Goal: Task Accomplishment & Management: Manage account settings

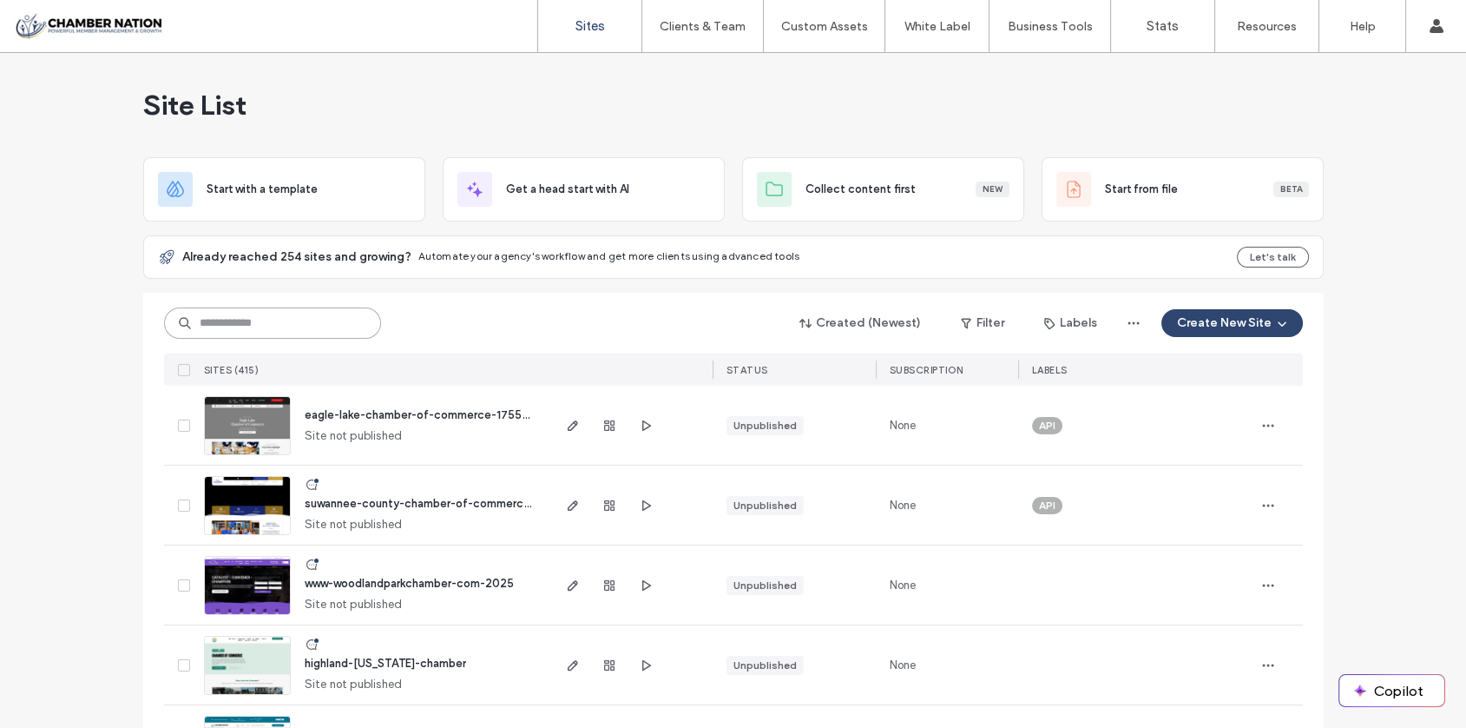
click at [213, 320] on input at bounding box center [272, 322] width 217 height 31
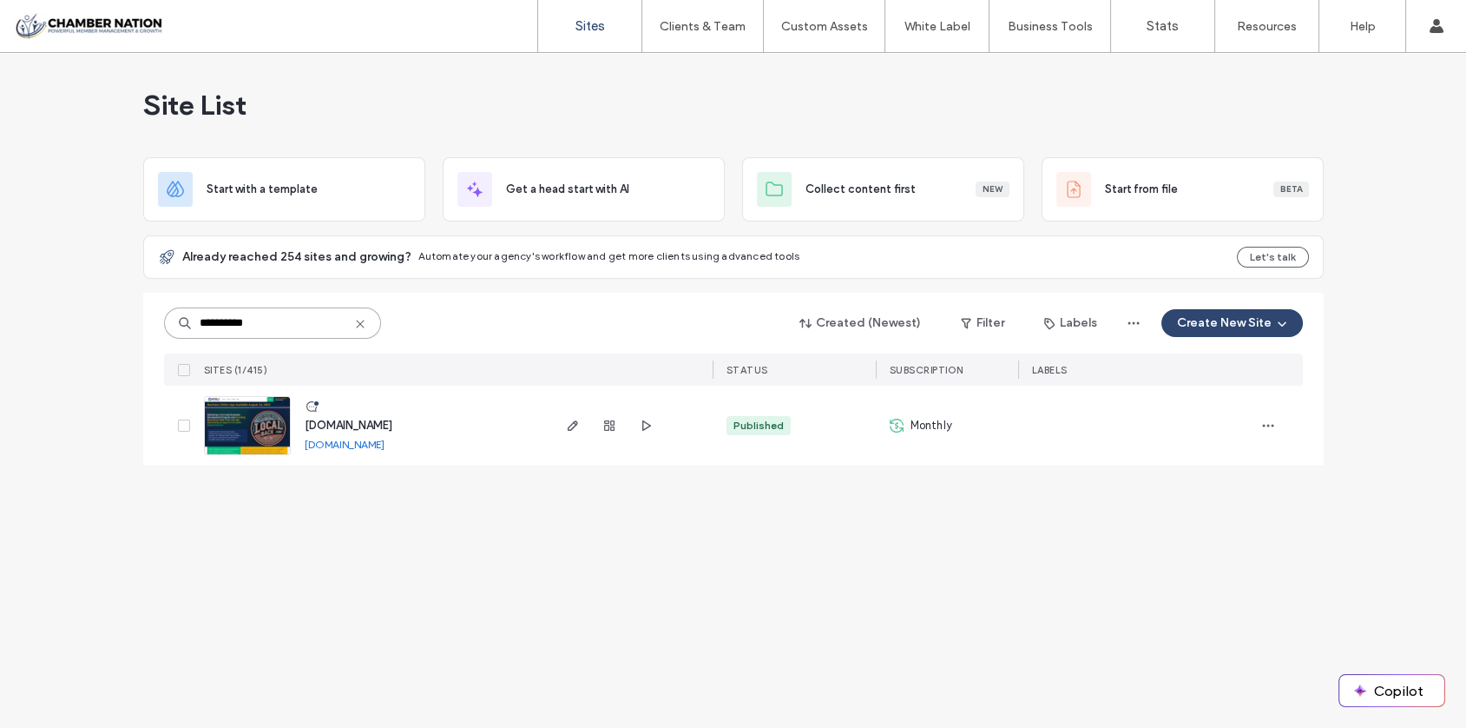
type input "**********"
click at [386, 422] on span "pippily.chambernation.com" at bounding box center [349, 424] width 88 height 13
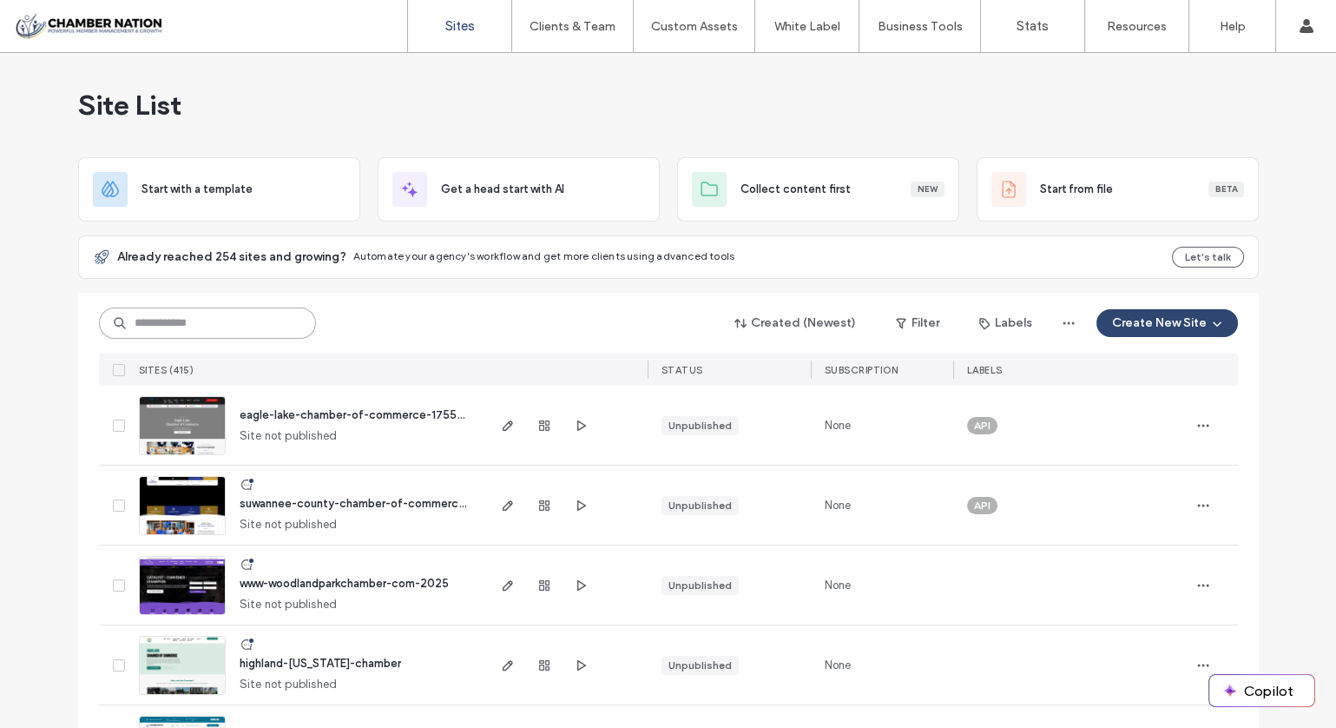
click at [217, 320] on input at bounding box center [207, 322] width 217 height 31
type input "******"
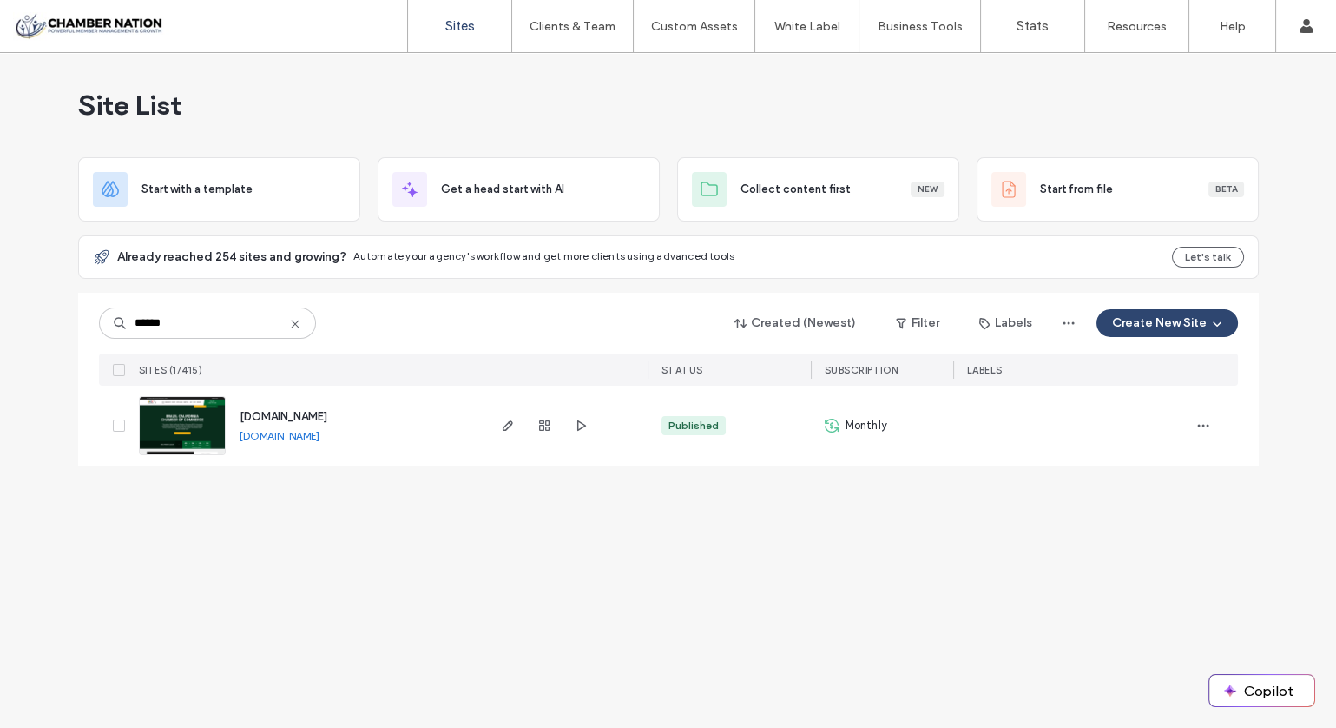
click at [278, 412] on span "[DOMAIN_NAME]" at bounding box center [284, 416] width 88 height 13
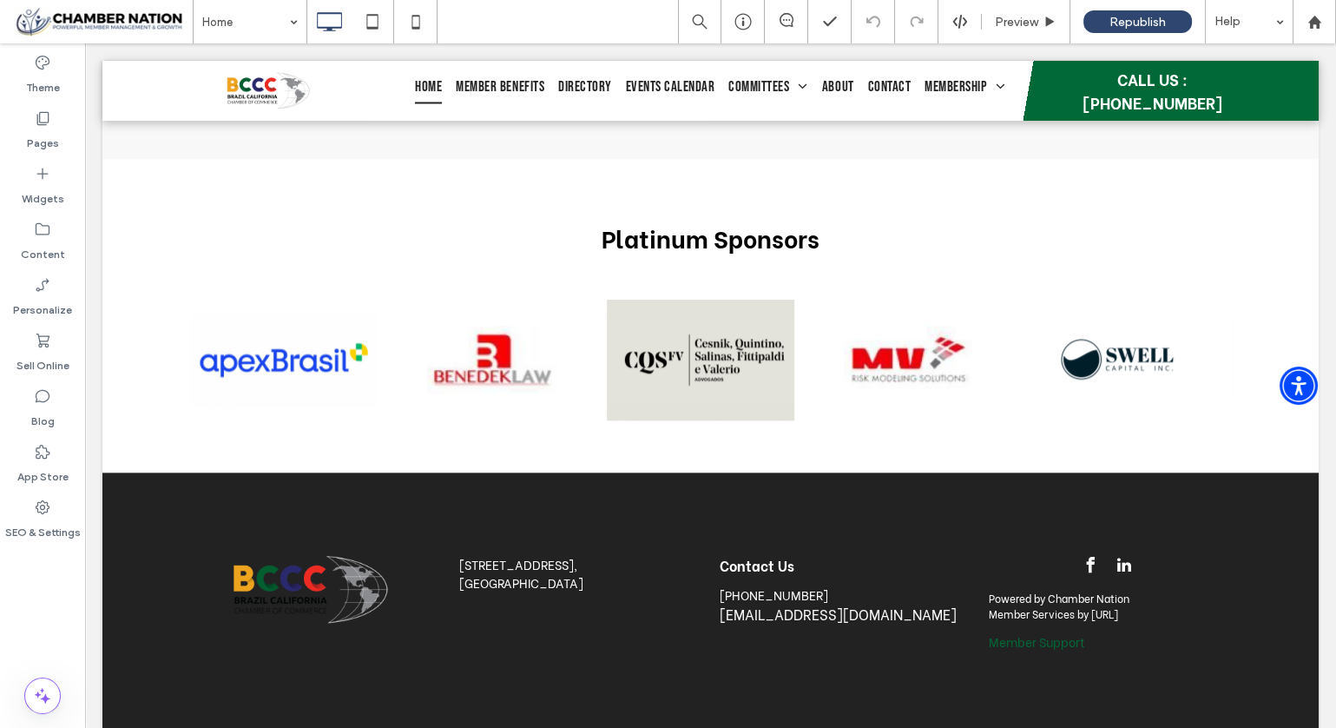
scroll to position [3024, 0]
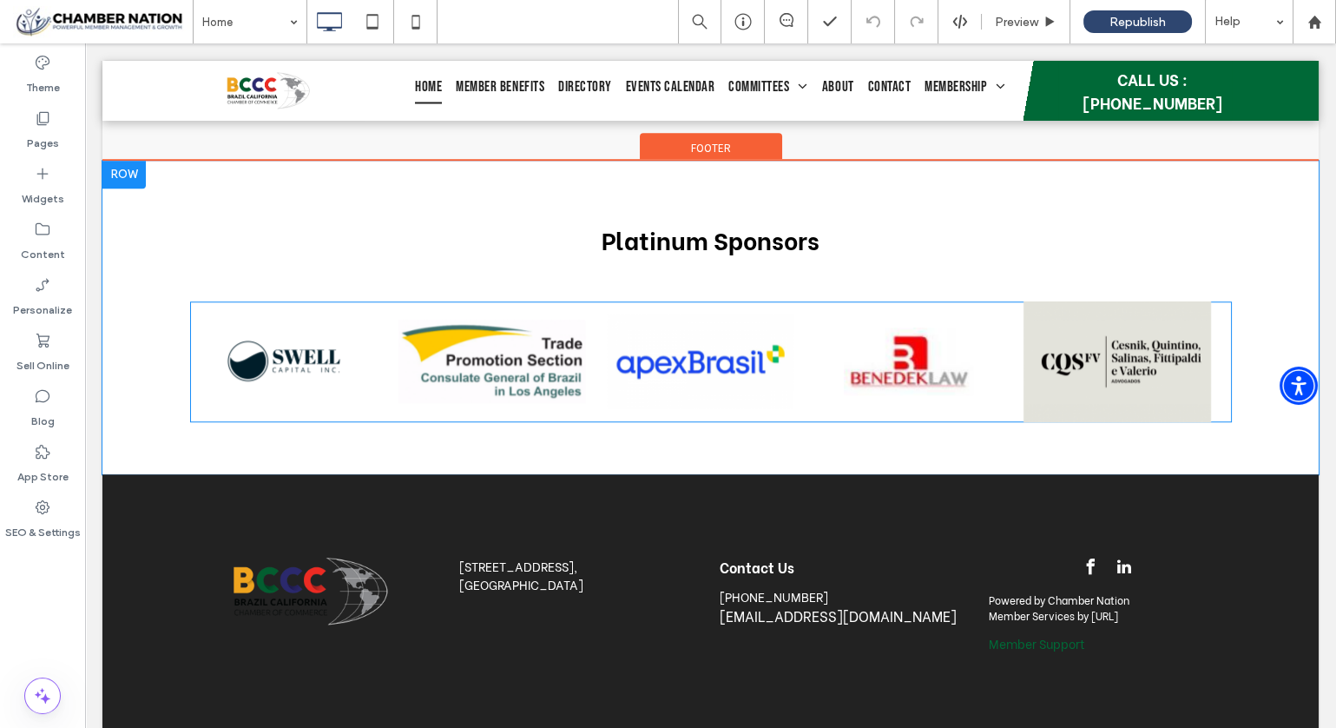
click at [529, 330] on span at bounding box center [711, 361] width 1042 height 121
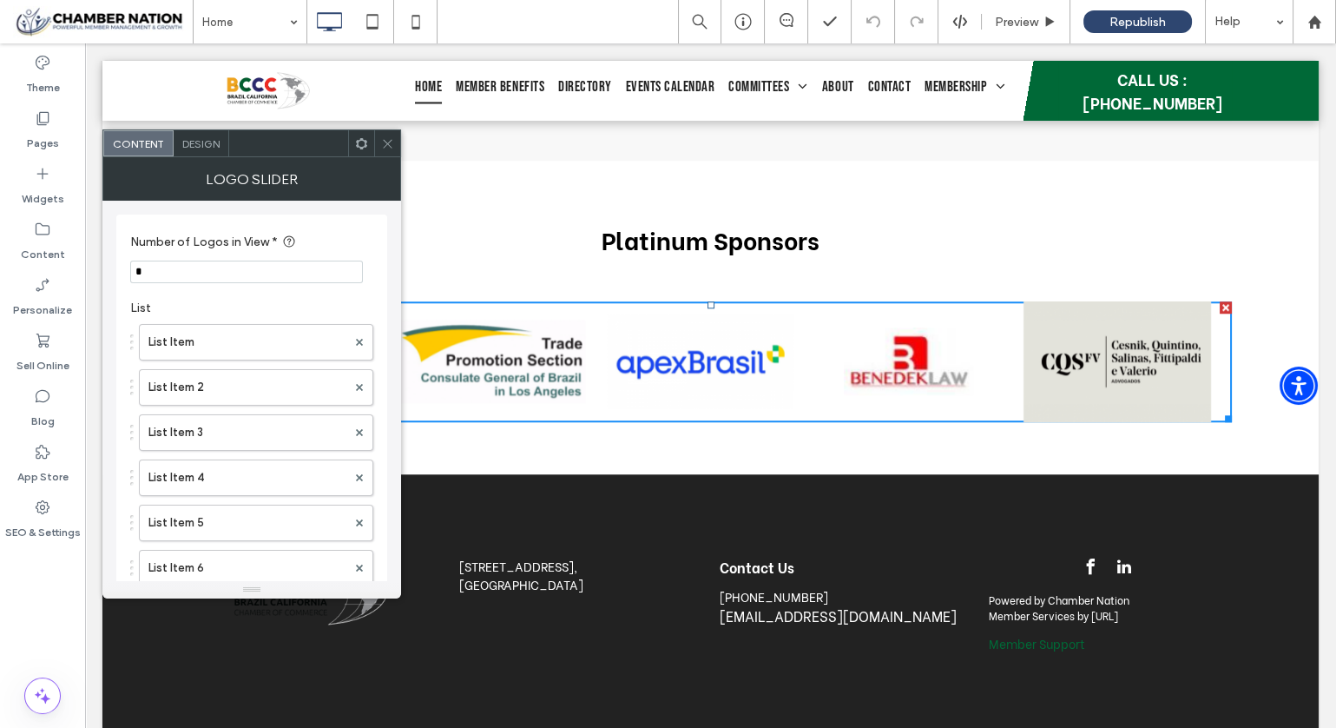
click at [529, 330] on img at bounding box center [493, 362] width 188 height 84
click at [234, 506] on label "List Item 5" at bounding box center [247, 521] width 198 height 35
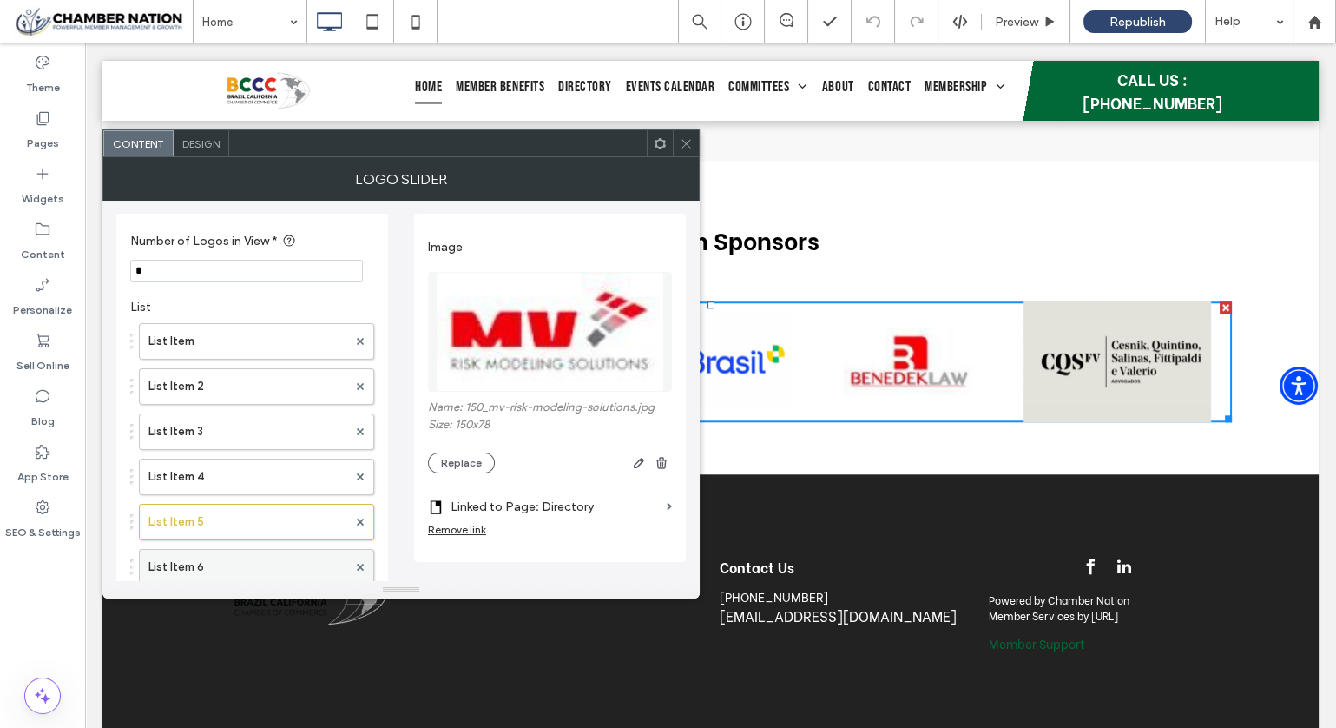
click at [240, 558] on label "List Item 6" at bounding box center [247, 567] width 199 height 35
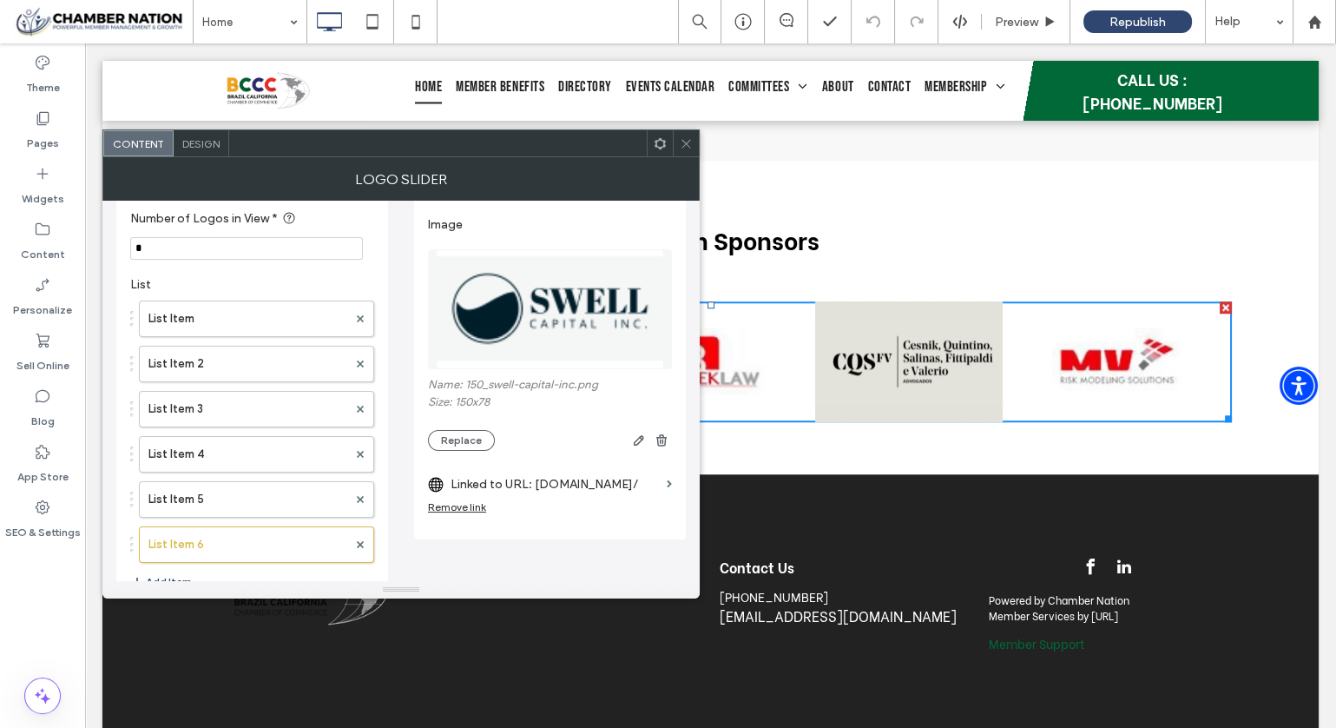
scroll to position [45, 0]
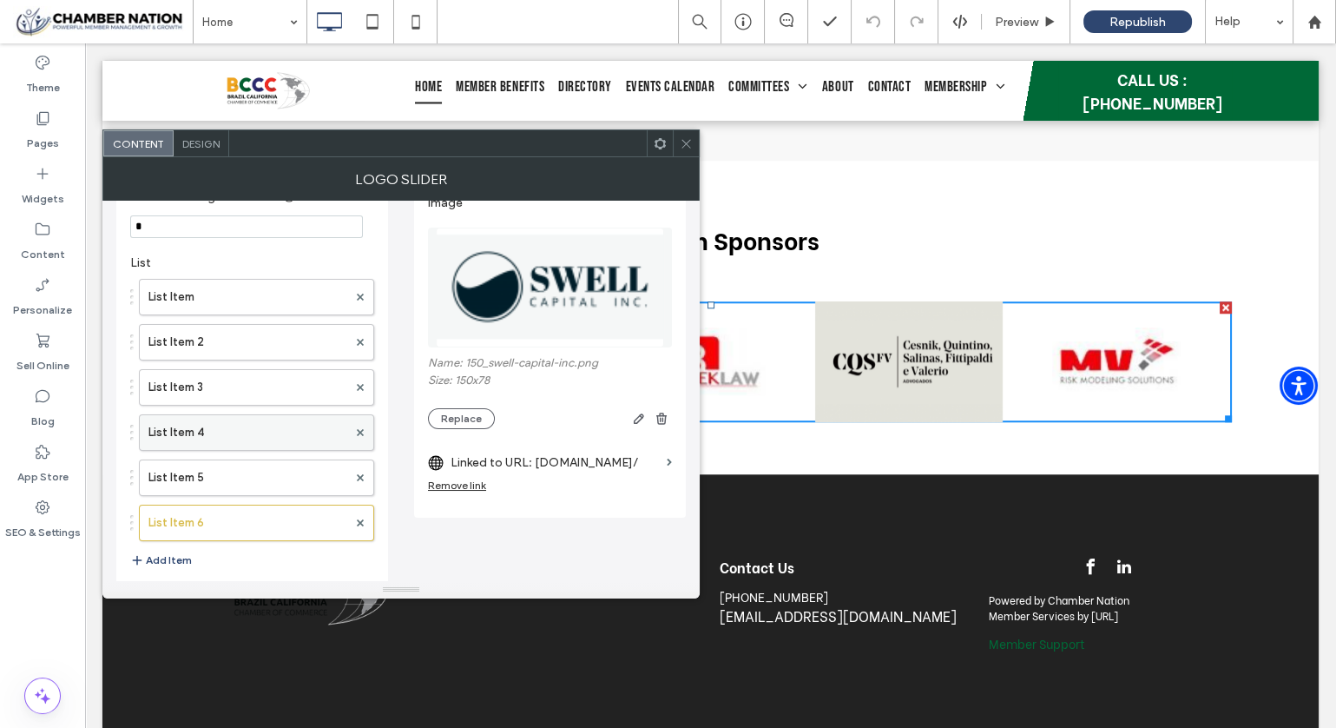
click at [221, 431] on label "List Item 4" at bounding box center [247, 432] width 199 height 35
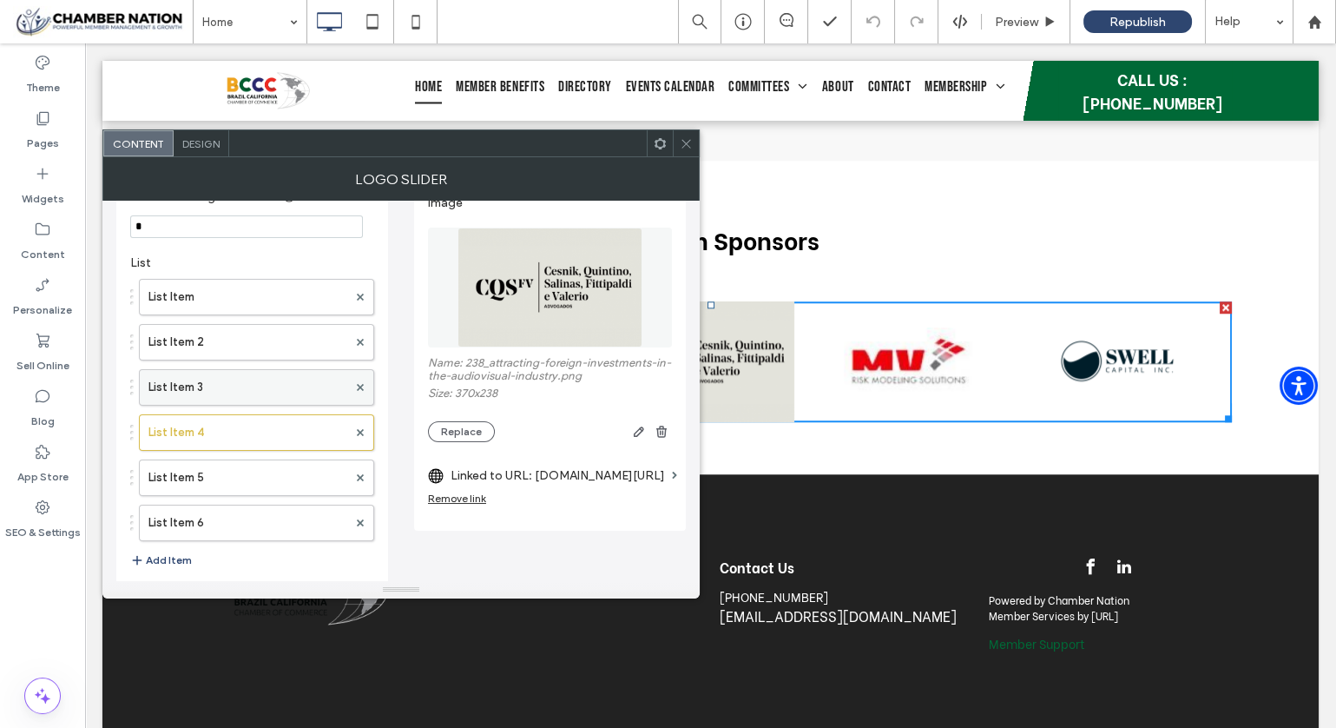
click at [223, 382] on label "List Item 3" at bounding box center [247, 387] width 199 height 35
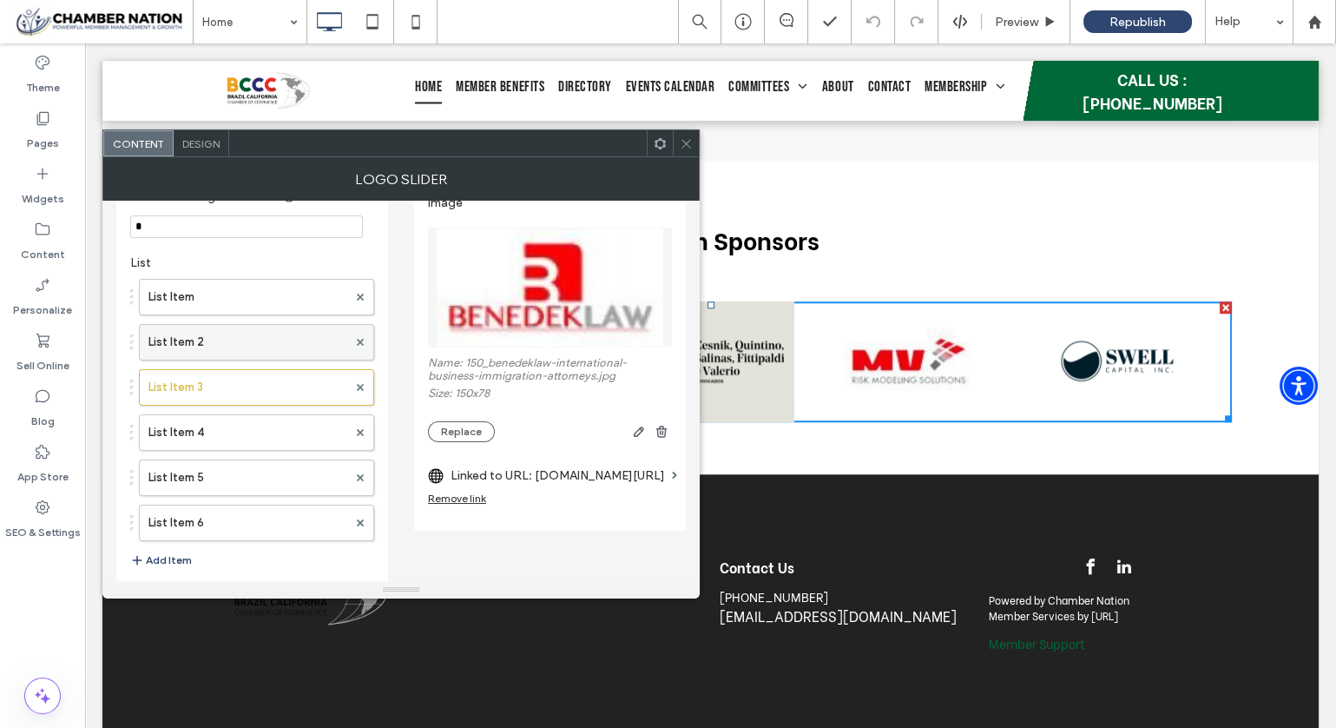
click at [229, 330] on label "List Item 2" at bounding box center [247, 342] width 199 height 35
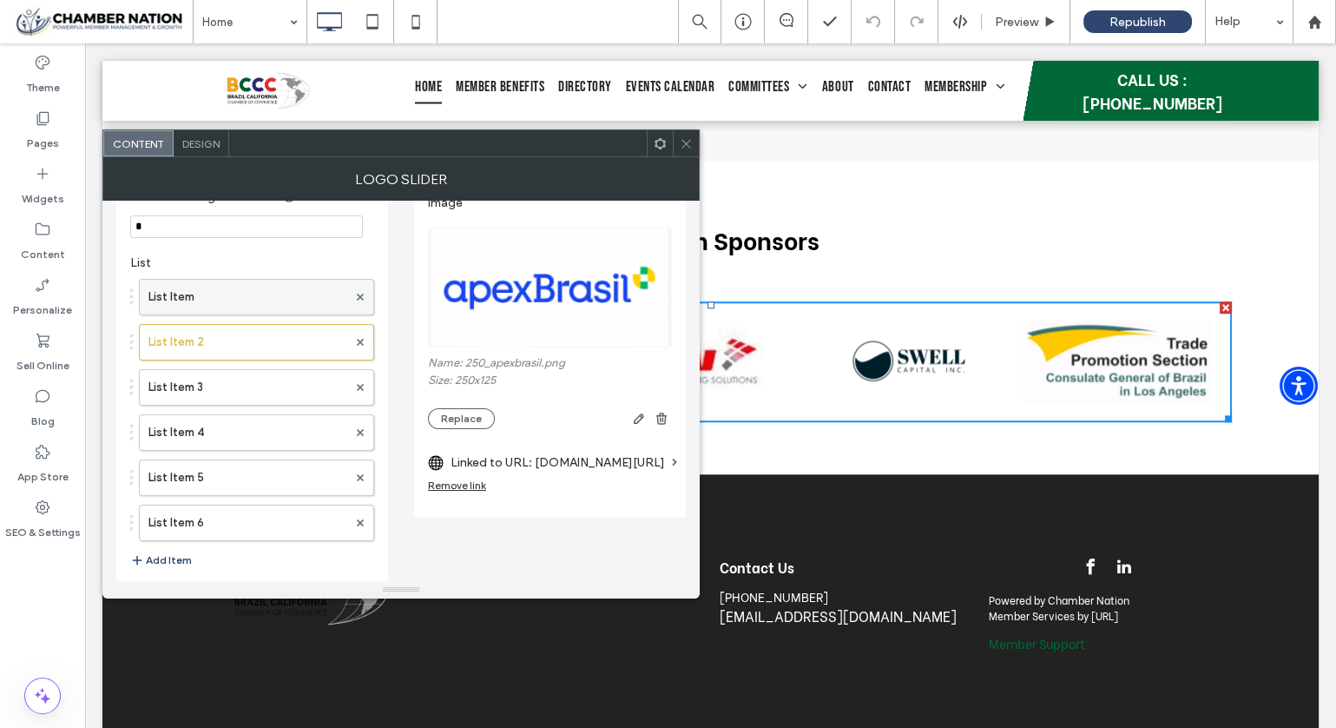
click at [254, 293] on label "List Item" at bounding box center [247, 297] width 199 height 35
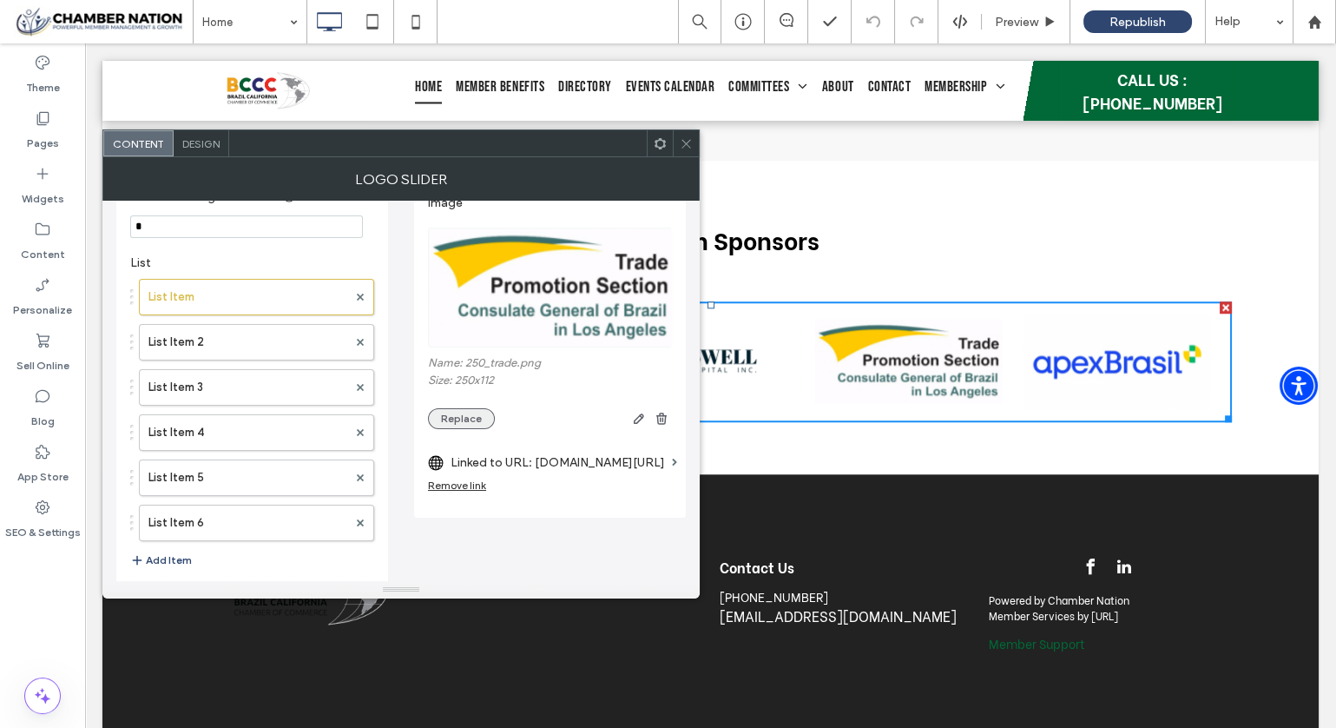
click at [459, 409] on button "Replace" at bounding box center [461, 418] width 67 height 21
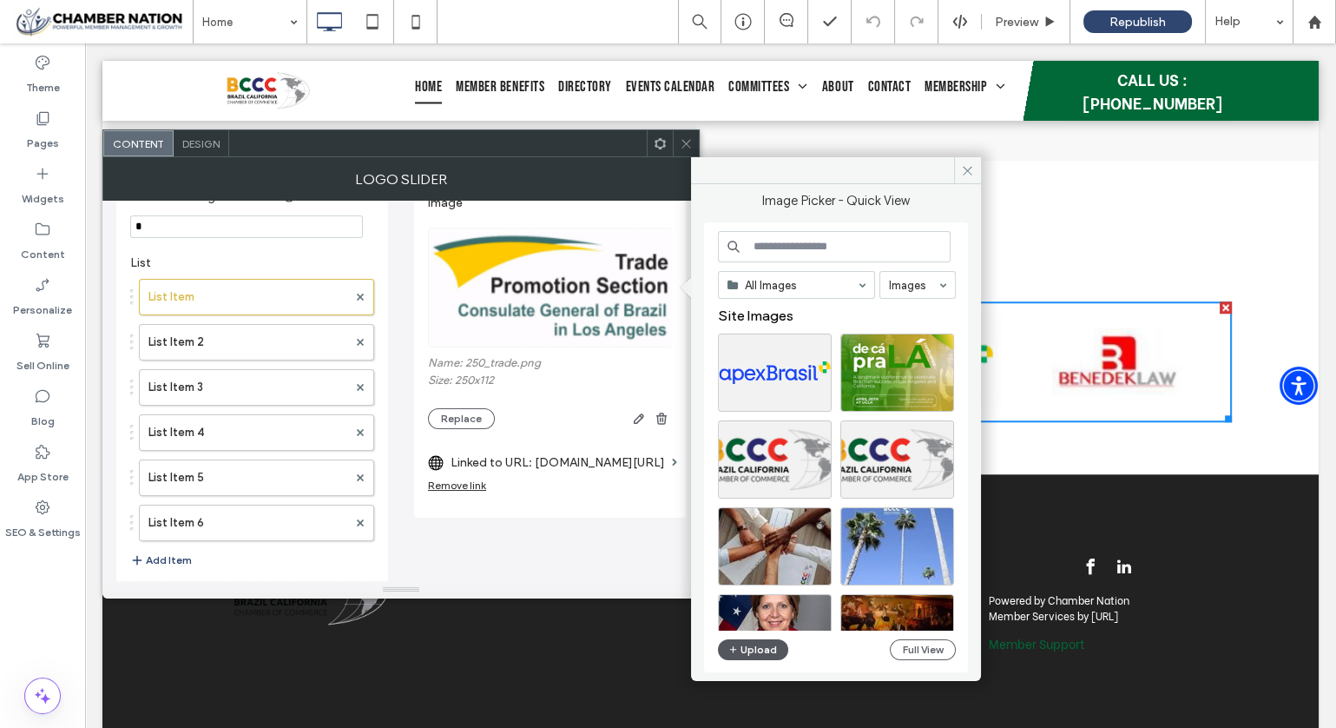
click at [759, 648] on button "Upload" at bounding box center [753, 649] width 71 height 21
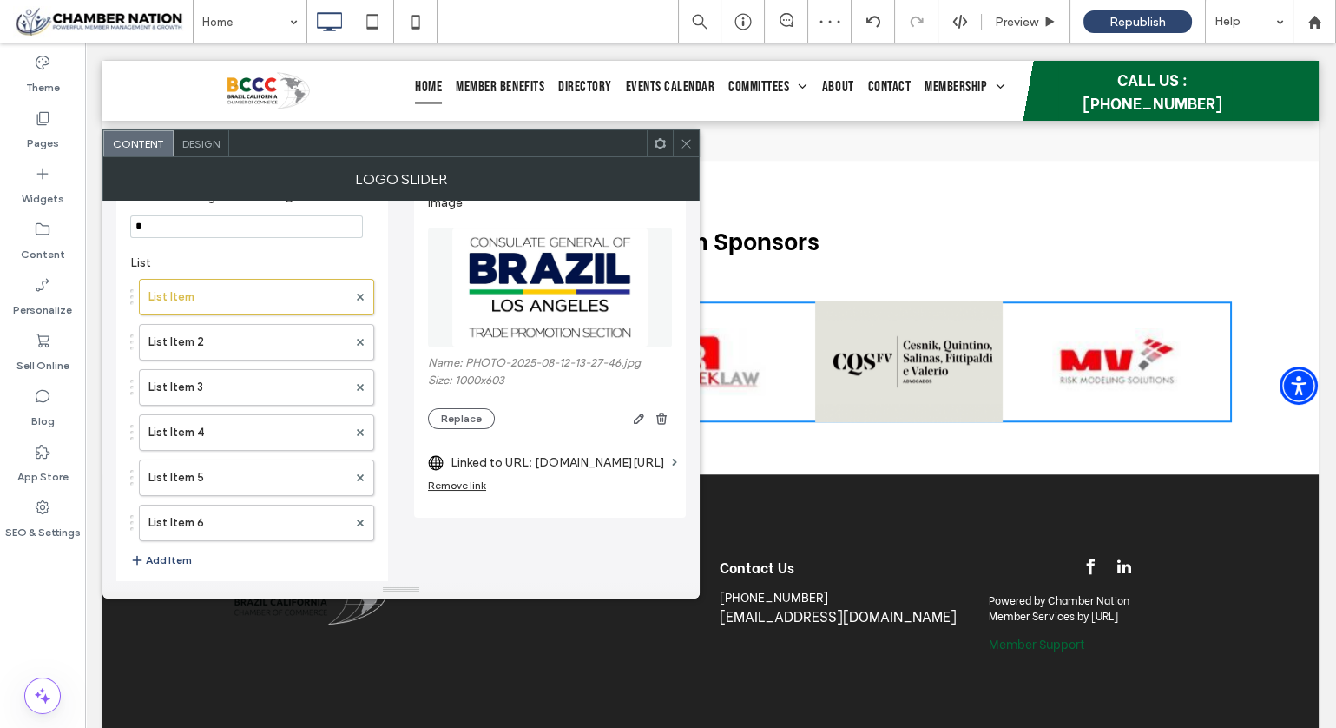
click at [689, 139] on icon at bounding box center [686, 143] width 13 height 13
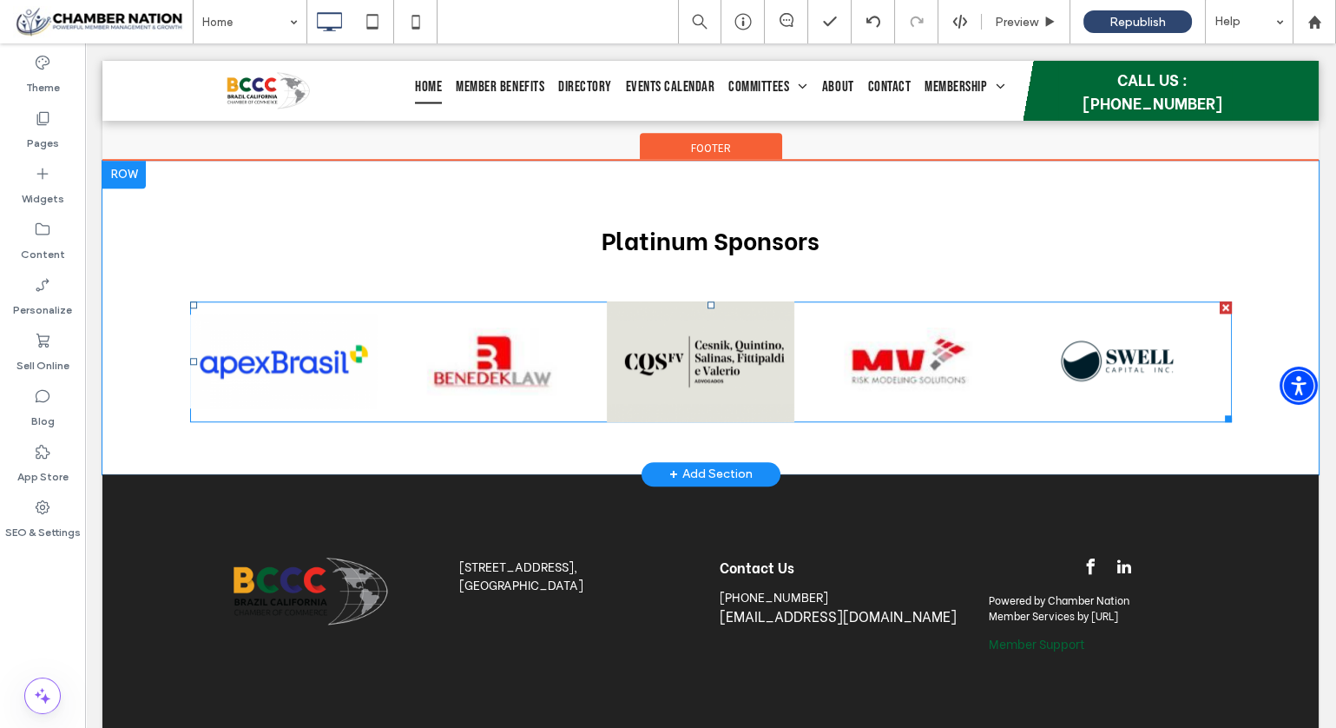
scroll to position [3026, 0]
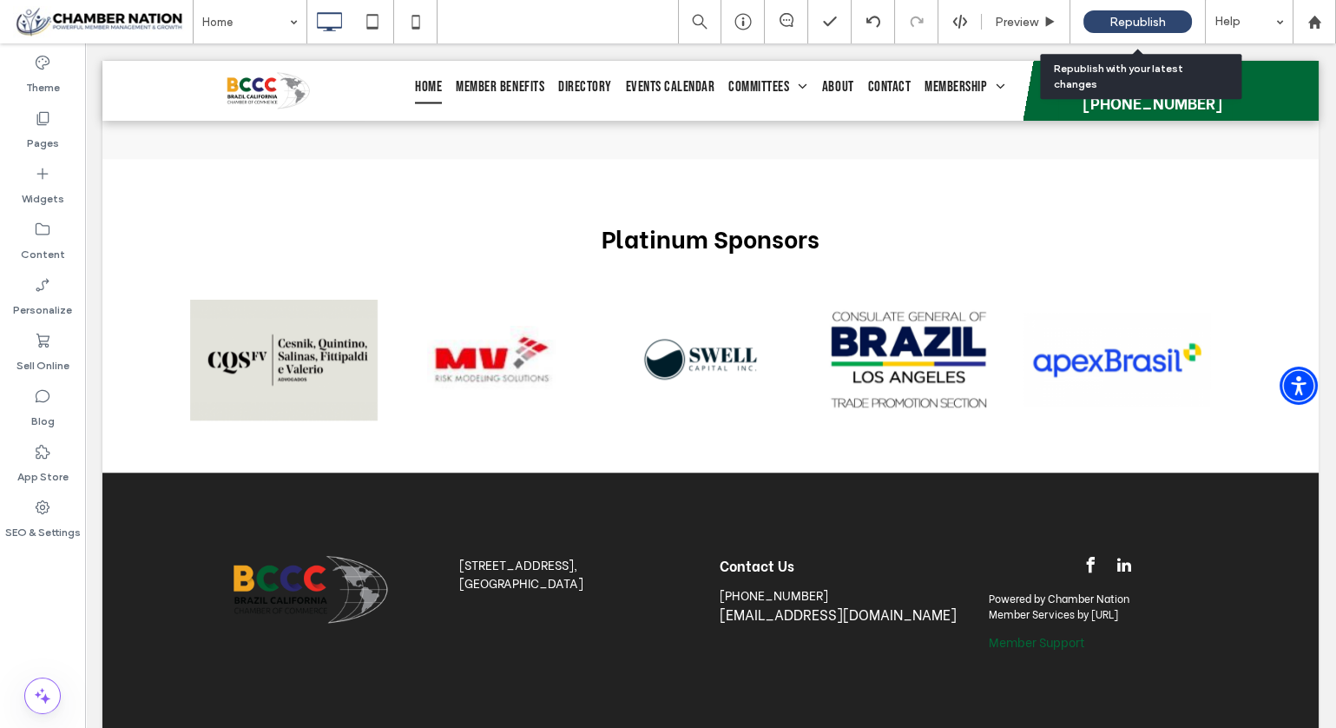
click at [1149, 16] on span "Republish" at bounding box center [1138, 22] width 56 height 15
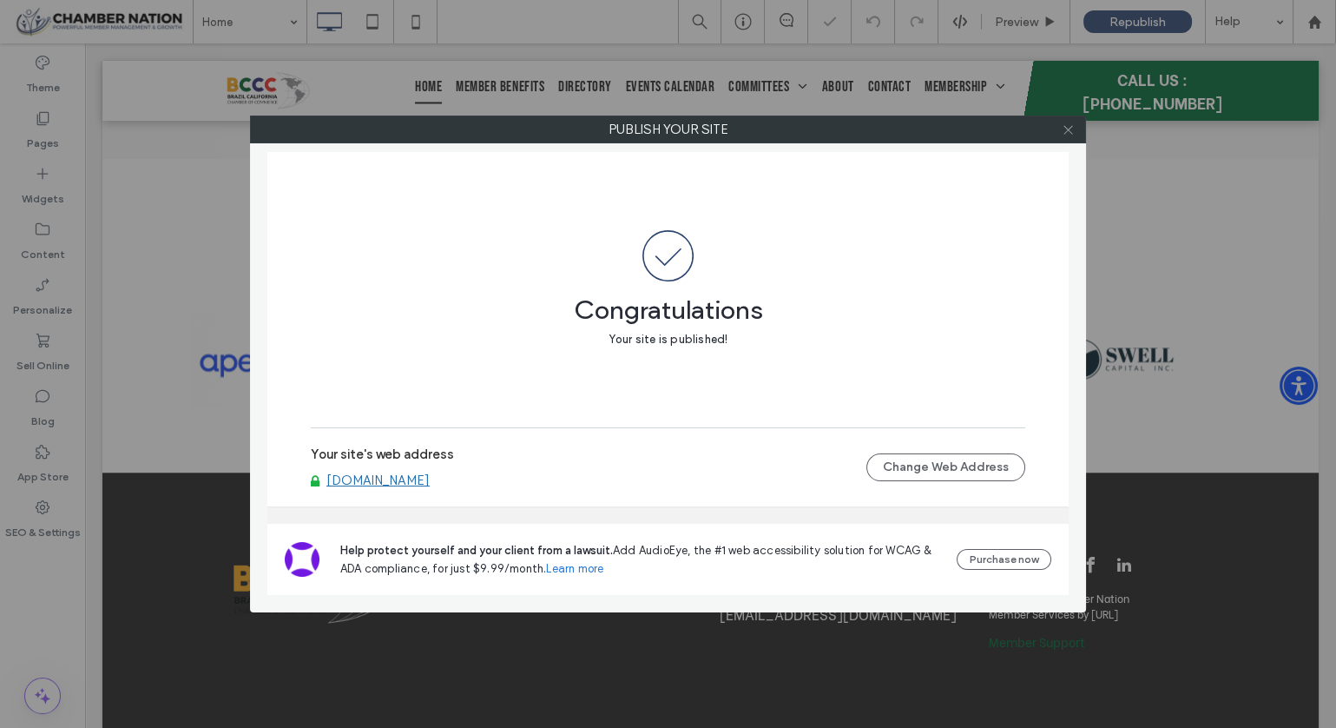
click at [1071, 130] on icon at bounding box center [1068, 129] width 13 height 13
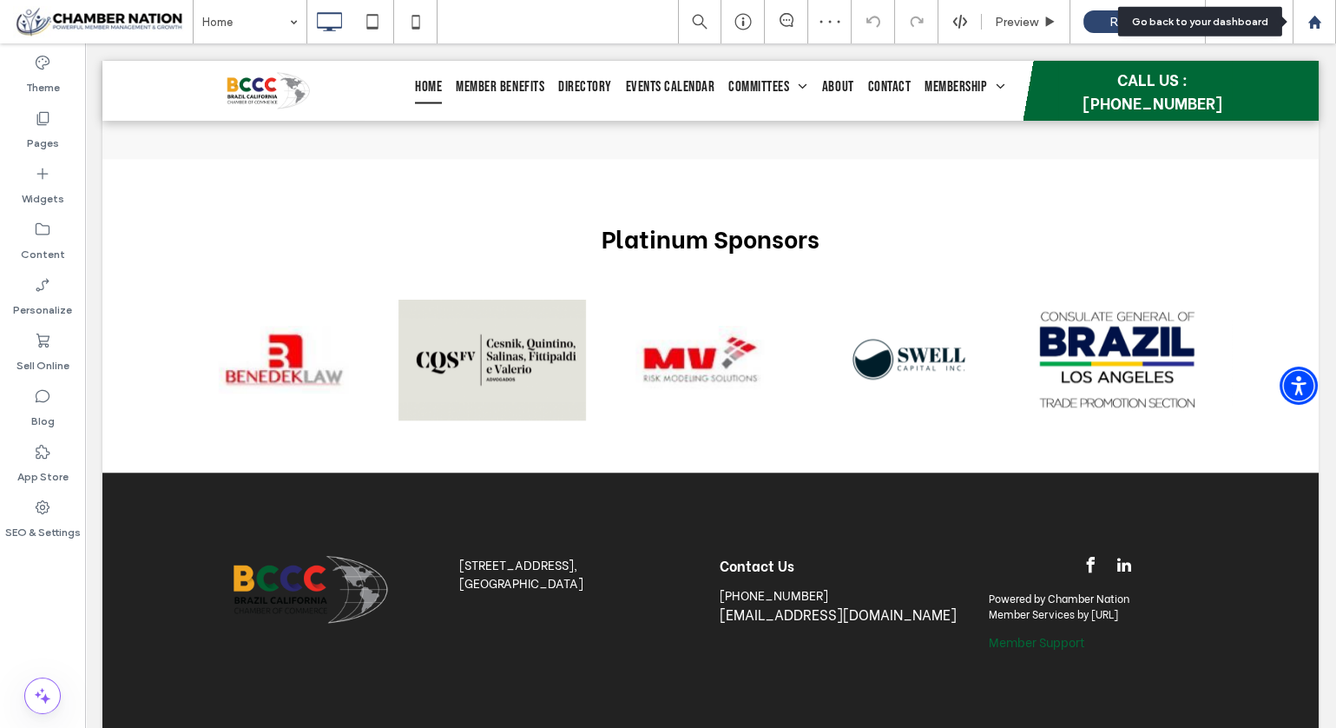
click at [1318, 23] on use at bounding box center [1314, 21] width 13 height 13
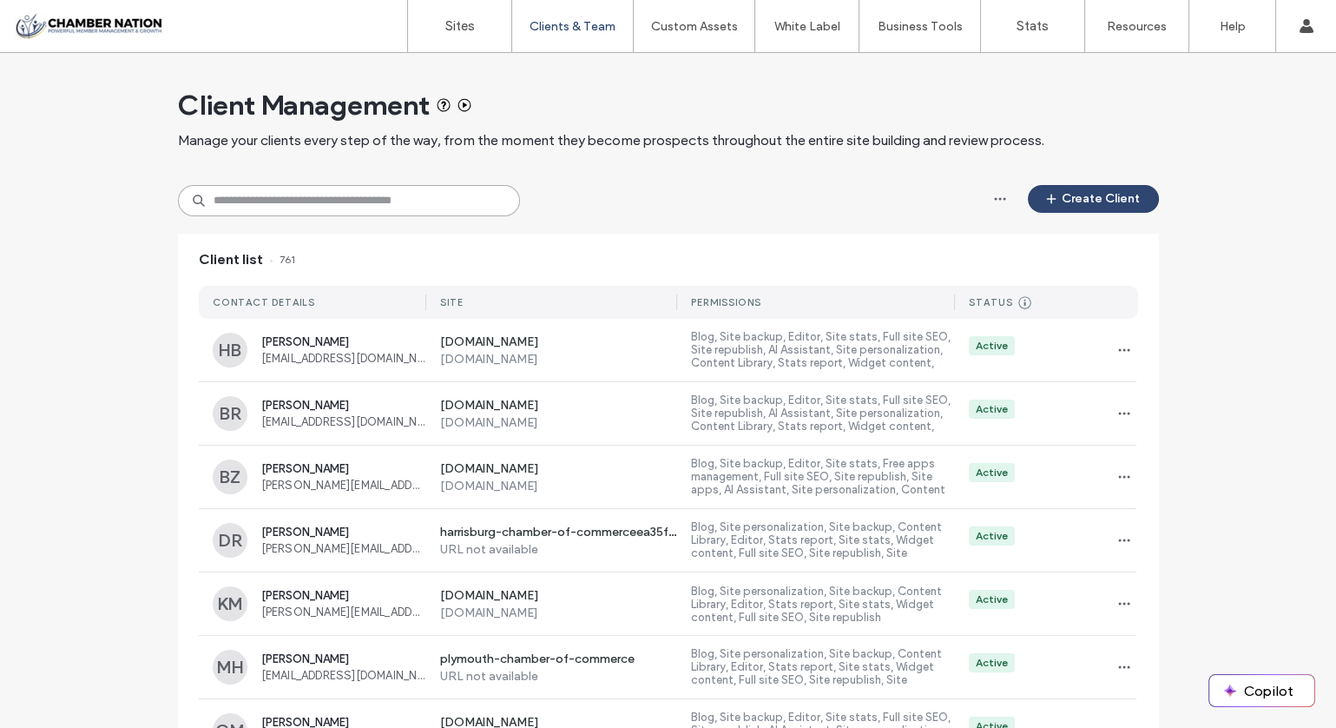
click at [301, 195] on input at bounding box center [349, 200] width 342 height 31
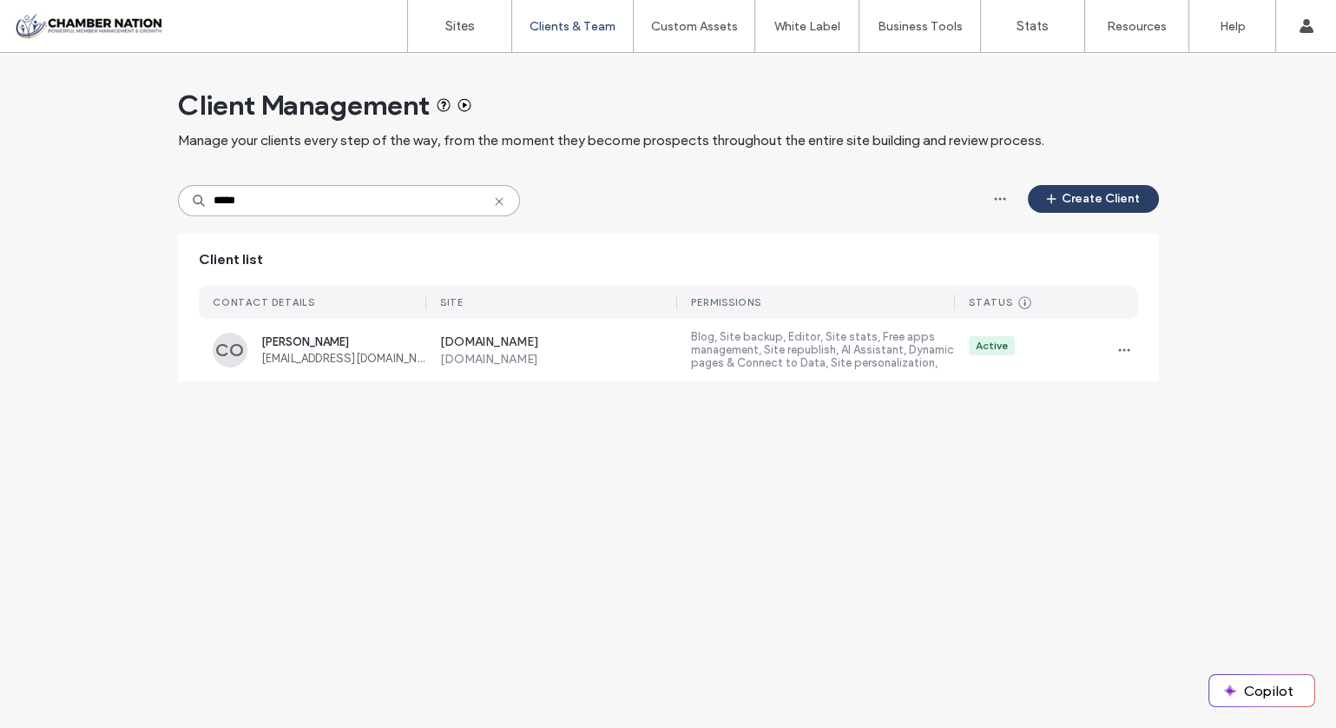
type input "*****"
click at [1080, 193] on button "Create Client" at bounding box center [1093, 199] width 131 height 28
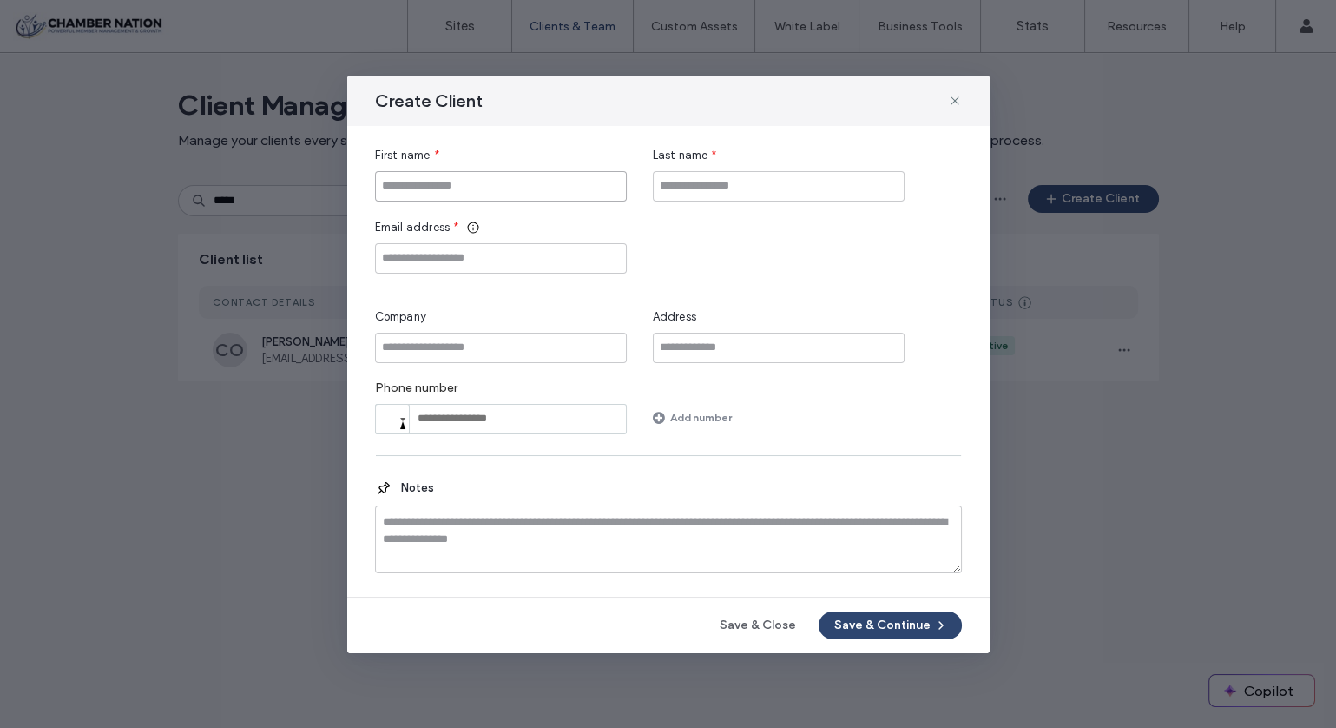
click at [550, 186] on input "First name" at bounding box center [501, 186] width 252 height 30
type input "*****"
click at [716, 186] on input "Last name" at bounding box center [779, 186] width 252 height 30
type input "**********"
click at [499, 264] on input "Email address" at bounding box center [501, 258] width 252 height 30
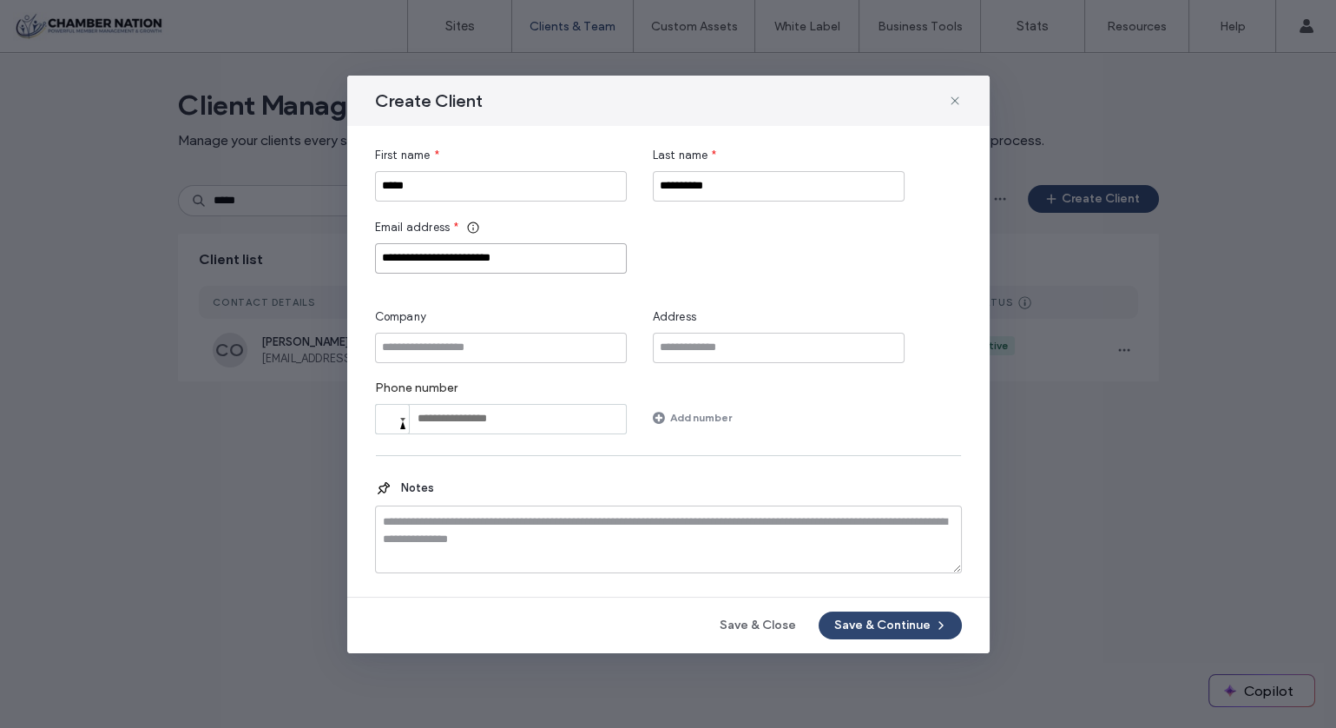
type input "**********"
click at [506, 355] on input "Company" at bounding box center [501, 348] width 252 height 30
type input "**********"
click at [880, 624] on button "Save & Continue" at bounding box center [890, 625] width 143 height 28
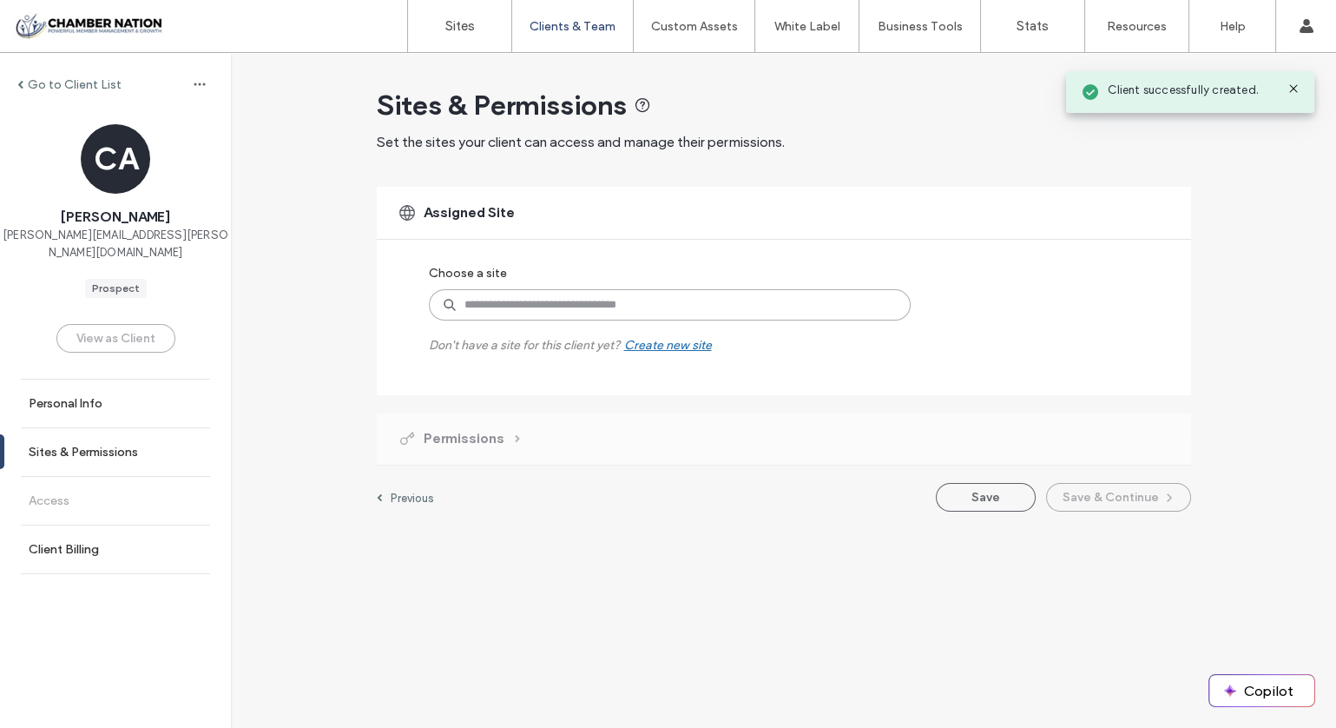
click at [491, 311] on input at bounding box center [670, 304] width 482 height 31
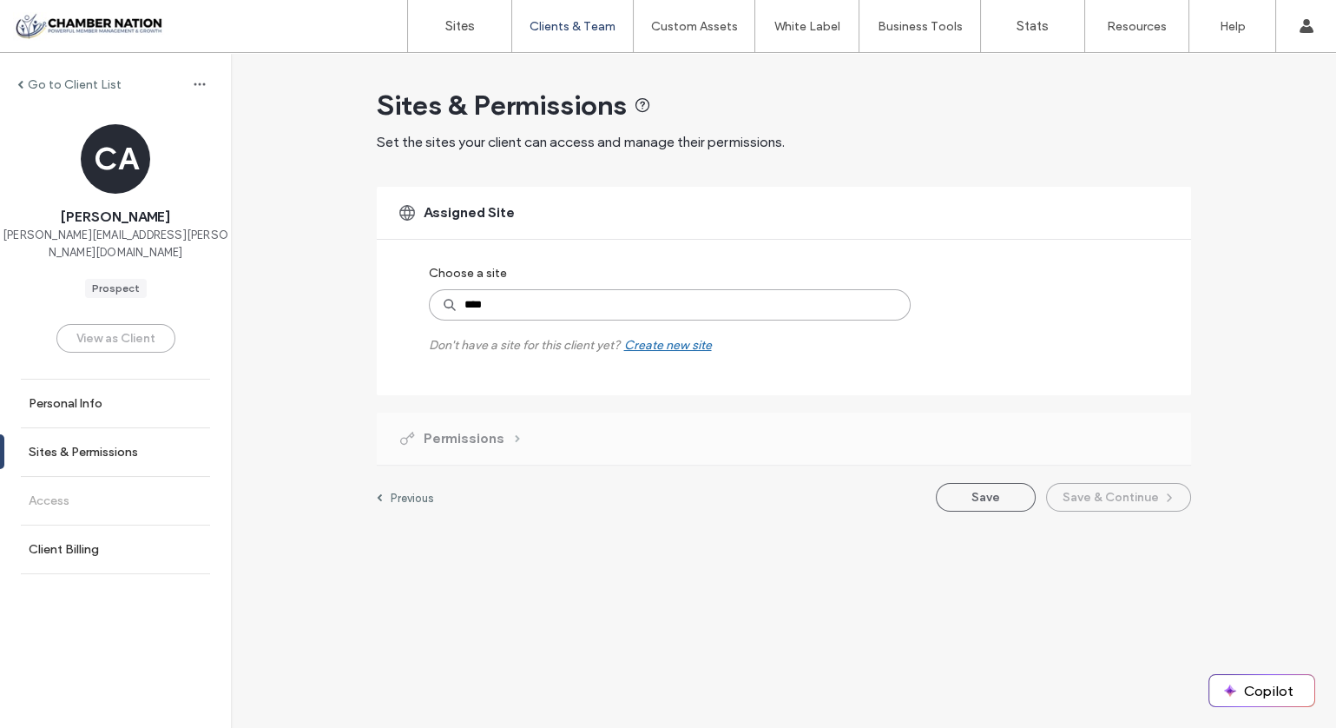
type input "*****"
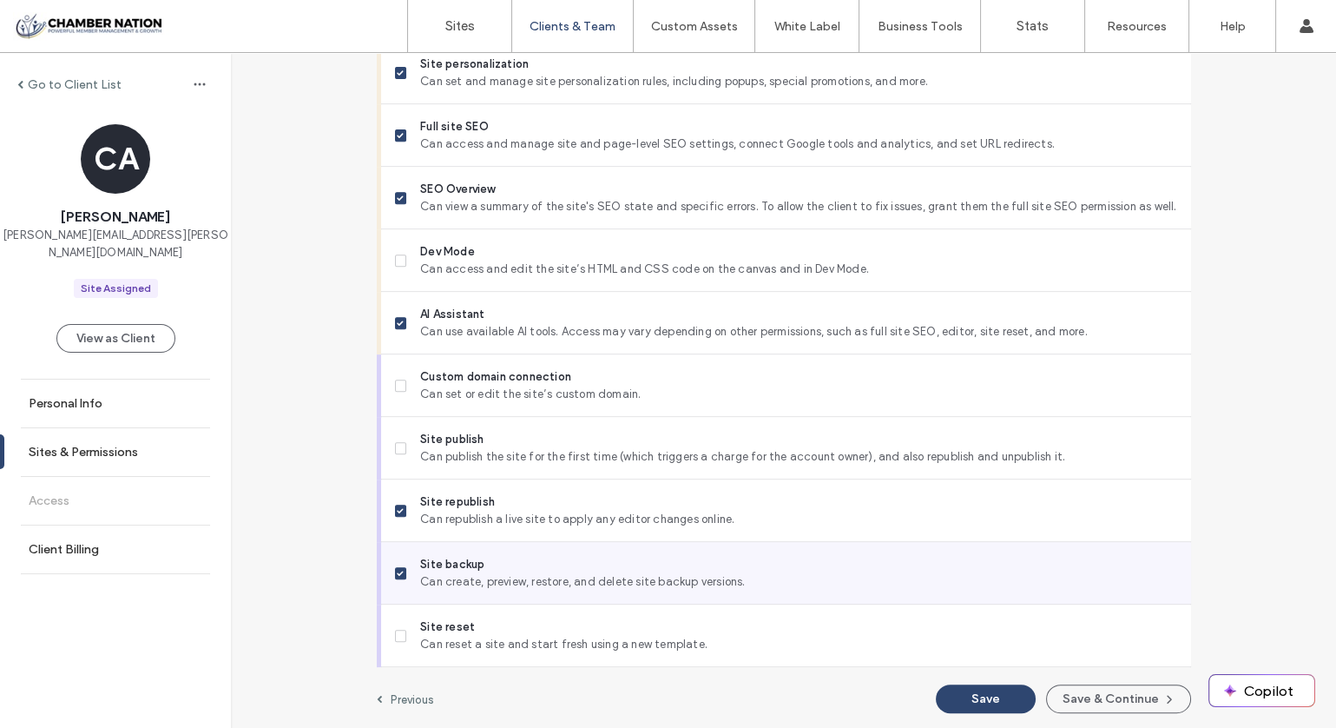
scroll to position [1420, 0]
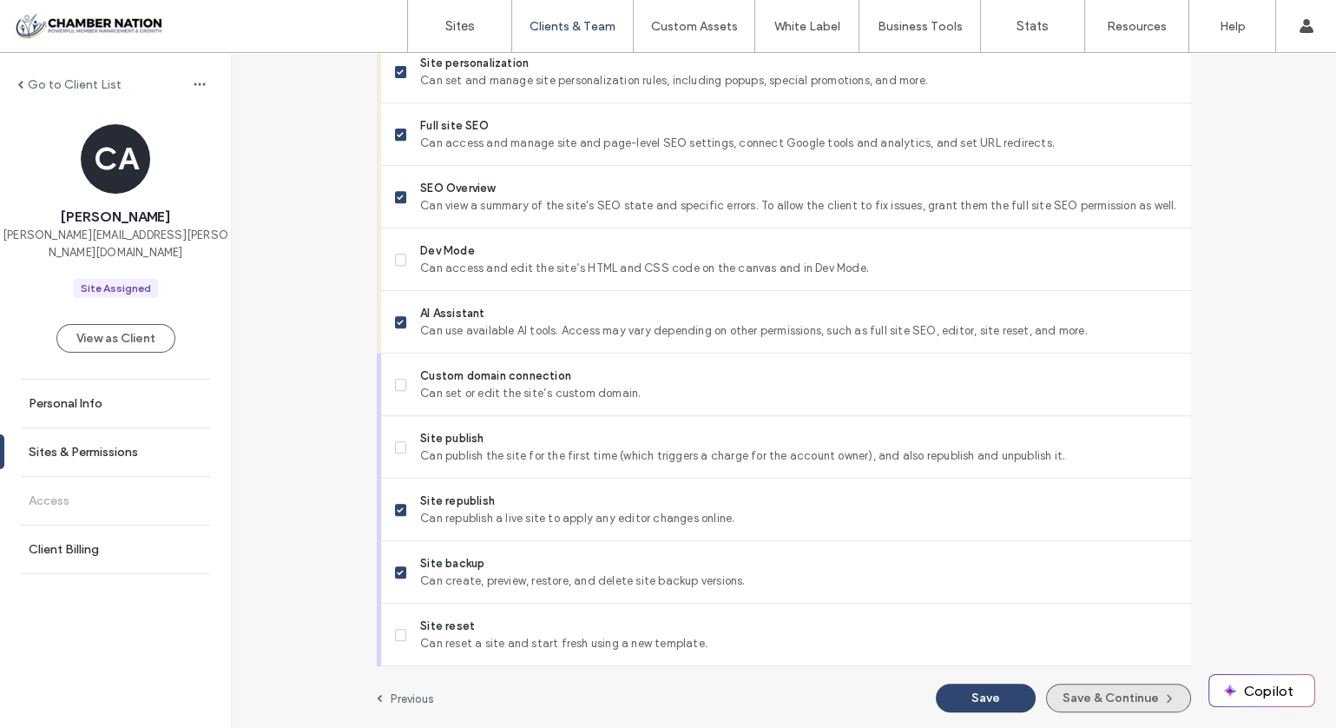
click at [1111, 690] on button "Save & Continue" at bounding box center [1118, 697] width 145 height 29
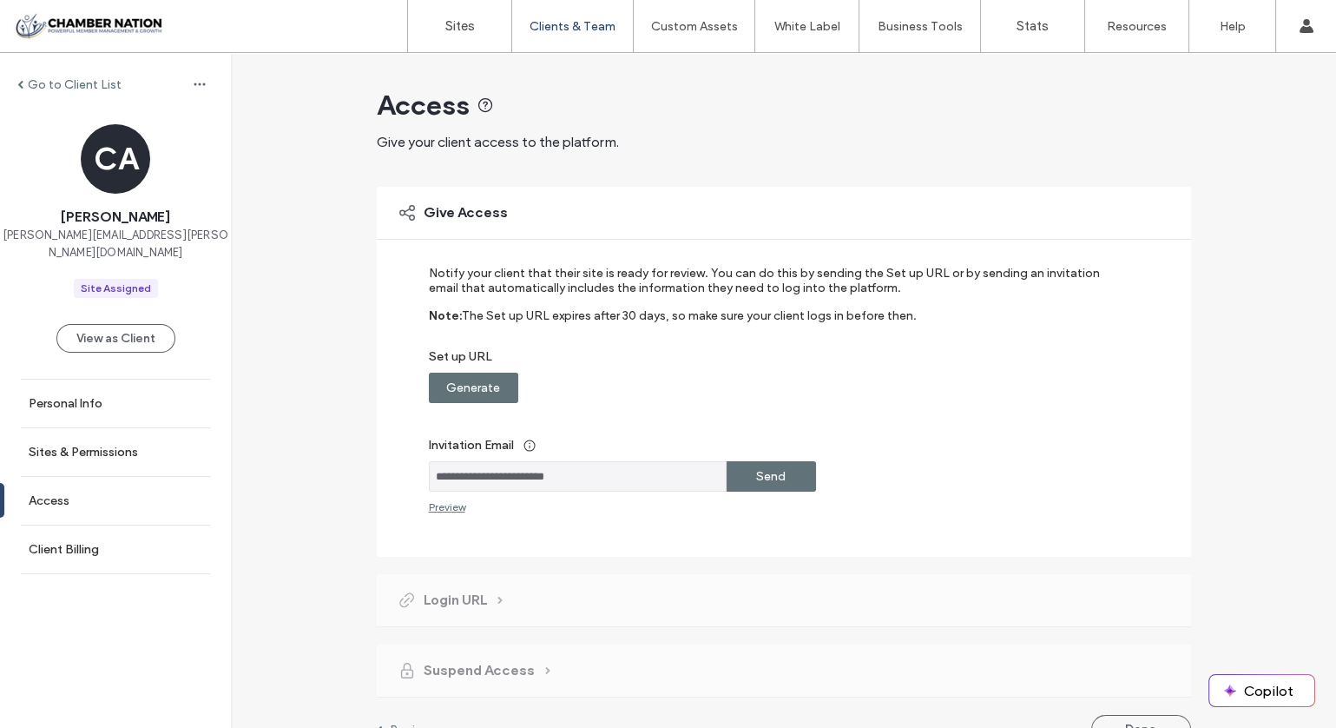
click at [766, 475] on label "Send" at bounding box center [771, 476] width 30 height 32
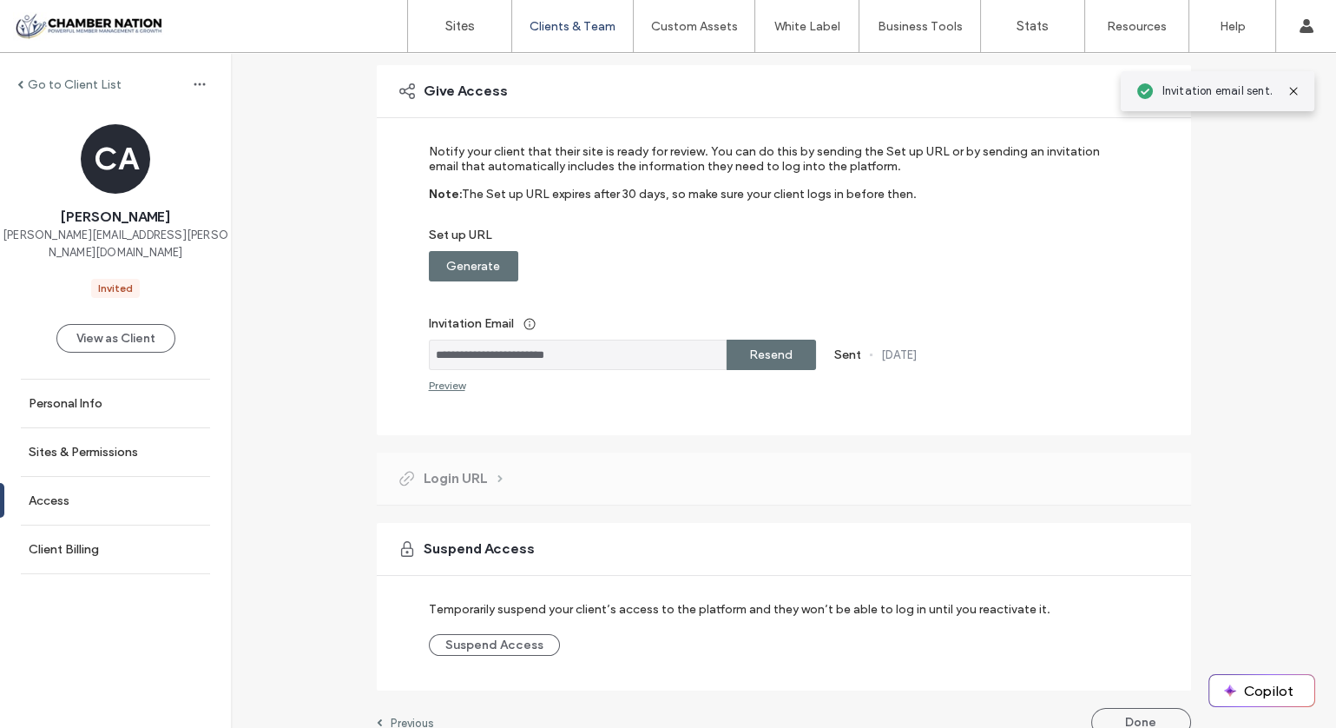
scroll to position [144, 0]
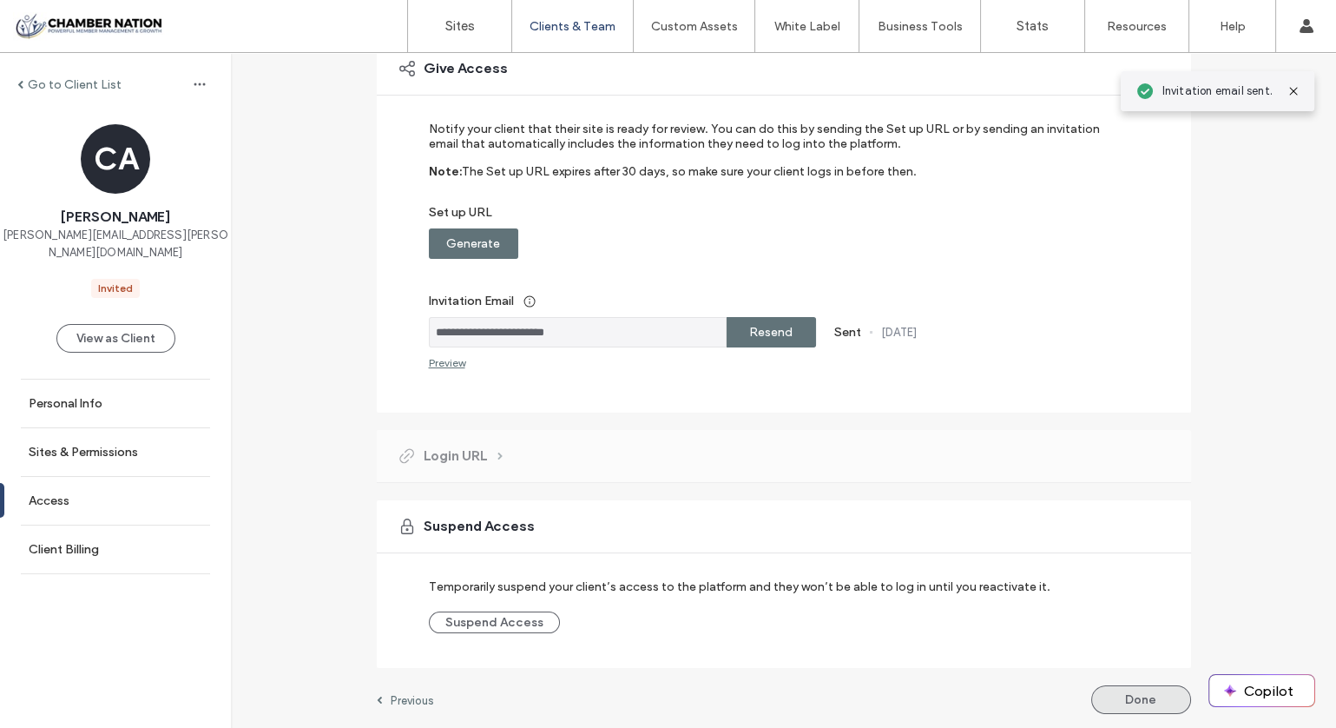
click at [1099, 694] on button "Done" at bounding box center [1141, 699] width 100 height 29
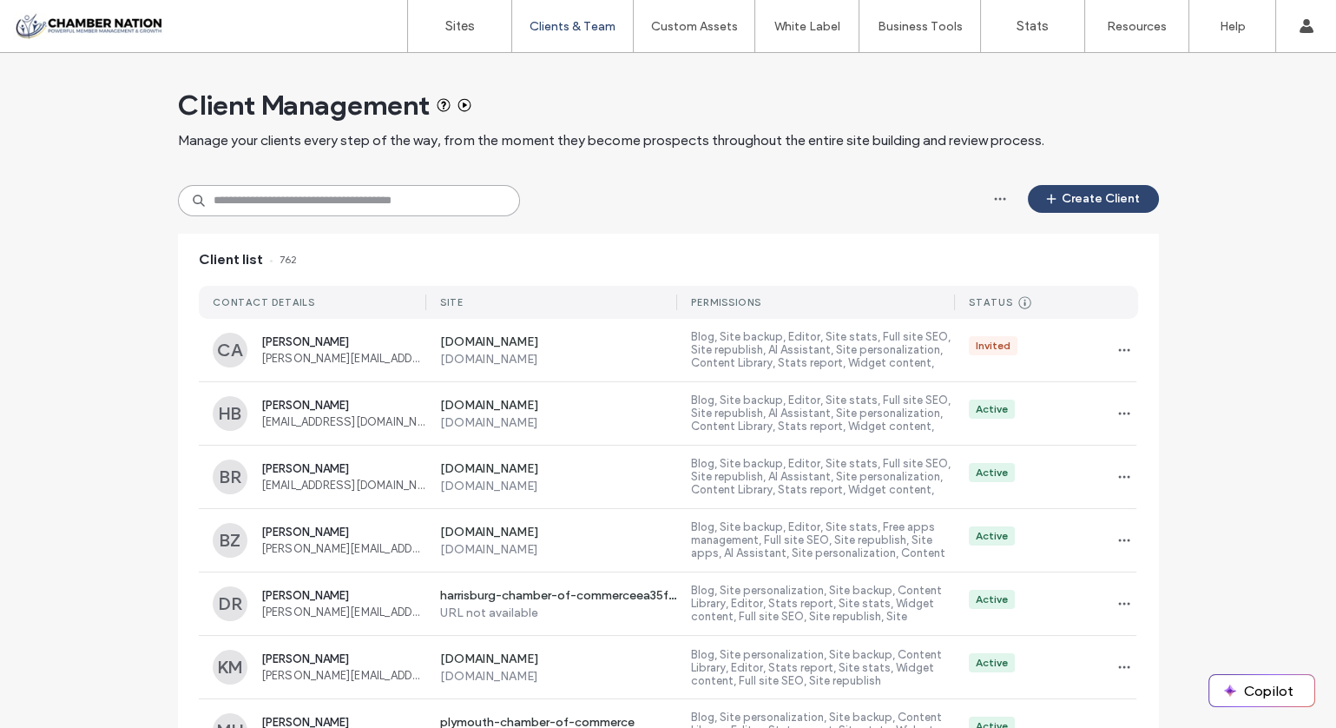
click at [318, 199] on input at bounding box center [349, 200] width 342 height 31
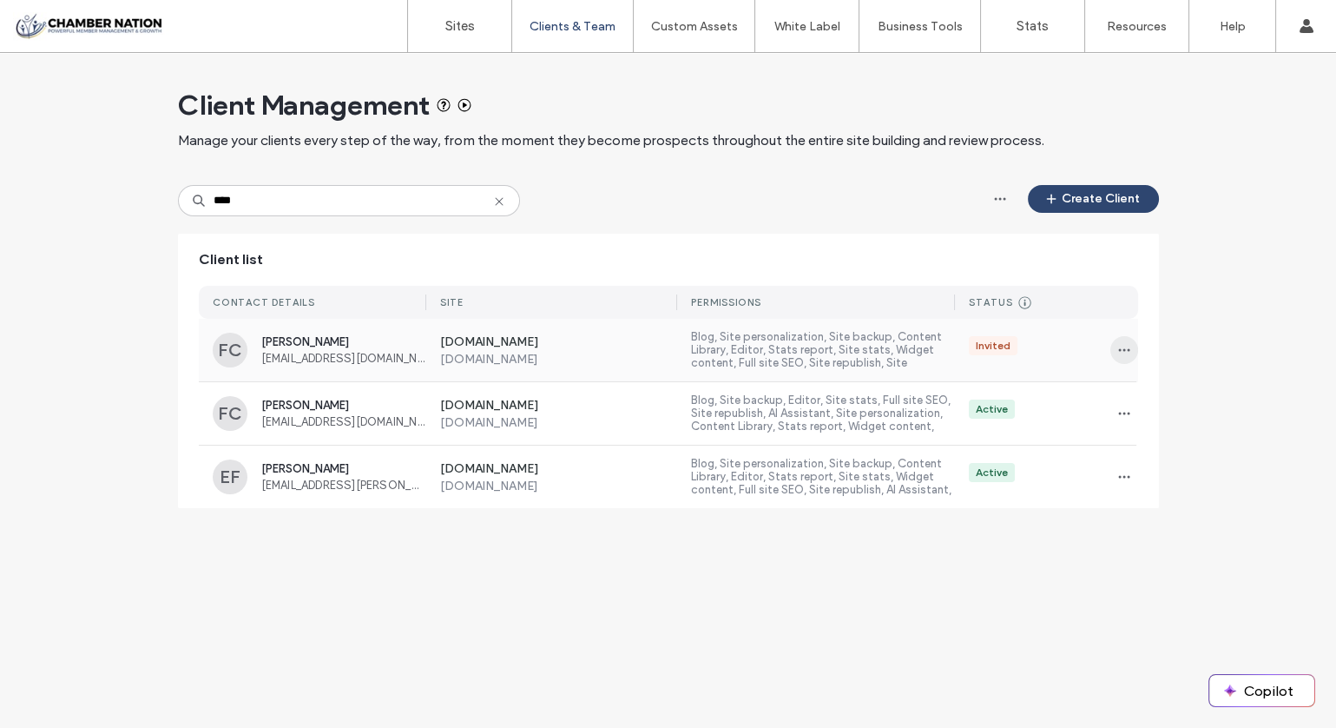
click at [1121, 346] on icon "button" at bounding box center [1124, 350] width 14 height 14
click at [1186, 455] on span "Delete client" at bounding box center [1179, 460] width 68 height 17
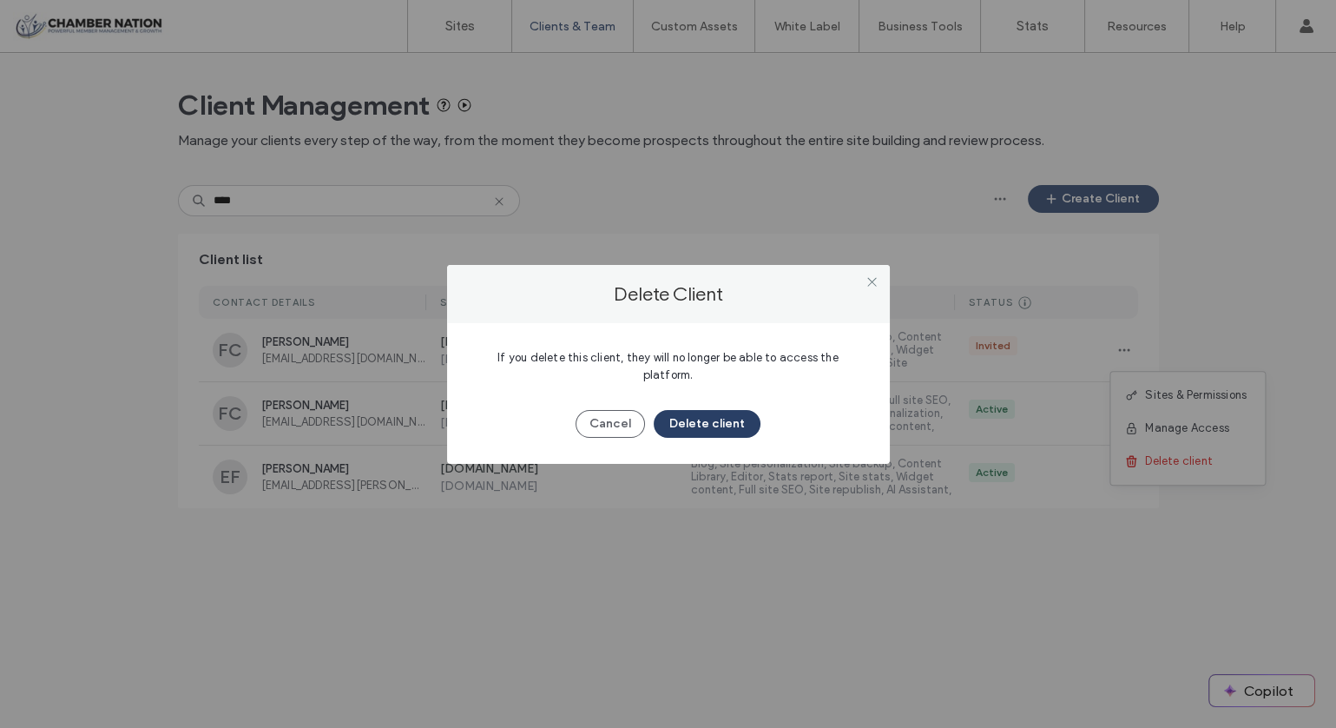
click at [707, 410] on button "Delete client" at bounding box center [707, 424] width 107 height 28
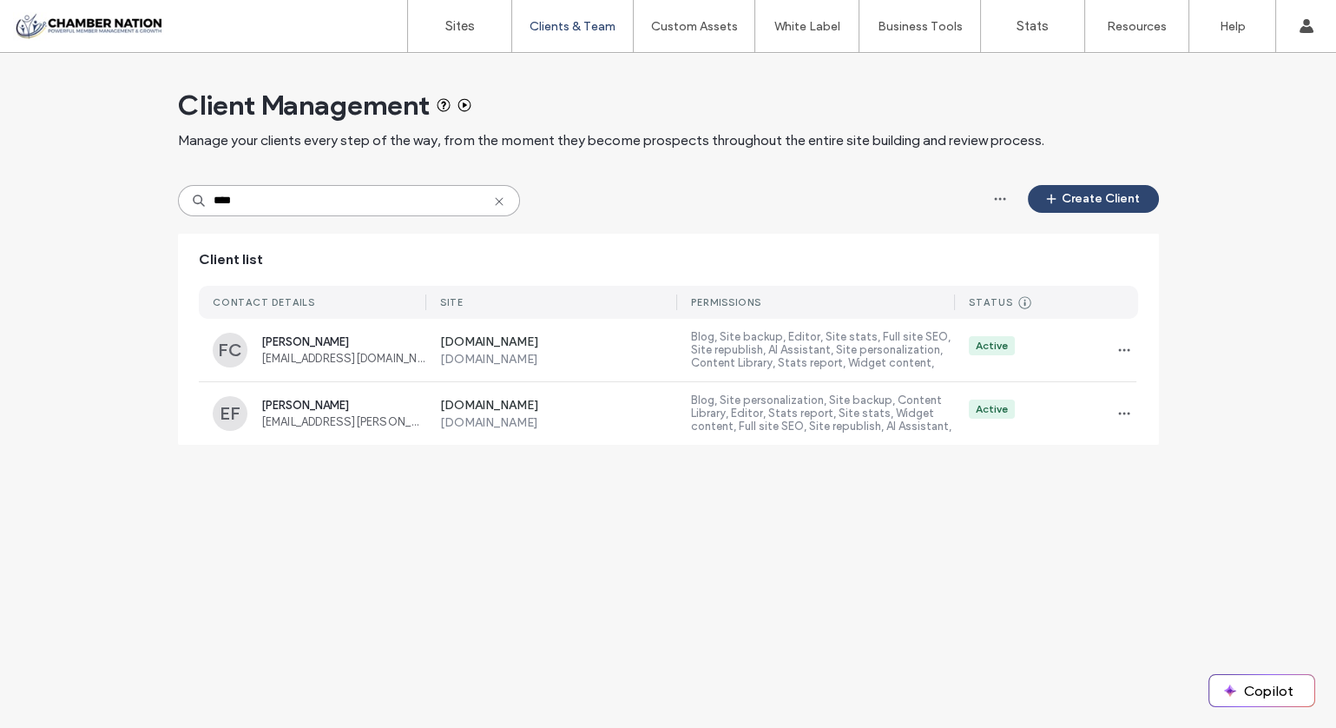
click at [313, 188] on input "****" at bounding box center [349, 200] width 342 height 31
type input "*****"
click at [1123, 348] on icon "button" at bounding box center [1124, 350] width 14 height 14
click at [372, 338] on span "Carla Antoniazzi" at bounding box center [343, 341] width 165 height 13
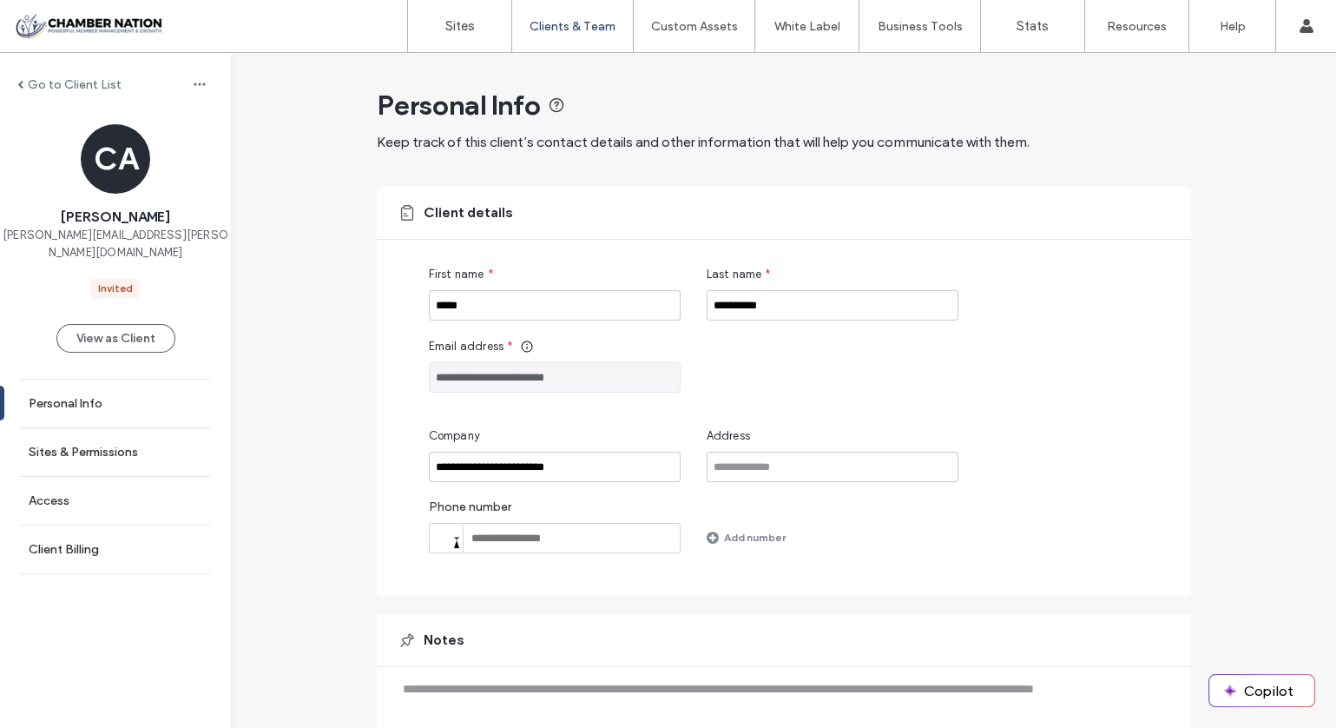
click at [549, 372] on input "**********" at bounding box center [555, 377] width 252 height 30
drag, startPoint x: 705, startPoint y: 305, endPoint x: 790, endPoint y: 306, distance: 85.1
click at [790, 306] on input "**********" at bounding box center [833, 305] width 252 height 30
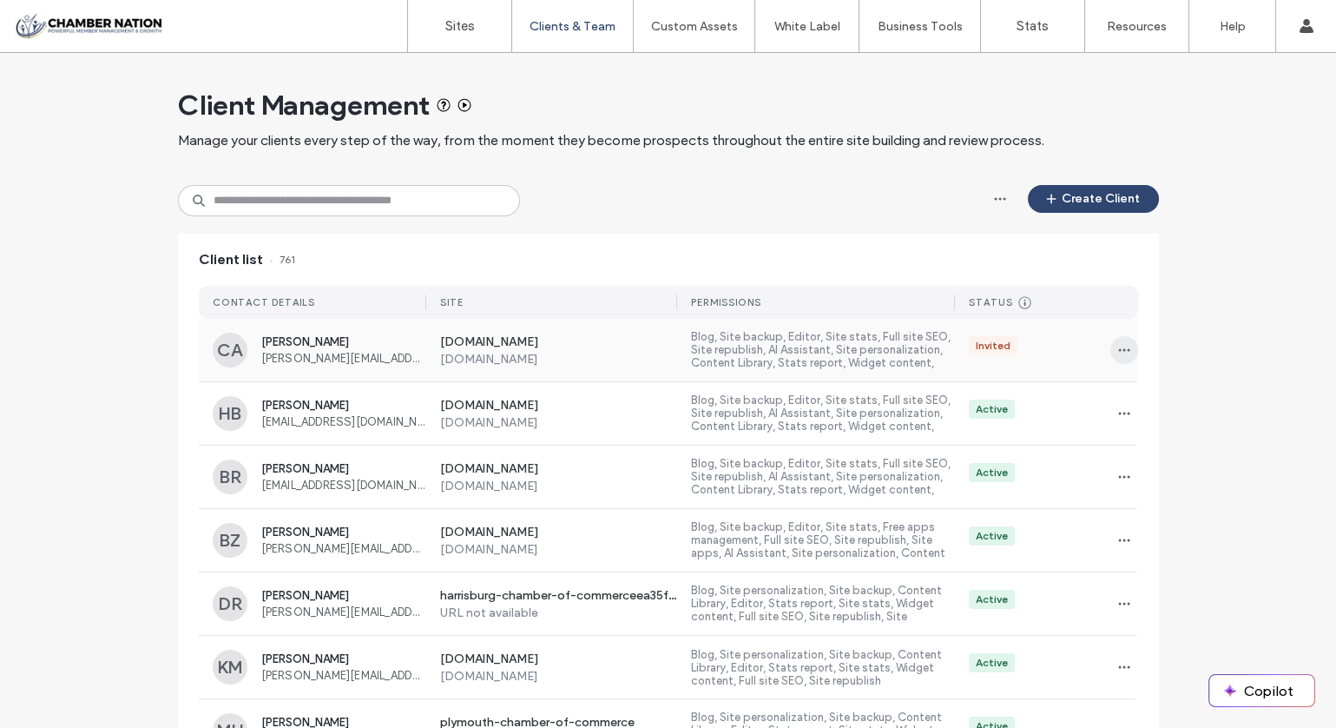
click at [1117, 346] on icon "button" at bounding box center [1124, 350] width 14 height 14
click at [1157, 455] on span "Delete client" at bounding box center [1174, 460] width 68 height 17
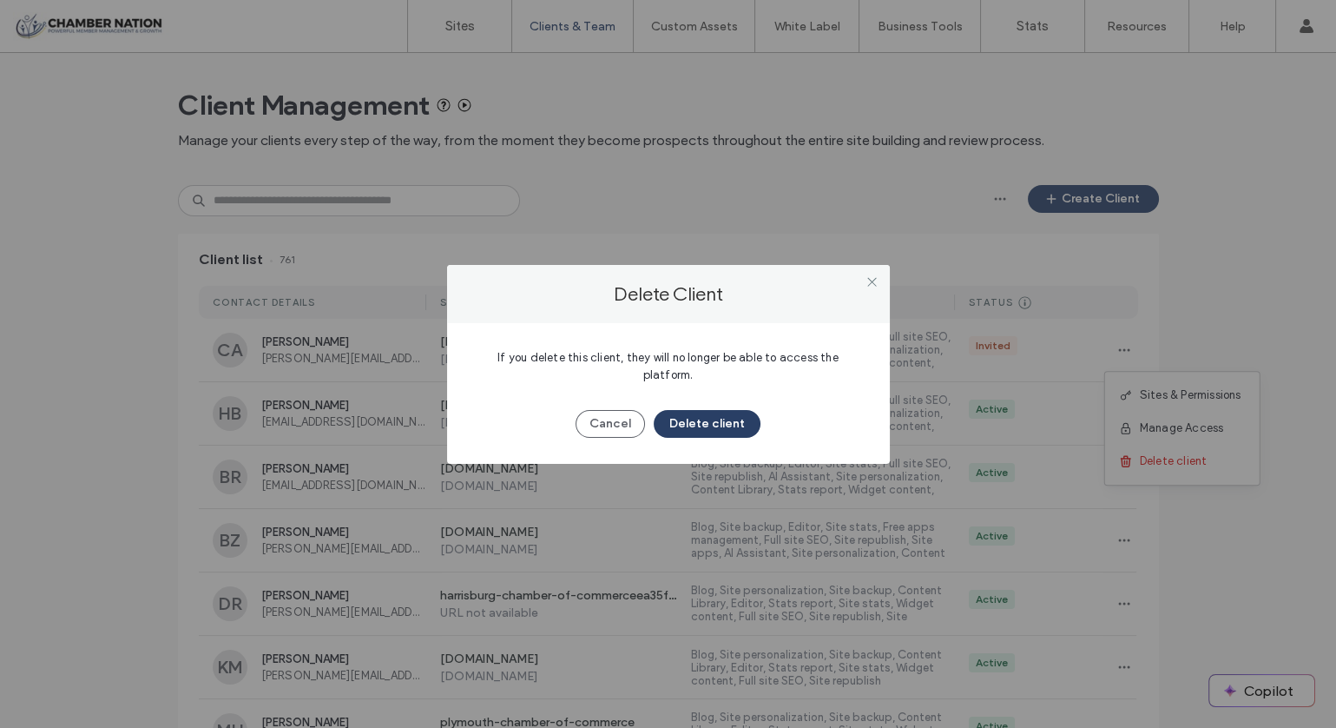
click at [726, 410] on button "Delete client" at bounding box center [707, 424] width 107 height 28
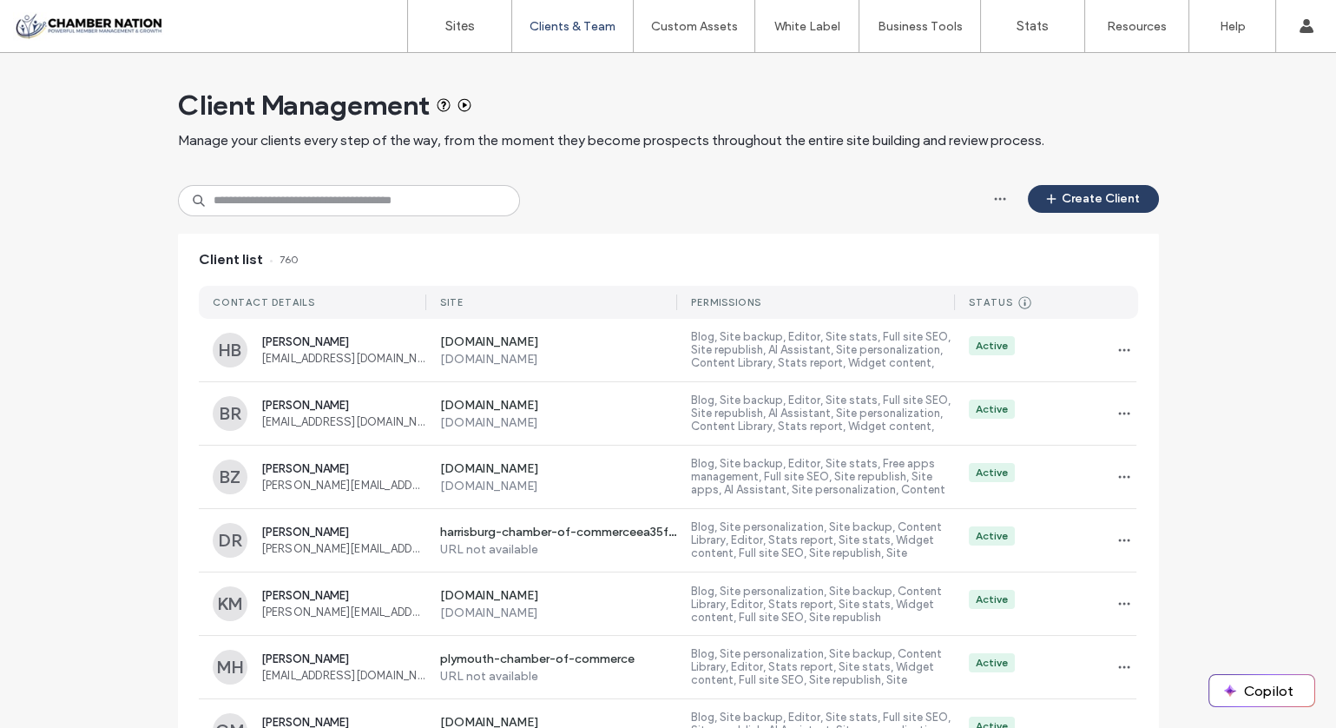
click at [1084, 196] on button "Create Client" at bounding box center [1093, 199] width 131 height 28
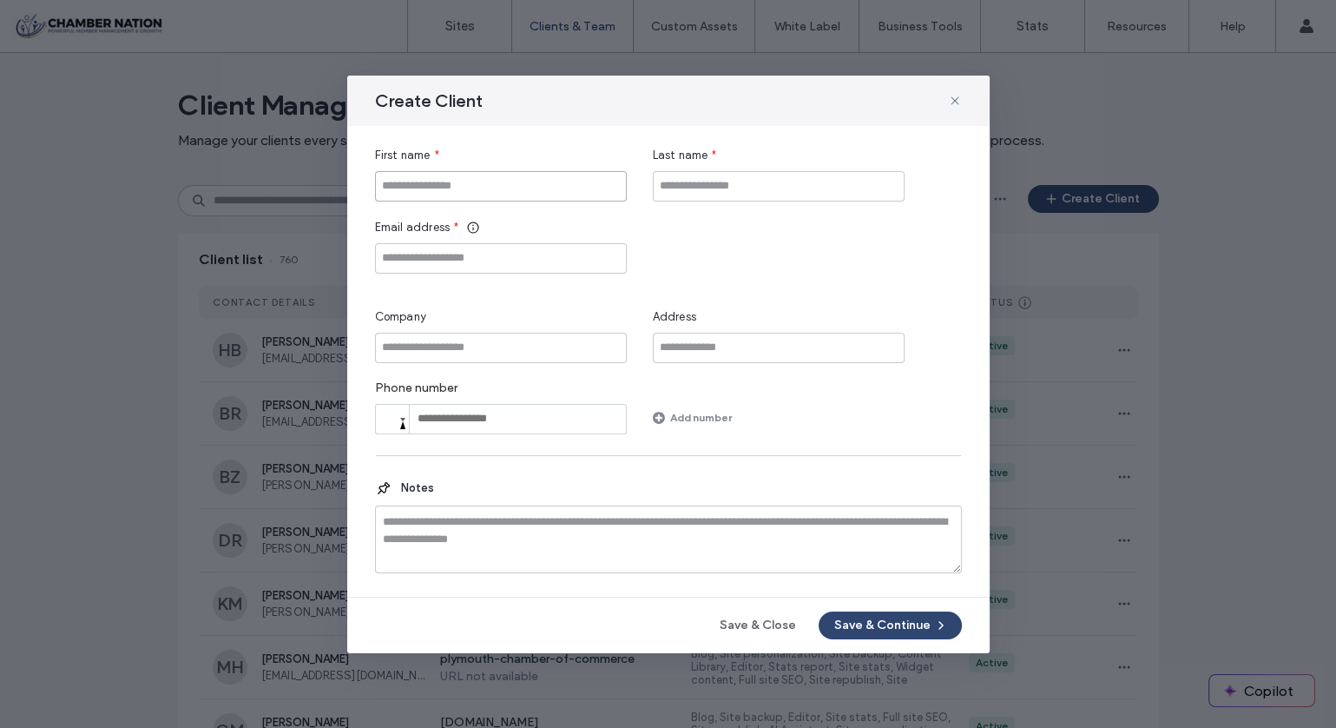
click at [534, 180] on input "First name" at bounding box center [501, 186] width 252 height 30
paste input "**********"
type input "**********"
click at [697, 191] on input "Last name" at bounding box center [779, 186] width 252 height 30
paste input "**********"
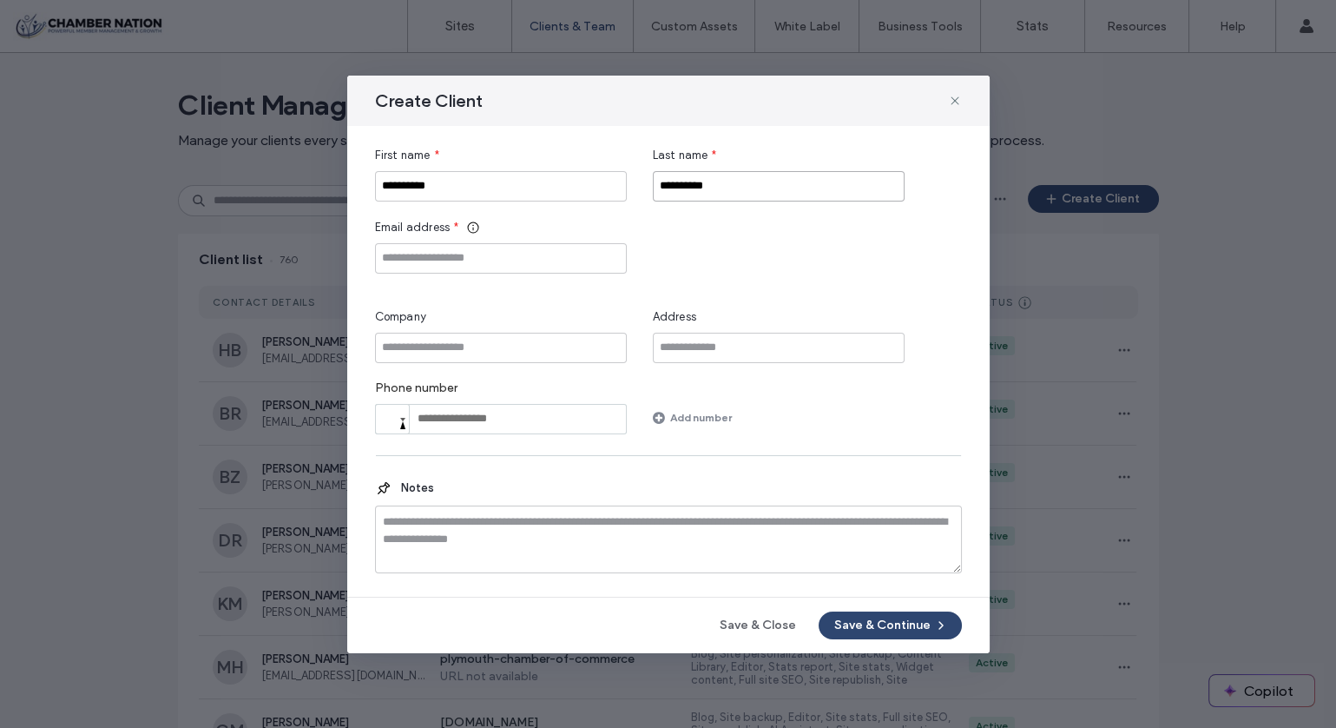
type input "**********"
click at [436, 187] on input "**********" at bounding box center [501, 186] width 252 height 30
type input "*****"
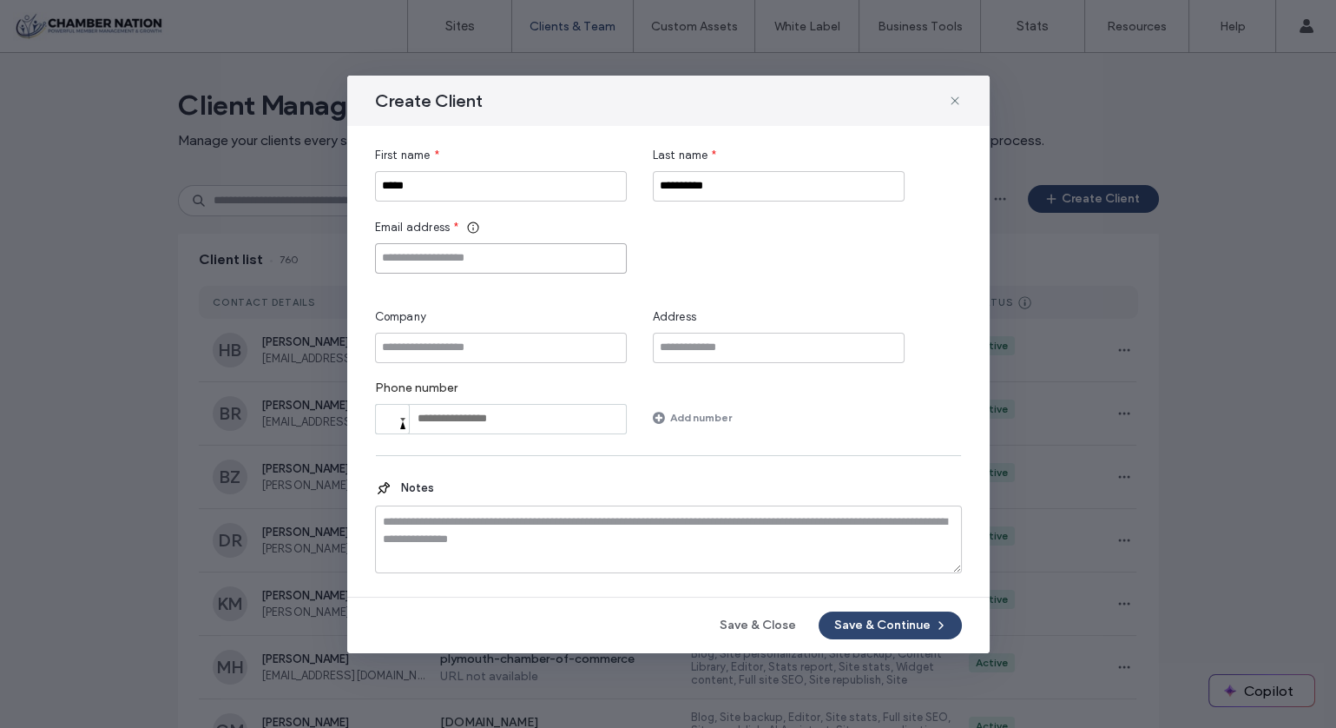
click at [543, 267] on input "Email address" at bounding box center [501, 258] width 252 height 30
type input "*"
type input "**********"
click at [544, 336] on input "Company" at bounding box center [501, 348] width 252 height 30
type input "**********"
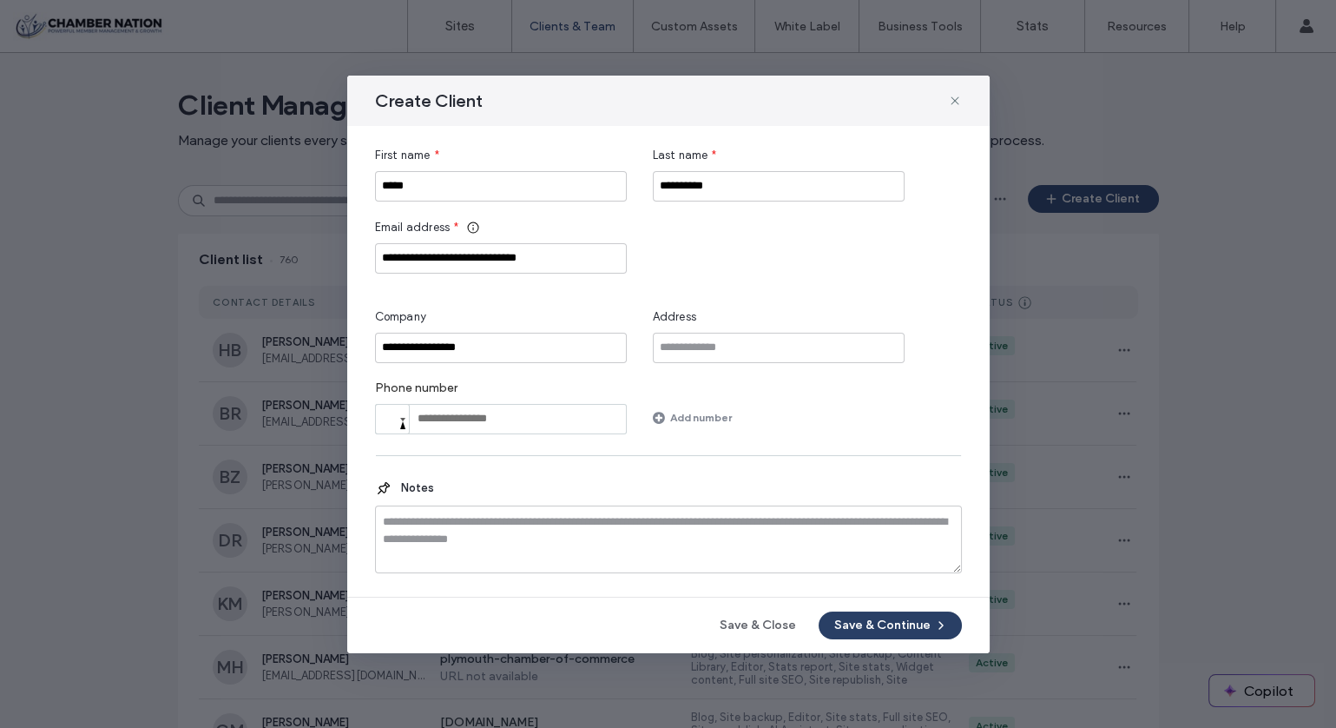
click at [883, 618] on button "Save & Continue" at bounding box center [890, 625] width 143 height 28
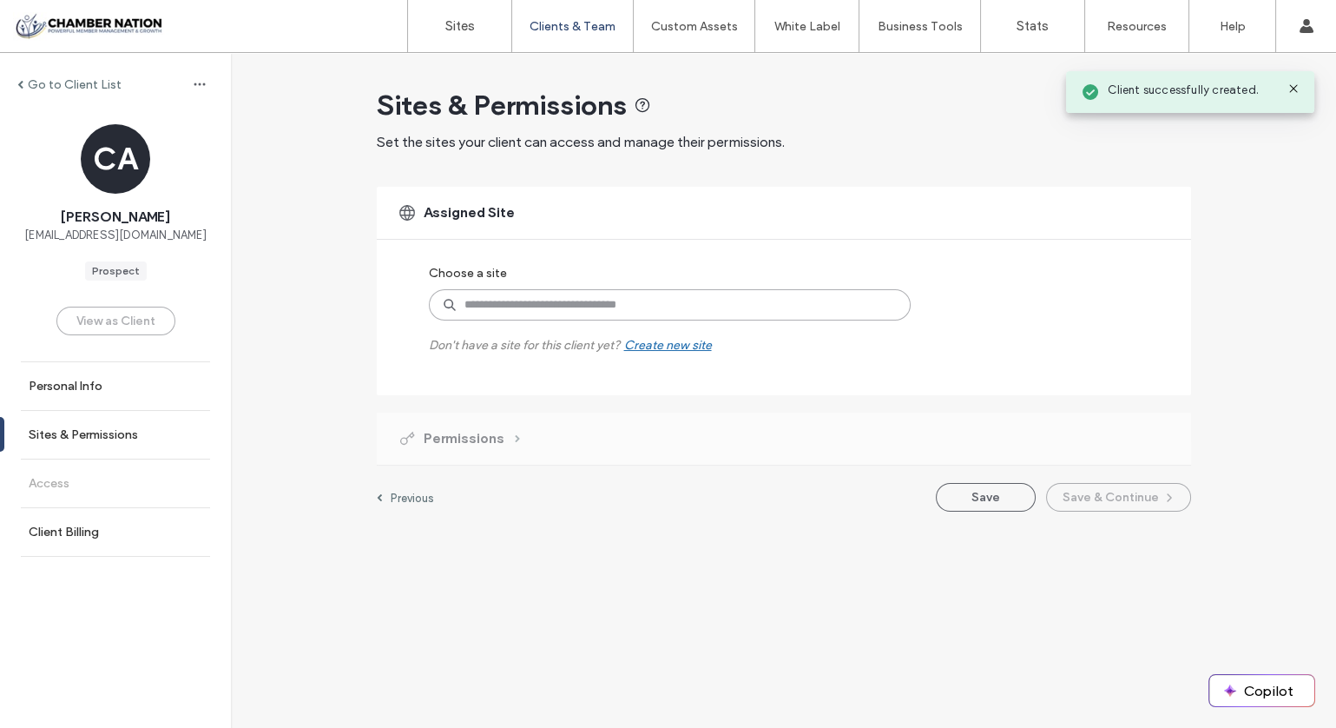
click at [564, 308] on input at bounding box center [670, 304] width 482 height 31
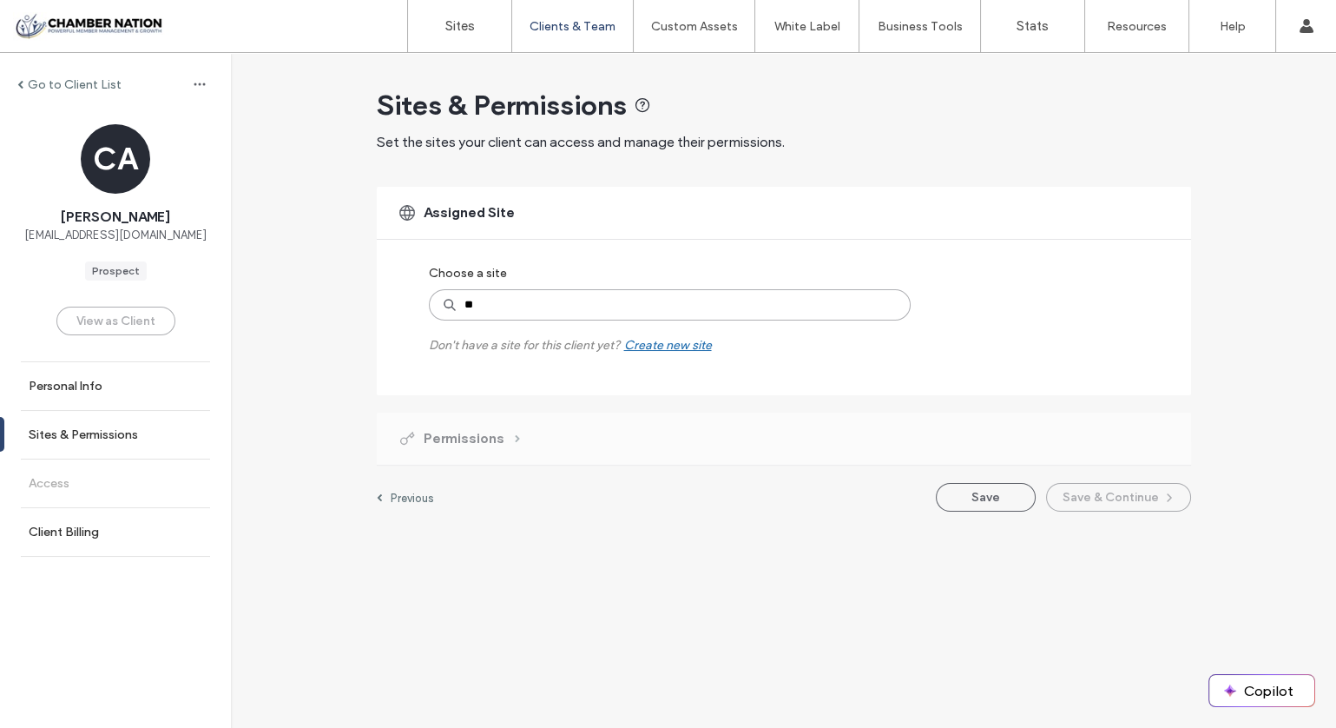
type input "***"
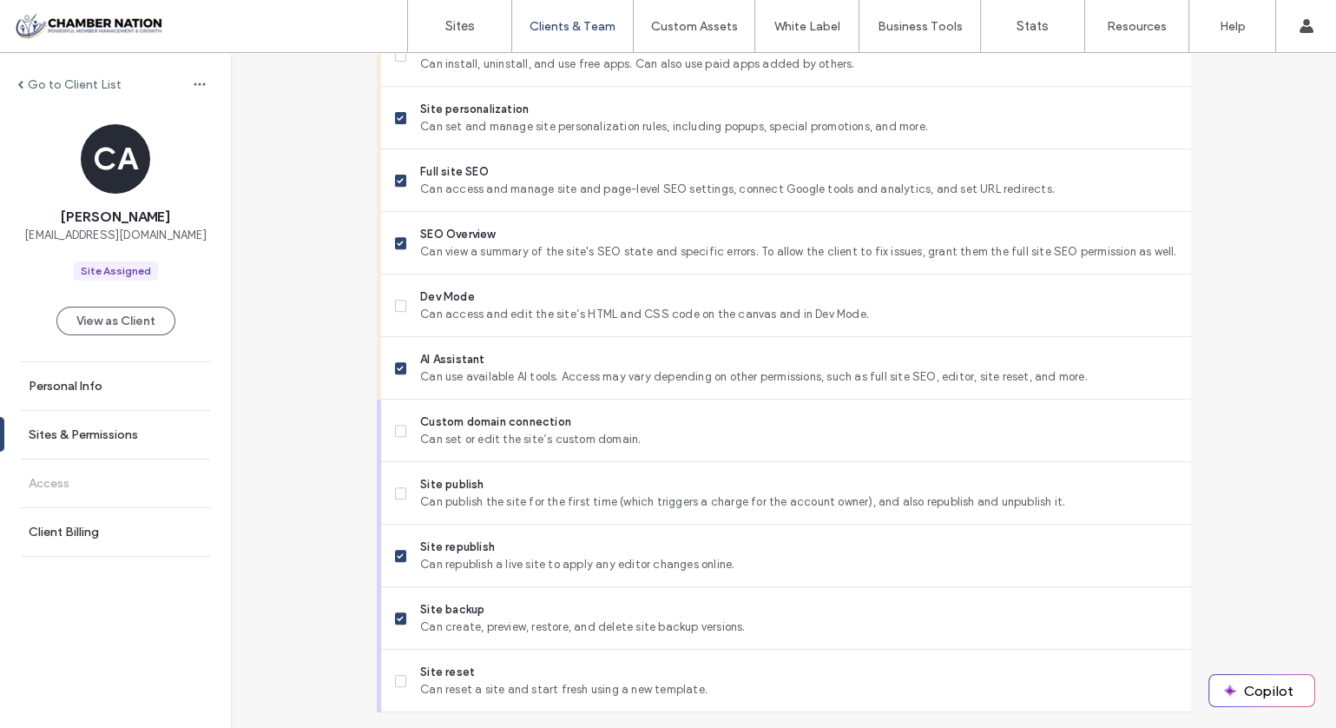
scroll to position [1420, 0]
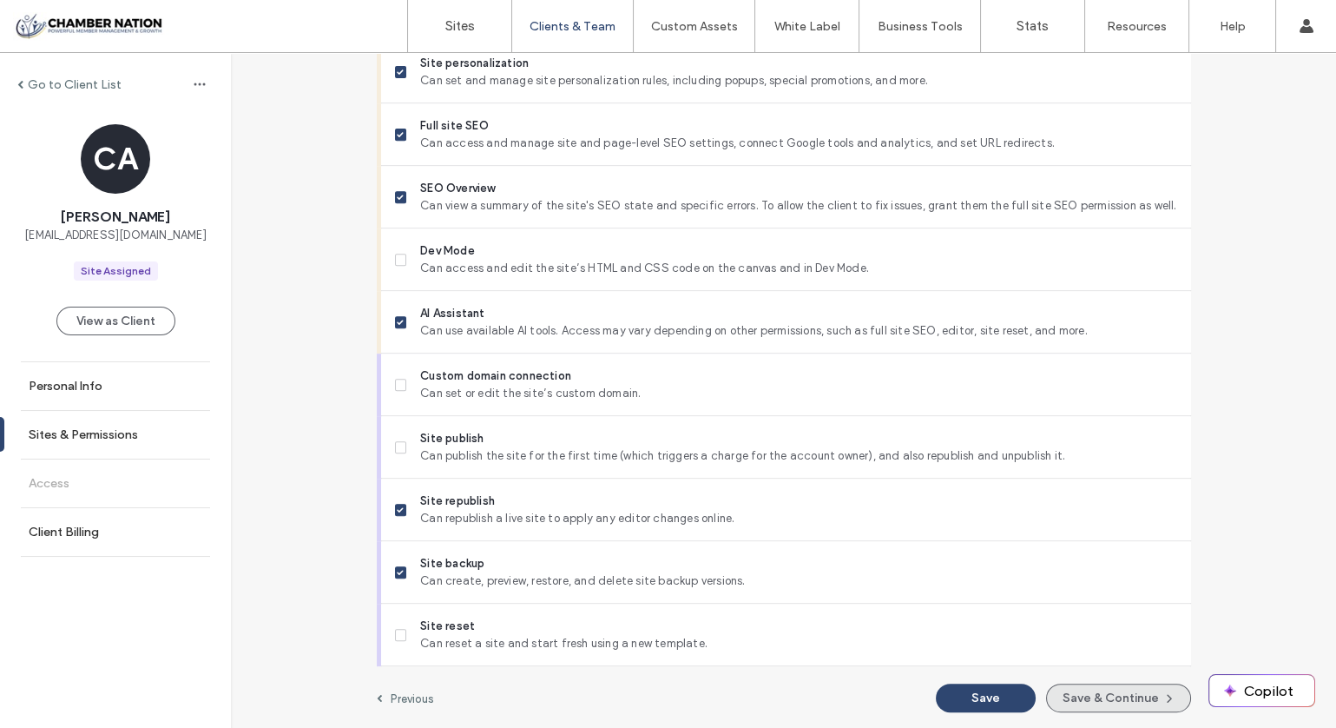
click at [1119, 702] on button "Save & Continue" at bounding box center [1118, 697] width 145 height 29
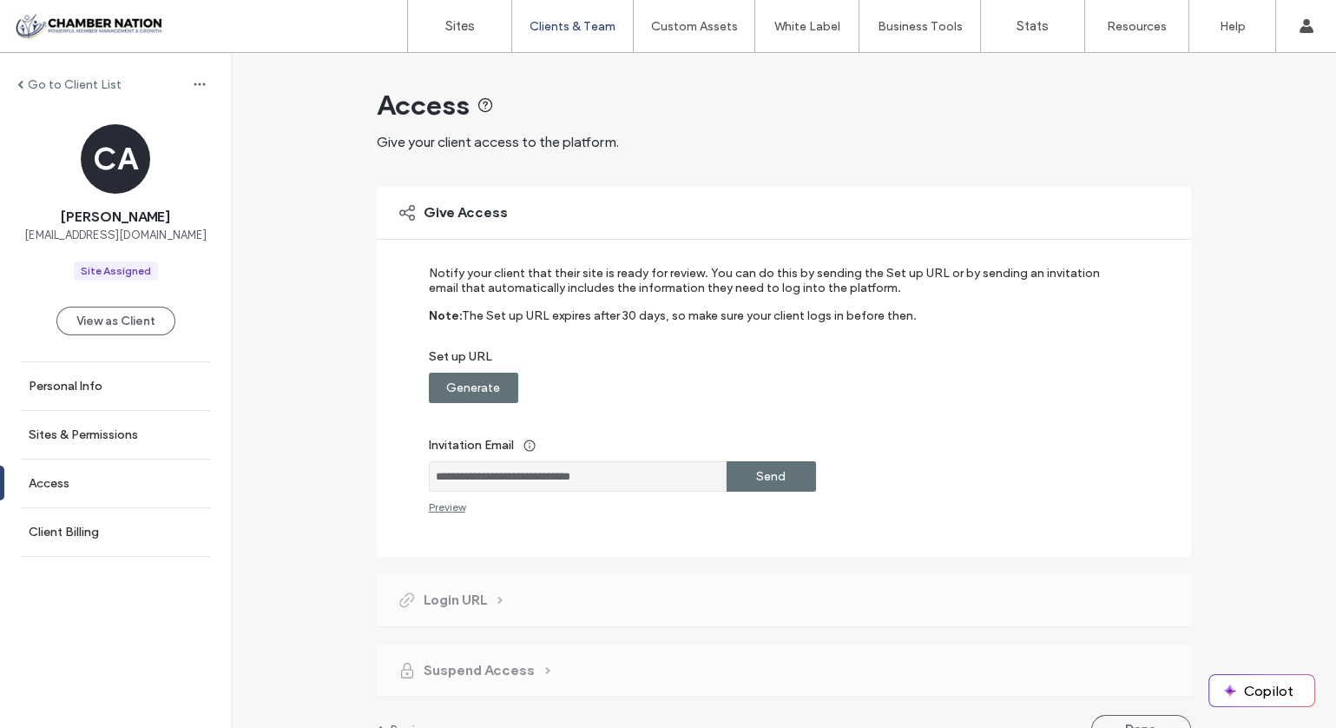
click at [785, 476] on div "Send" at bounding box center [771, 476] width 89 height 30
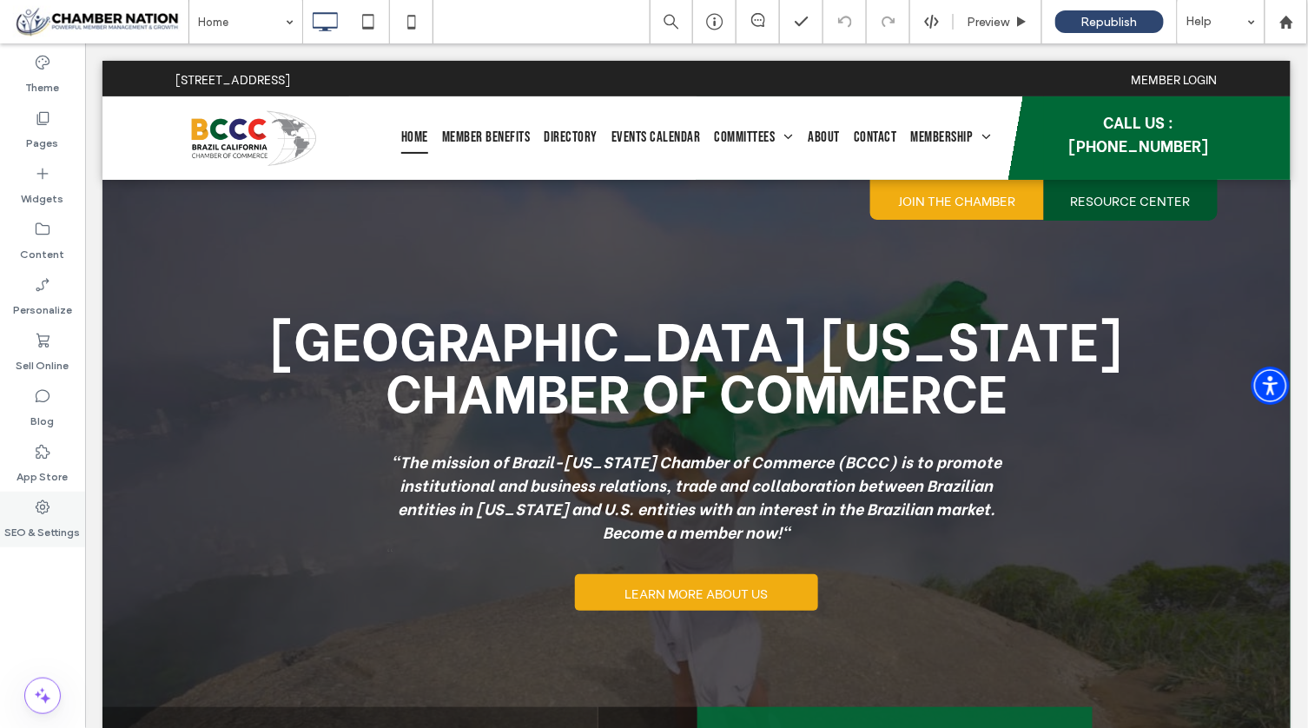
click at [35, 526] on label "SEO & Settings" at bounding box center [43, 528] width 76 height 24
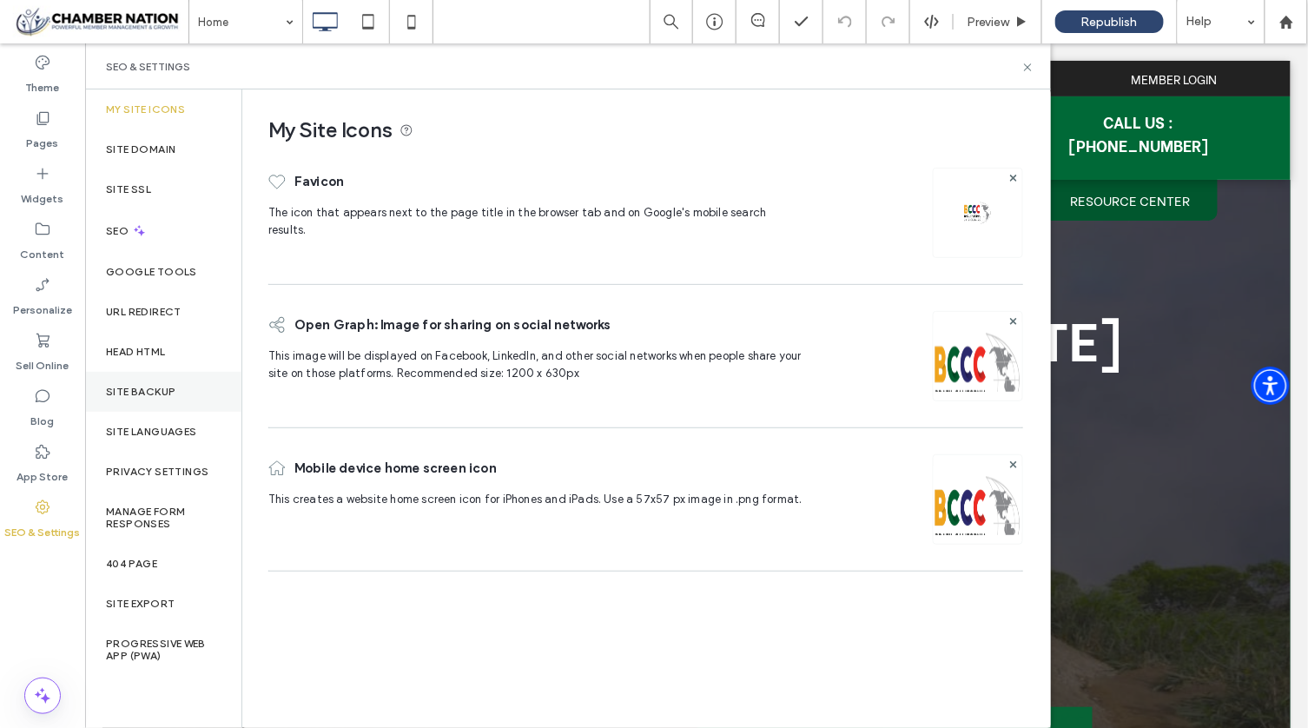
click at [155, 383] on div "Site Backup" at bounding box center [163, 392] width 156 height 40
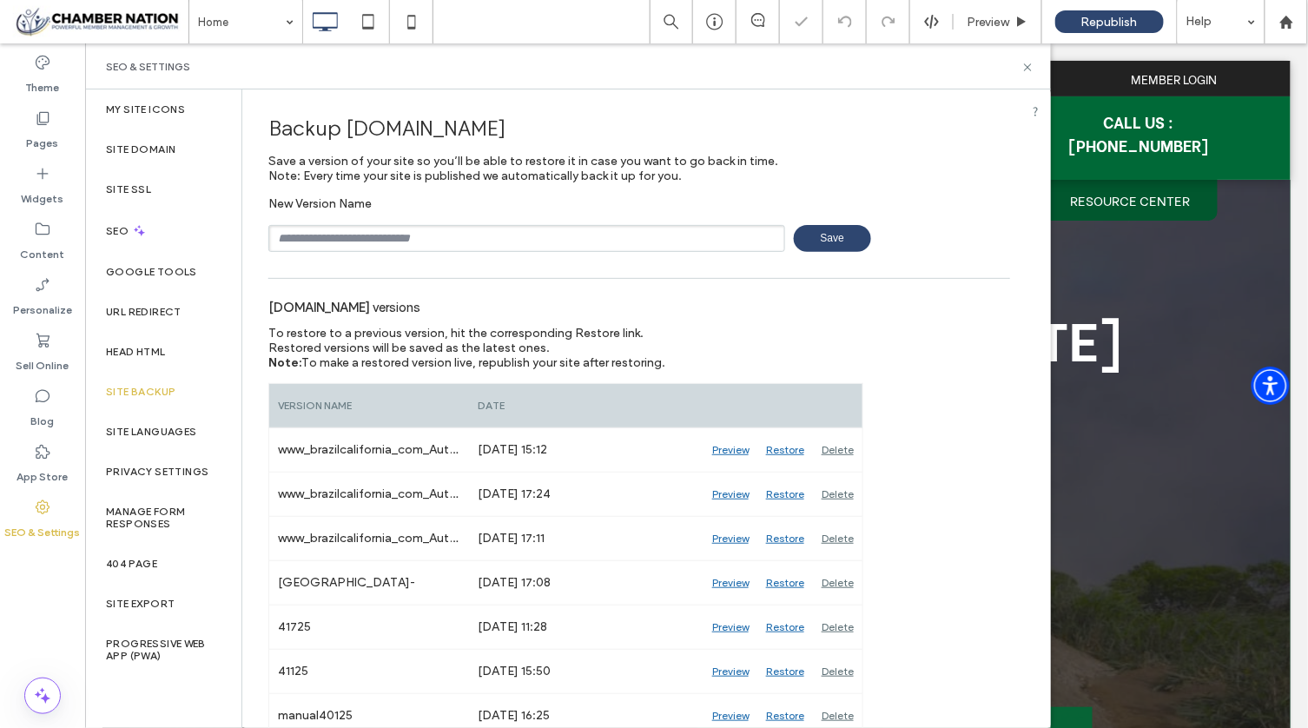
click at [419, 217] on div "New Version Name Save" at bounding box center [638, 224] width 741 height 56
click at [418, 227] on input "text" at bounding box center [526, 238] width 517 height 27
type input "**********"
click at [814, 240] on span "Save" at bounding box center [832, 238] width 77 height 27
click at [1031, 63] on icon at bounding box center [1027, 67] width 13 height 13
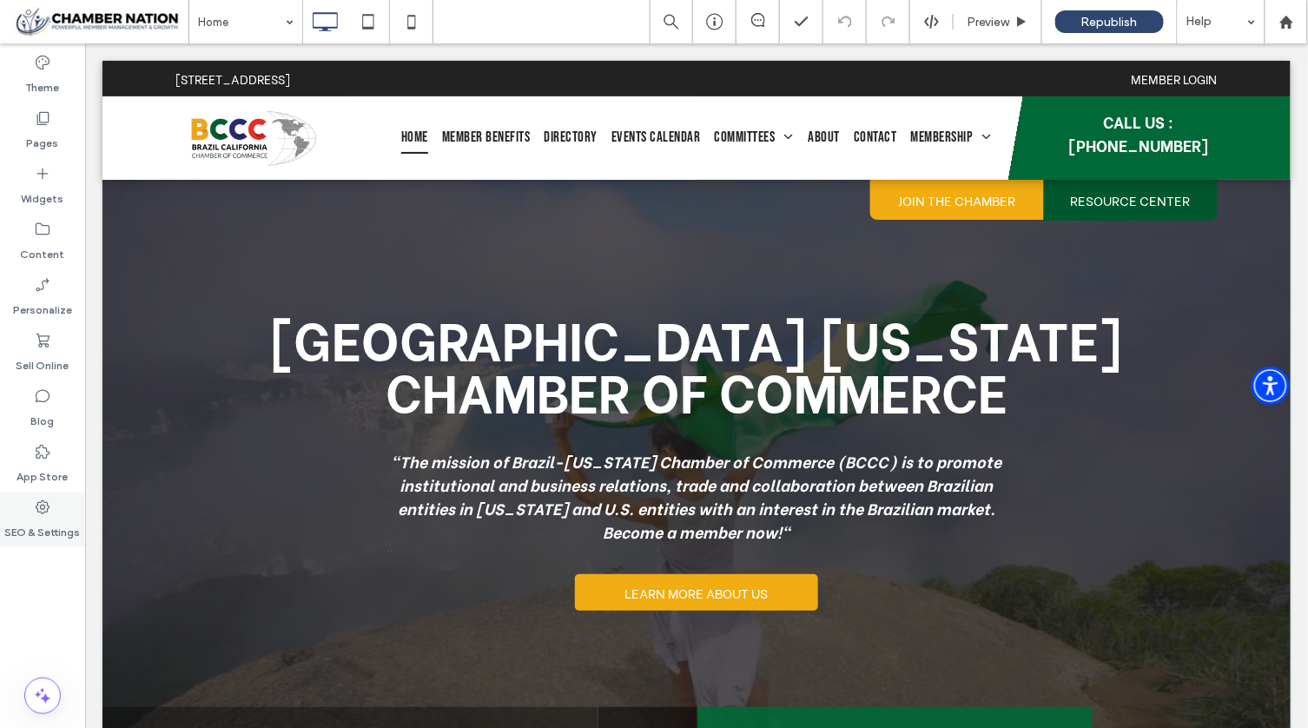
click at [50, 517] on label "SEO & Settings" at bounding box center [43, 528] width 76 height 24
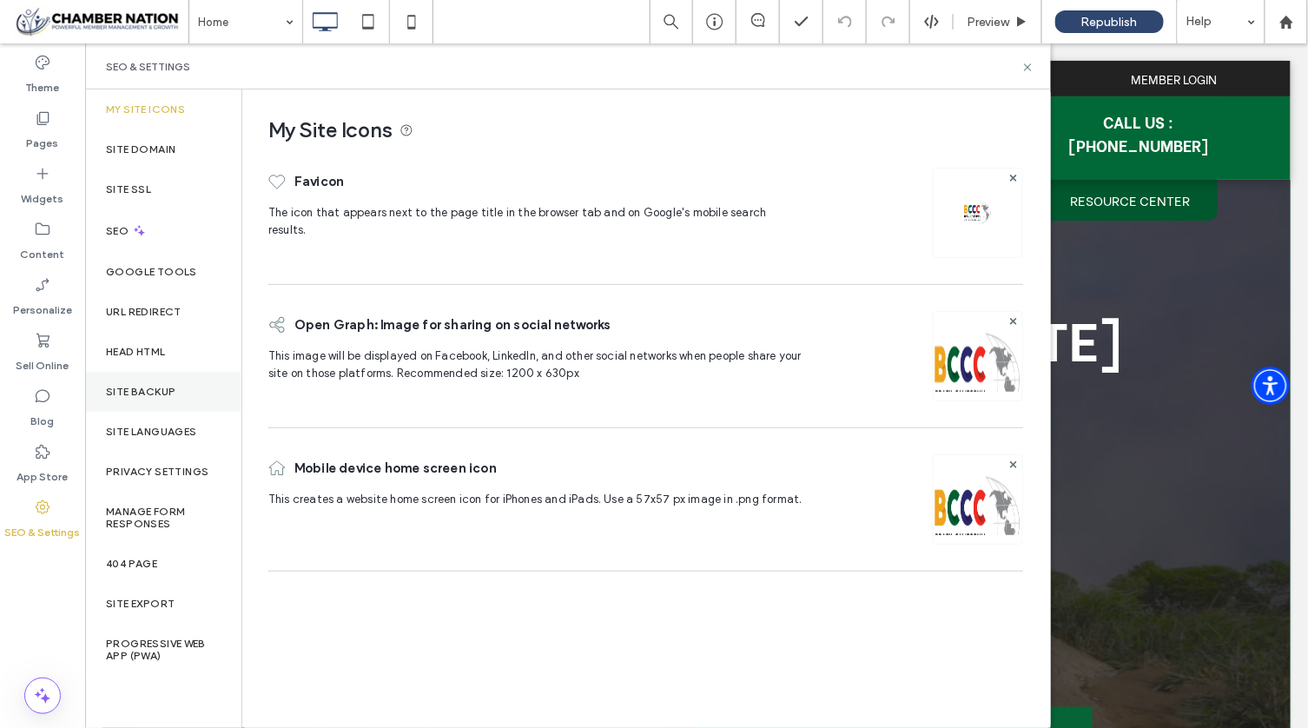
click at [168, 388] on label "Site Backup" at bounding box center [140, 391] width 69 height 12
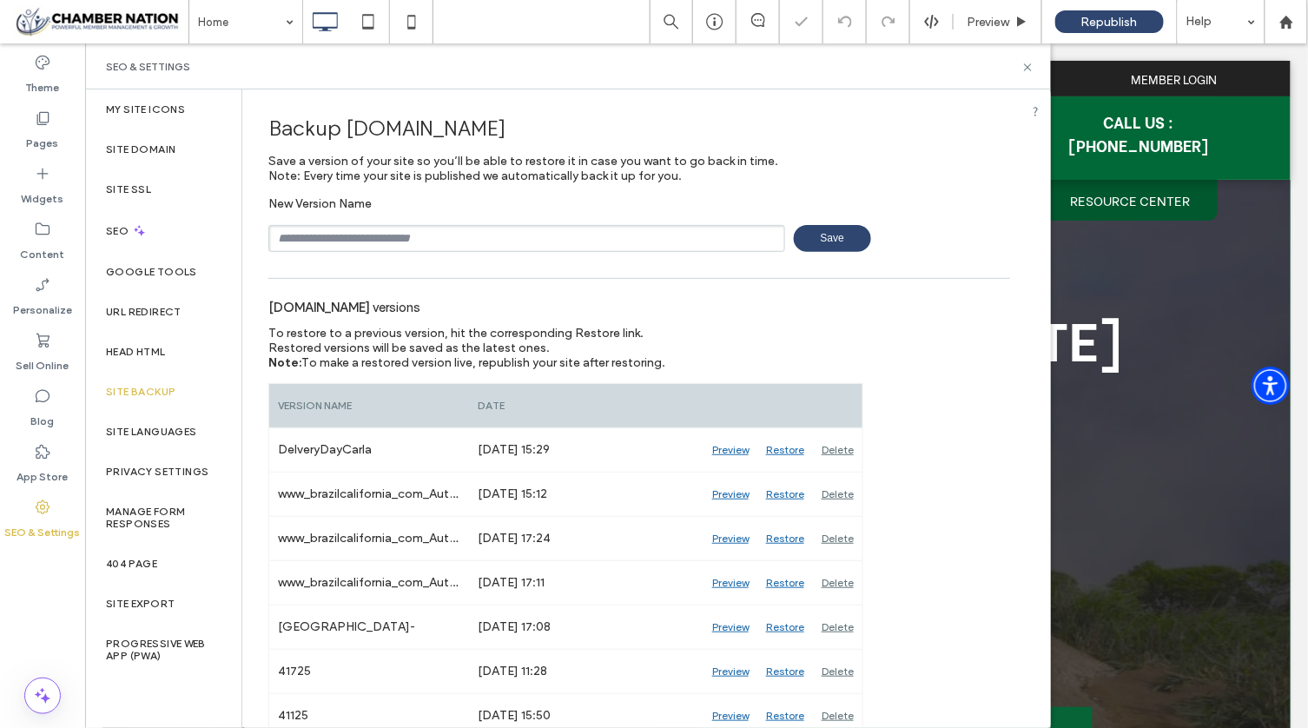
click at [372, 234] on input "text" at bounding box center [526, 238] width 517 height 27
type input "*****"
click at [849, 242] on span "Save" at bounding box center [832, 238] width 77 height 27
click at [1025, 67] on icon at bounding box center [1027, 67] width 13 height 13
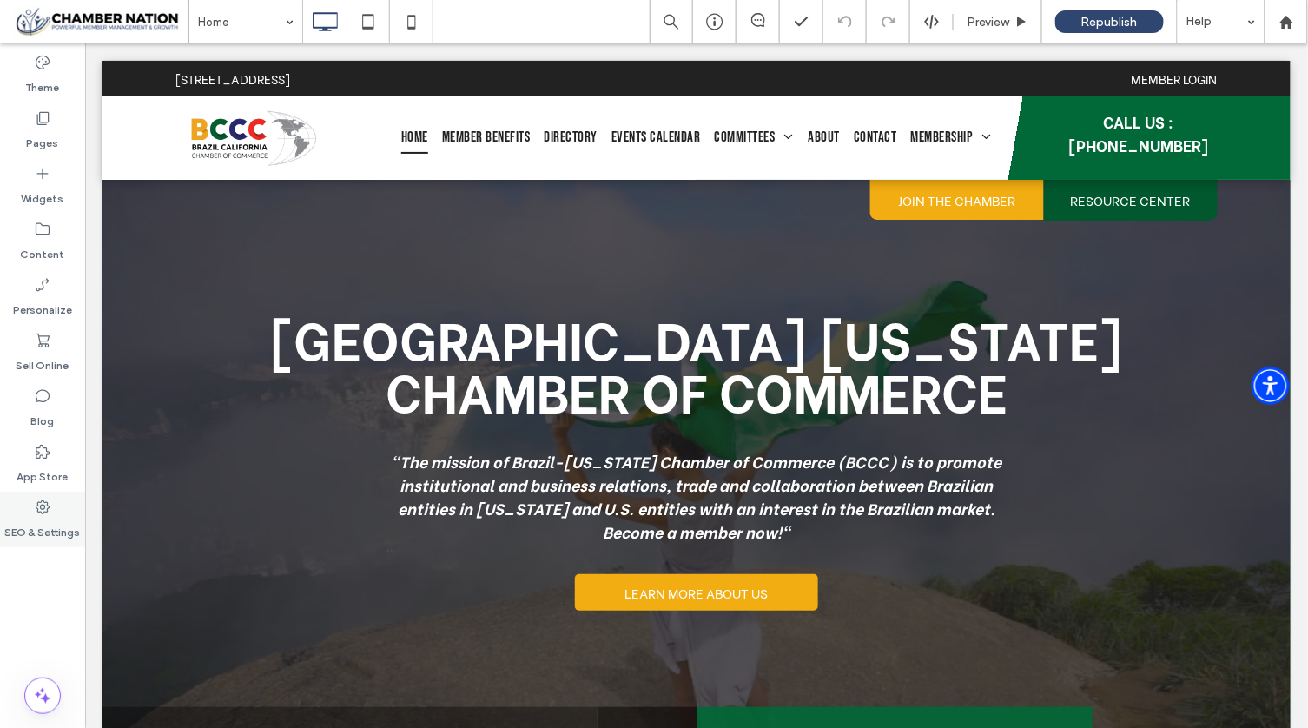
click at [26, 519] on label "SEO & Settings" at bounding box center [43, 528] width 76 height 24
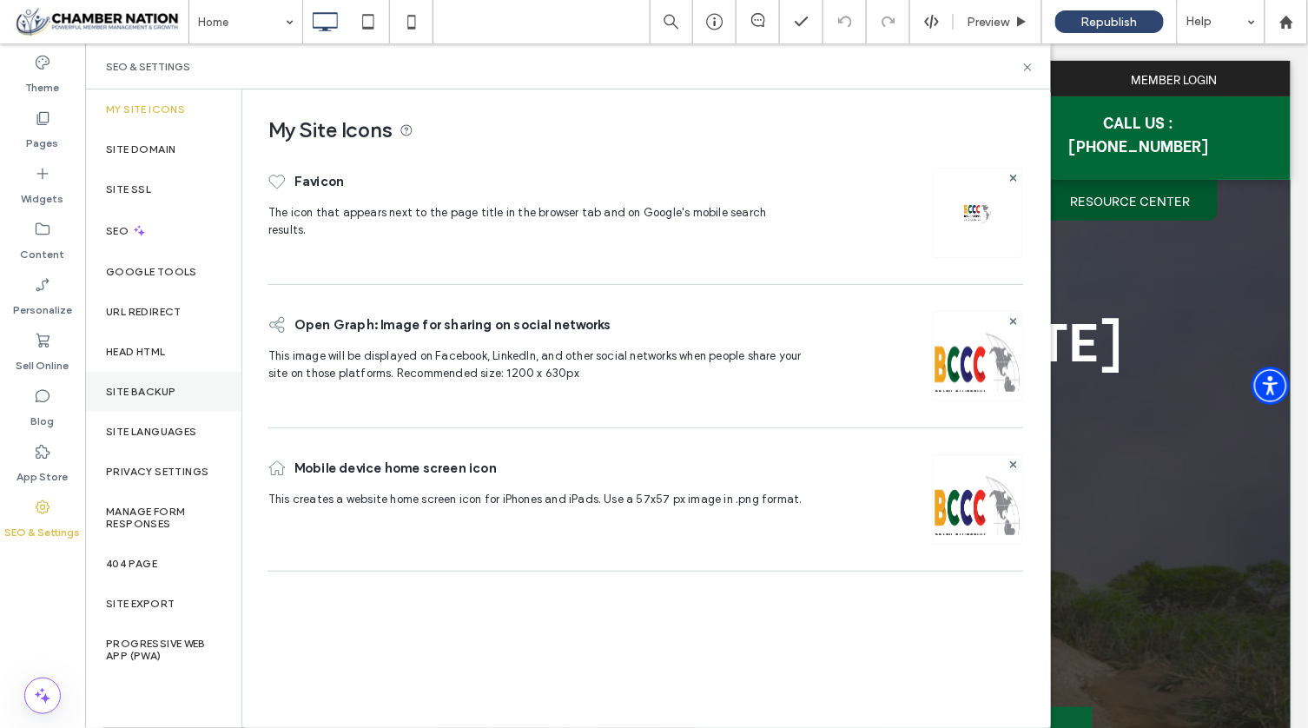
click at [170, 392] on label "Site Backup" at bounding box center [140, 391] width 69 height 12
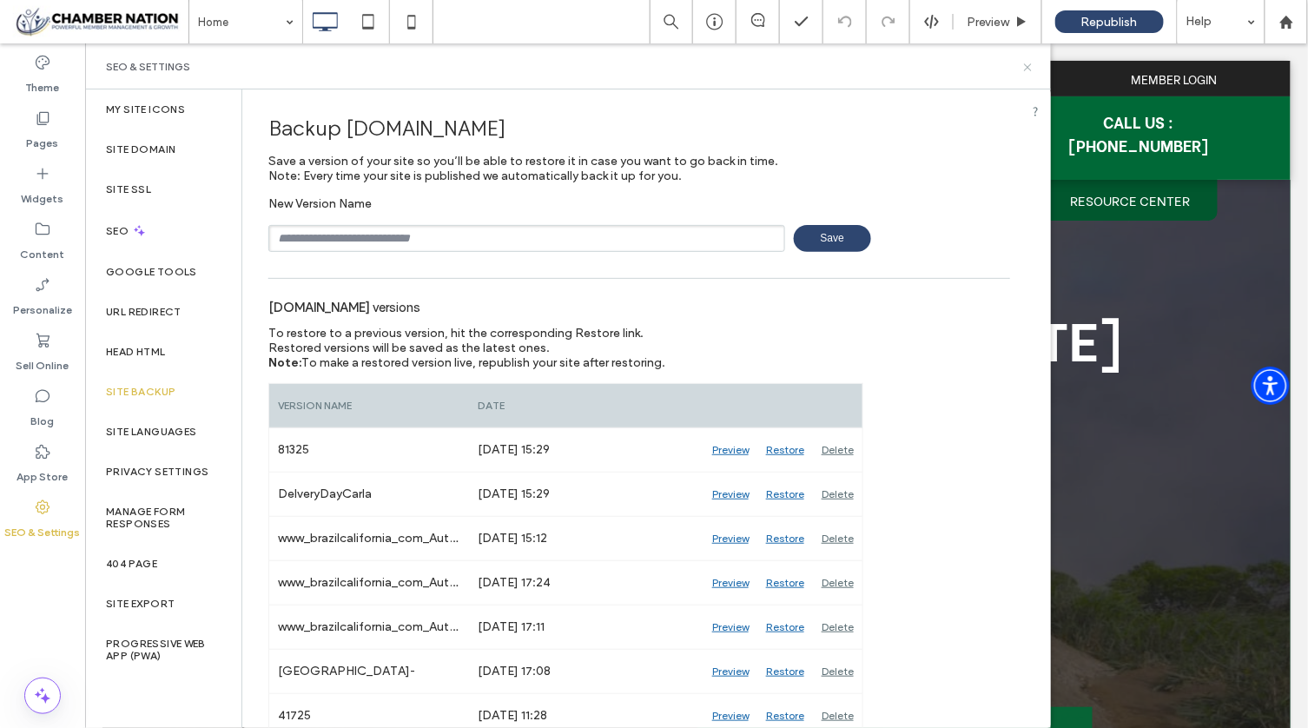
drag, startPoint x: 1030, startPoint y: 68, endPoint x: 939, endPoint y: 179, distance: 143.7
click at [1030, 68] on icon at bounding box center [1027, 67] width 13 height 13
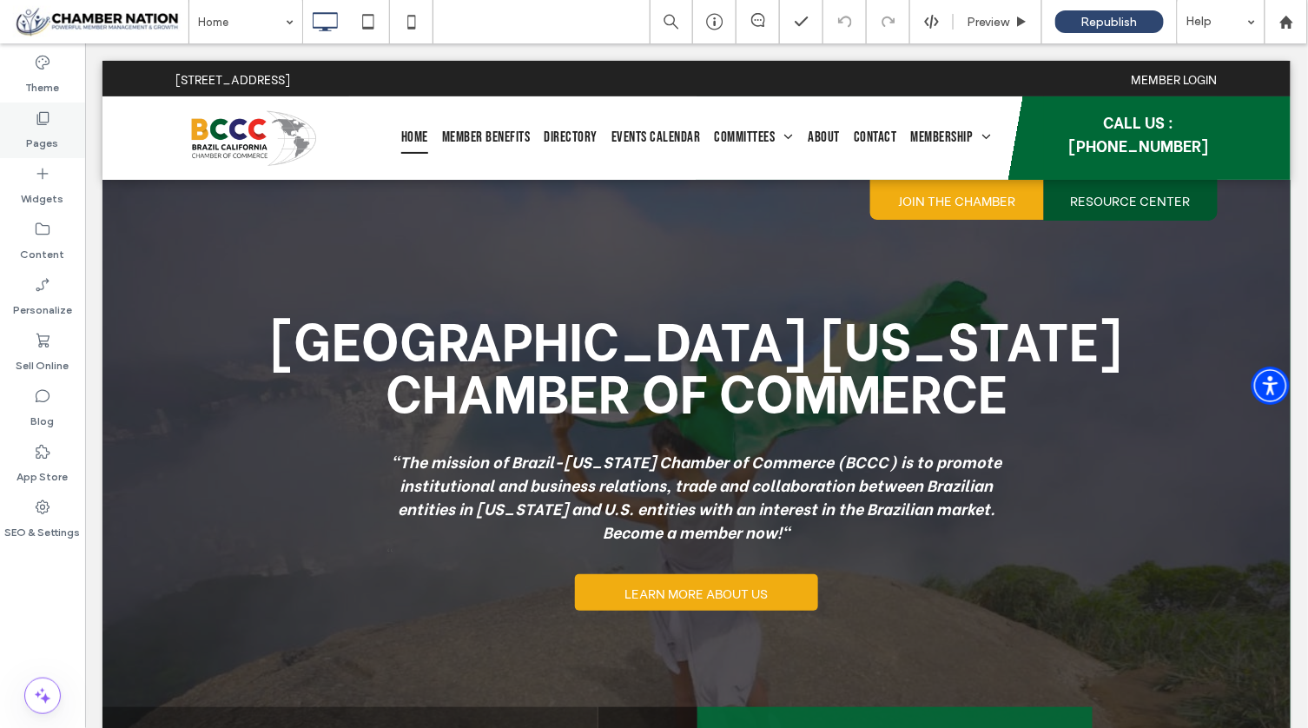
click at [42, 132] on label "Pages" at bounding box center [43, 139] width 32 height 24
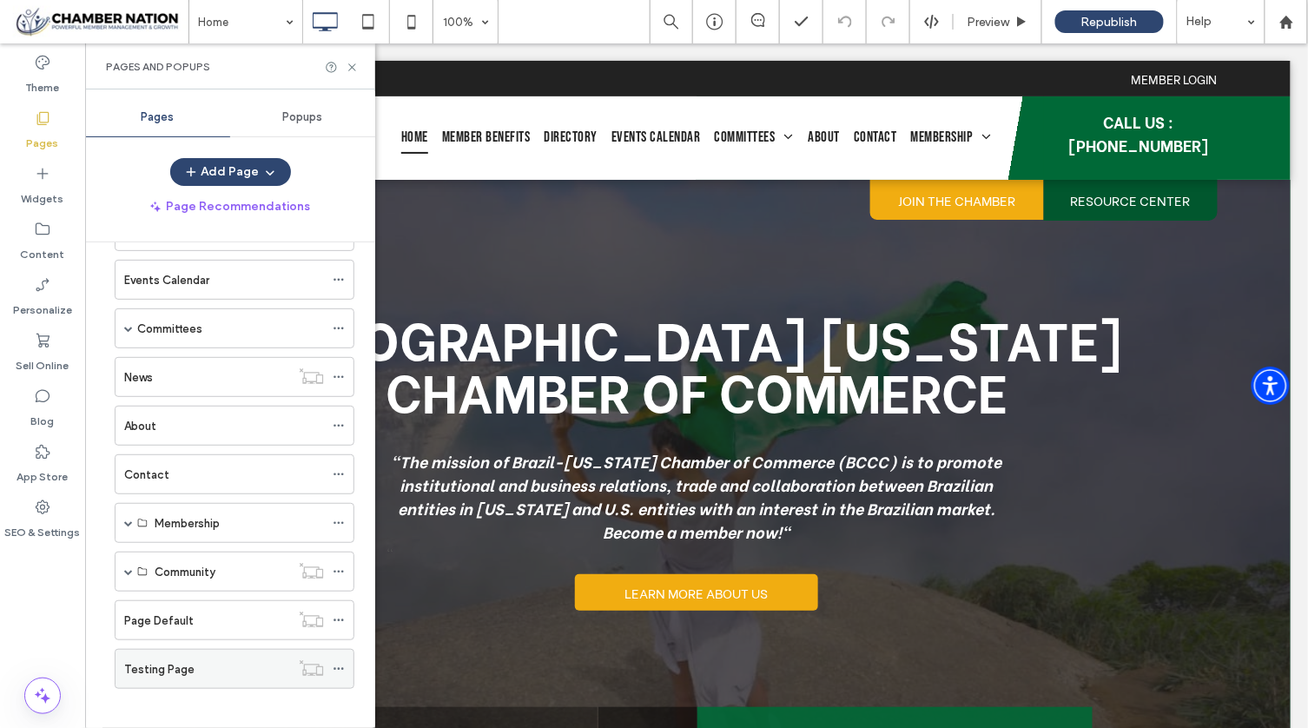
scroll to position [161, 0]
click at [174, 655] on label "Testing Page" at bounding box center [159, 666] width 70 height 30
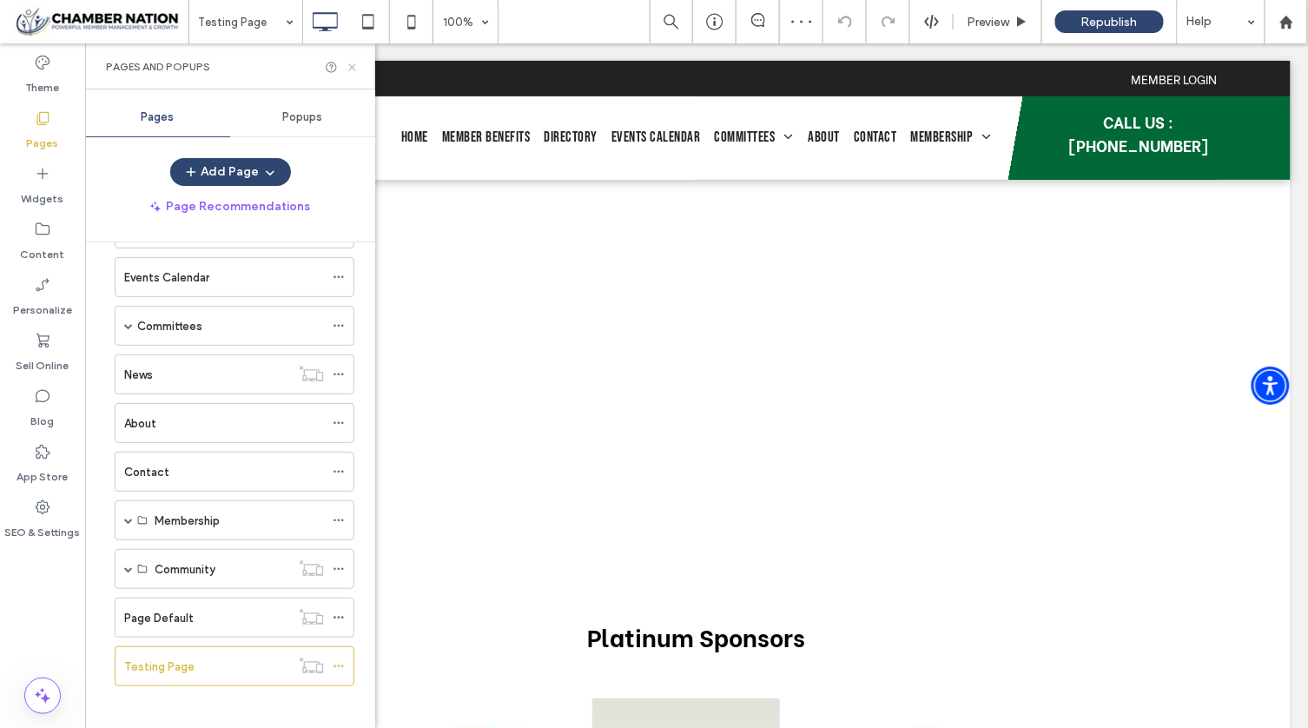
click at [354, 63] on icon at bounding box center [352, 67] width 13 height 13
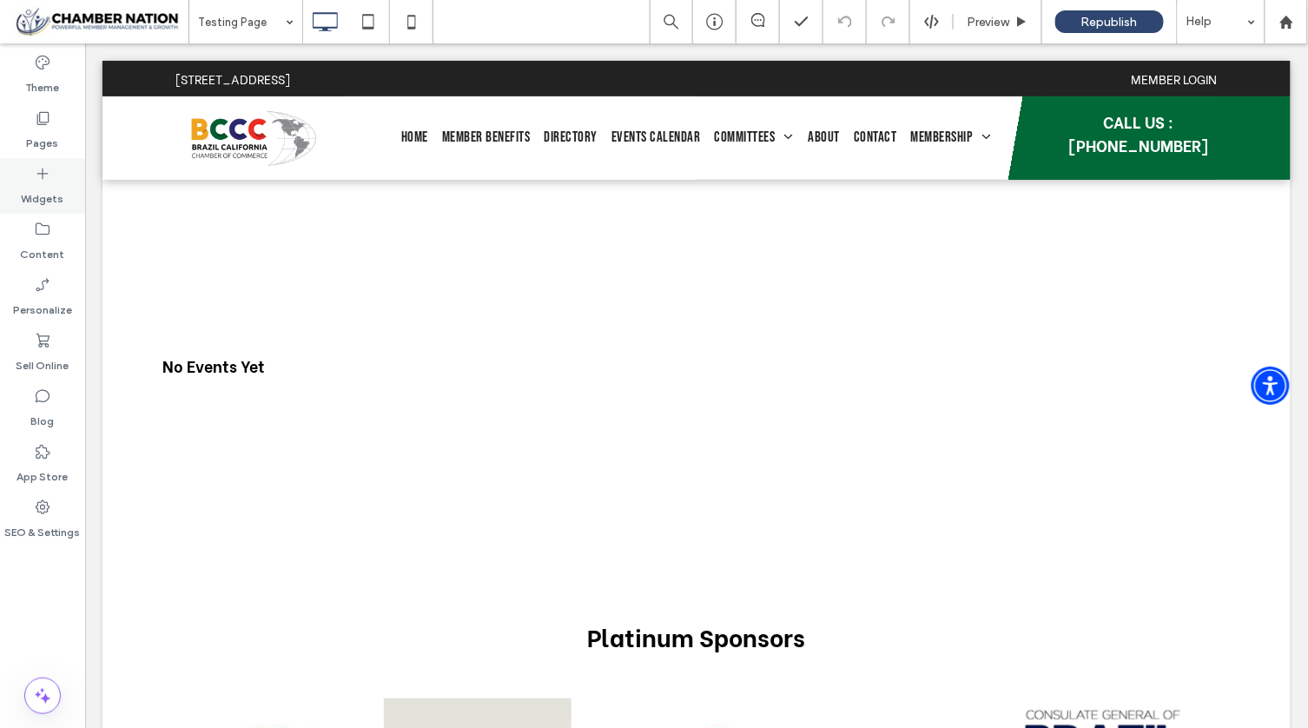
click at [58, 184] on label "Widgets" at bounding box center [43, 194] width 43 height 24
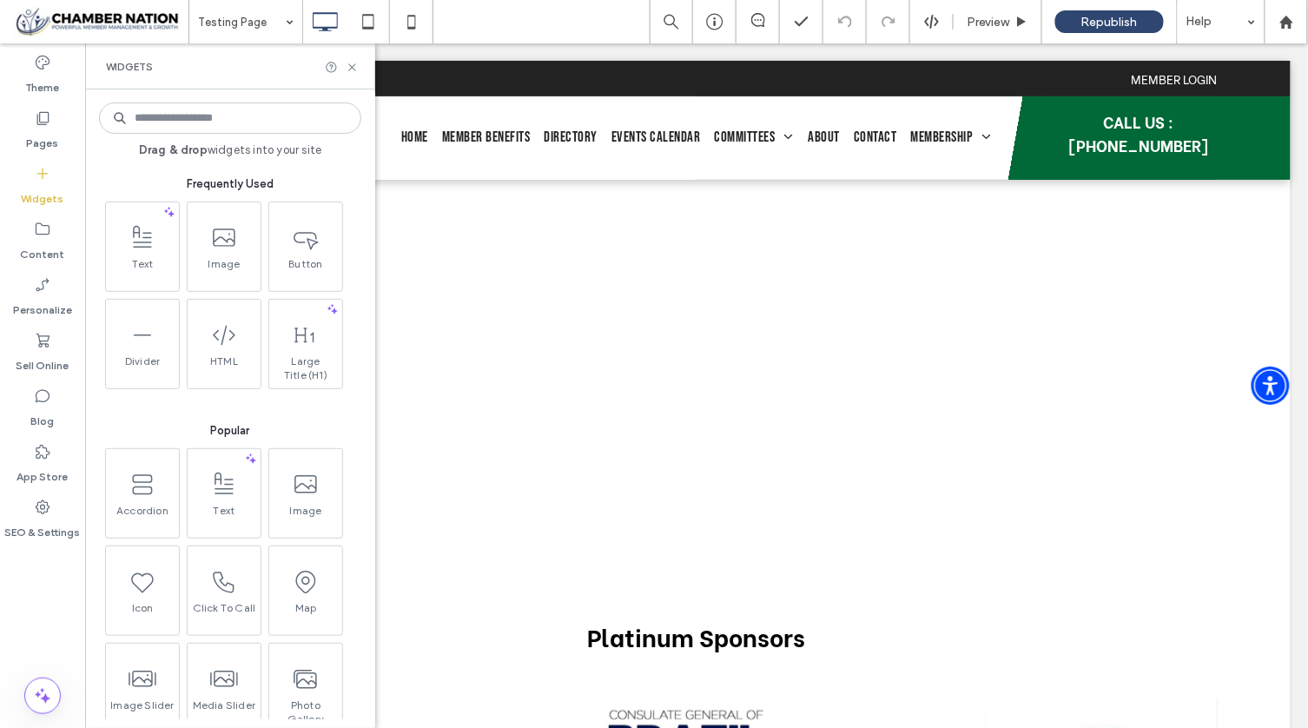
click at [227, 123] on input at bounding box center [230, 117] width 262 height 31
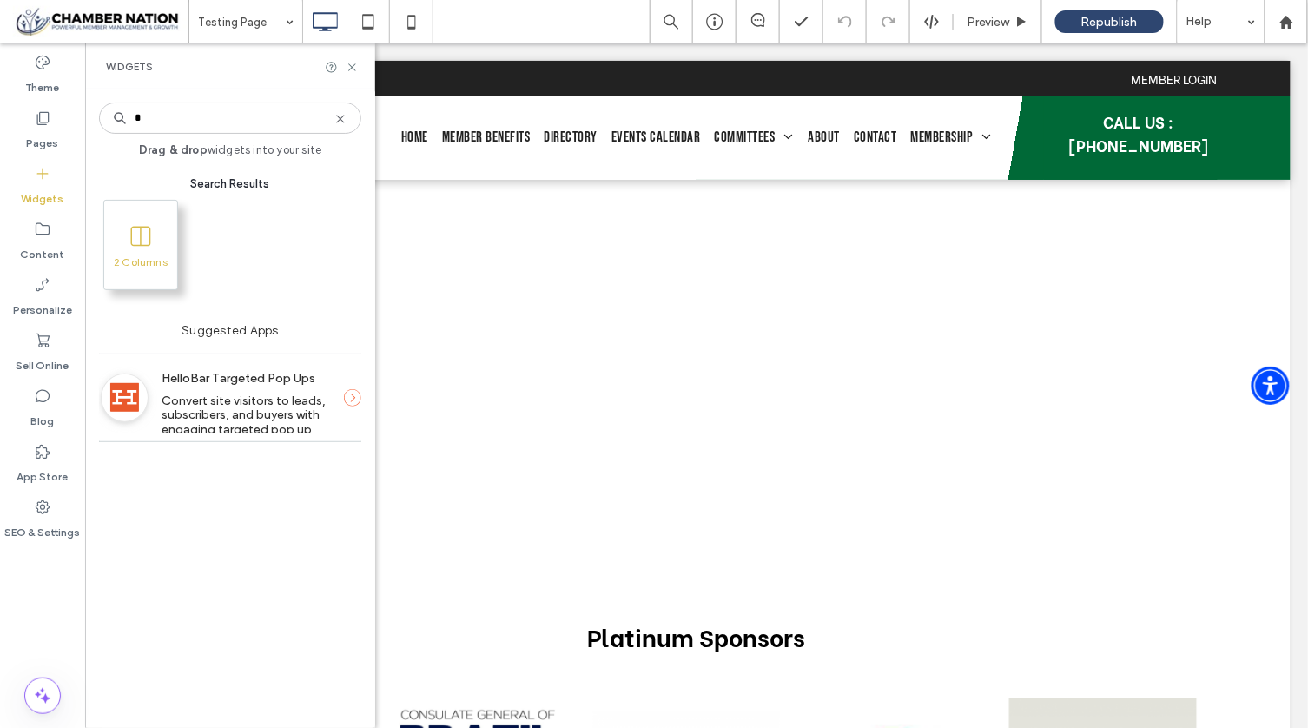
type input "*"
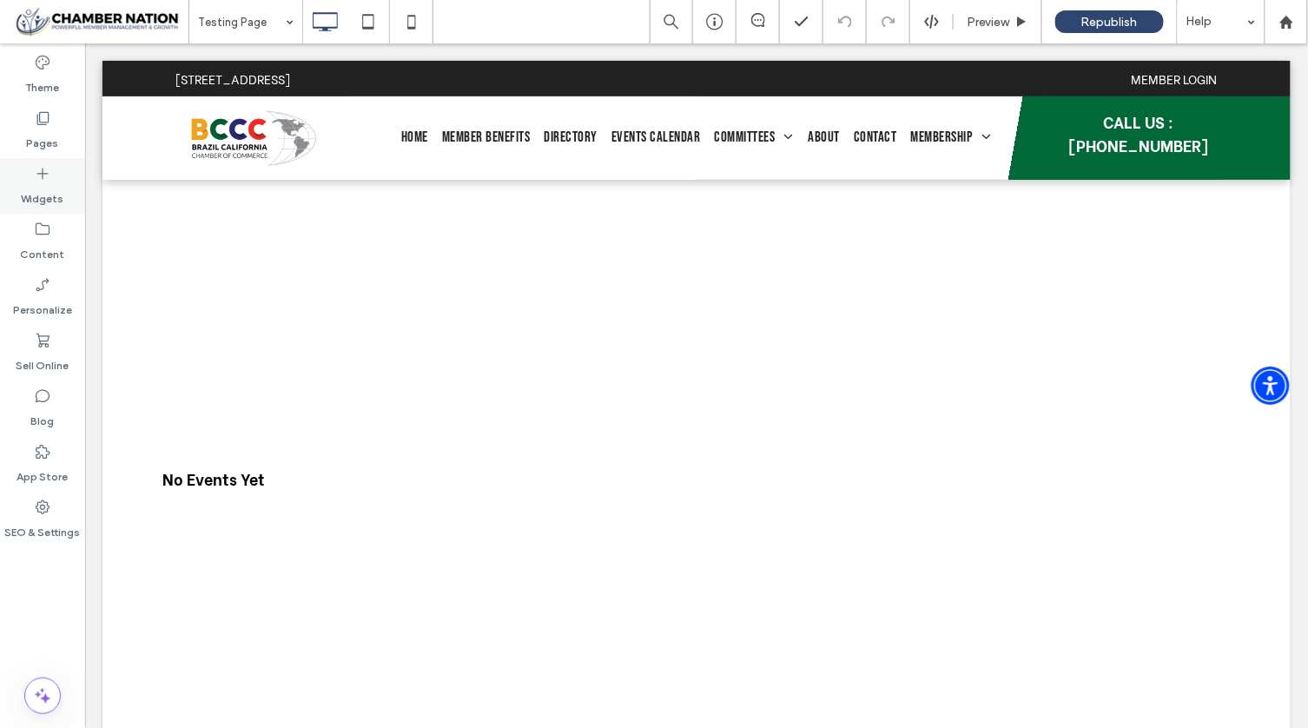
click at [53, 190] on label "Widgets" at bounding box center [43, 194] width 43 height 24
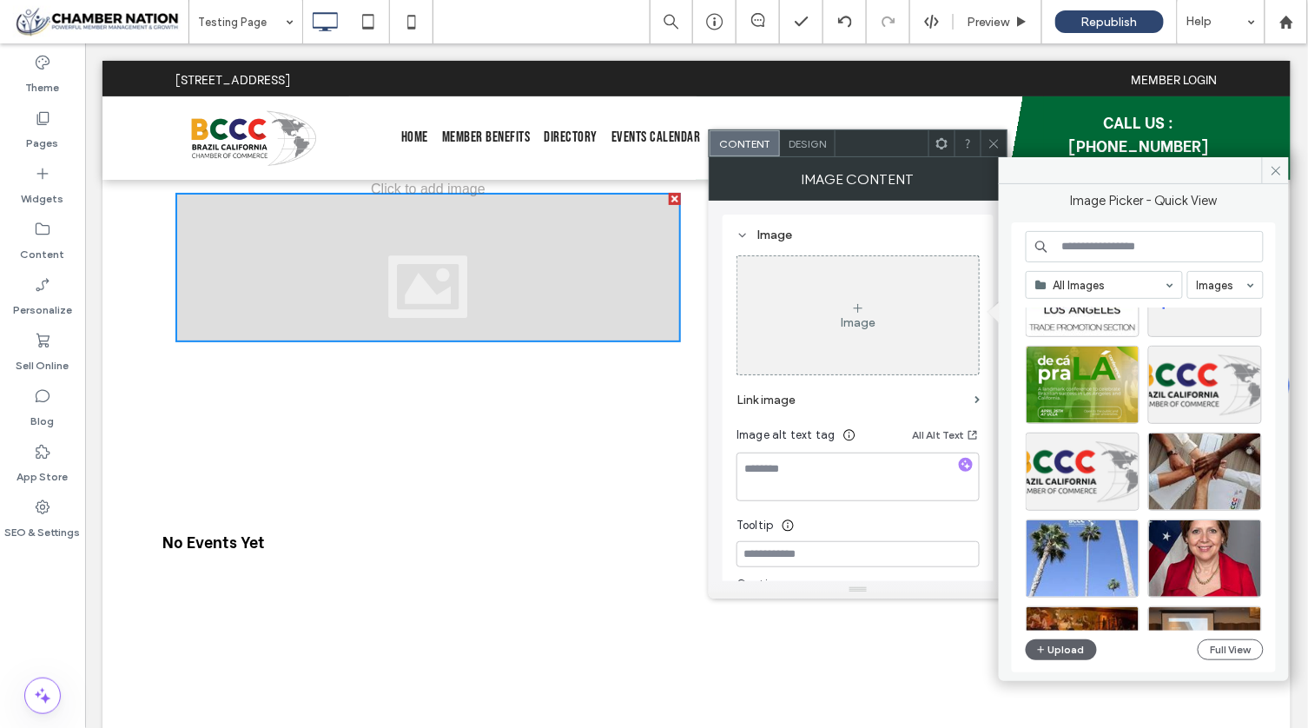
scroll to position [76, 0]
click at [1084, 561] on div "Select" at bounding box center [1082, 557] width 114 height 78
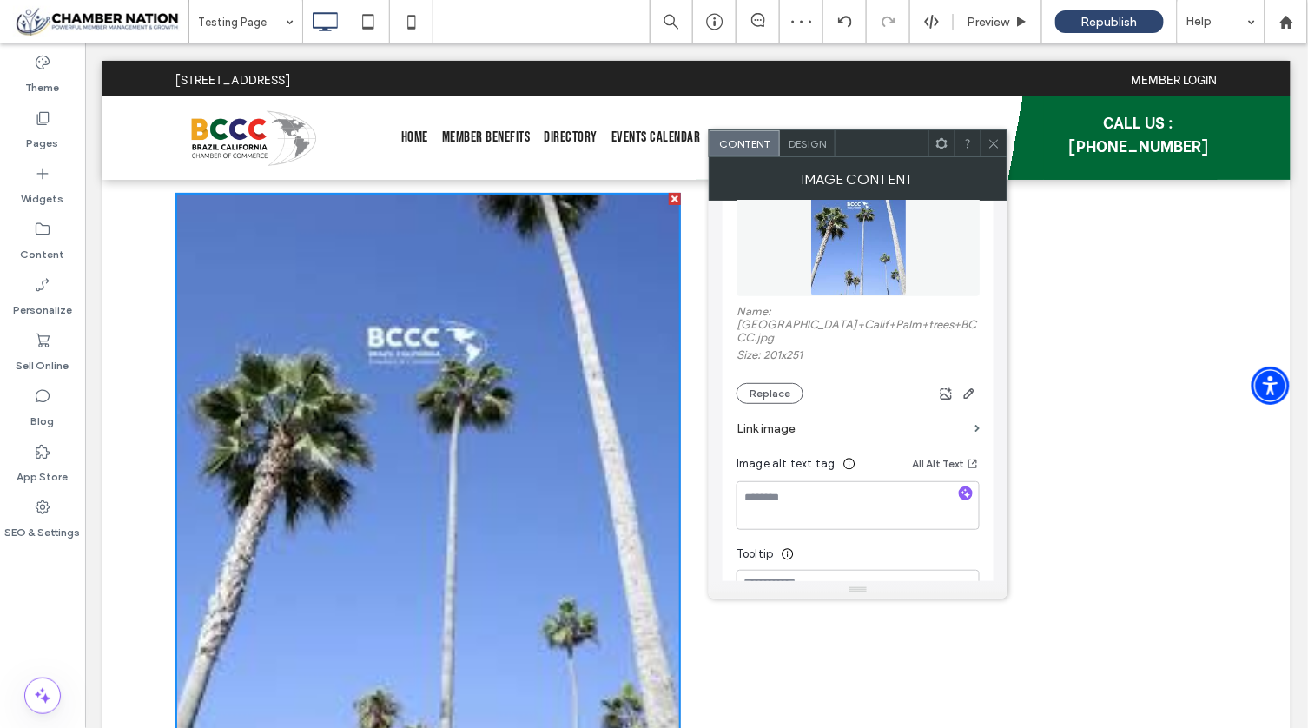
scroll to position [239, 0]
click at [761, 383] on button "Replace" at bounding box center [769, 393] width 67 height 21
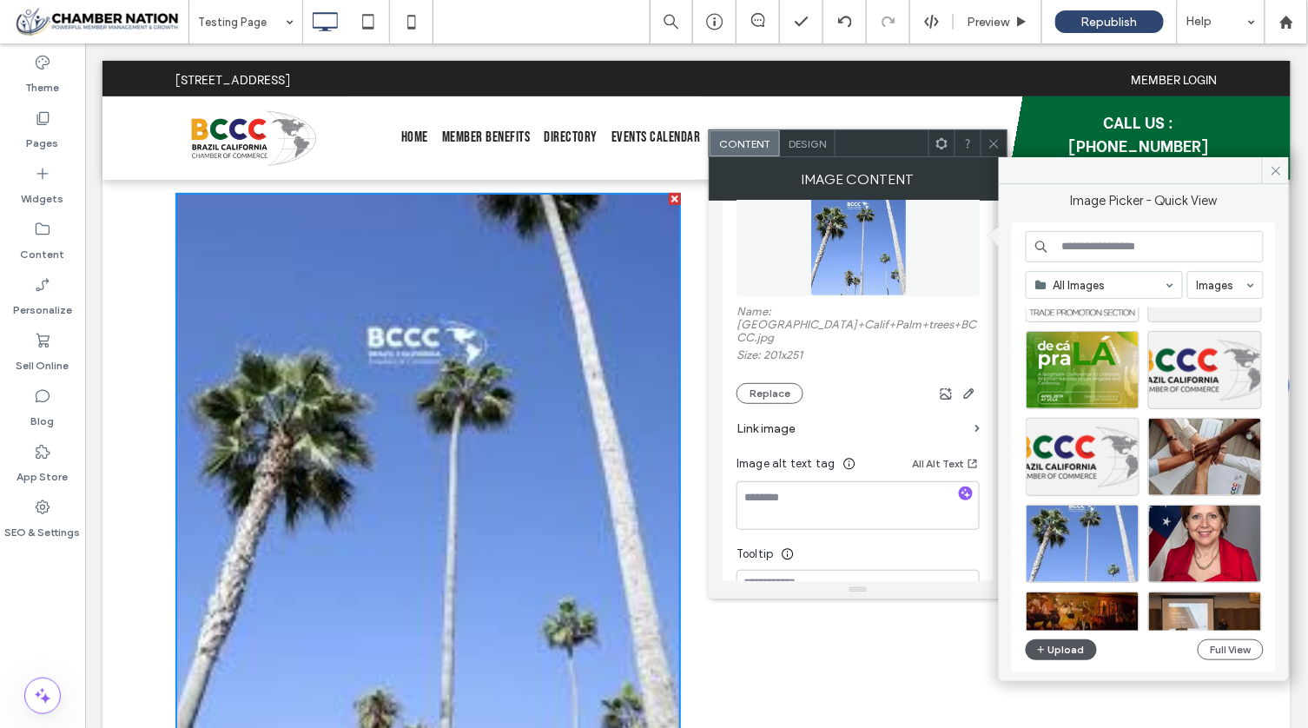
scroll to position [90, 0]
click at [1072, 644] on button "Upload" at bounding box center [1060, 649] width 71 height 21
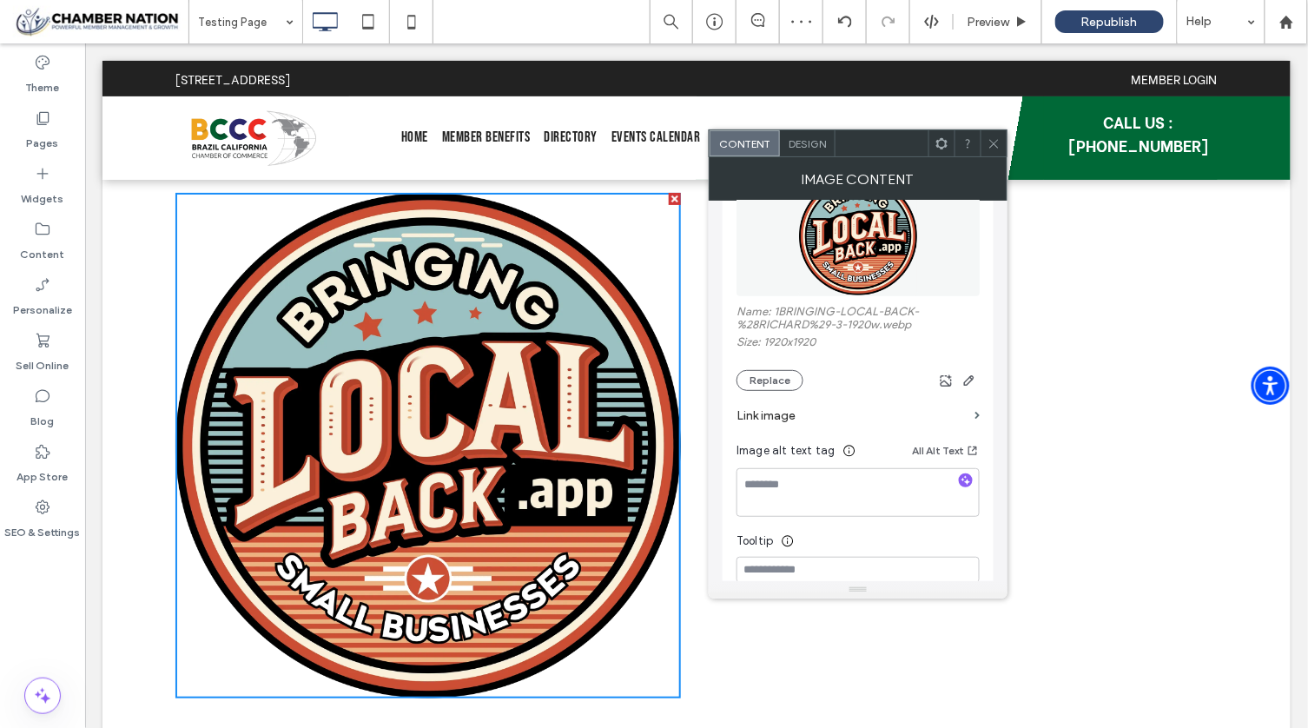
click at [1001, 136] on div at bounding box center [993, 143] width 26 height 26
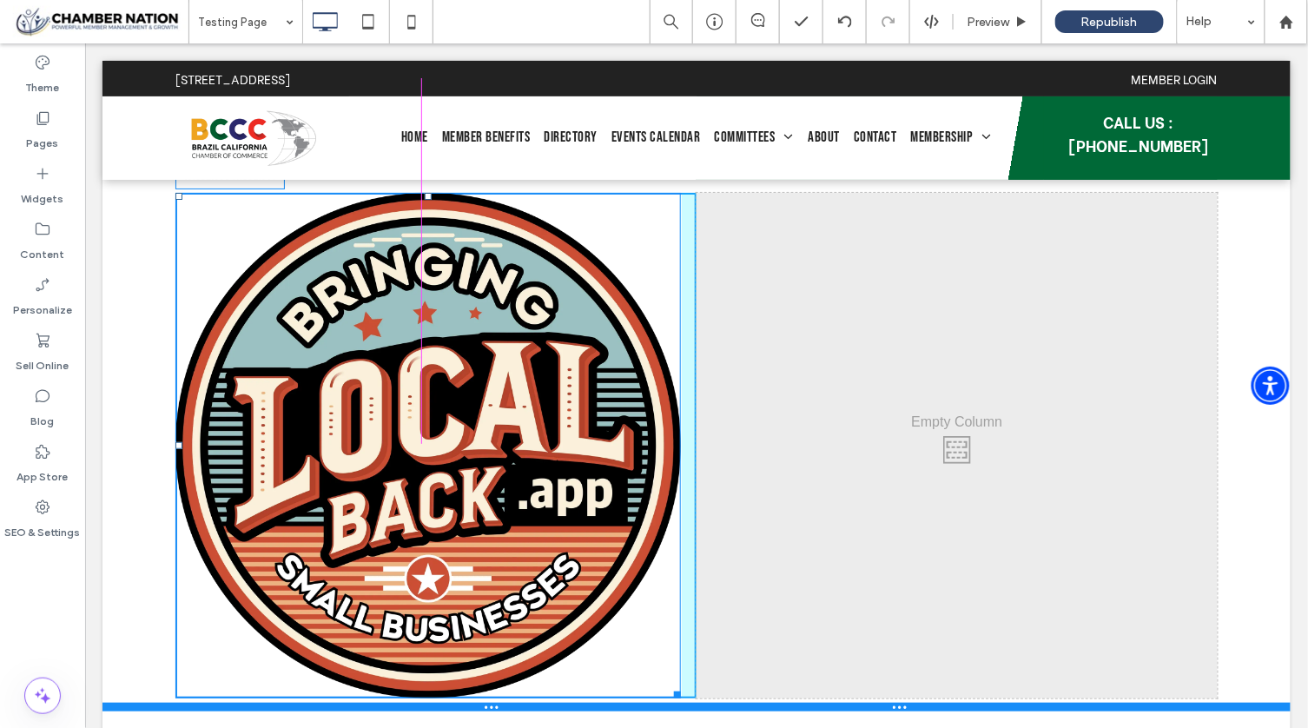
drag, startPoint x: 669, startPoint y: 686, endPoint x: 679, endPoint y: 704, distance: 21.0
click at [679, 704] on div "Click To Paste Click To Paste W:582.005 H:581.997 Click To Paste Click To Paste…" at bounding box center [696, 444] width 1188 height 531
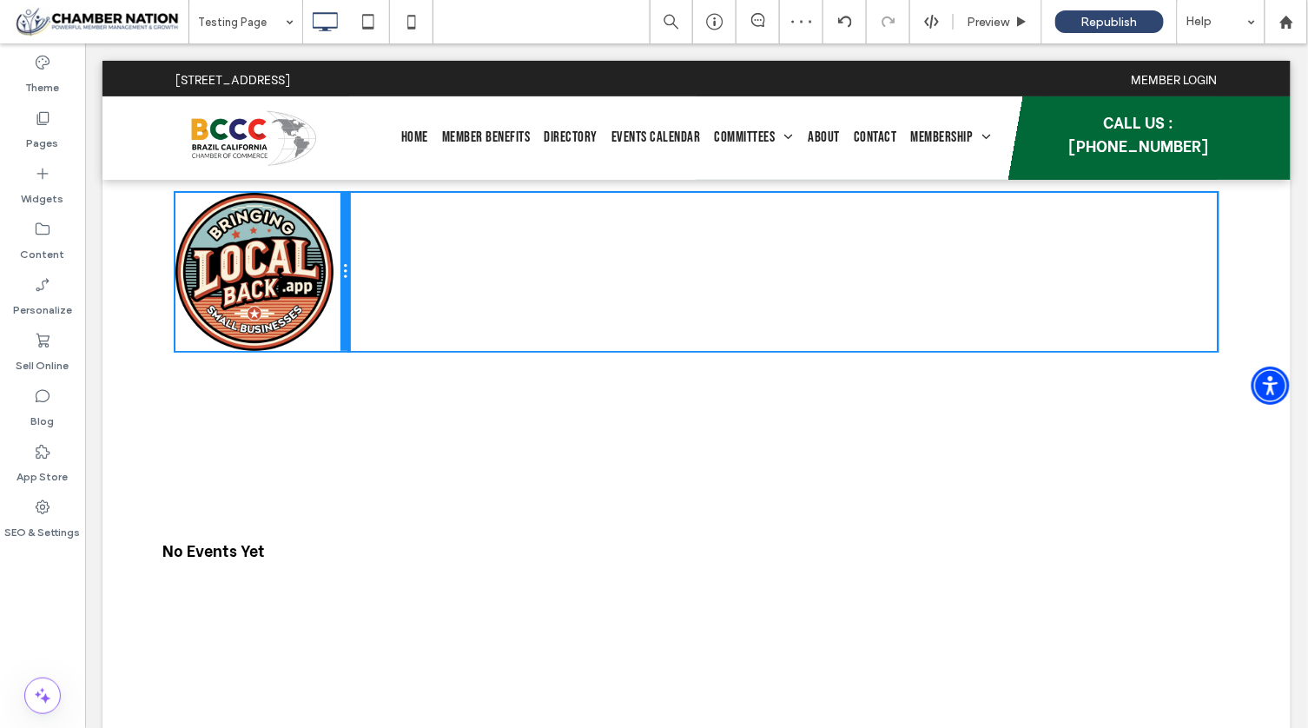
drag, startPoint x: 685, startPoint y: 423, endPoint x: 295, endPoint y: 392, distance: 391.0
click at [295, 392] on div "Click To Paste Click To Paste Click To Paste Click To Paste Row + Add Section N…" at bounding box center [696, 460] width 1188 height 562
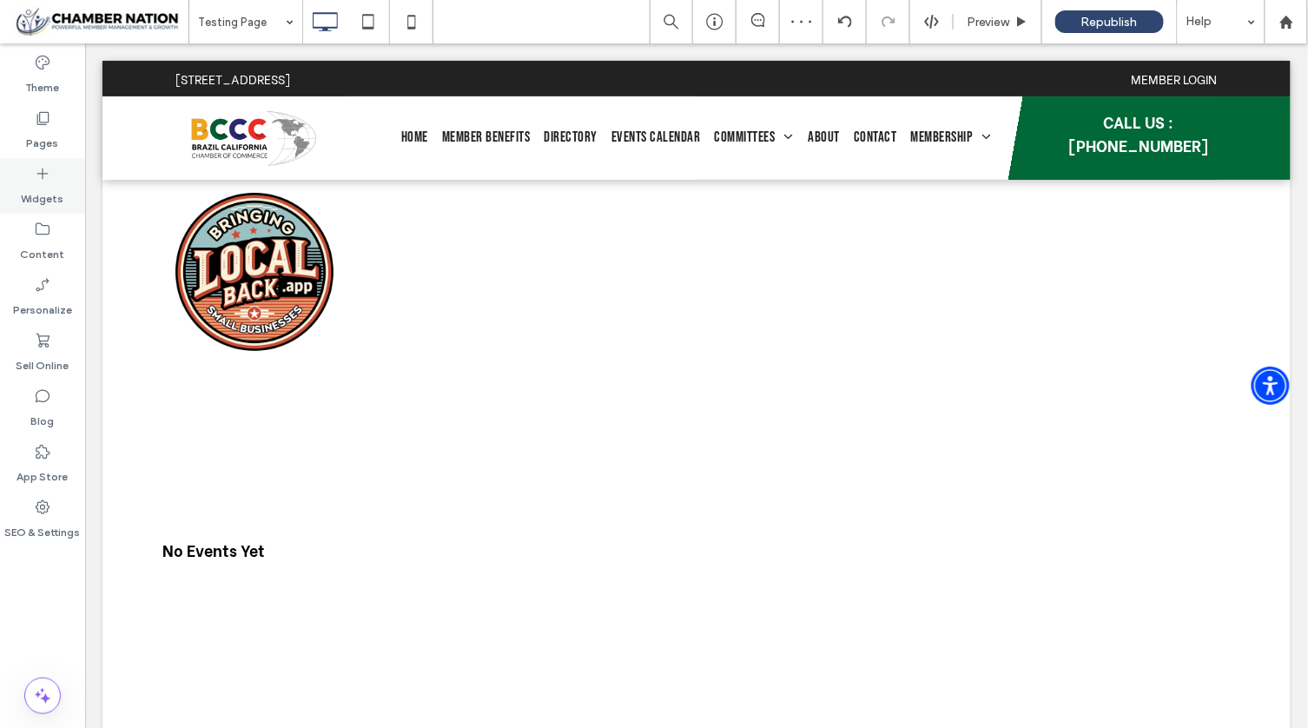
click at [24, 183] on label "Widgets" at bounding box center [43, 194] width 43 height 24
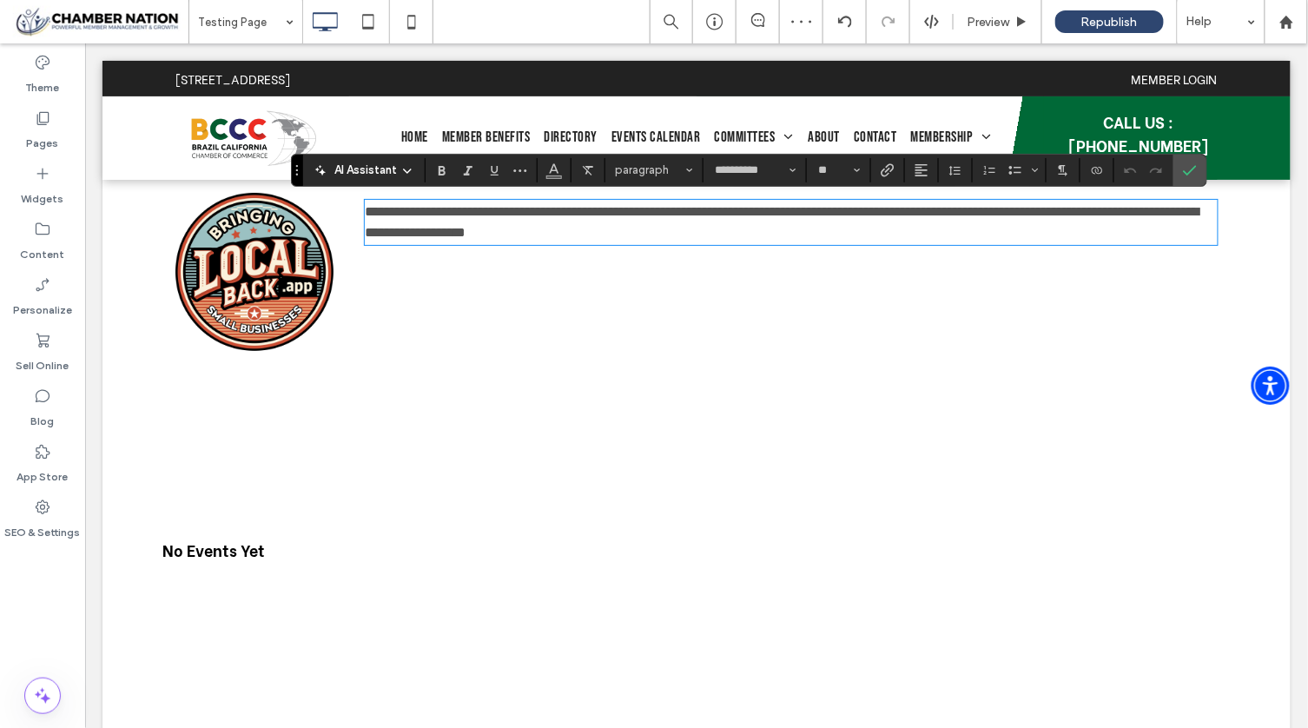
click at [629, 234] on span "**********" at bounding box center [781, 221] width 834 height 34
click at [696, 227] on p "**********" at bounding box center [790, 222] width 853 height 42
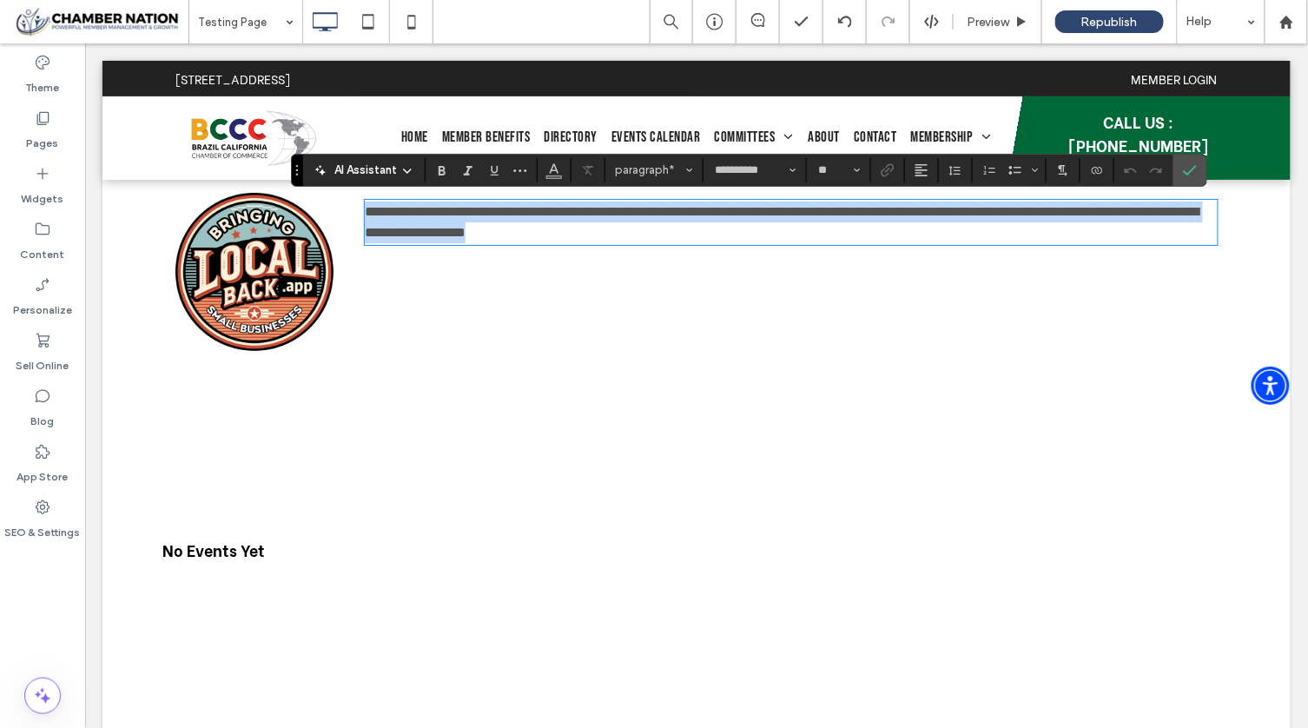
click at [696, 227] on p "**********" at bounding box center [790, 222] width 853 height 42
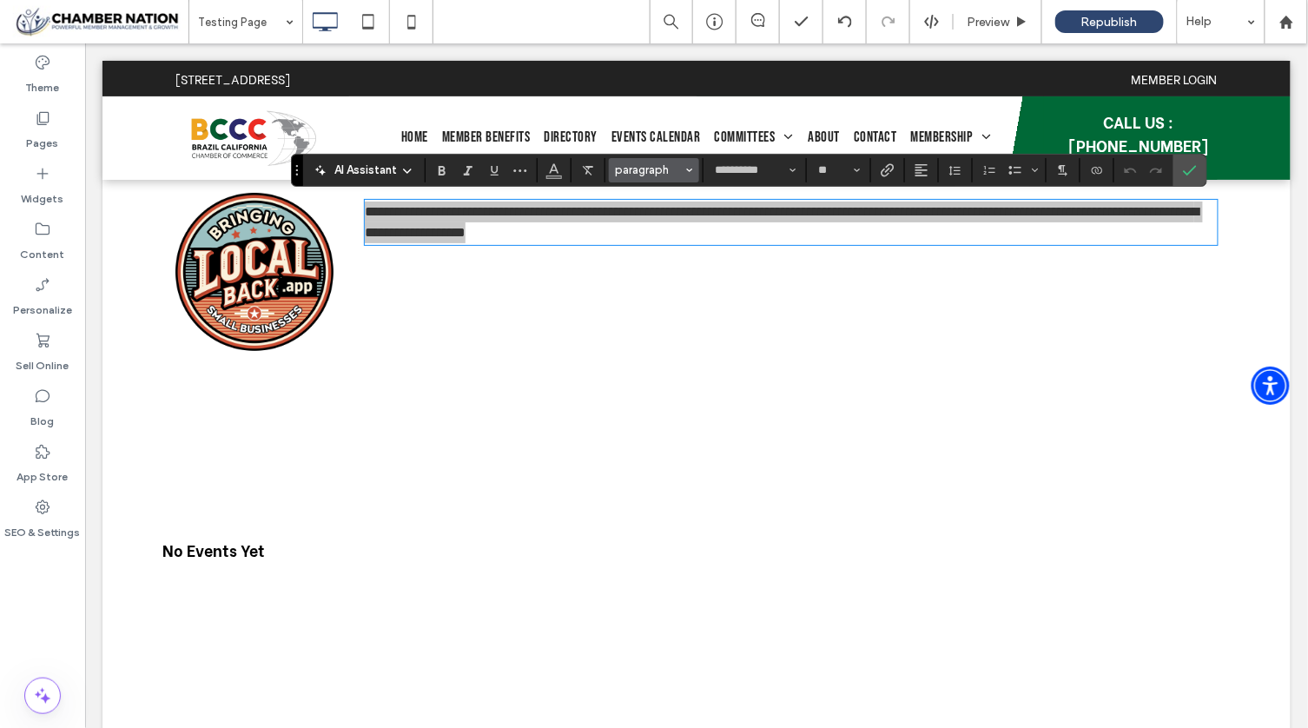
click at [637, 171] on span "paragraph" at bounding box center [649, 169] width 68 height 13
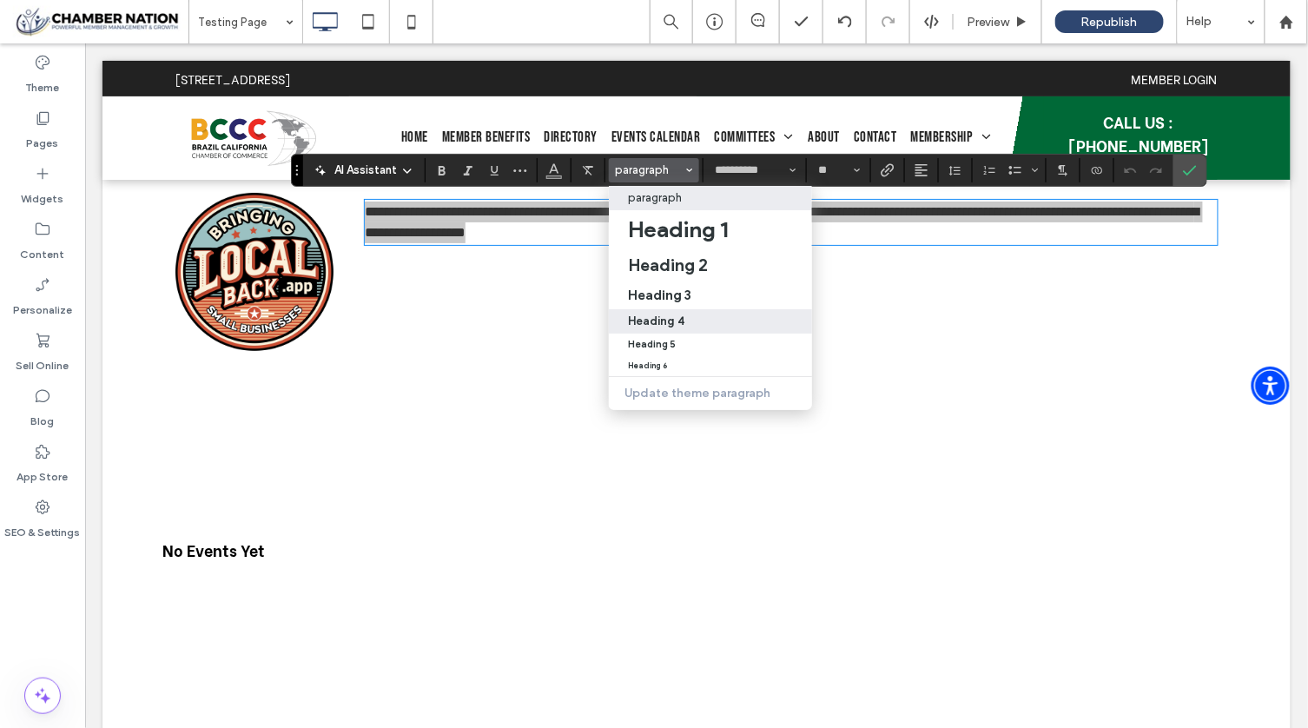
click at [667, 320] on h4 "Heading 4" at bounding box center [656, 320] width 56 height 13
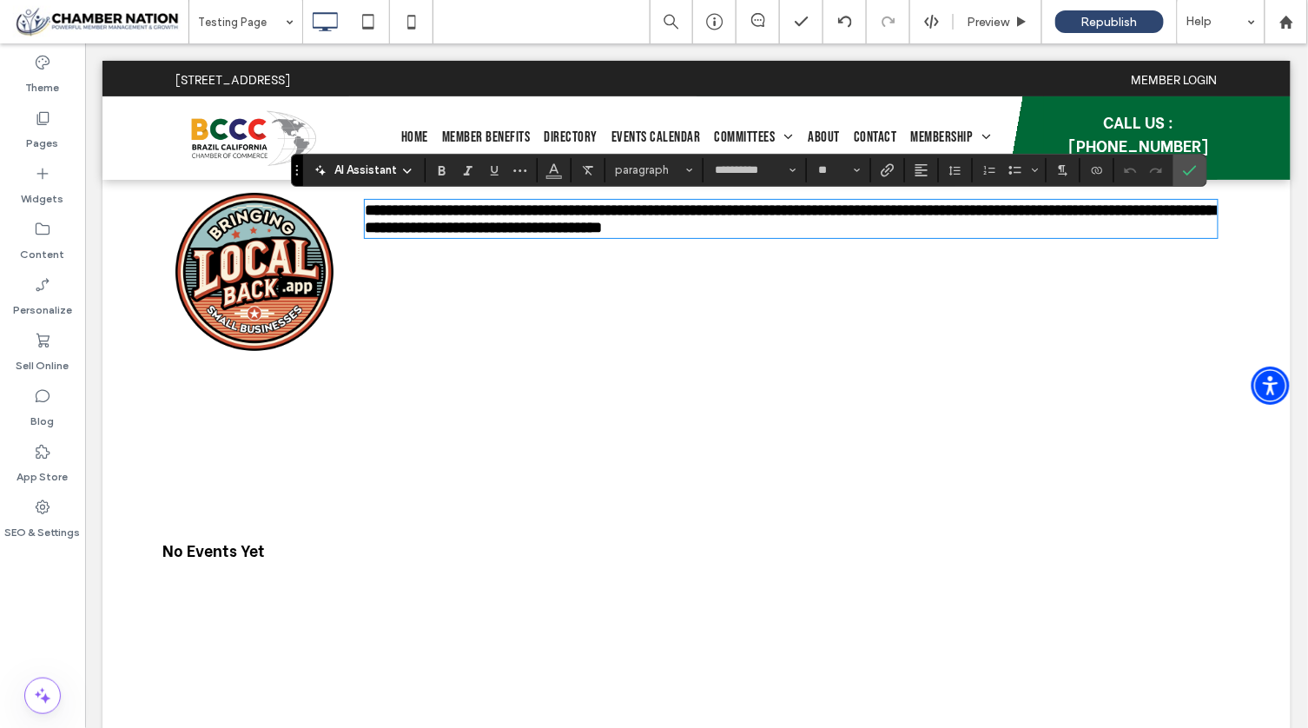
type input "**"
click at [587, 509] on div "No Events Yet Click To Paste Row + Add Section" at bounding box center [696, 552] width 1188 height 378
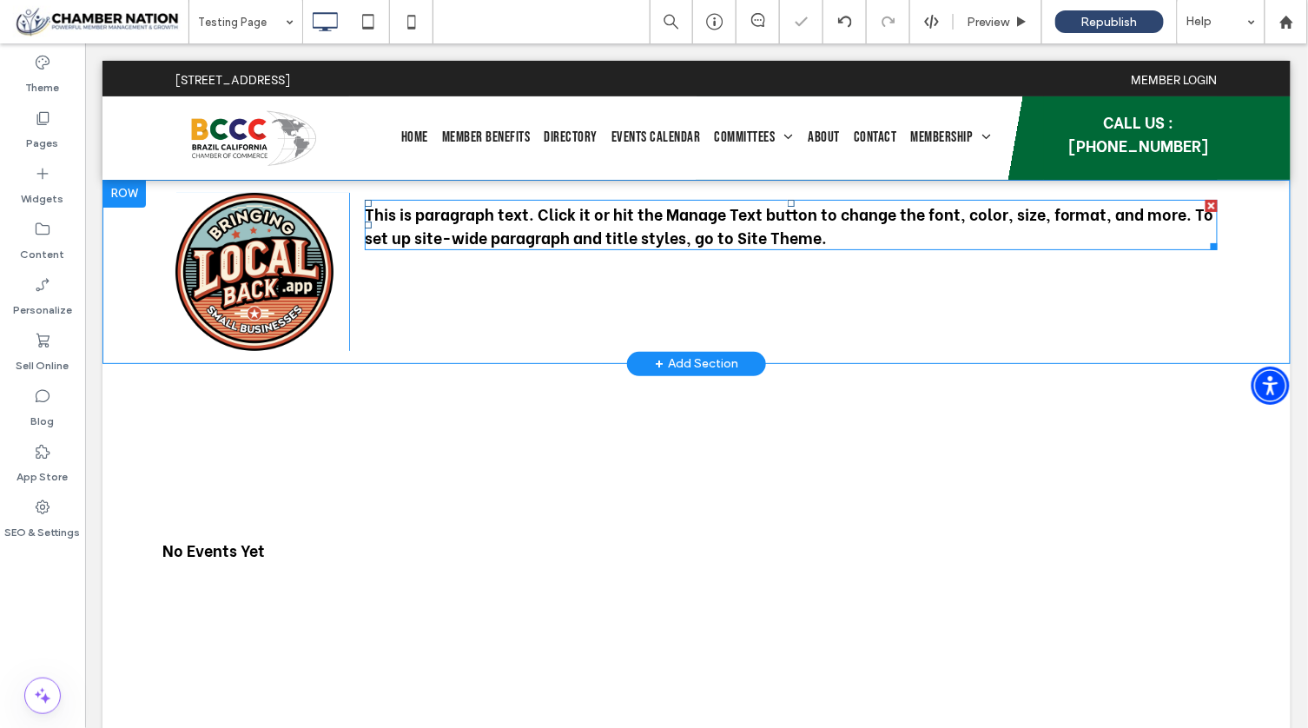
click at [577, 233] on span "This is paragraph text. Click it or hit the Manage Text button to change the fo…" at bounding box center [788, 224] width 849 height 47
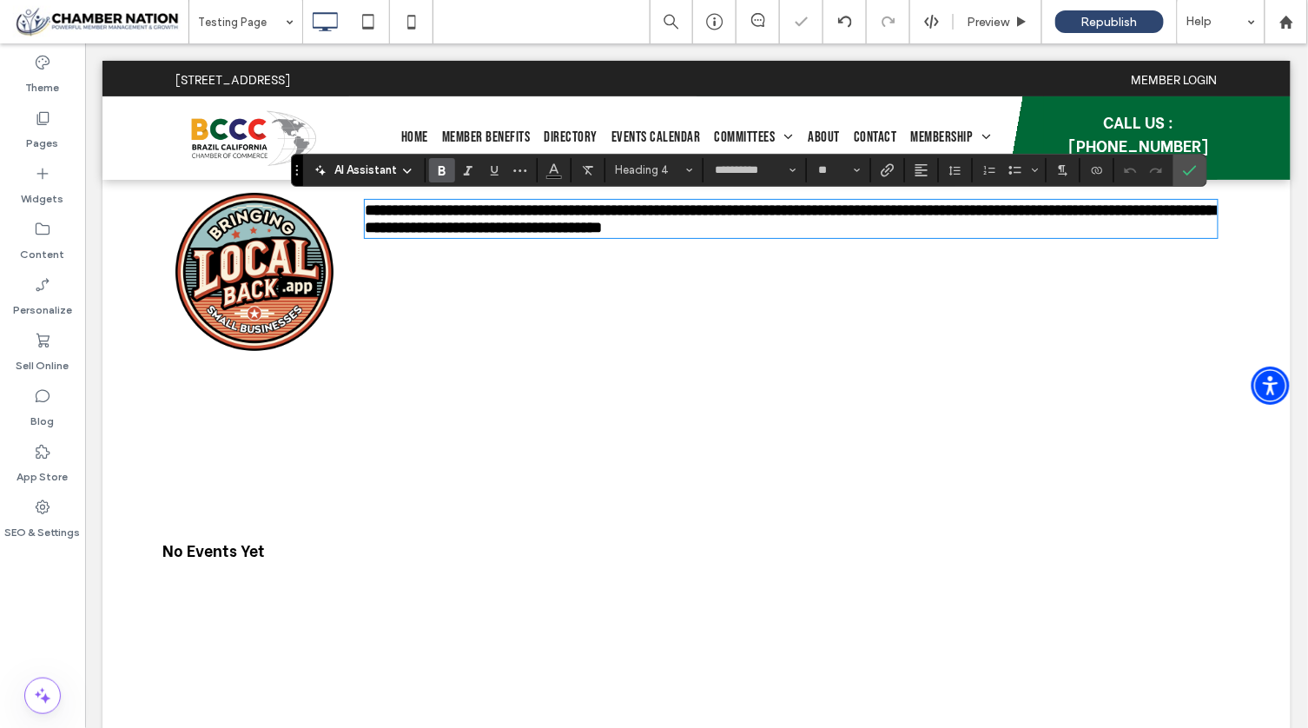
click at [577, 233] on span "**********" at bounding box center [789, 217] width 851 height 33
click at [352, 169] on span "AI Assistant" at bounding box center [365, 169] width 63 height 17
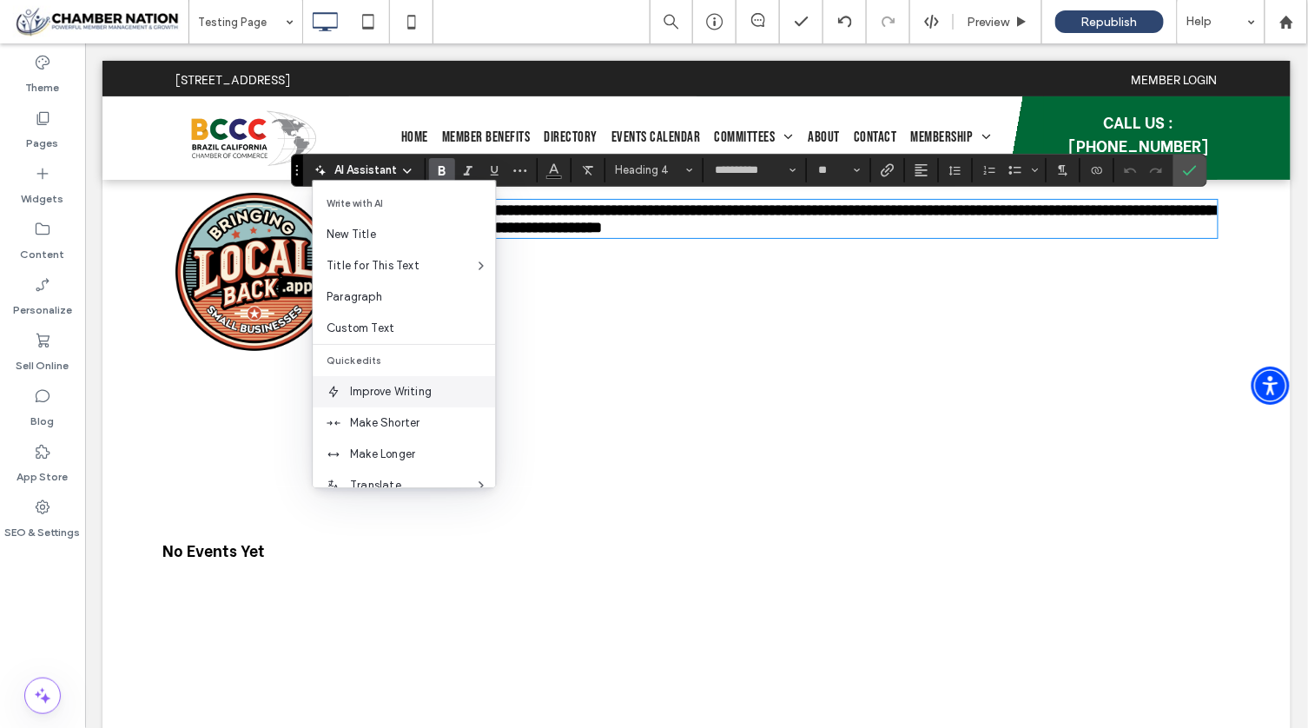
click at [408, 393] on span "Improve Writing" at bounding box center [422, 391] width 145 height 17
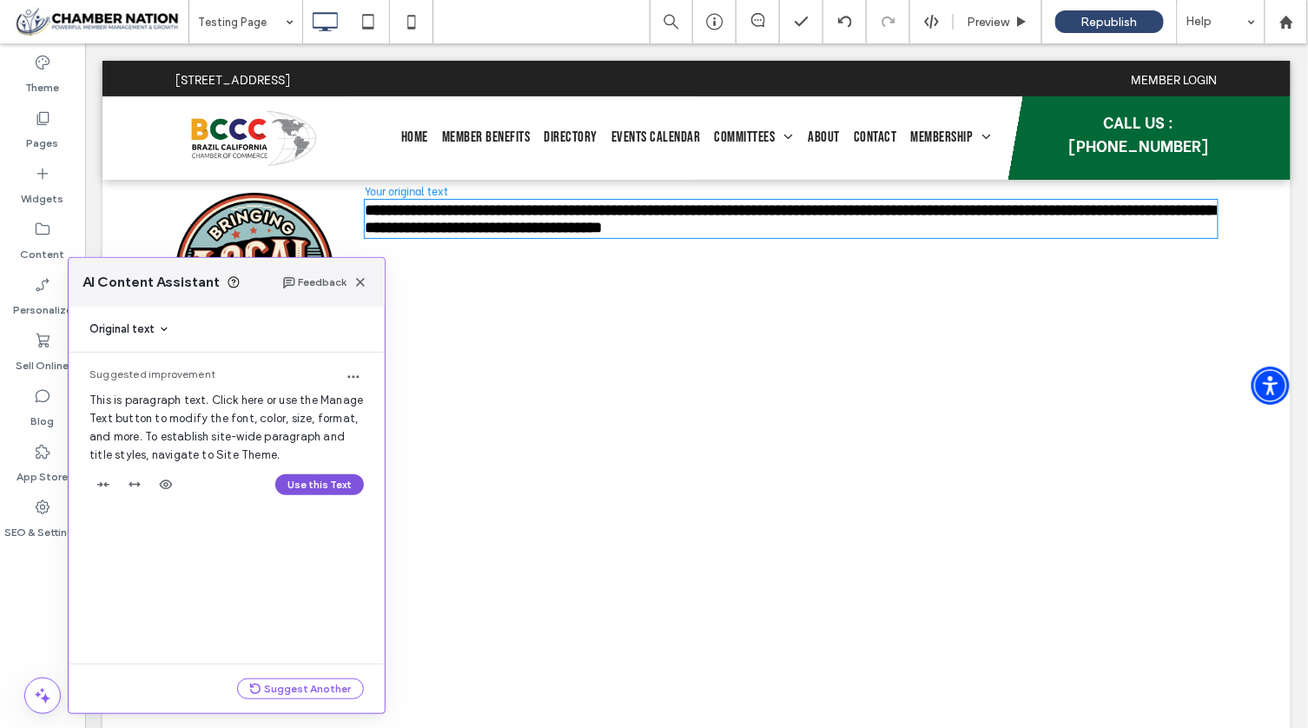
drag, startPoint x: 329, startPoint y: 484, endPoint x: 247, endPoint y: 442, distance: 92.0
click at [329, 484] on button "Use this Text" at bounding box center [319, 484] width 89 height 21
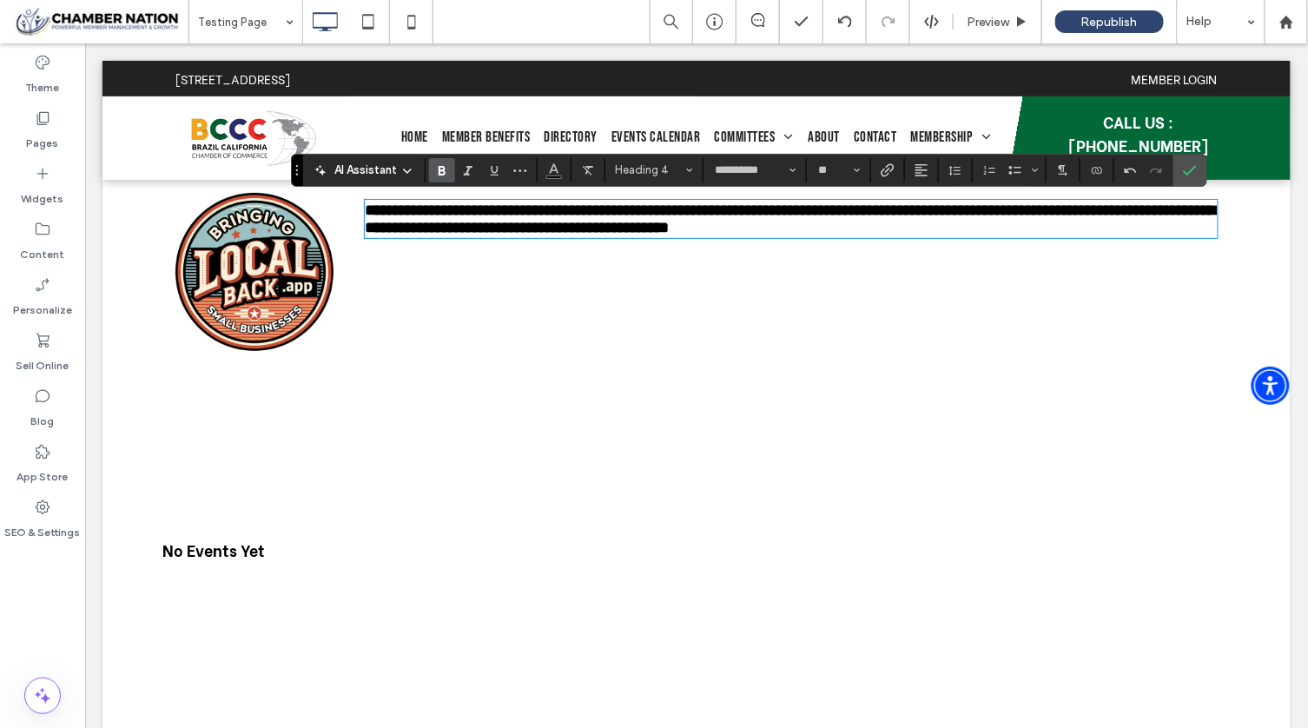
click at [387, 174] on span "AI Assistant" at bounding box center [365, 169] width 63 height 17
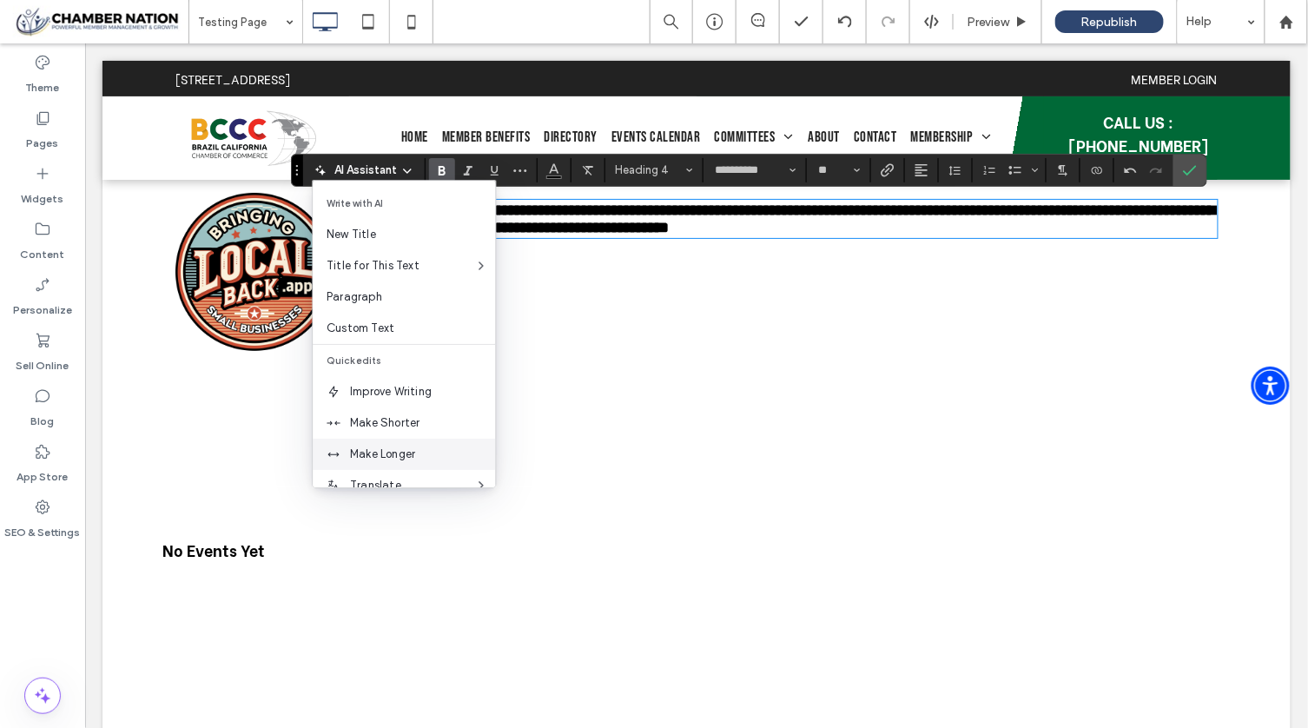
click at [412, 456] on span "Make Longer" at bounding box center [422, 453] width 145 height 17
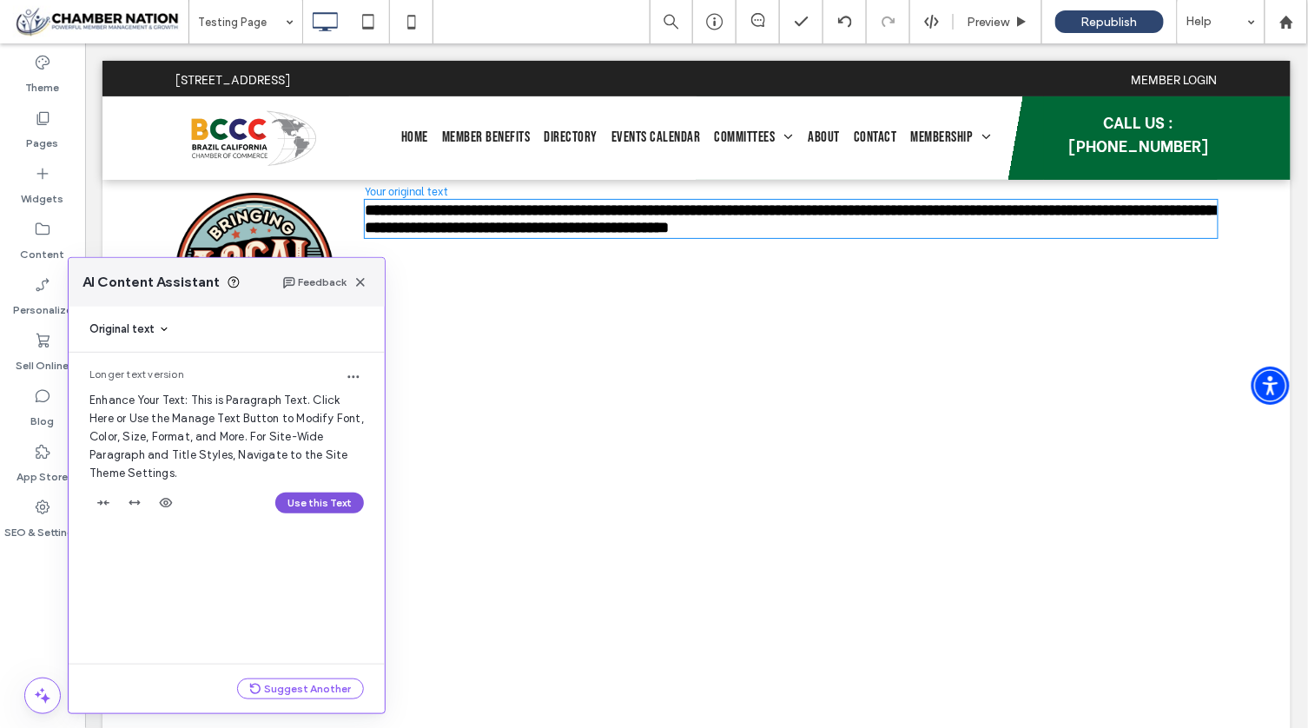
click at [304, 504] on button "Use this Text" at bounding box center [319, 502] width 89 height 21
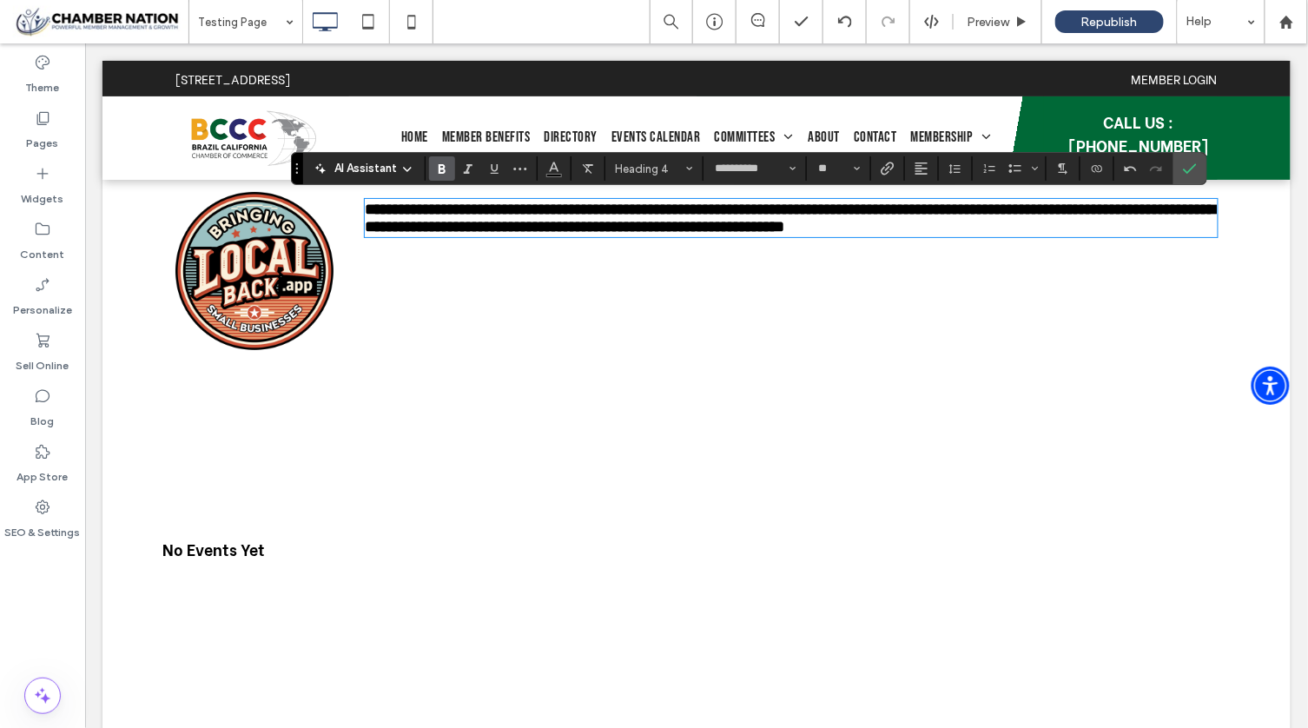
scroll to position [0, 0]
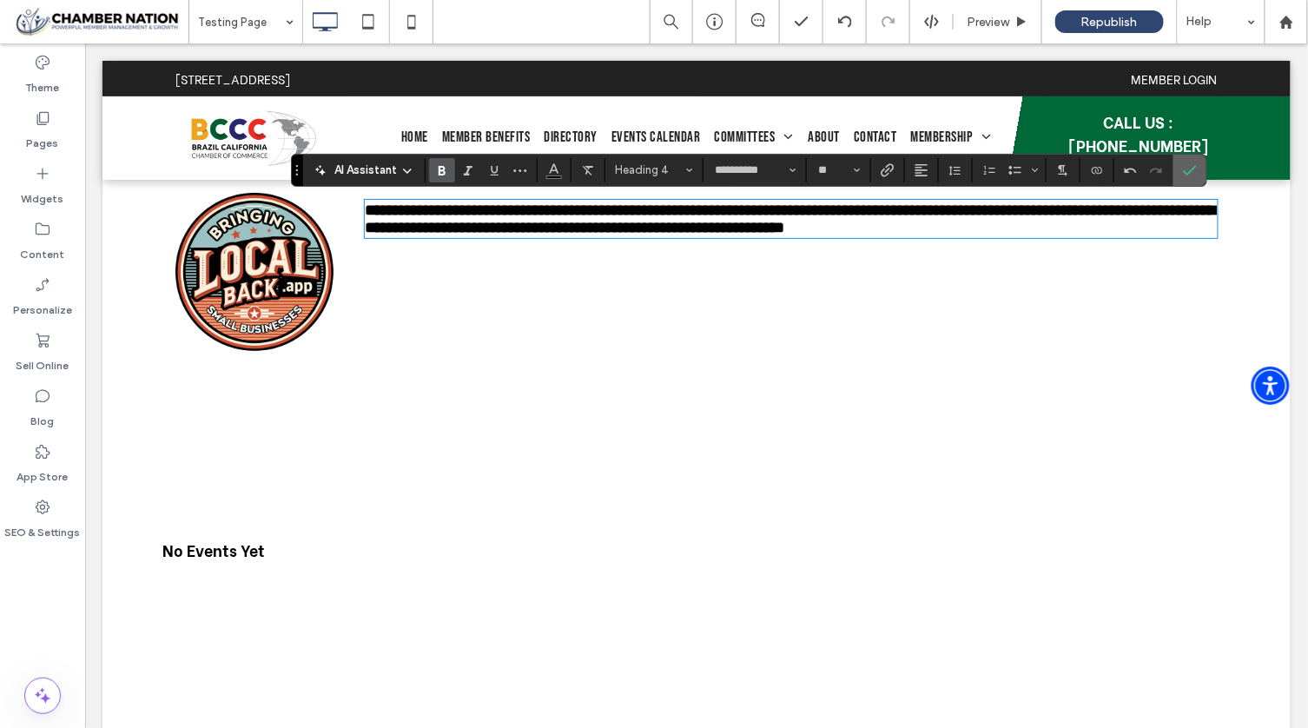
click at [1189, 166] on use "Confirm" at bounding box center [1190, 170] width 14 height 10
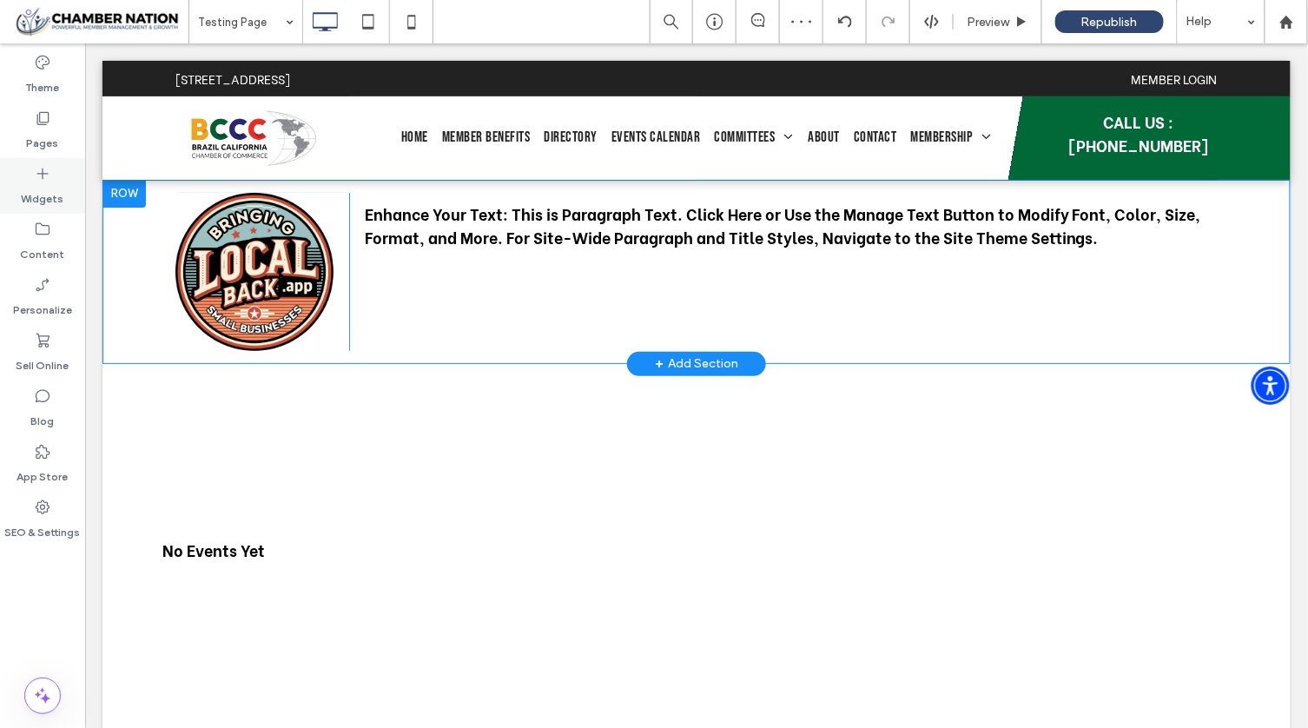
click at [50, 191] on label "Widgets" at bounding box center [43, 194] width 43 height 24
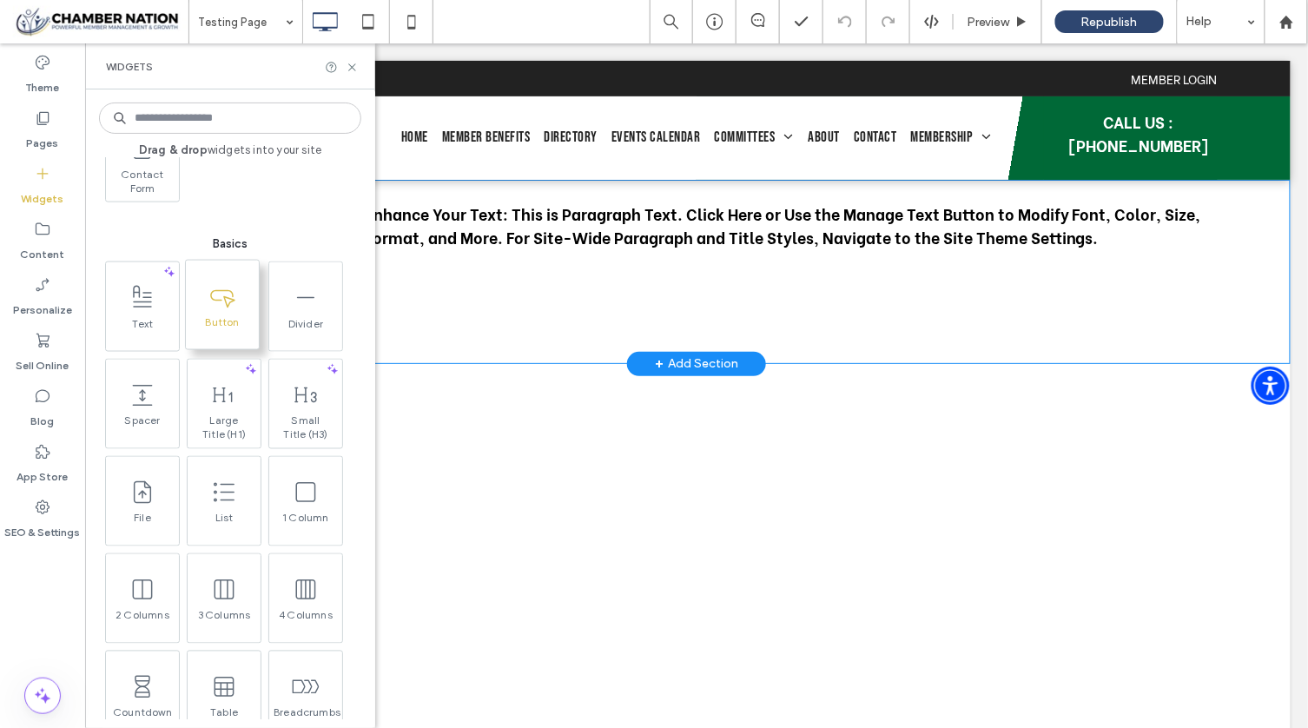
scroll to position [725, 0]
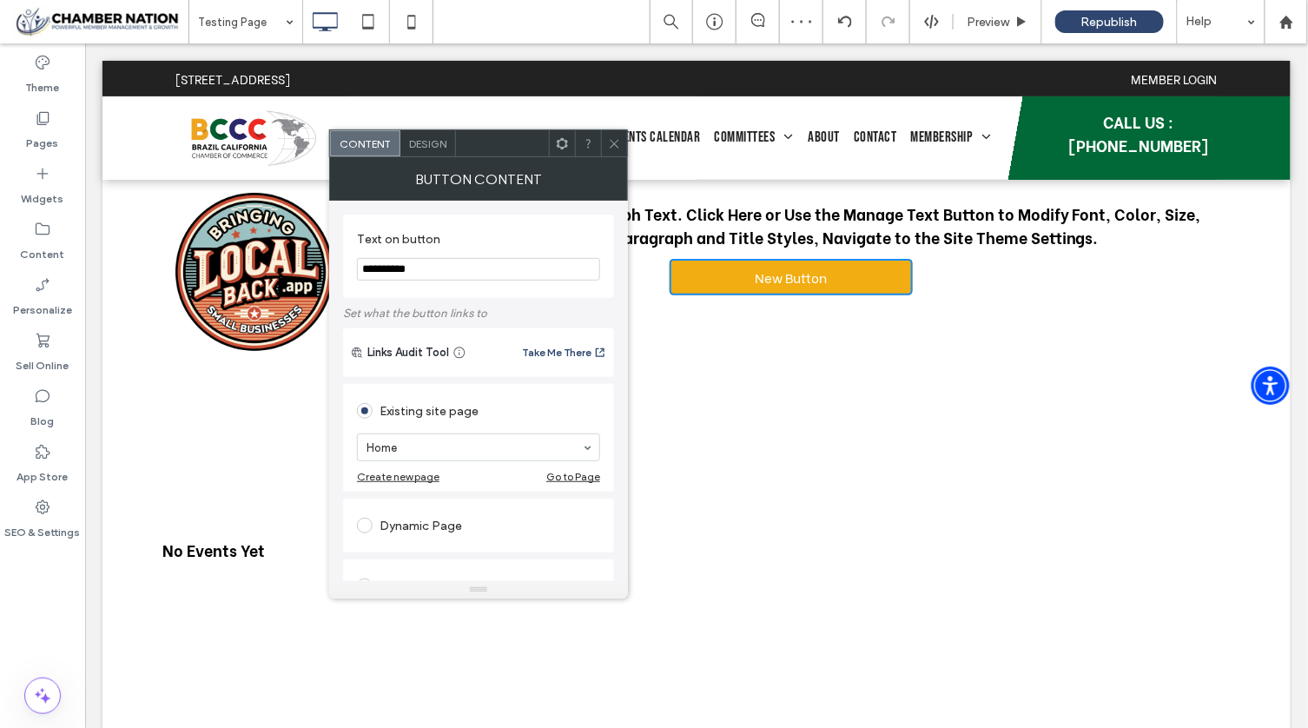
click at [620, 142] on icon at bounding box center [614, 143] width 13 height 13
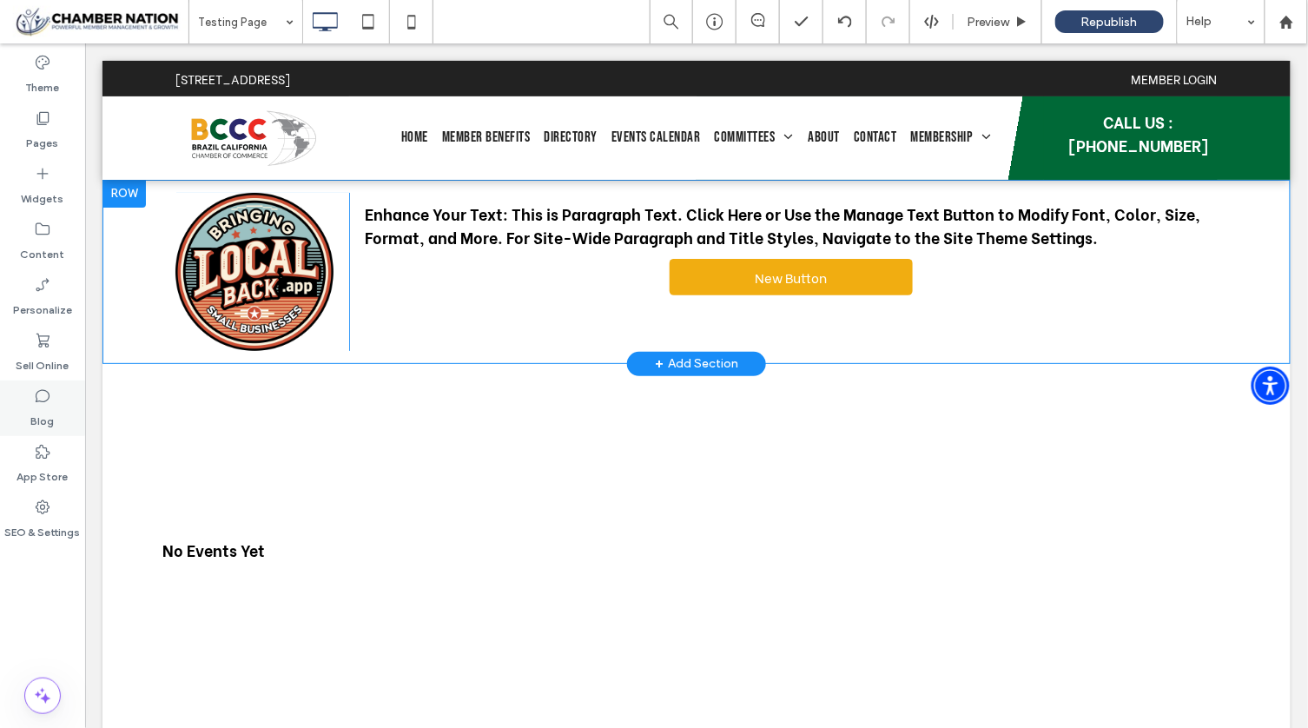
click at [50, 408] on label "Blog" at bounding box center [42, 417] width 23 height 24
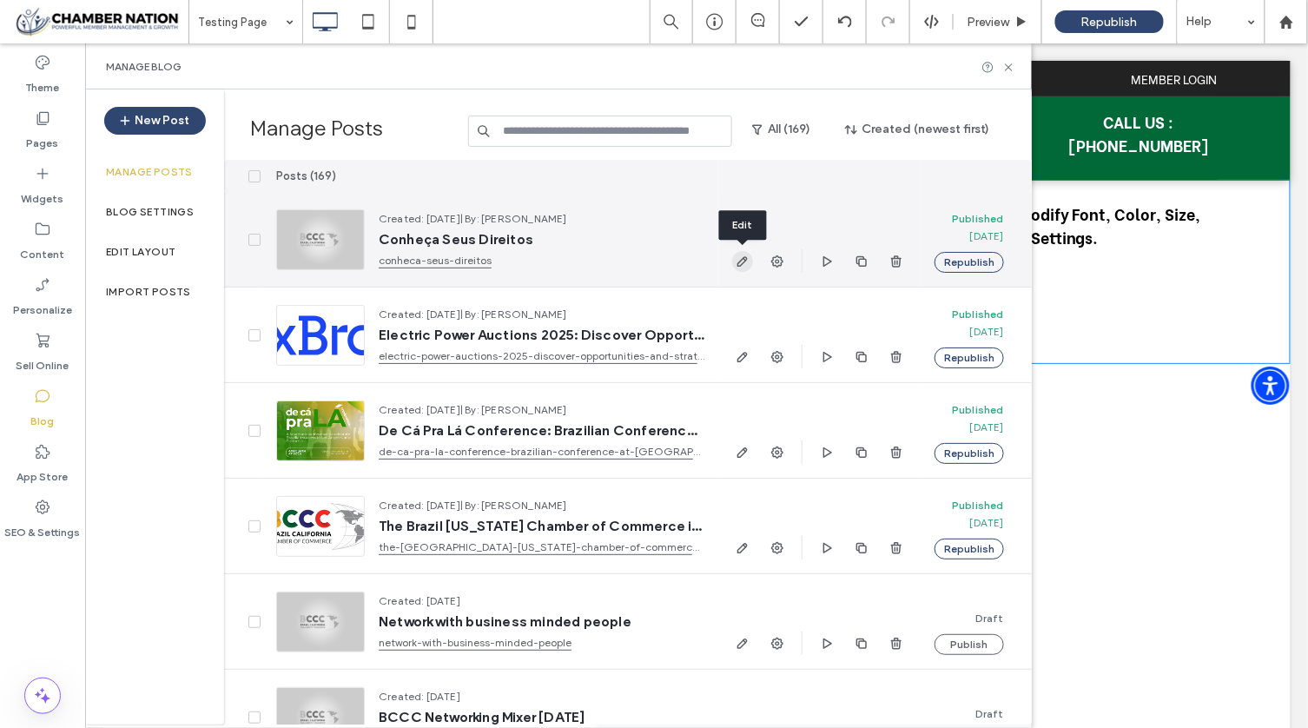
click at [740, 260] on use "button" at bounding box center [742, 261] width 10 height 10
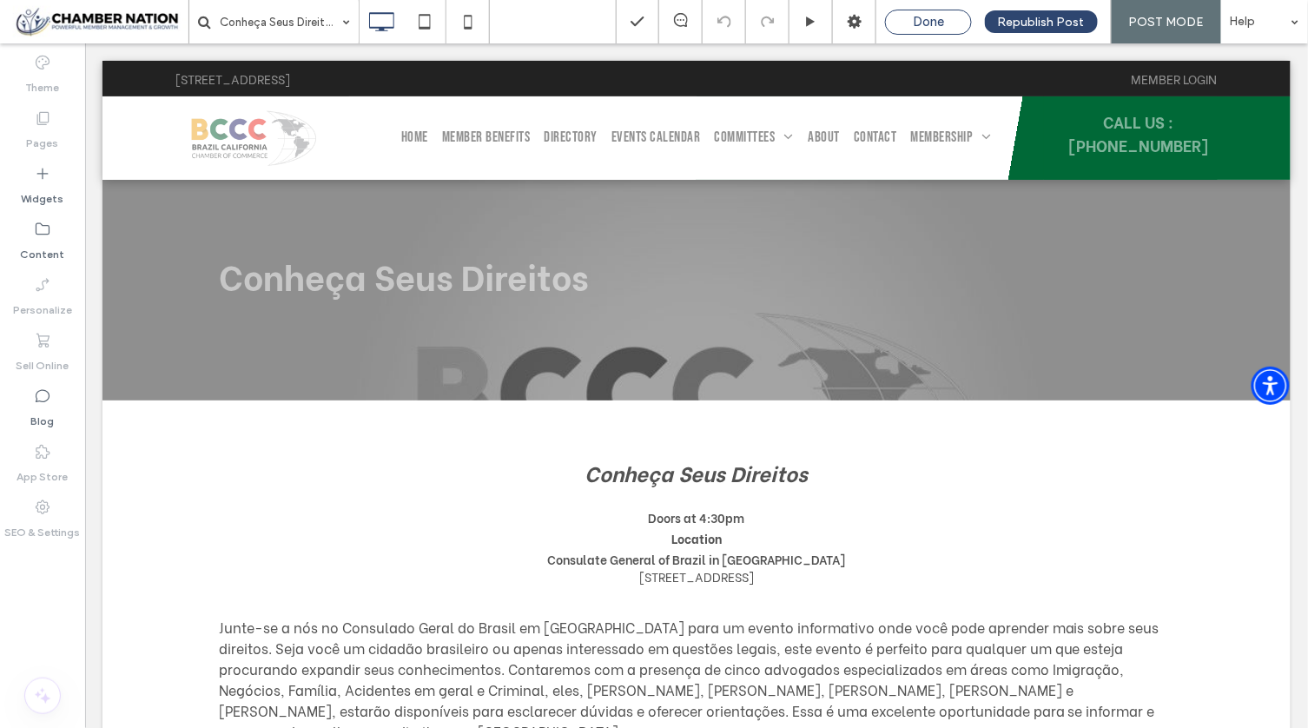
click at [944, 22] on span "Done" at bounding box center [928, 22] width 31 height 16
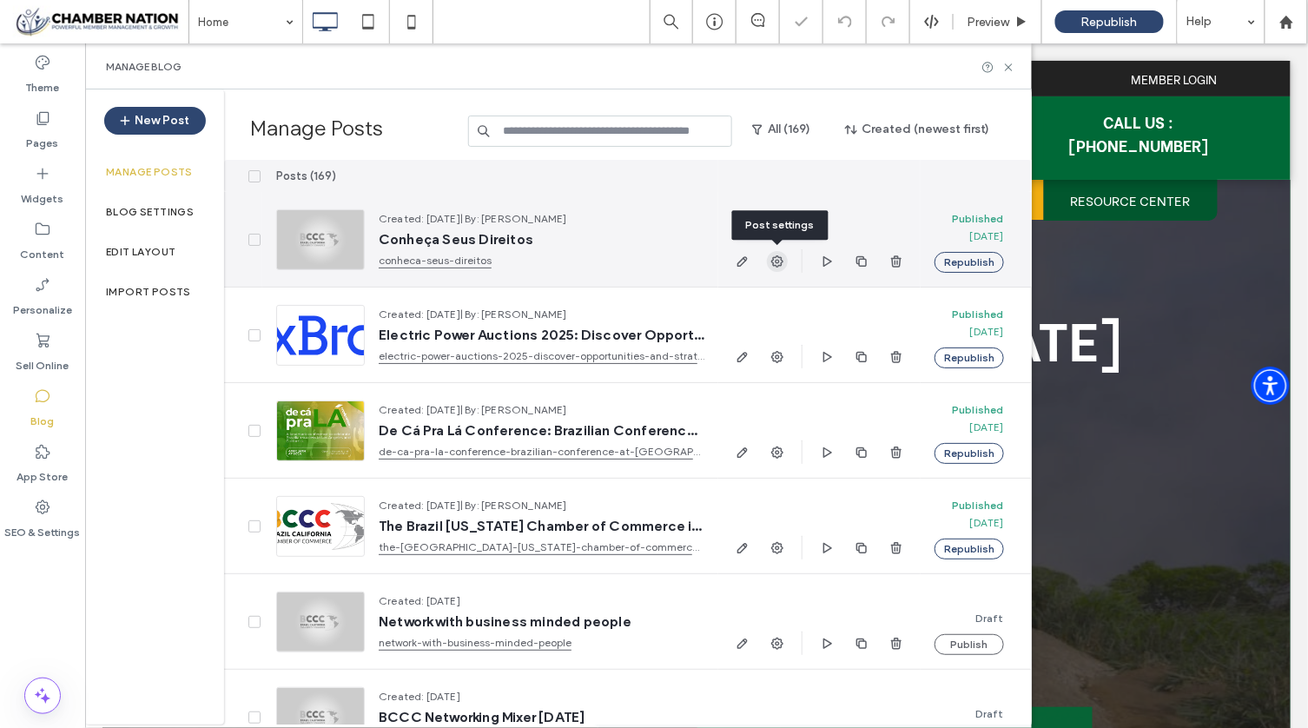
click at [781, 257] on icon "button" at bounding box center [777, 261] width 14 height 14
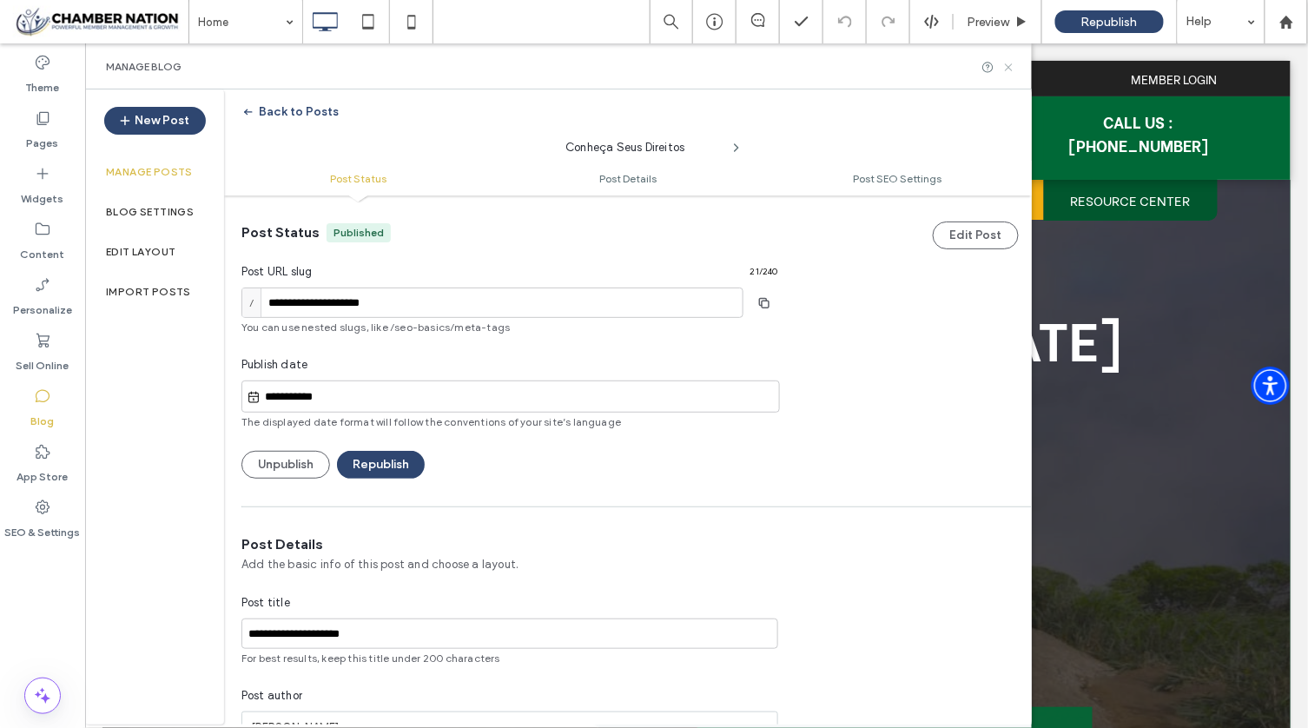
click at [1005, 66] on icon at bounding box center [1008, 67] width 13 height 13
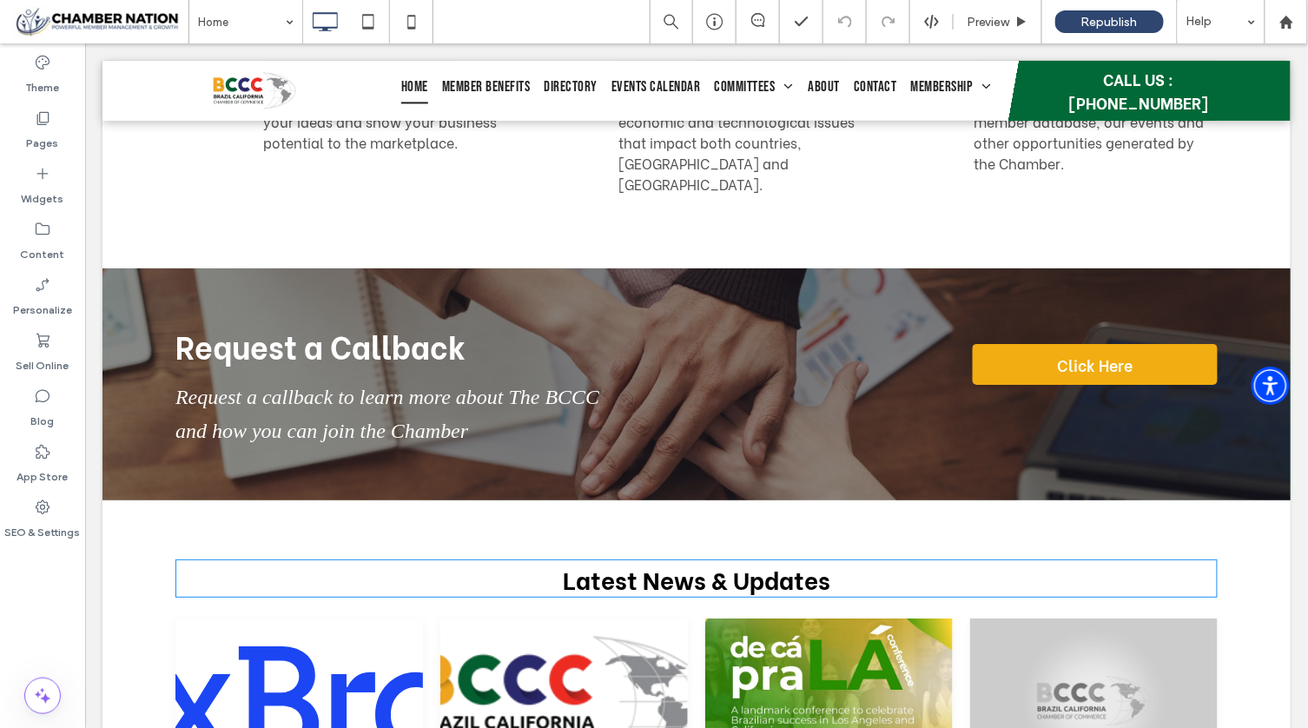
scroll to position [1868, 0]
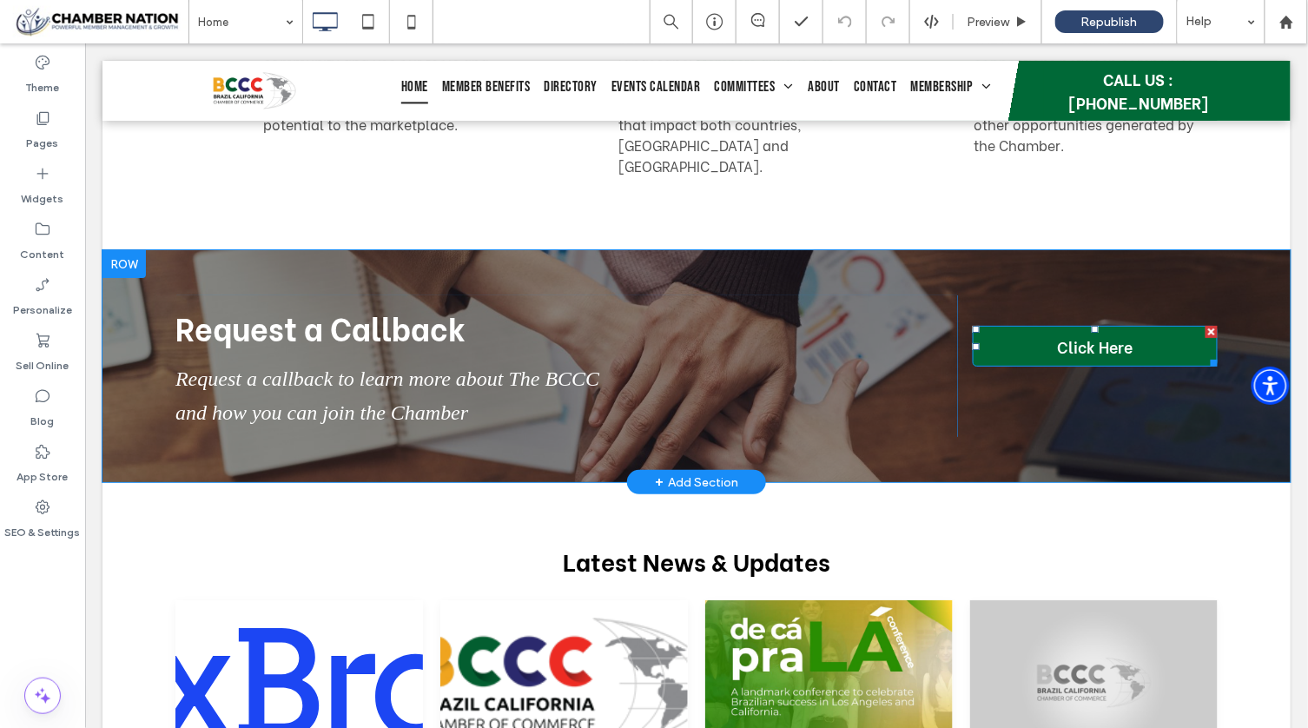
click at [1075, 333] on span "Click Here" at bounding box center [1095, 344] width 76 height 23
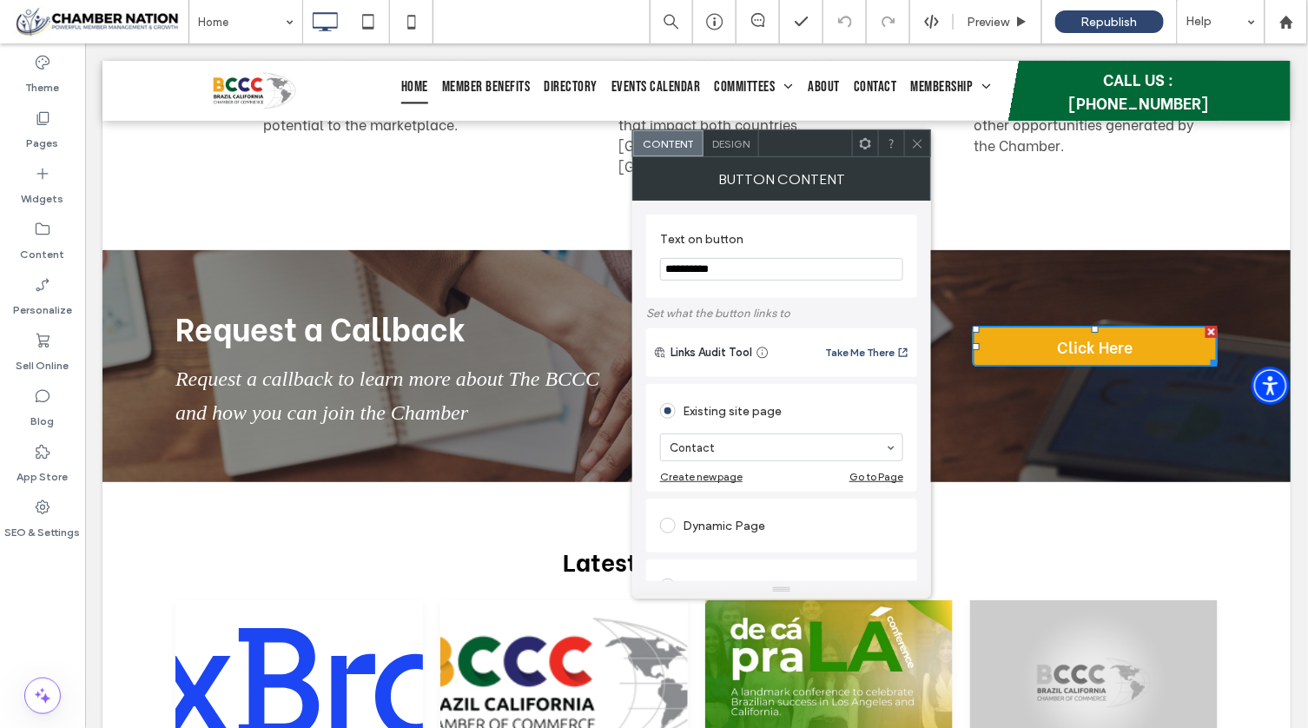
click at [916, 143] on use at bounding box center [917, 143] width 9 height 9
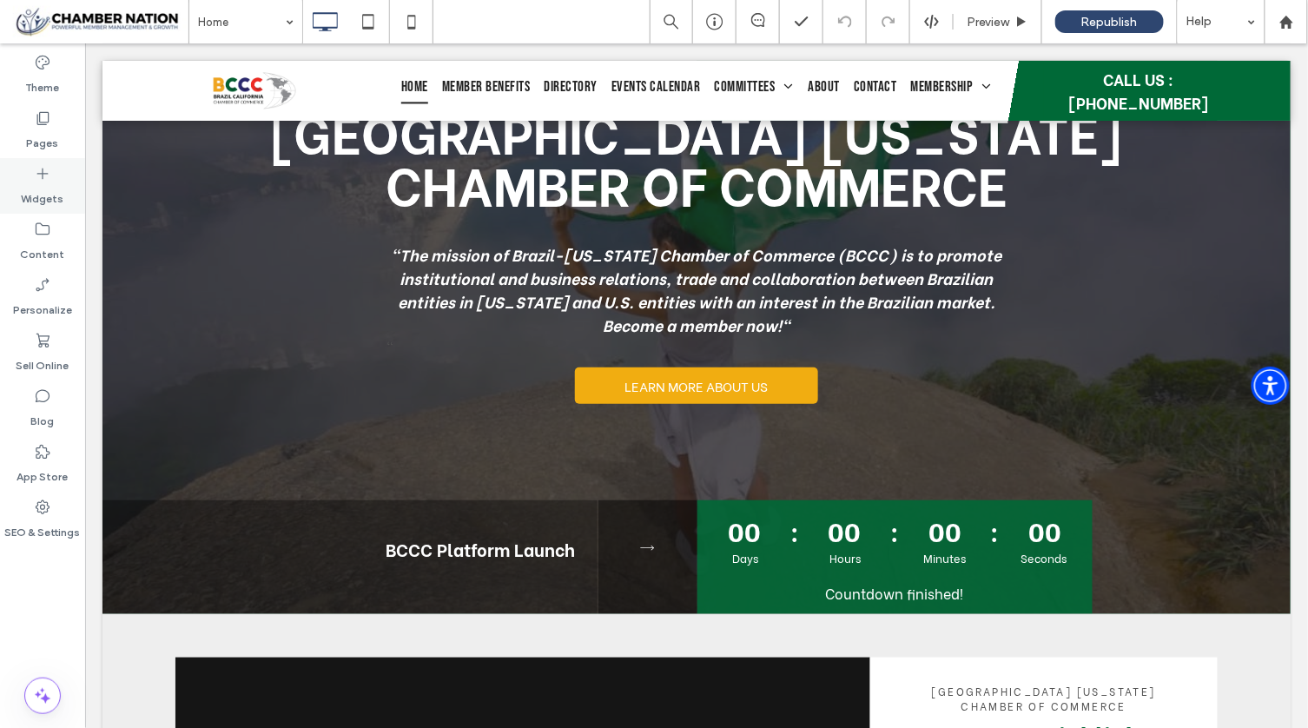
scroll to position [0, 0]
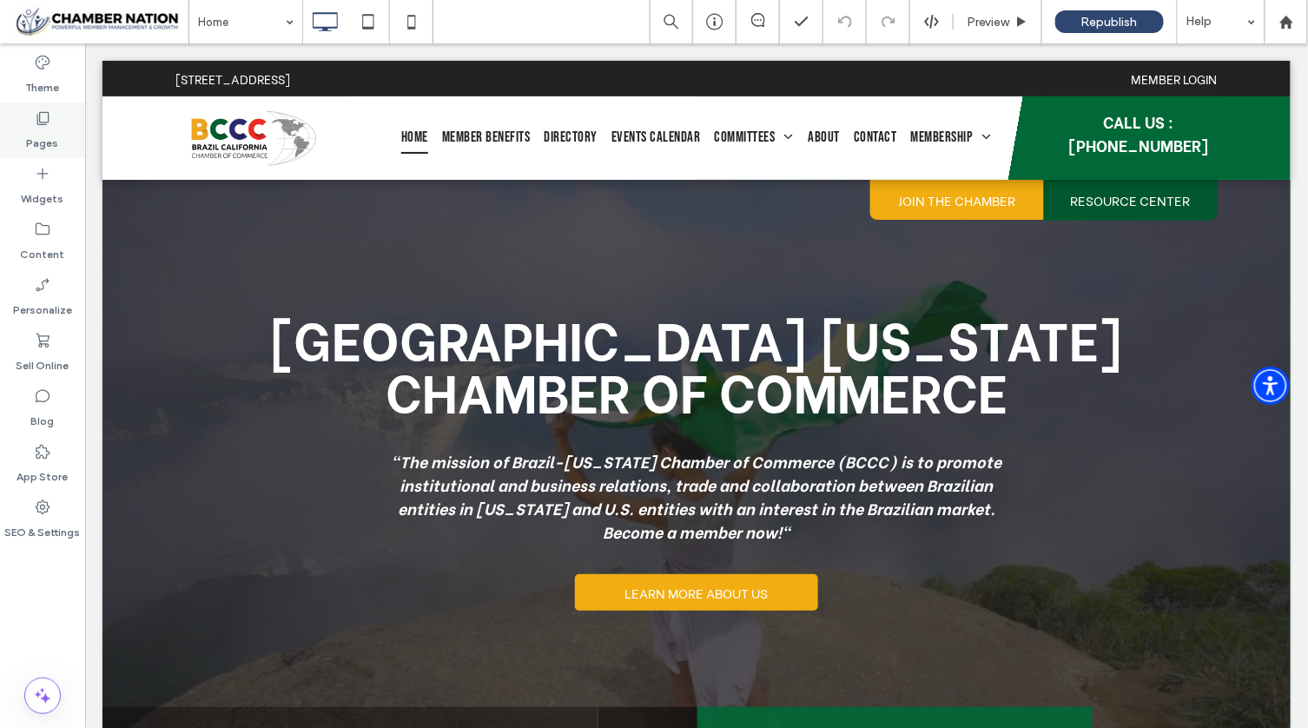
click at [33, 124] on div "Pages" at bounding box center [42, 130] width 85 height 56
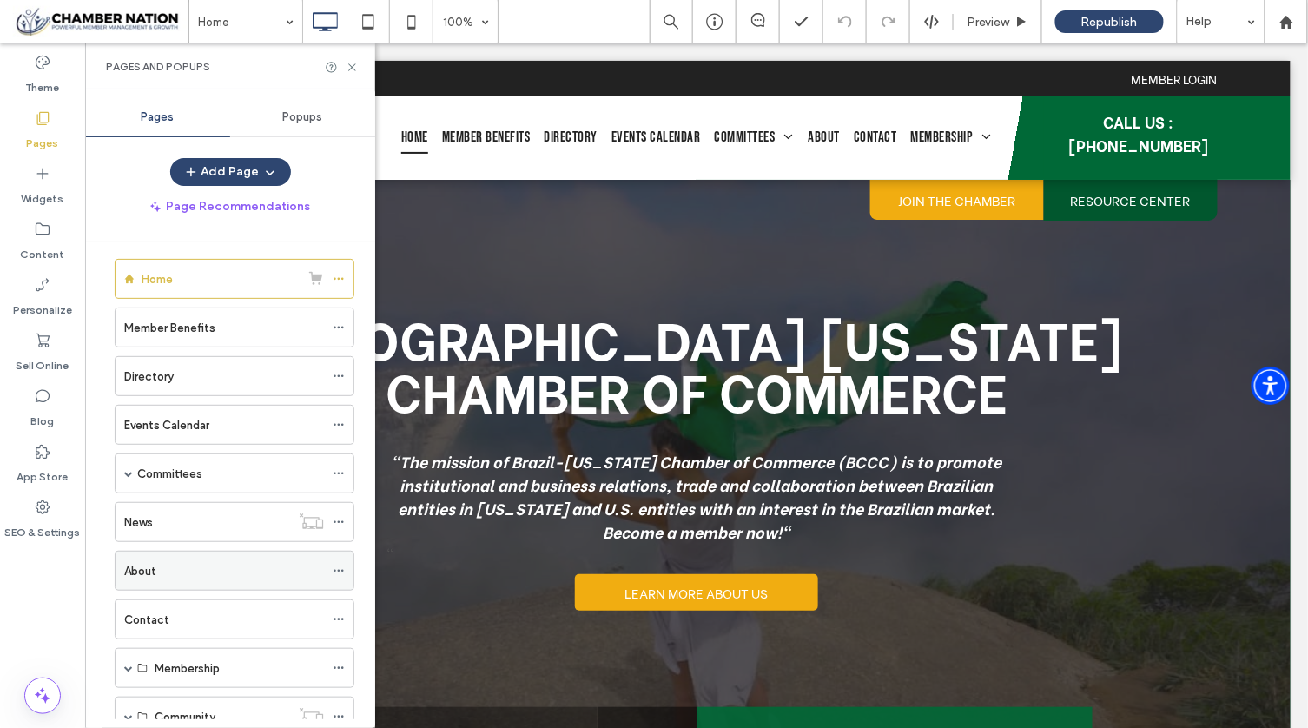
scroll to position [161, 0]
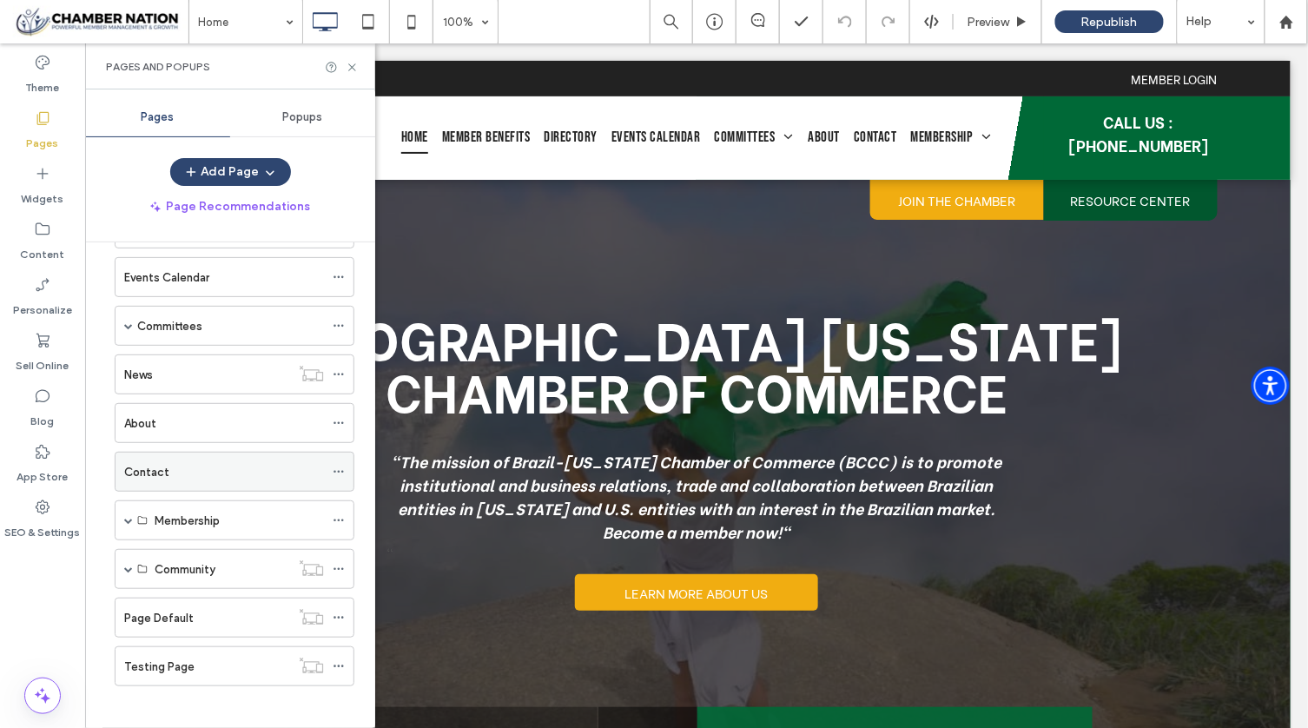
click at [155, 469] on label "Contact" at bounding box center [146, 472] width 45 height 30
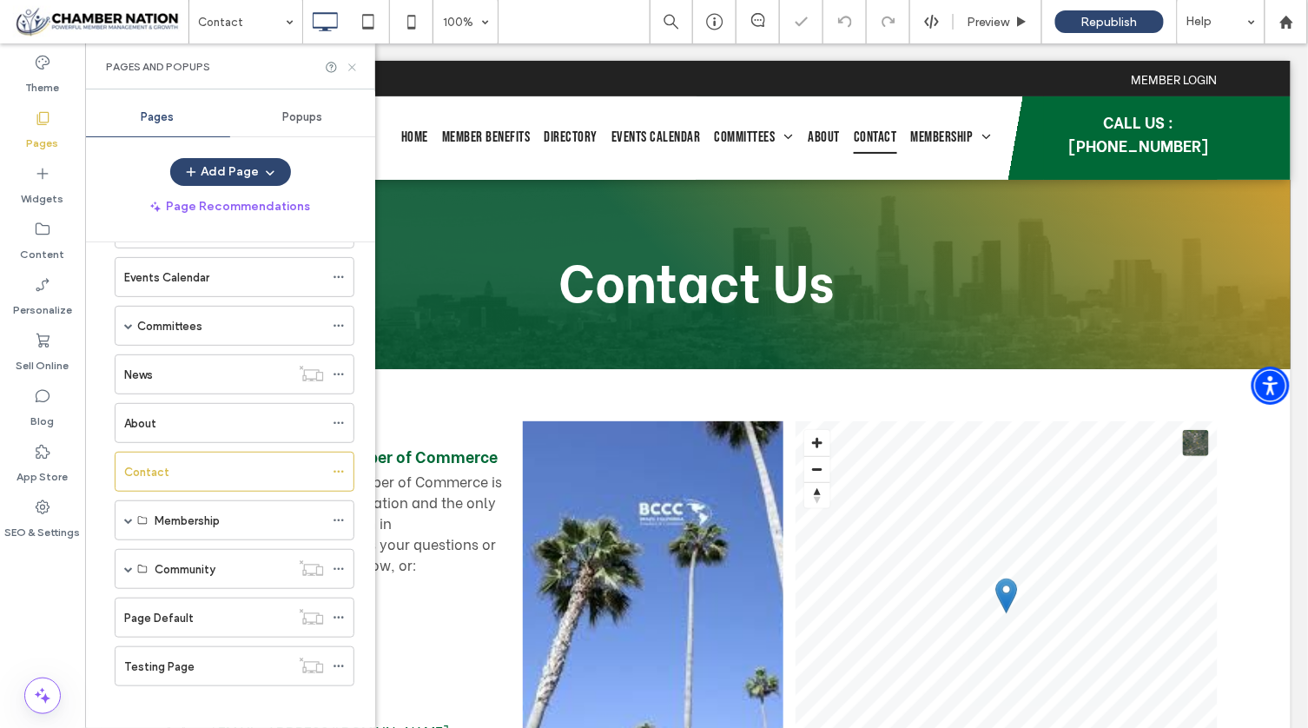
click at [348, 63] on icon at bounding box center [352, 67] width 13 height 13
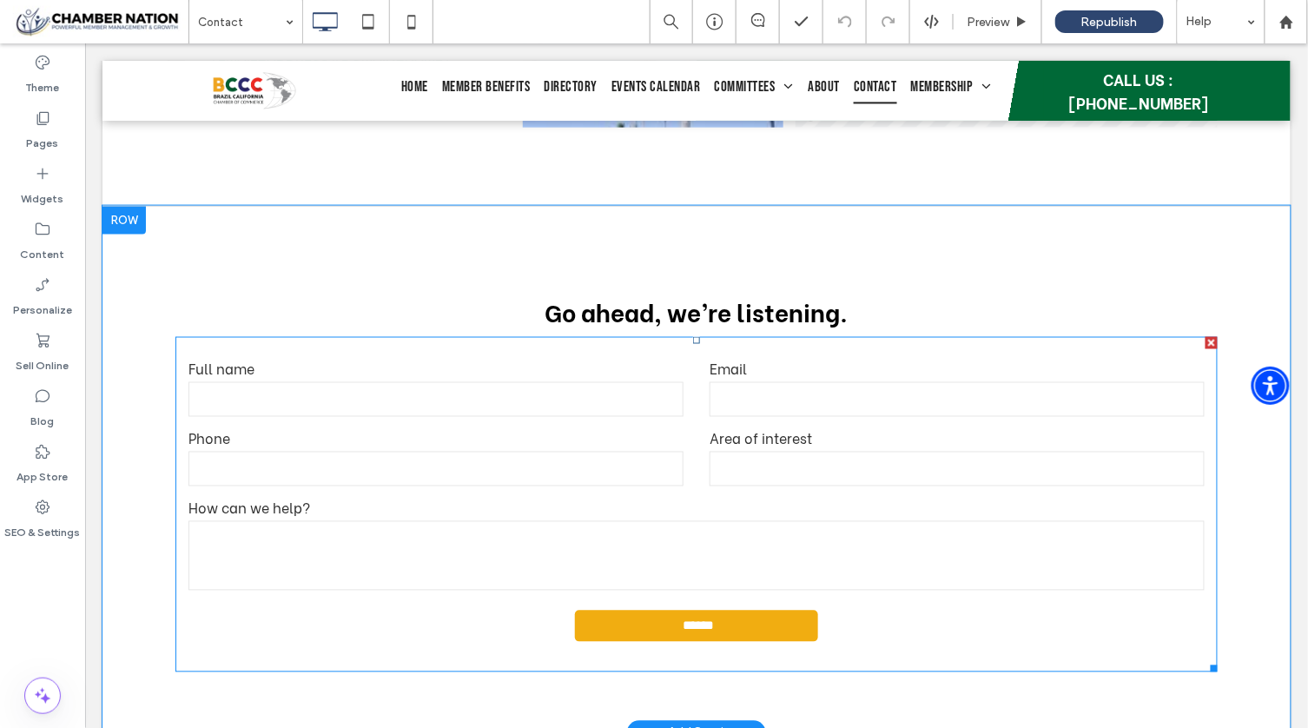
scroll to position [667, 0]
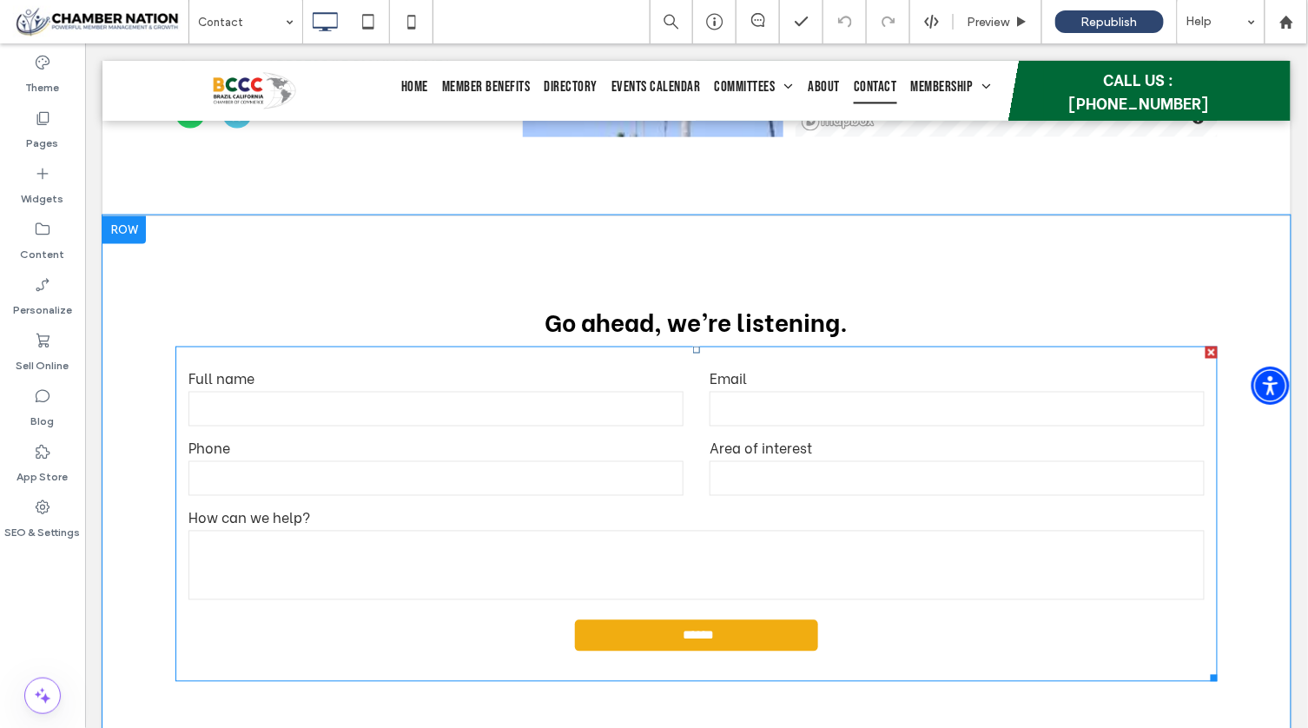
click at [451, 509] on label "How can we help?" at bounding box center [696, 516] width 1016 height 21
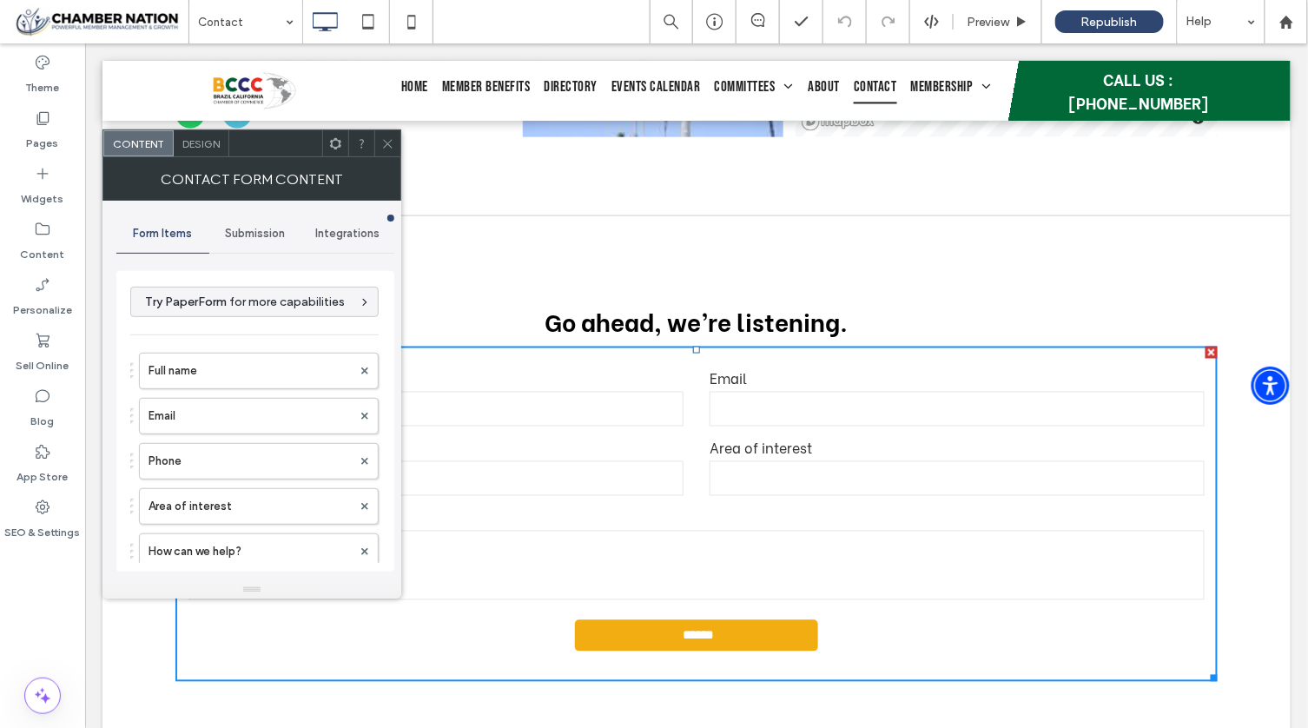
click at [271, 224] on div "Submission" at bounding box center [255, 233] width 93 height 38
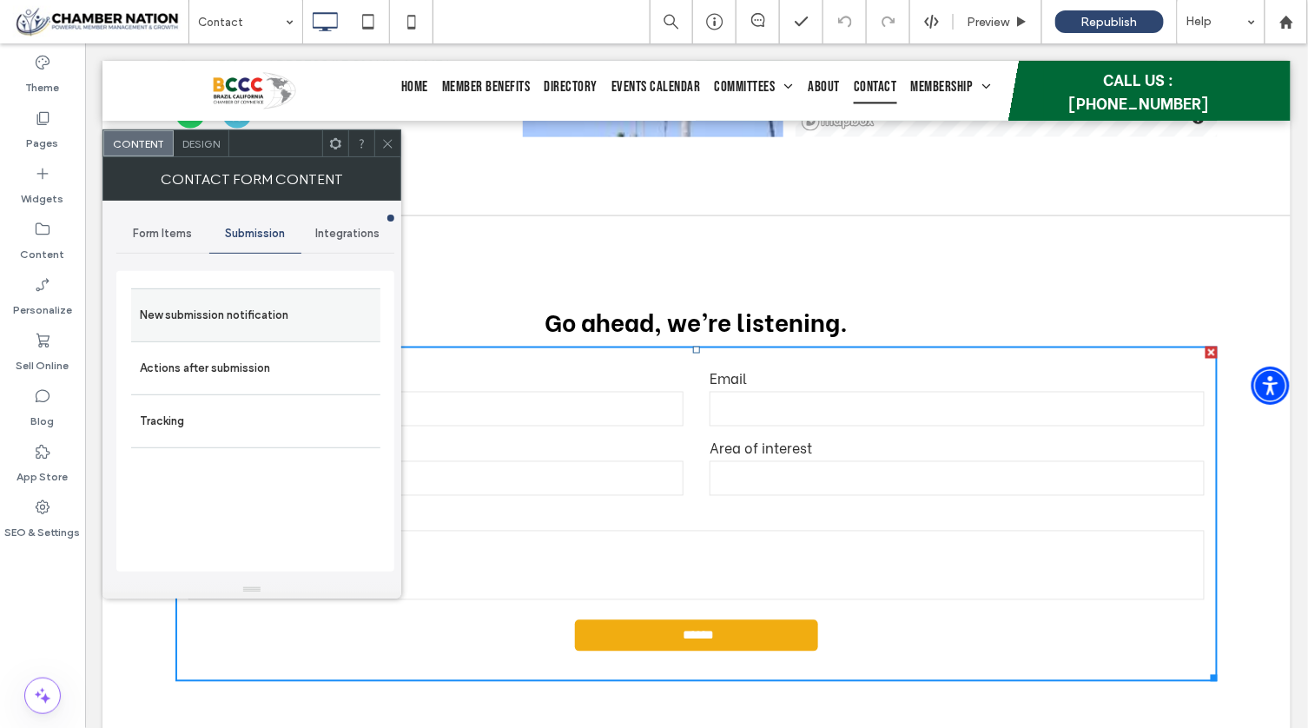
click at [265, 318] on label "New submission notification" at bounding box center [256, 315] width 232 height 35
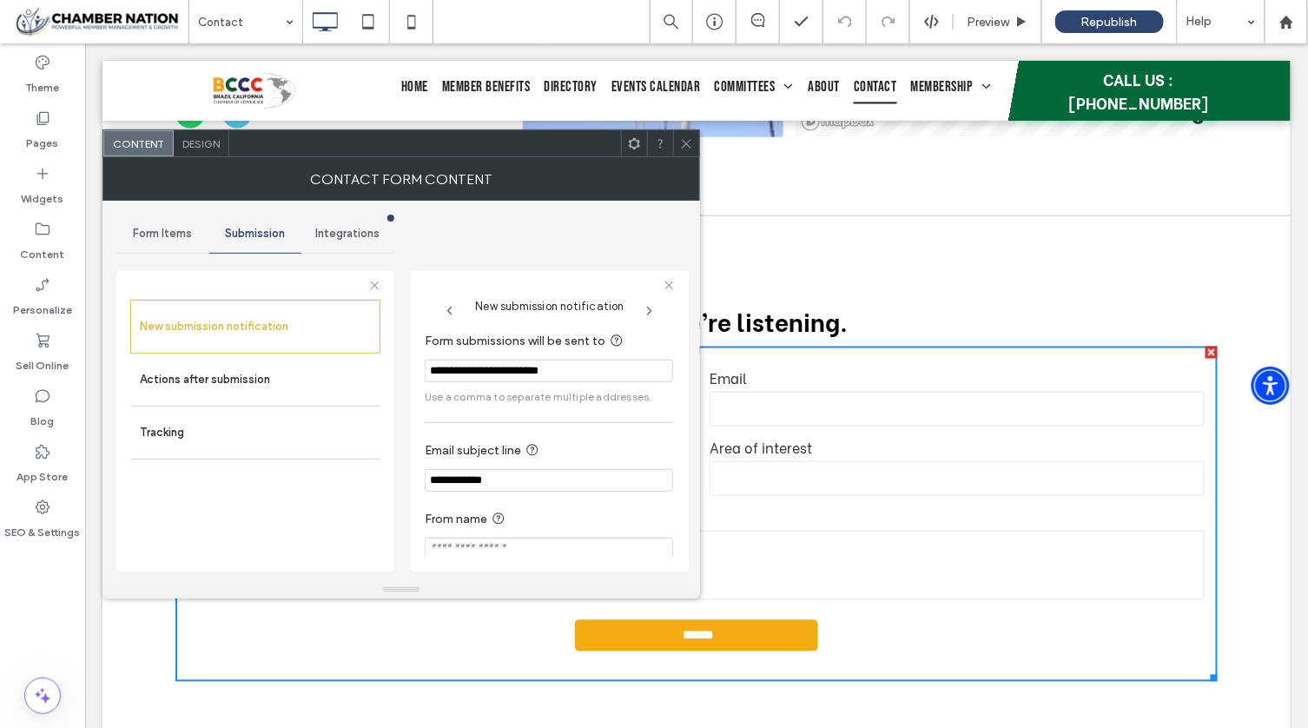
click at [690, 137] on icon at bounding box center [686, 143] width 13 height 13
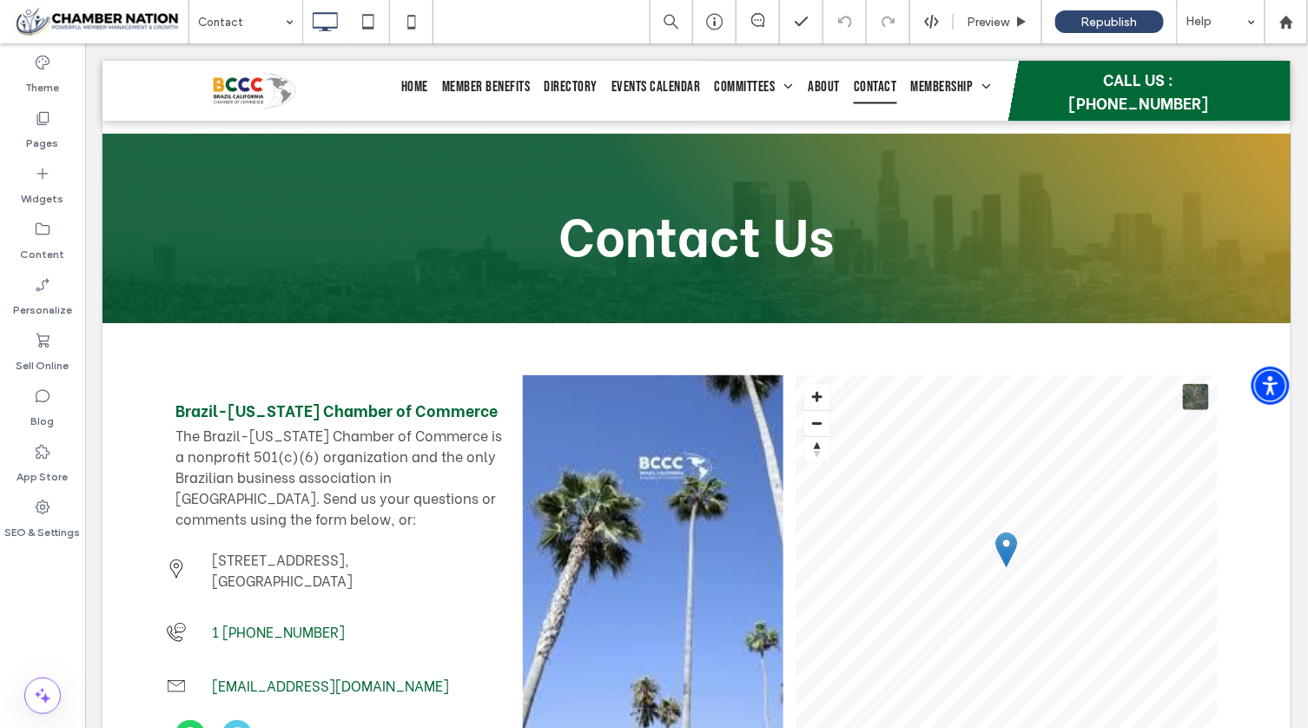
scroll to position [0, 0]
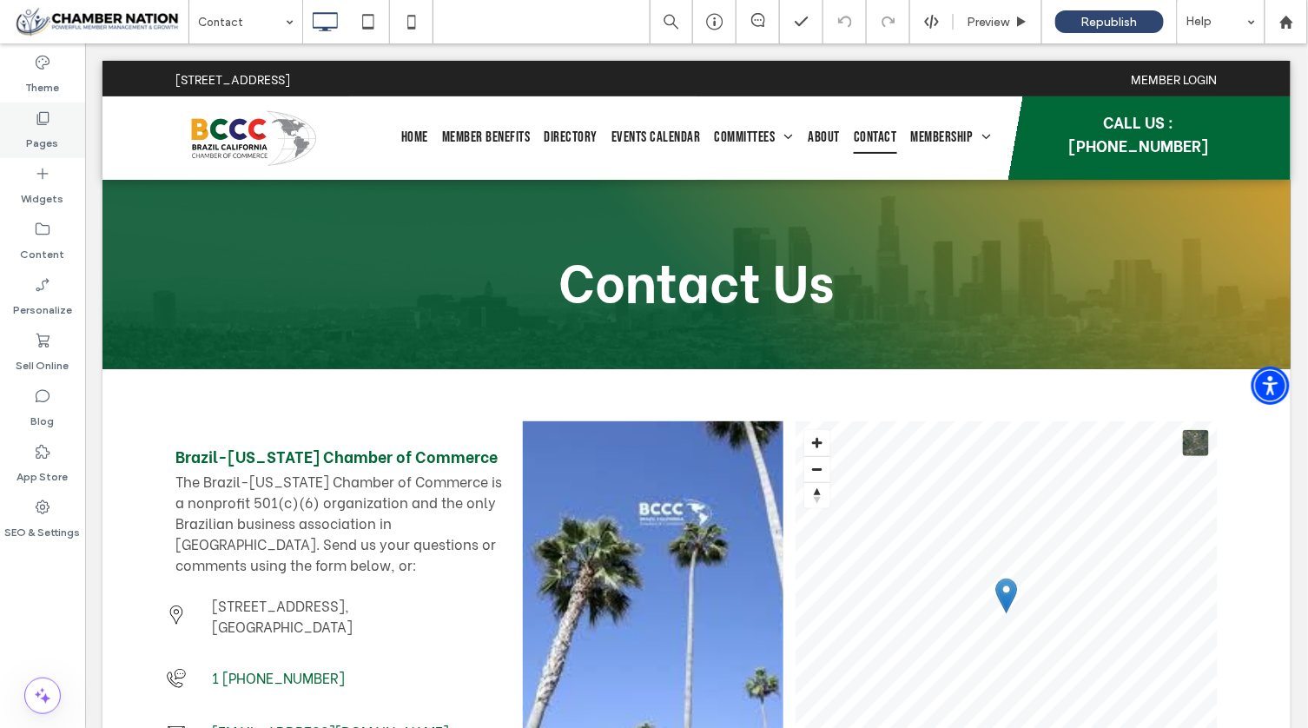
click at [45, 134] on label "Pages" at bounding box center [43, 139] width 32 height 24
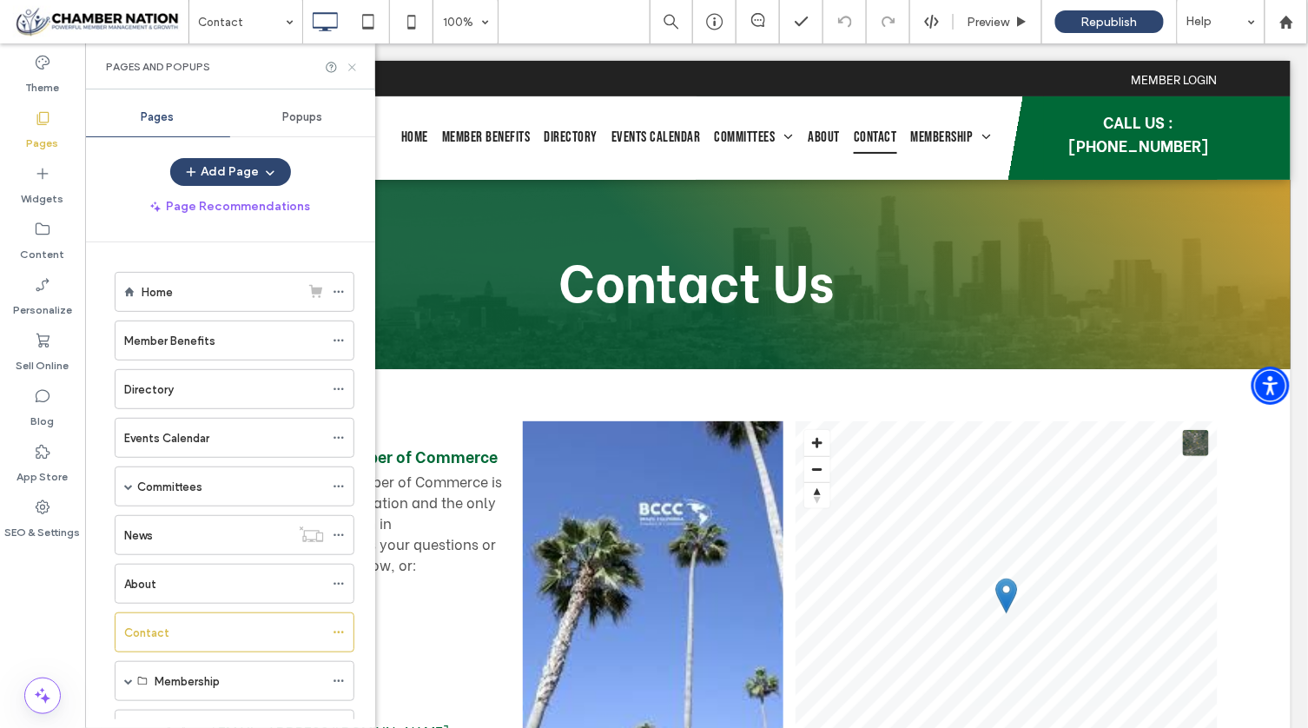
click at [356, 66] on icon at bounding box center [352, 67] width 13 height 13
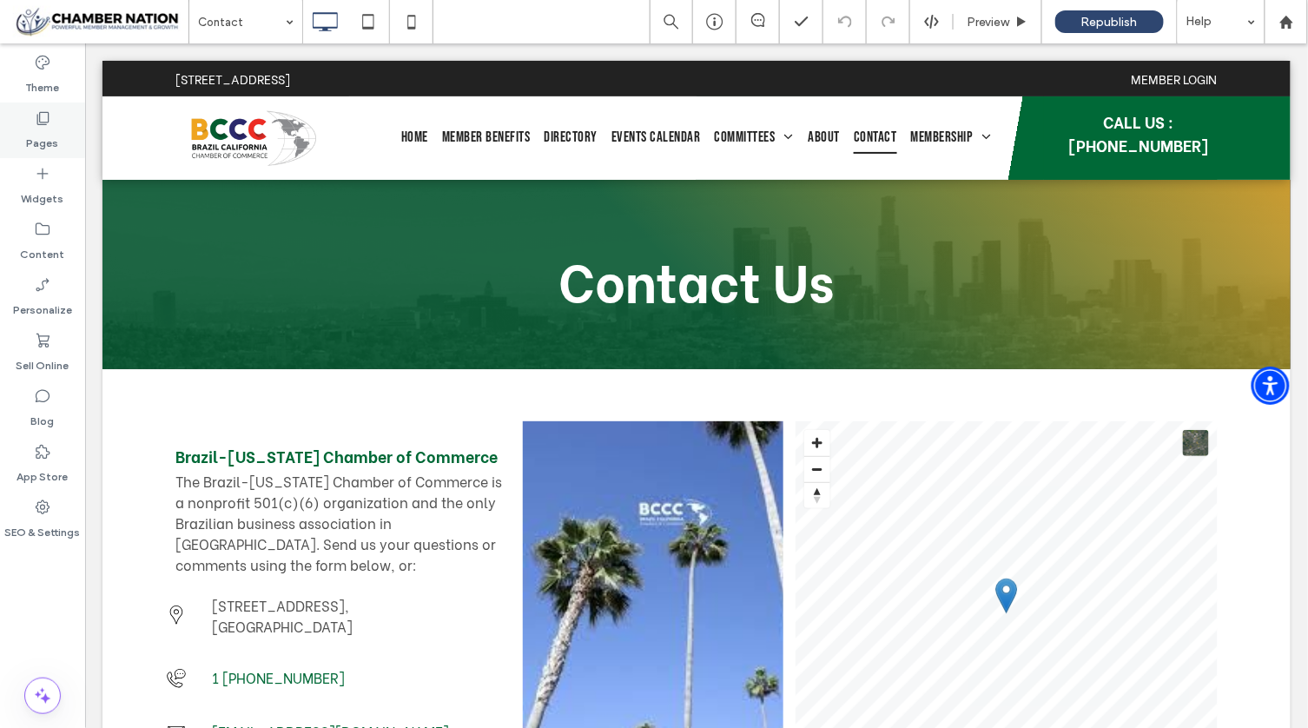
click at [45, 130] on label "Pages" at bounding box center [43, 139] width 32 height 24
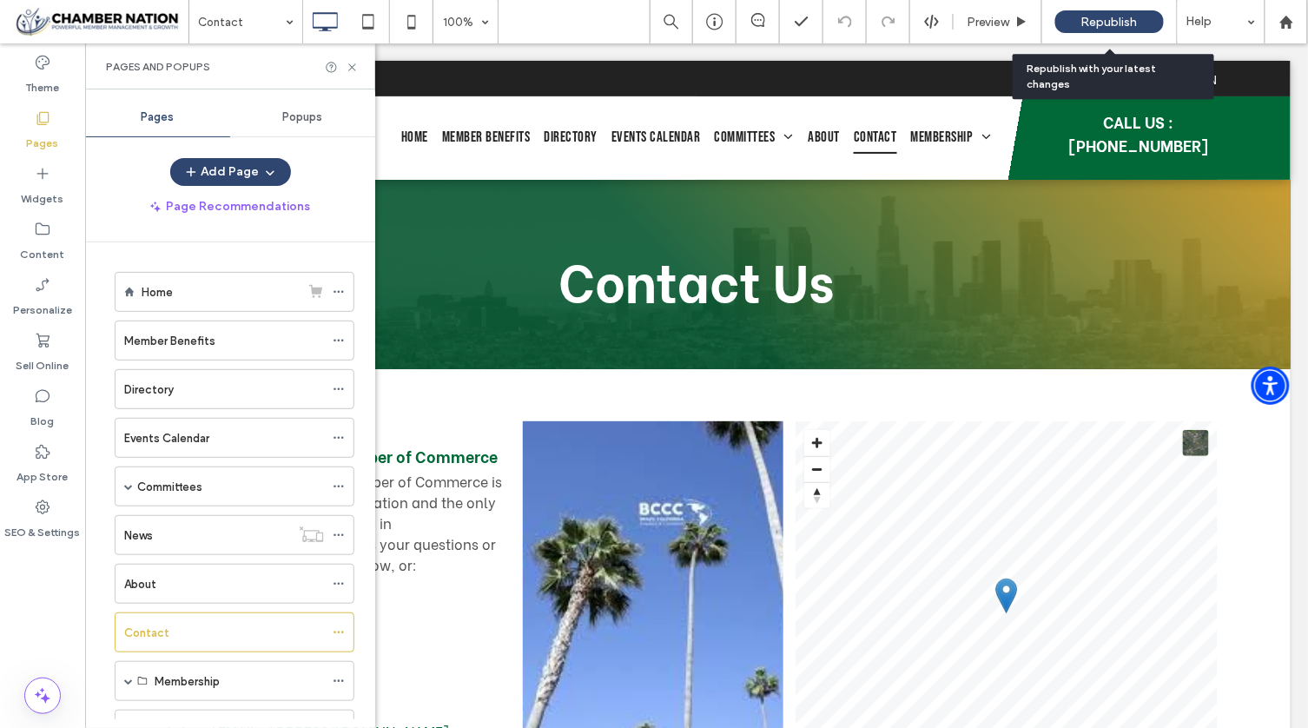
click at [1068, 19] on div "Republish" at bounding box center [1109, 21] width 109 height 23
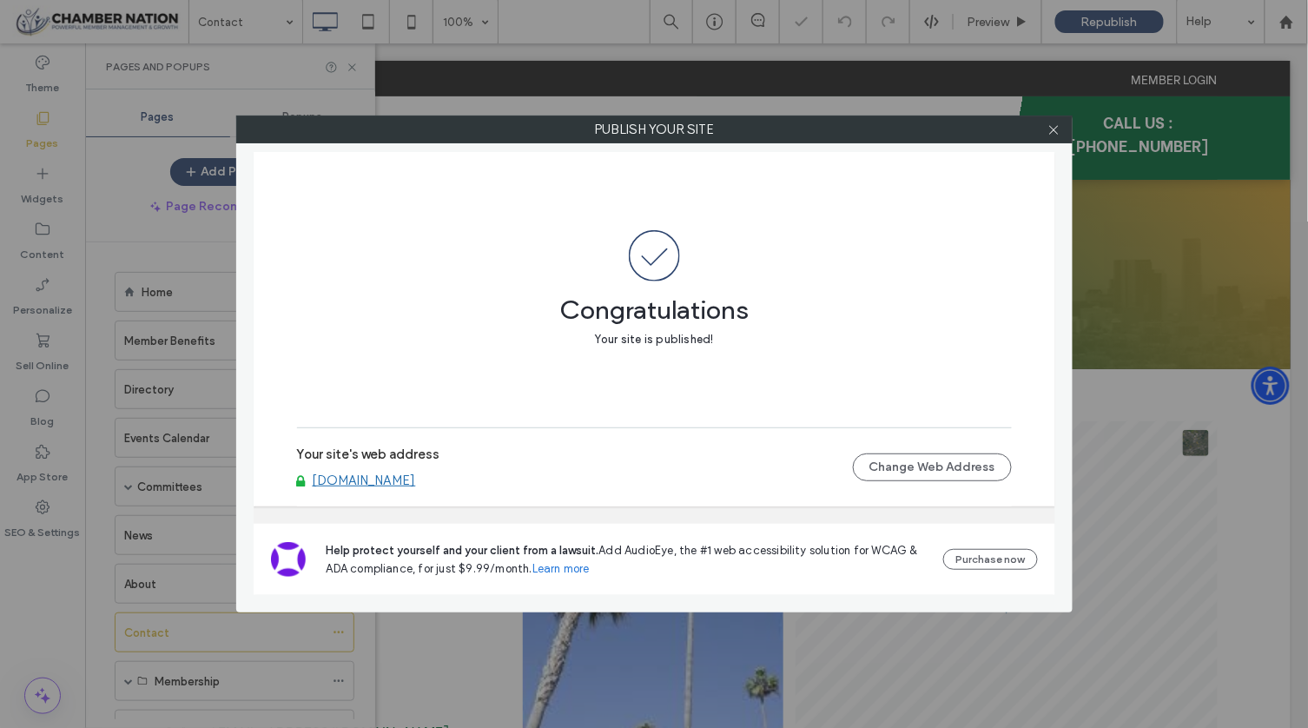
click at [409, 477] on link "[DOMAIN_NAME]" at bounding box center [364, 480] width 103 height 16
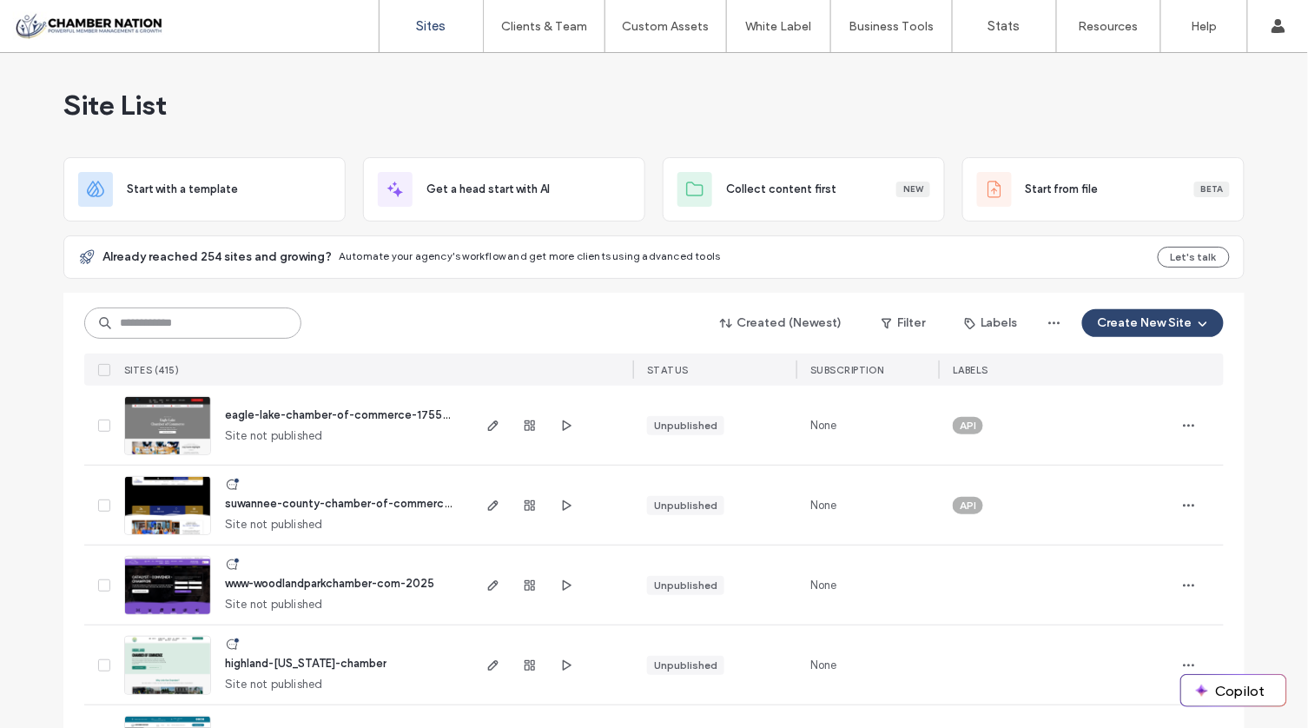
click at [168, 317] on input at bounding box center [192, 322] width 217 height 31
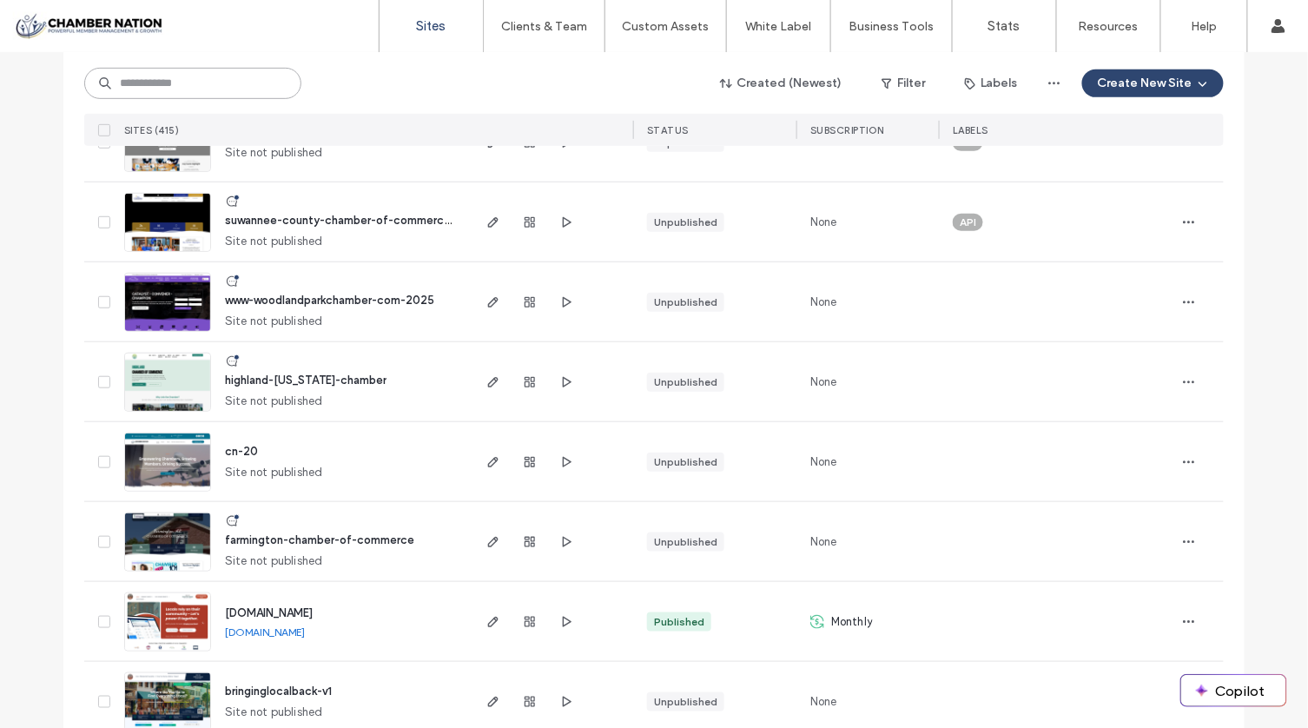
scroll to position [284, 0]
click at [313, 610] on span "[DOMAIN_NAME]" at bounding box center [269, 611] width 88 height 13
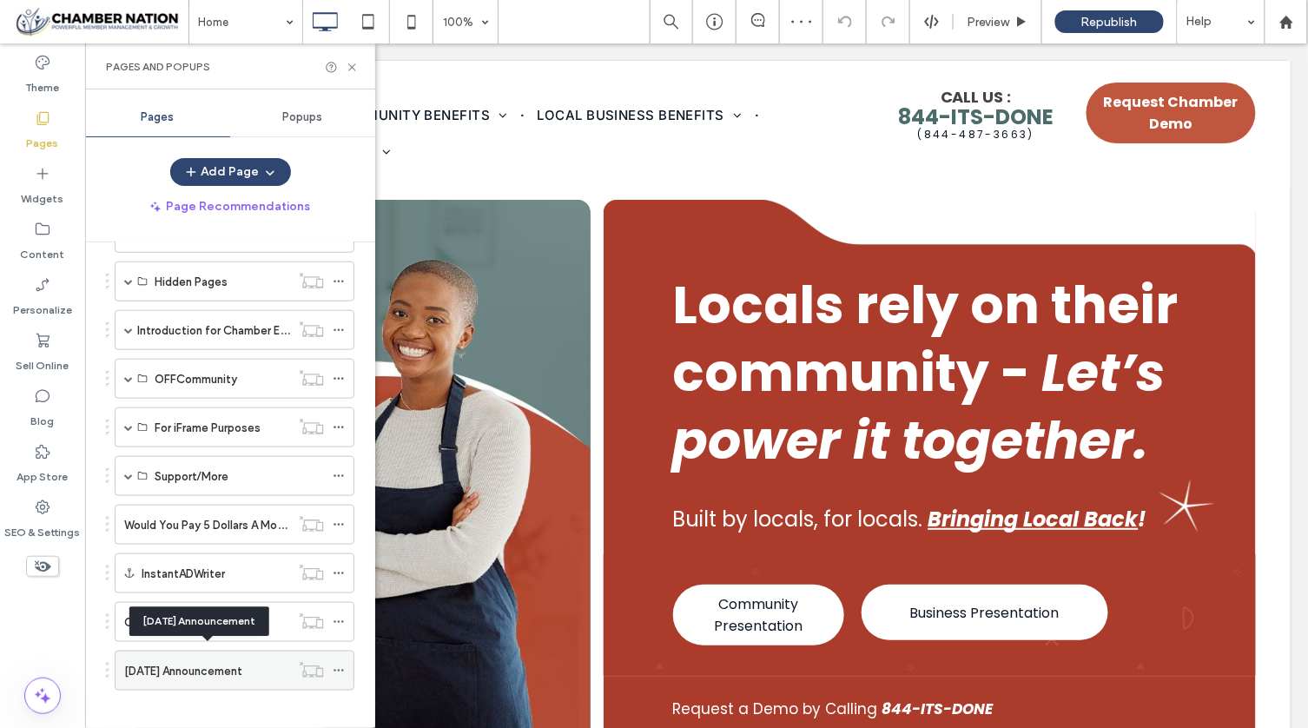
click at [220, 656] on label "[DATE] Announcement" at bounding box center [183, 671] width 118 height 30
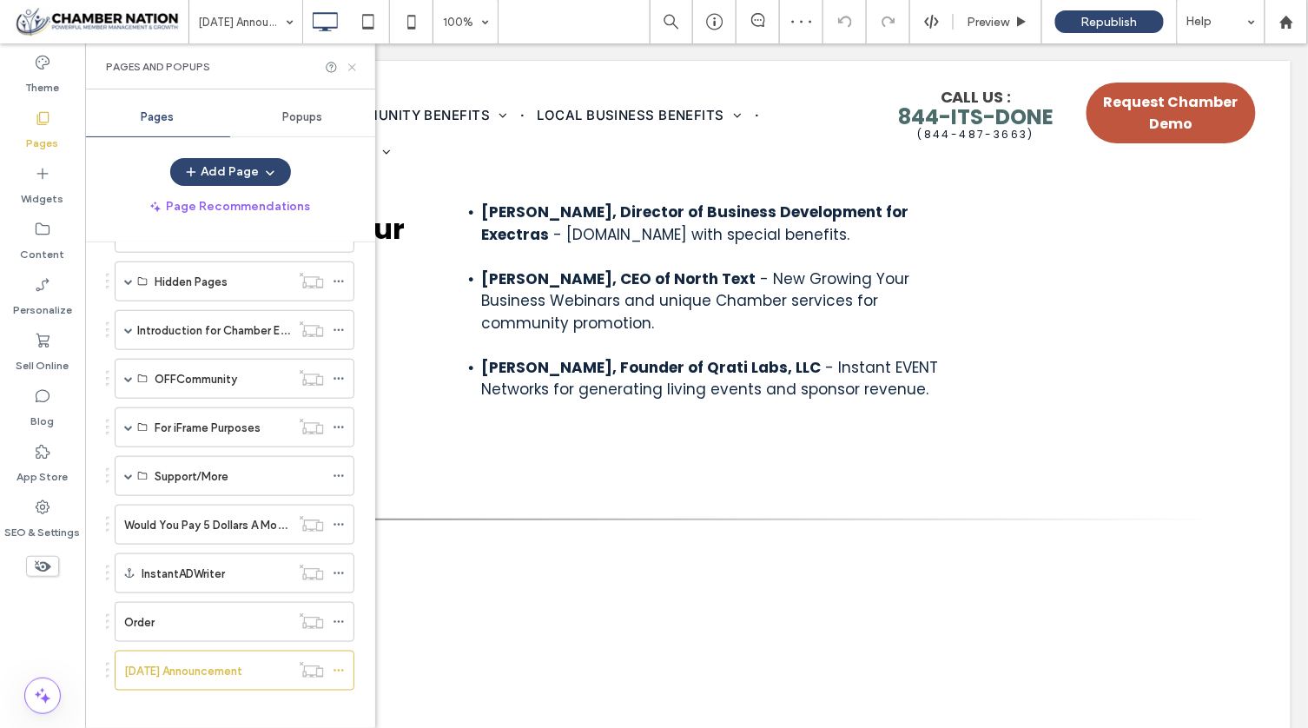
click at [347, 63] on icon at bounding box center [352, 67] width 13 height 13
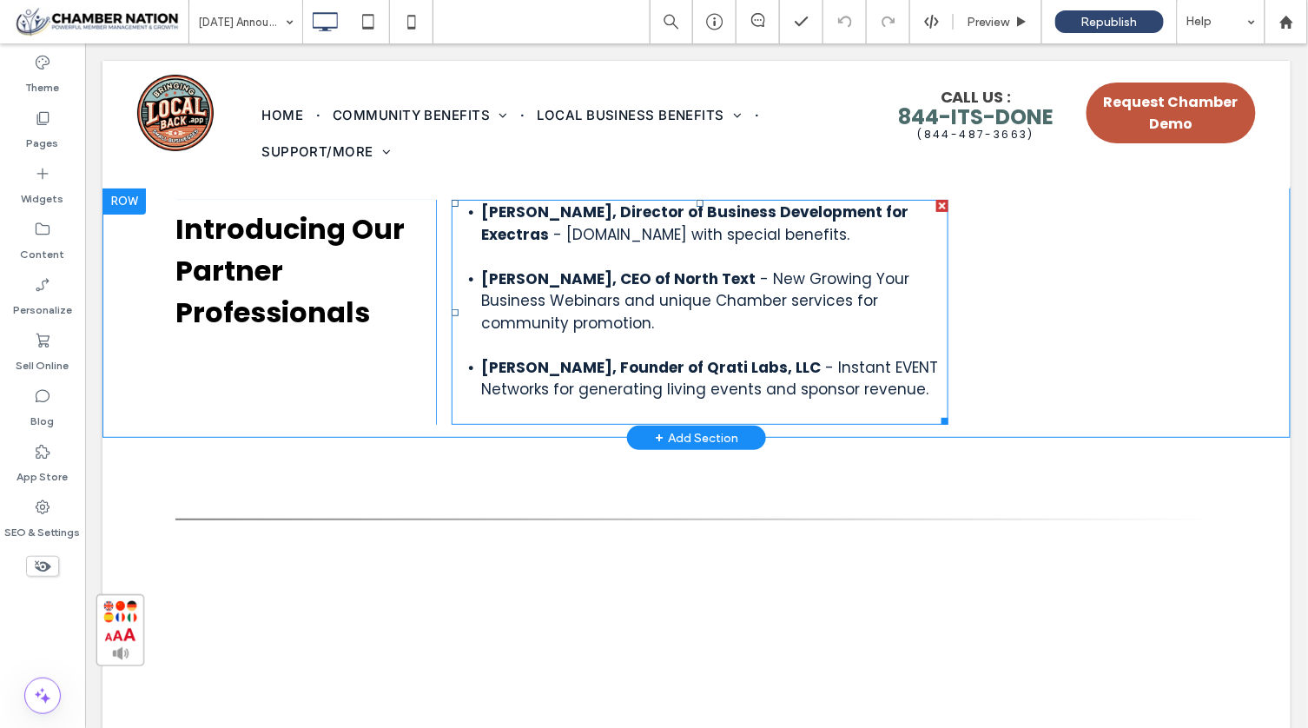
click at [922, 391] on li "[PERSON_NAME], Founder of Qrati Labs, LLC - Instant EVENT Networks for generati…" at bounding box center [713, 378] width 467 height 44
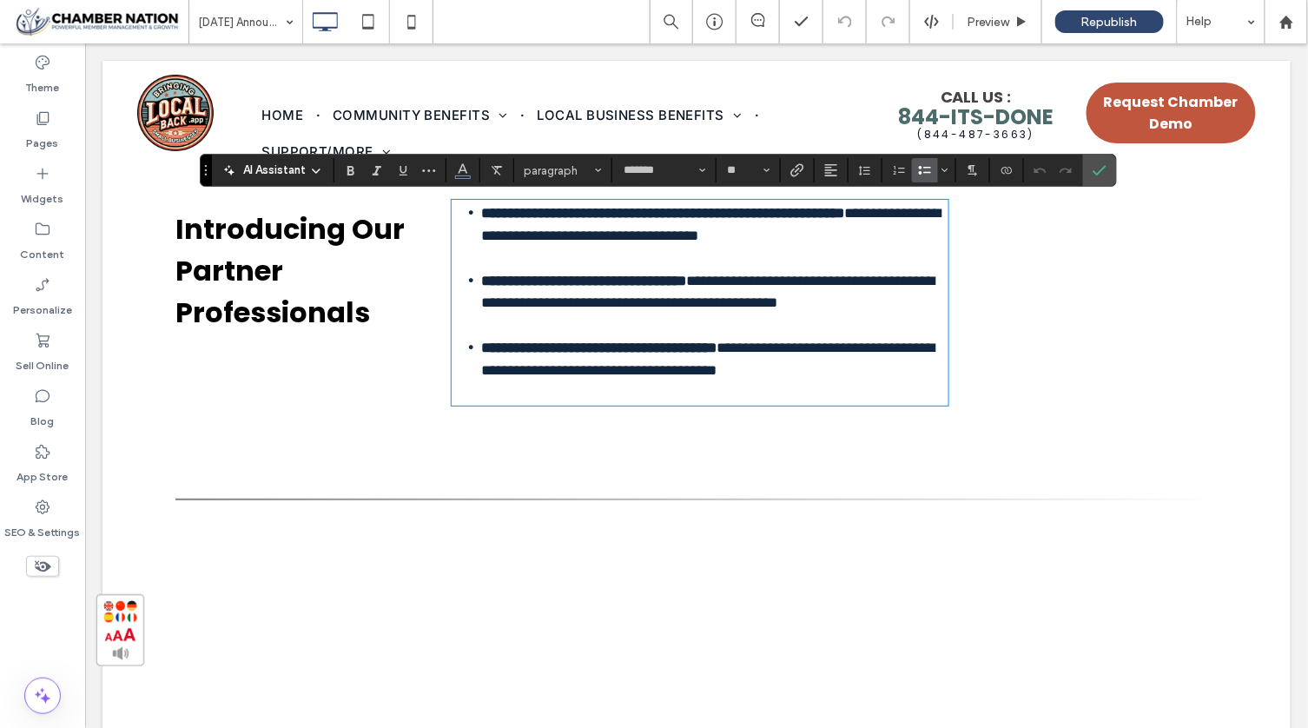
click at [922, 380] on li "**********" at bounding box center [713, 357] width 467 height 45
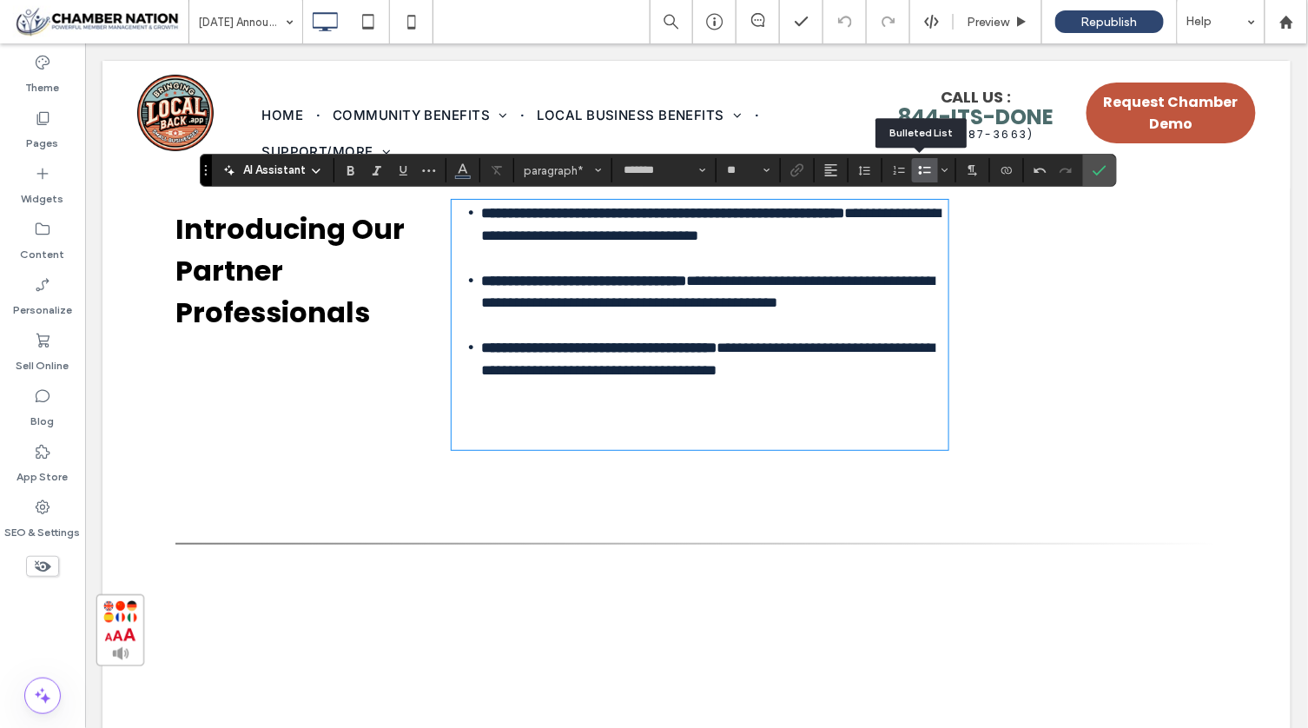
click at [924, 168] on use "Bulleted List" at bounding box center [925, 170] width 12 height 9
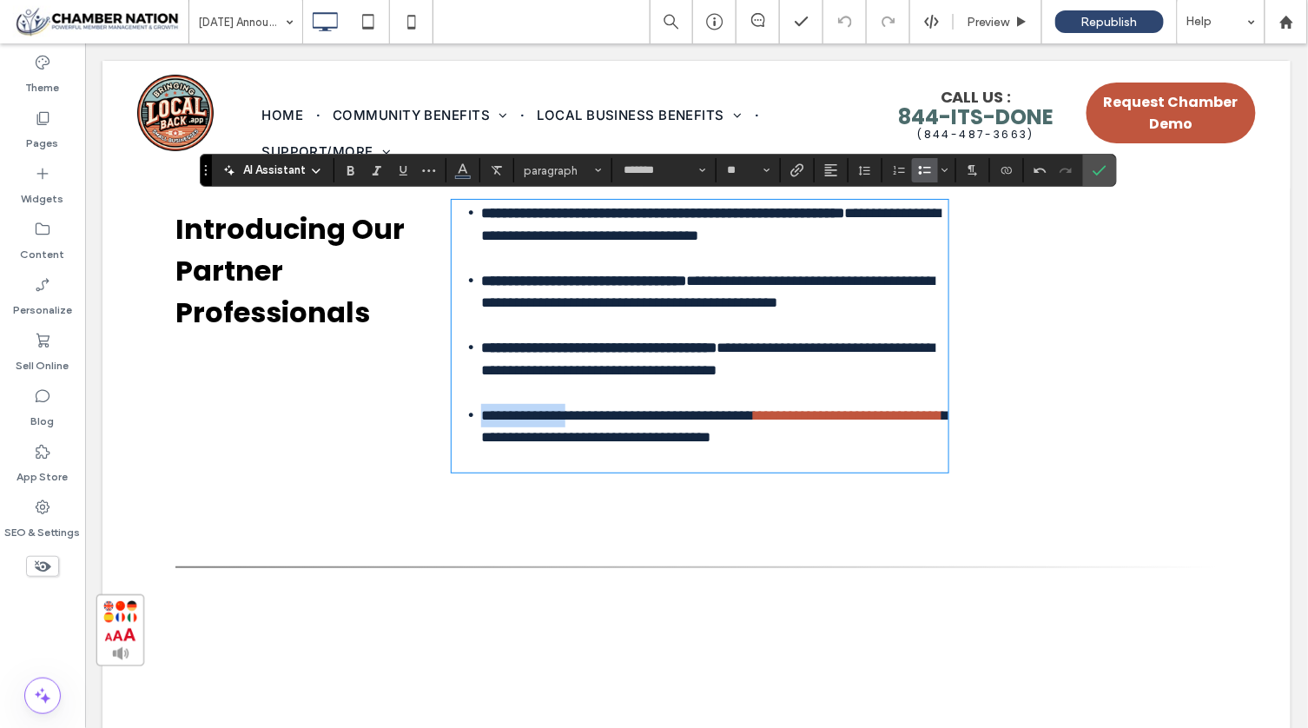
drag, startPoint x: 475, startPoint y: 432, endPoint x: 566, endPoint y: 426, distance: 91.4
click at [566, 422] on span "**********" at bounding box center [616, 414] width 273 height 15
click at [354, 163] on icon "Bold" at bounding box center [351, 170] width 14 height 14
click at [563, 422] on strong "**********" at bounding box center [521, 414] width 83 height 15
drag, startPoint x: 583, startPoint y: 432, endPoint x: 611, endPoint y: 432, distance: 27.8
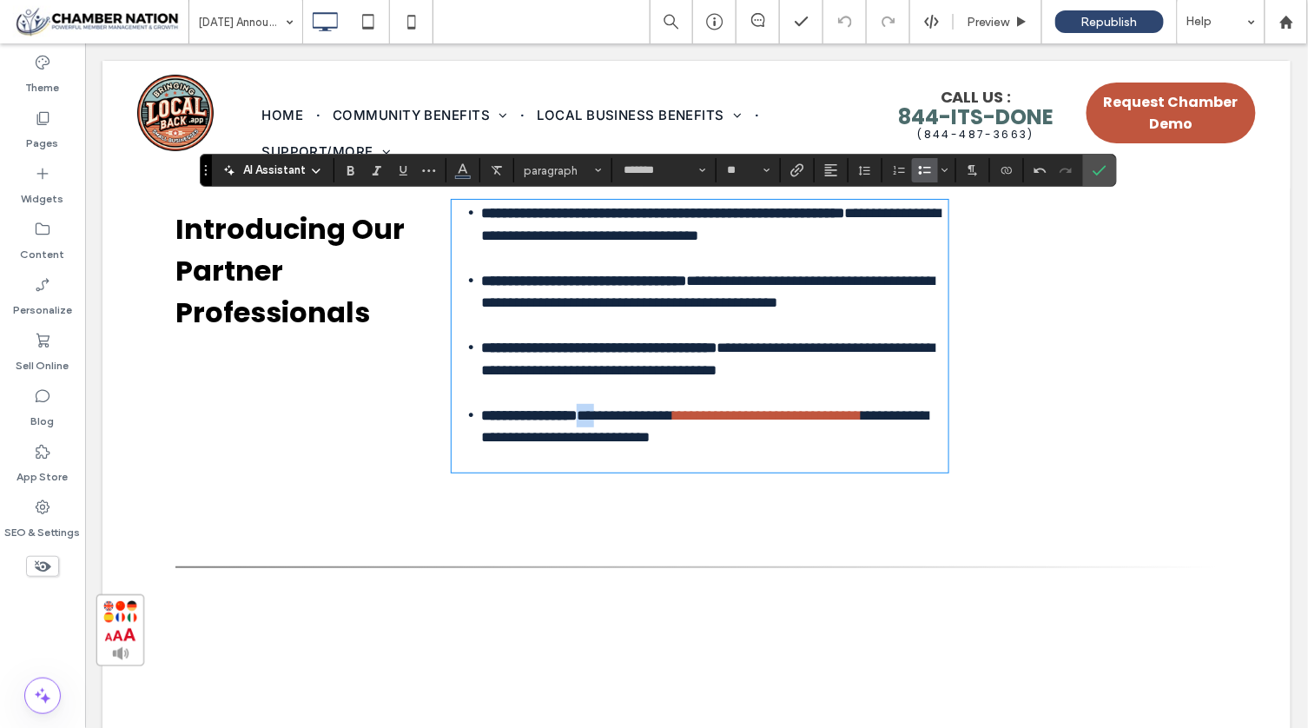
click at [611, 422] on span "**********" at bounding box center [624, 414] width 96 height 15
click at [350, 171] on use "Bold" at bounding box center [350, 171] width 7 height 10
click at [870, 448] on li "**********" at bounding box center [713, 425] width 467 height 45
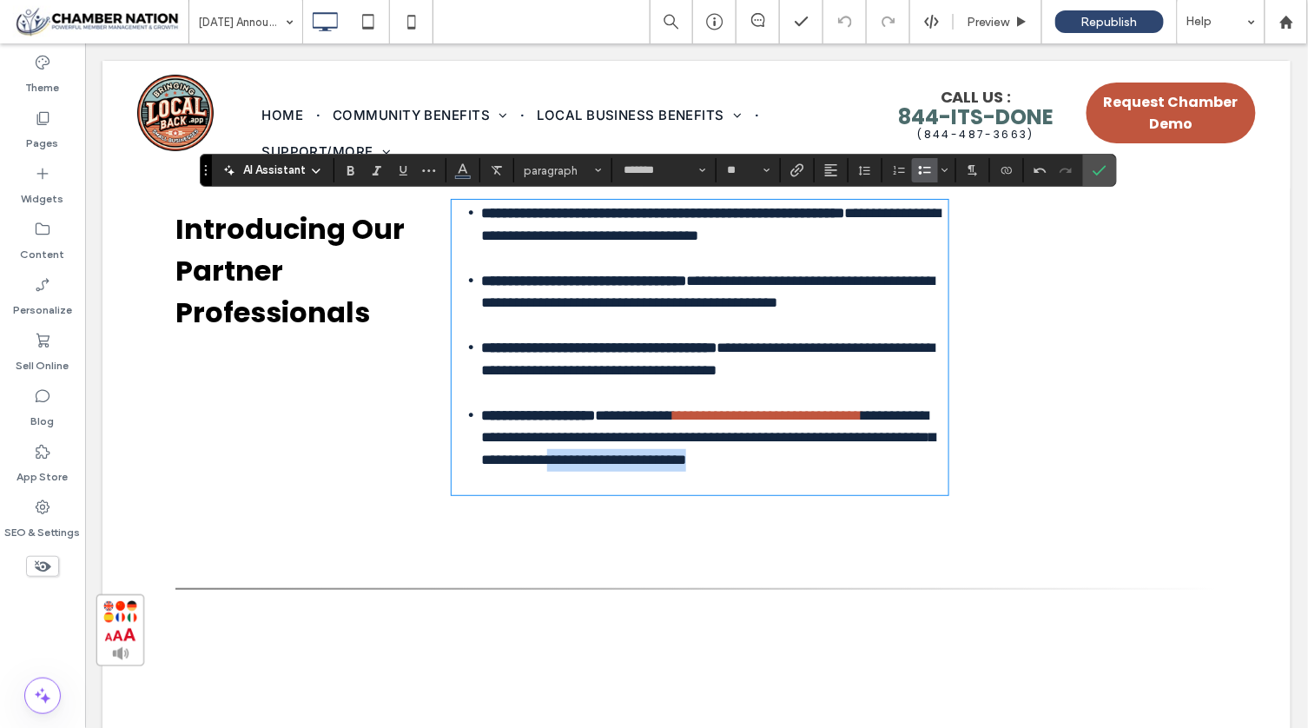
drag, startPoint x: 471, startPoint y: 507, endPoint x: 684, endPoint y: 504, distance: 212.7
click at [684, 471] on ul "**********" at bounding box center [699, 437] width 497 height 68
click at [880, 471] on li "**********" at bounding box center [713, 437] width 467 height 68
drag, startPoint x: 474, startPoint y: 506, endPoint x: 845, endPoint y: 510, distance: 370.7
click at [847, 466] on span "**********" at bounding box center [707, 436] width 454 height 59
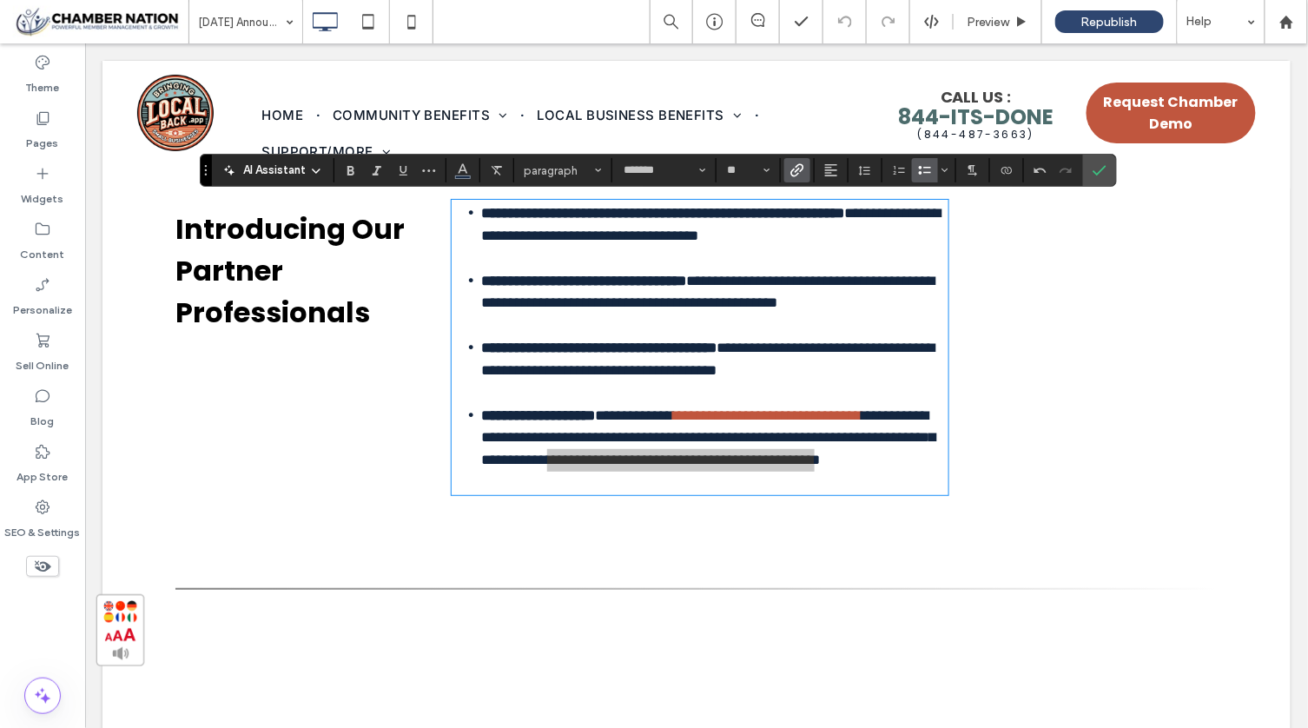
click at [795, 174] on icon "Link" at bounding box center [797, 170] width 14 height 14
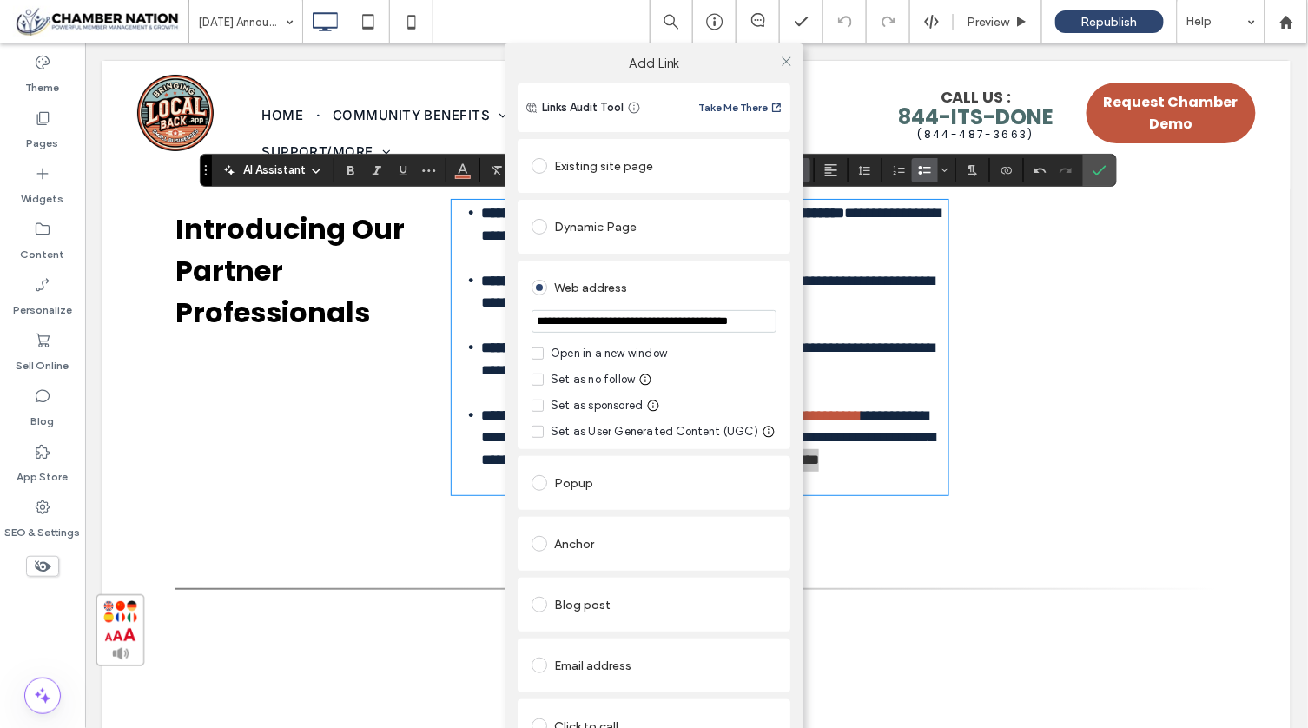
click at [631, 355] on div "Open in a new window" at bounding box center [608, 353] width 116 height 17
click at [684, 315] on input "**********" at bounding box center [653, 321] width 245 height 23
click at [780, 56] on icon at bounding box center [786, 61] width 13 height 13
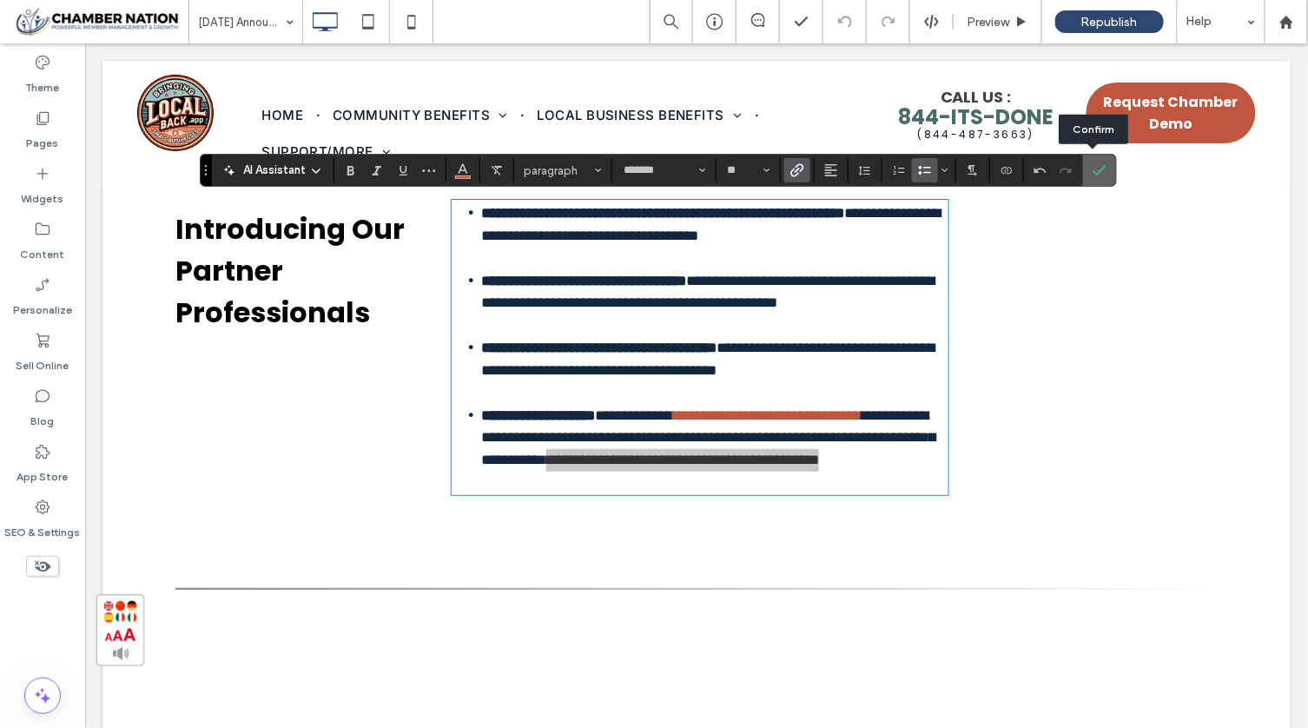
drag, startPoint x: 1089, startPoint y: 167, endPoint x: 1025, endPoint y: 179, distance: 65.4
click at [1092, 167] on icon "Confirm" at bounding box center [1099, 170] width 14 height 14
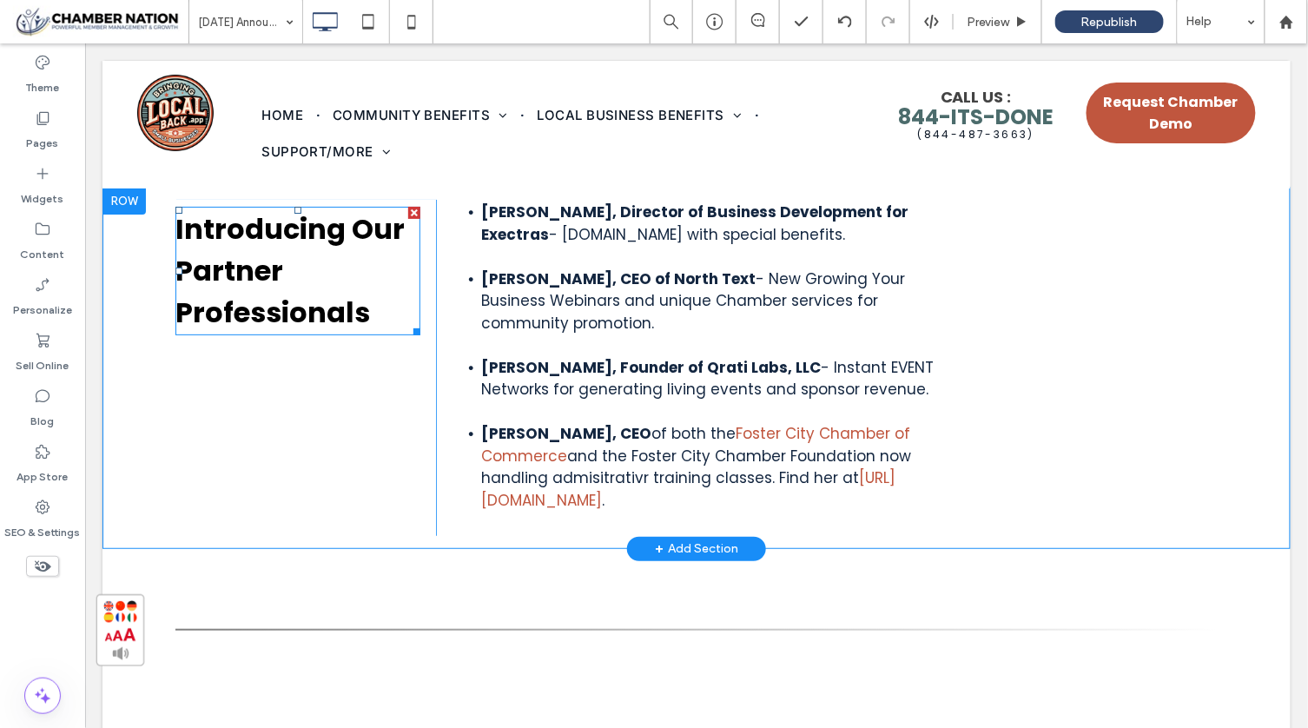
click at [312, 325] on span "Introducing Our Partner Professionals" at bounding box center [289, 269] width 229 height 122
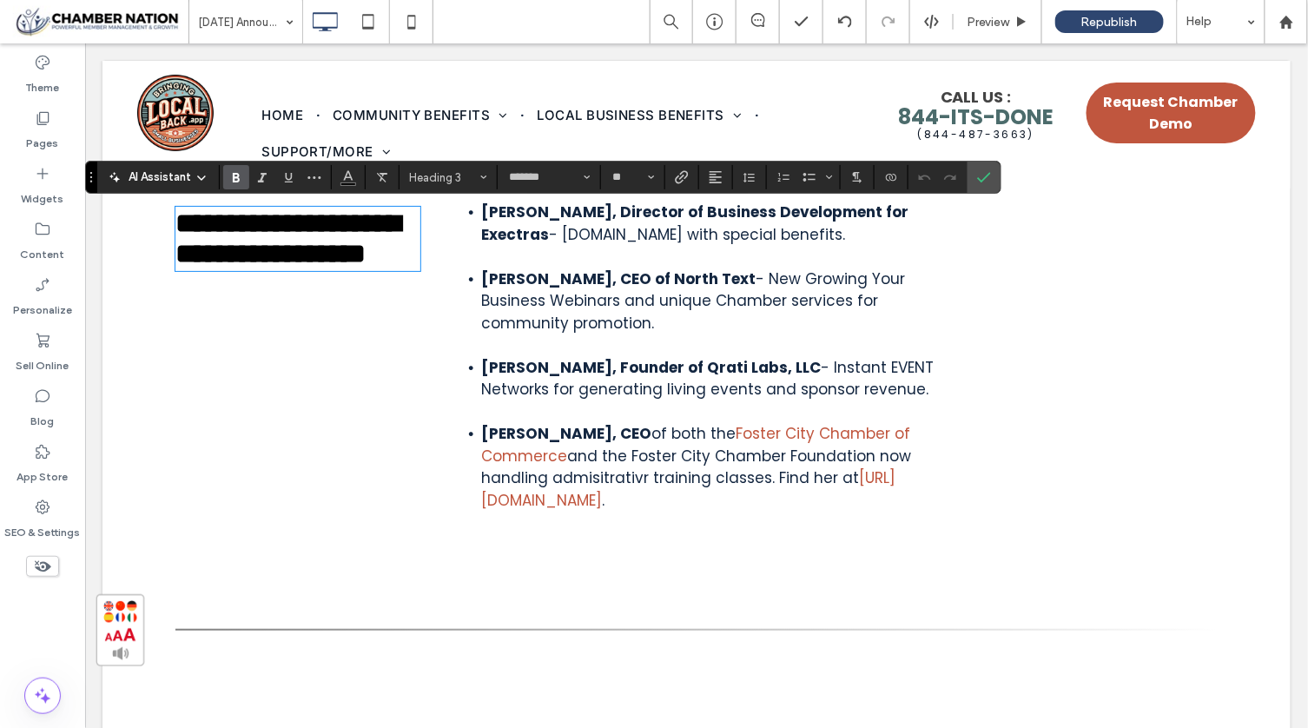
click at [359, 267] on span "**********" at bounding box center [287, 237] width 225 height 58
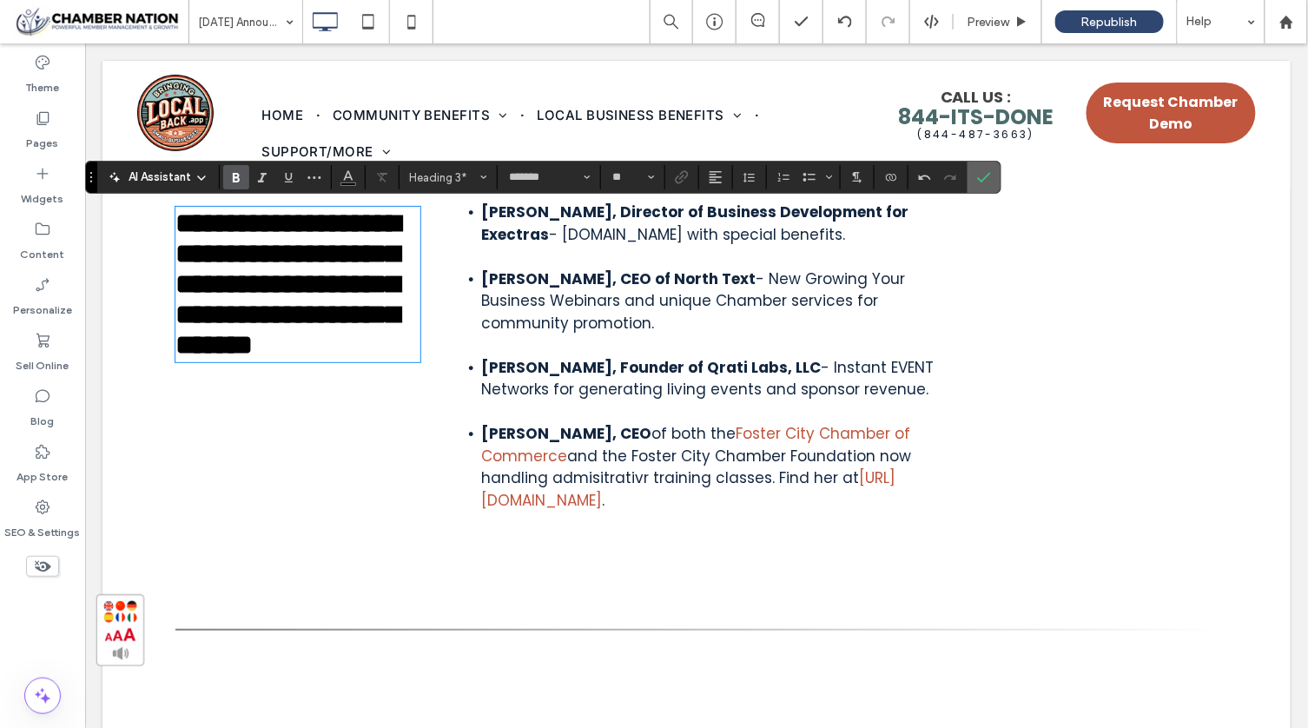
click at [986, 177] on label "Confirm" at bounding box center [984, 176] width 26 height 31
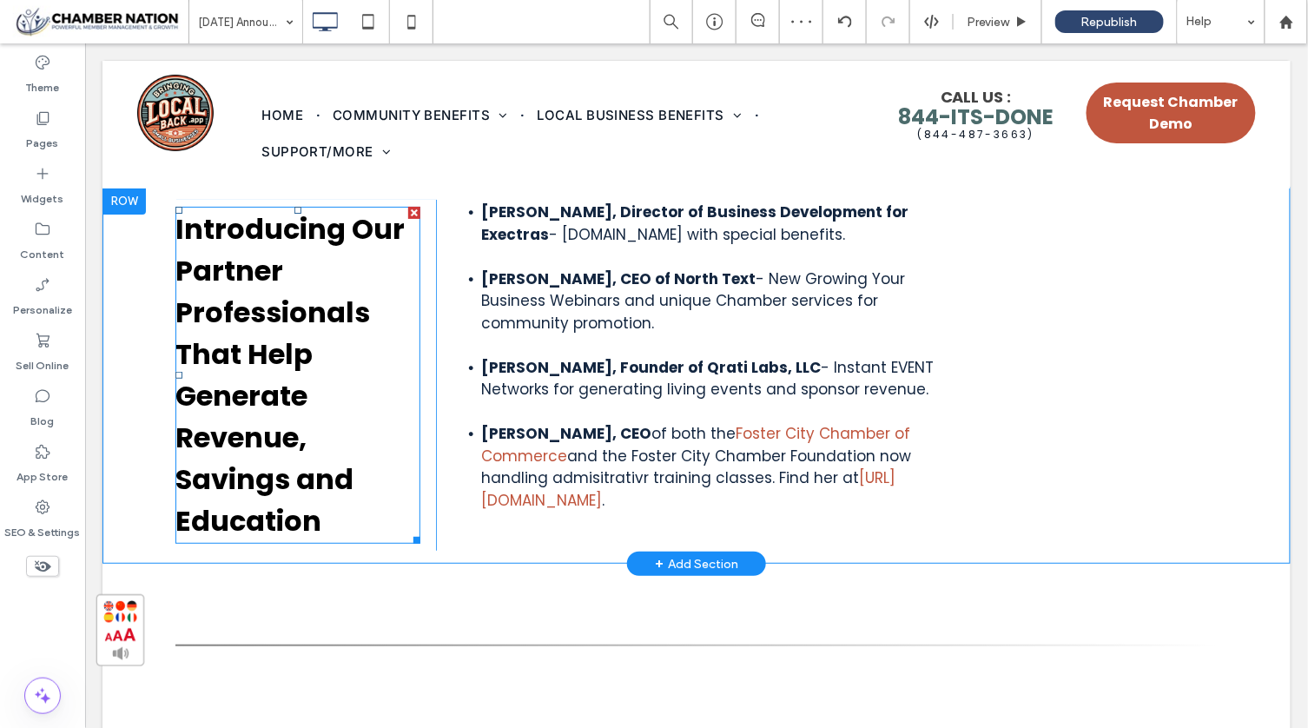
click at [295, 317] on span "Introducing Our Partner Professionals That Help Generate Revenue, Savings and E…" at bounding box center [289, 373] width 229 height 331
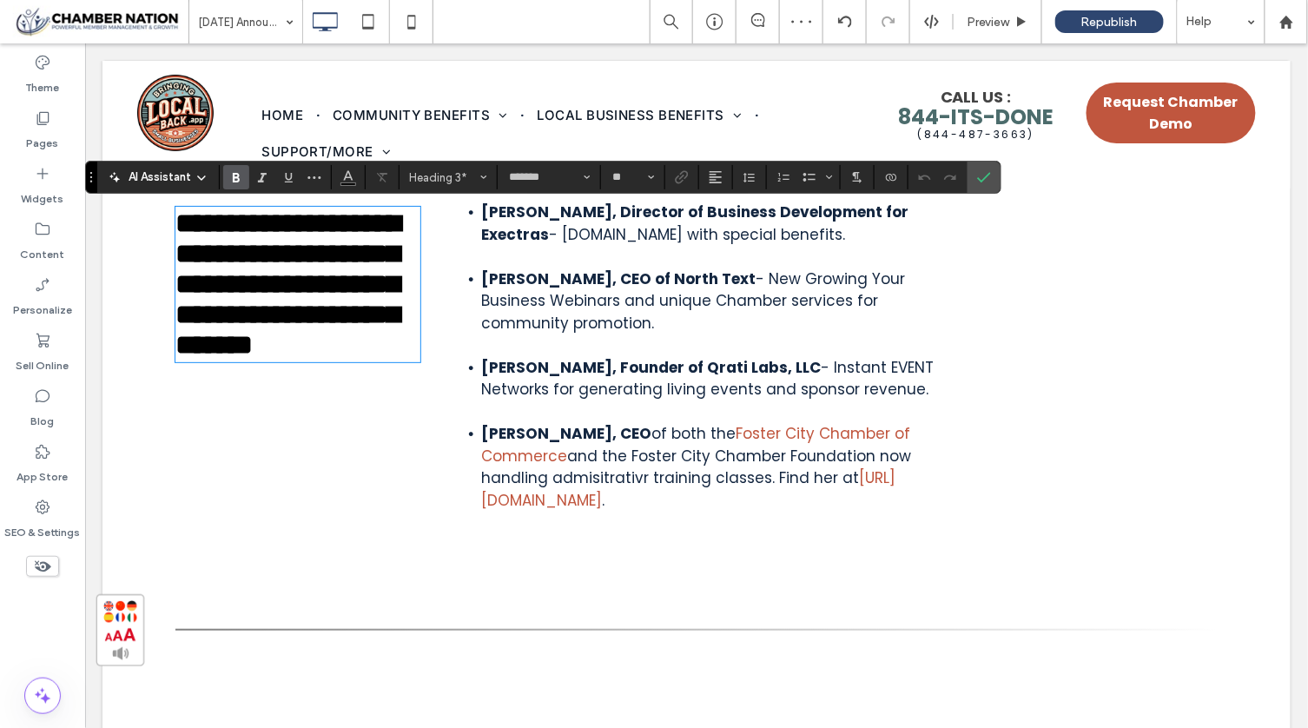
click at [295, 317] on span "**********" at bounding box center [287, 282] width 225 height 149
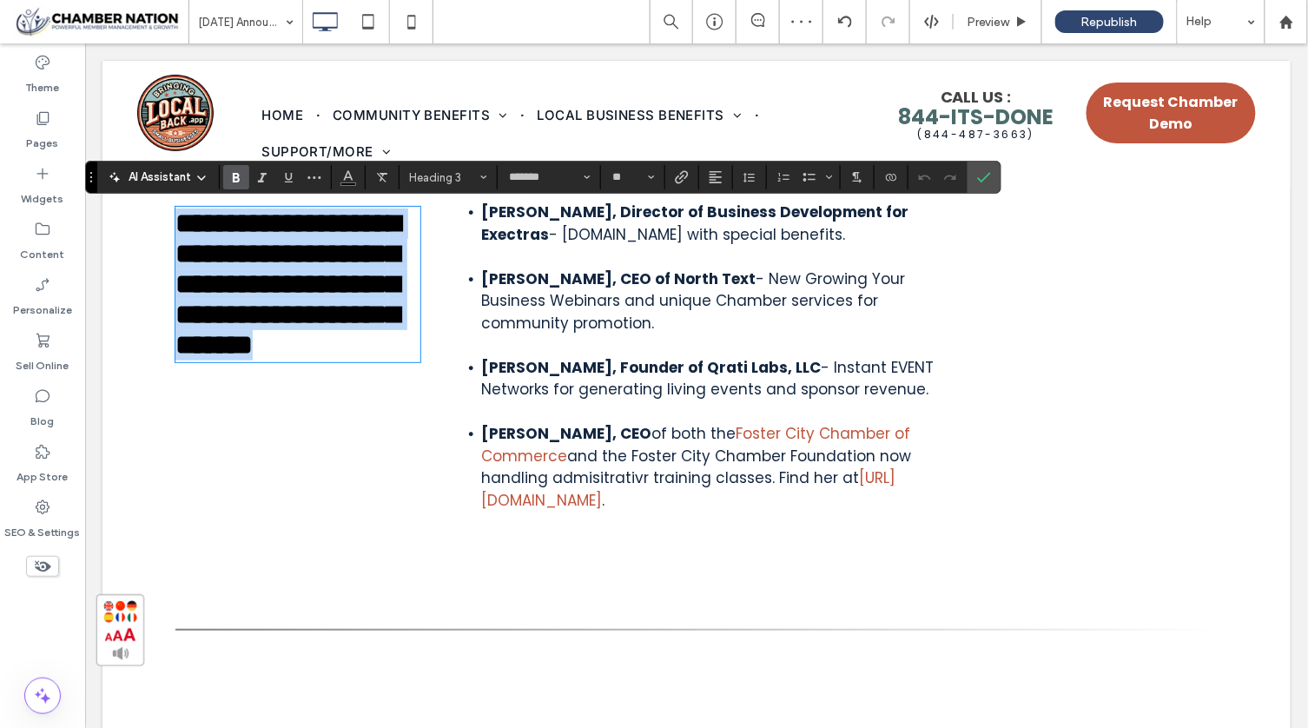
click at [295, 317] on span "**********" at bounding box center [287, 282] width 225 height 149
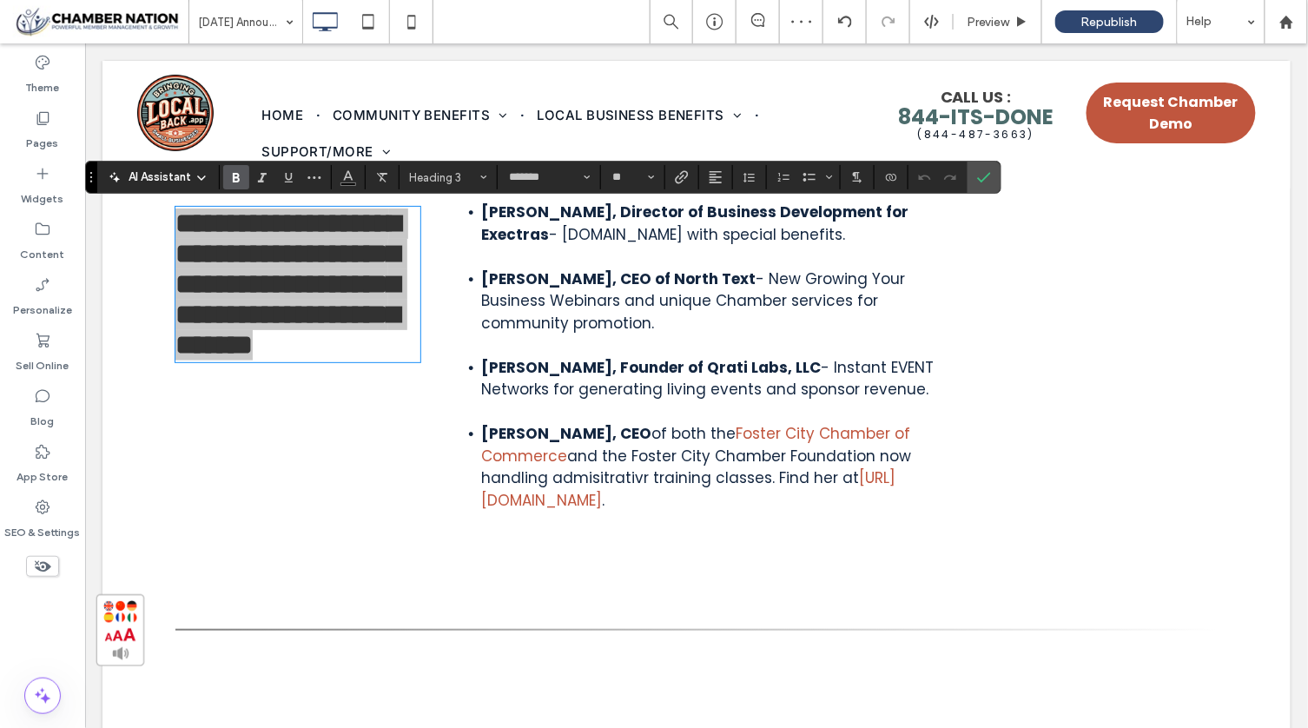
click at [157, 173] on span "AI Assistant" at bounding box center [159, 176] width 63 height 17
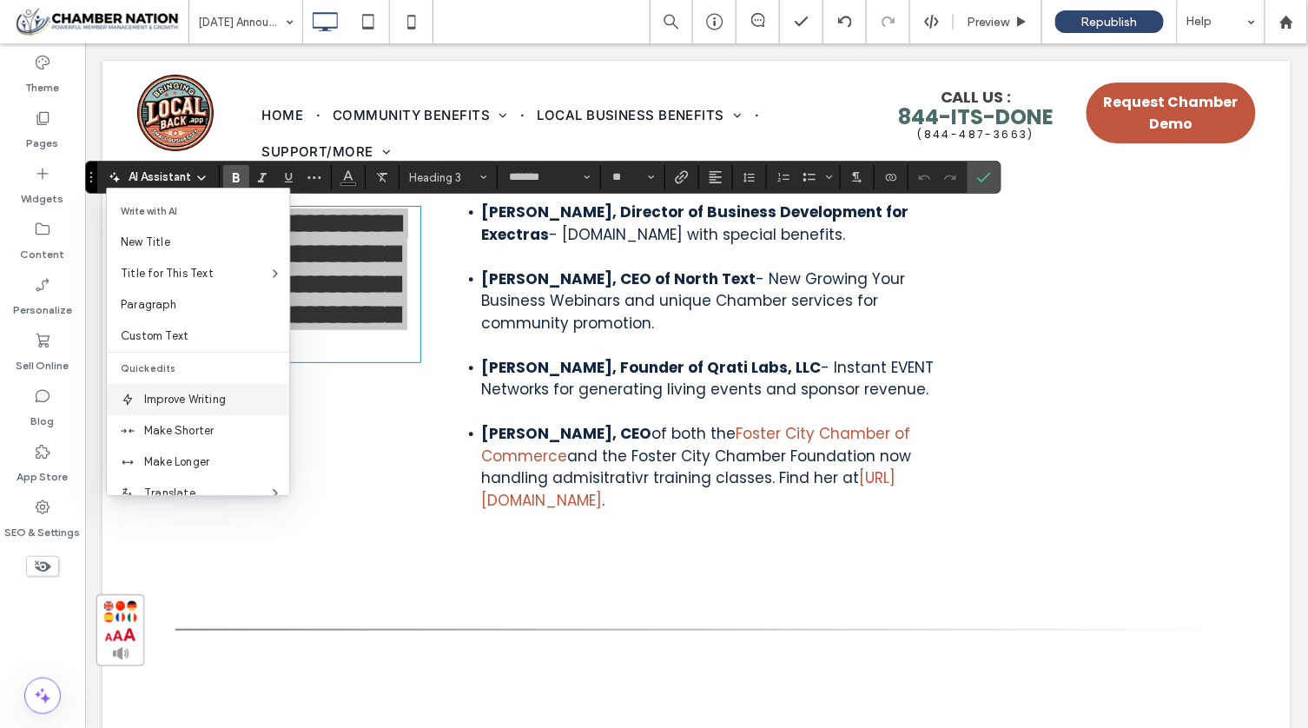
click at [181, 397] on span "Improve Writing" at bounding box center [216, 399] width 145 height 17
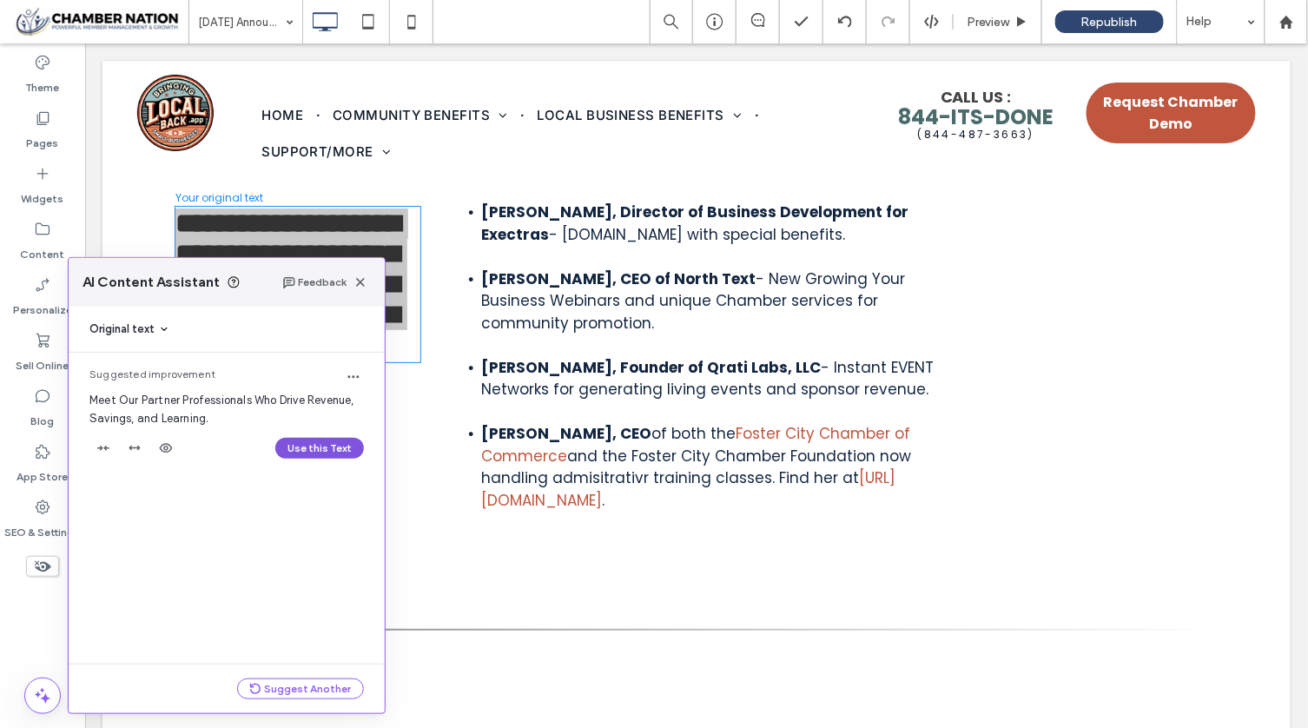
click at [306, 440] on button "Use this Text" at bounding box center [319, 448] width 89 height 21
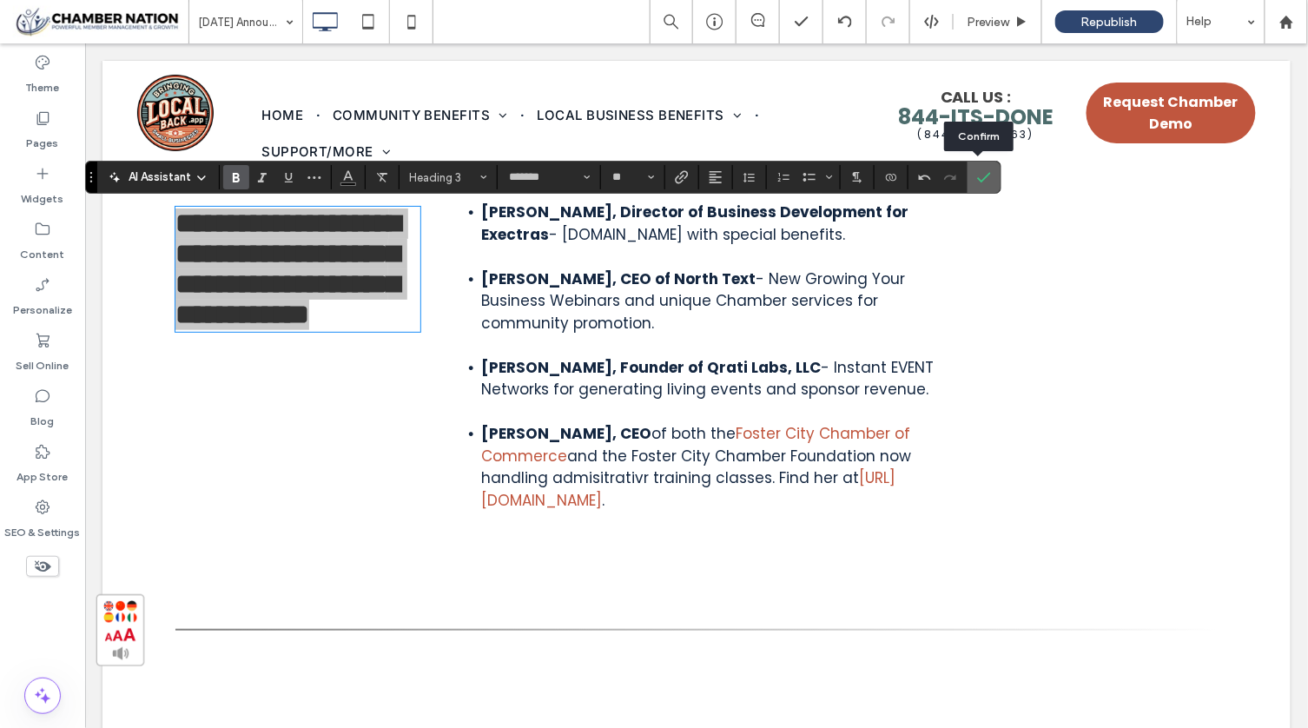
click at [977, 174] on icon "Confirm" at bounding box center [984, 177] width 14 height 14
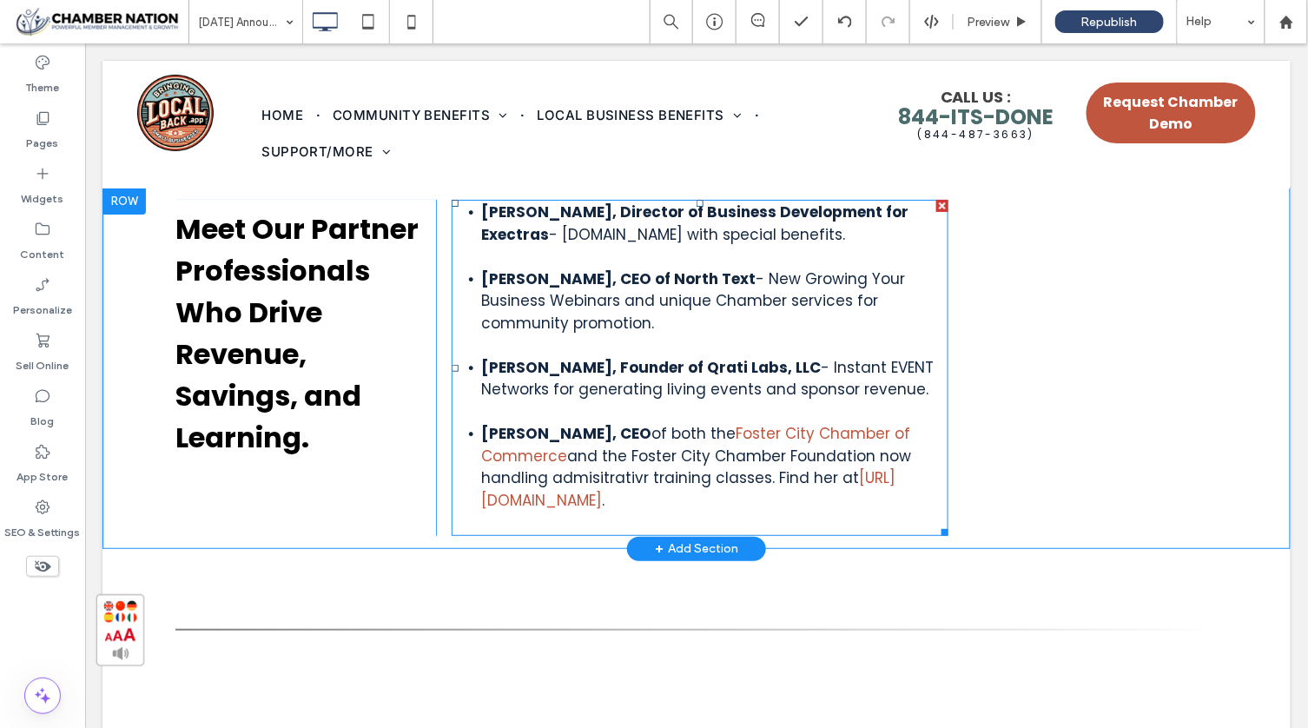
click at [860, 458] on span "and the Foster City Chamber Foundation now handling admisitrativr training clas…" at bounding box center [695, 466] width 430 height 43
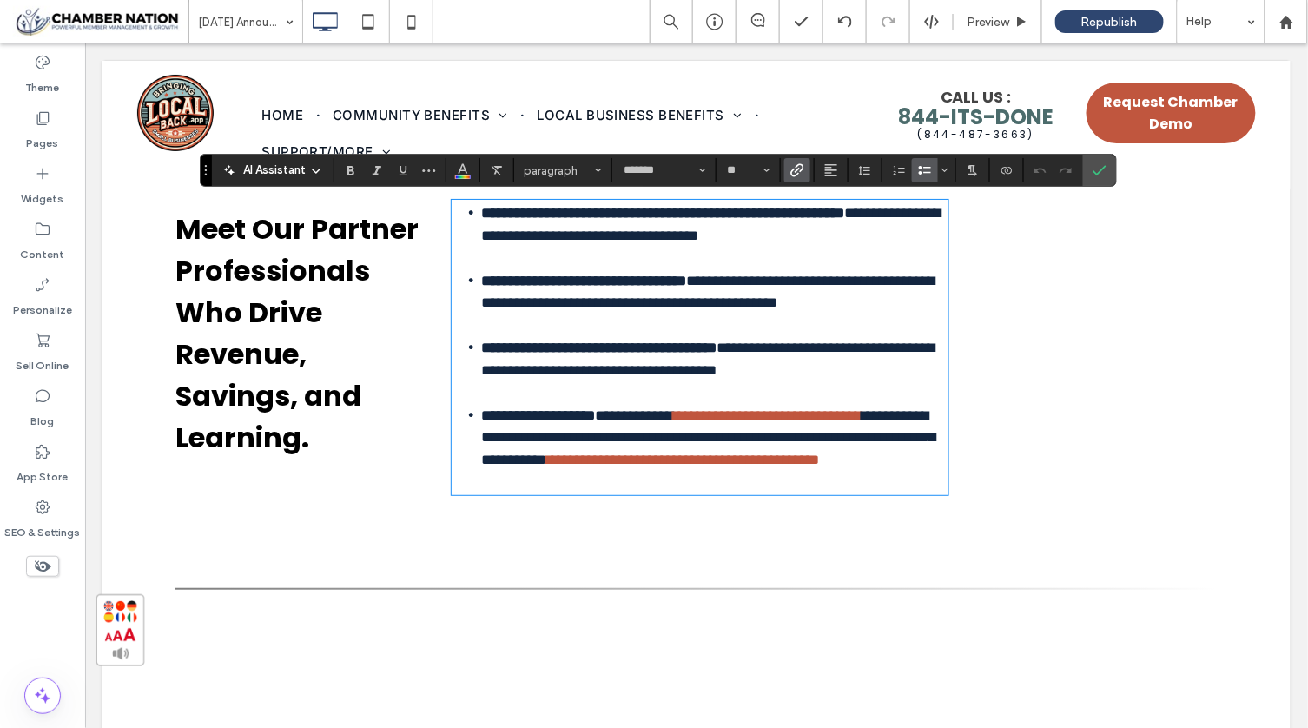
click at [862, 455] on span "**********" at bounding box center [707, 436] width 454 height 59
click at [803, 466] on span "**********" at bounding box center [707, 436] width 454 height 59
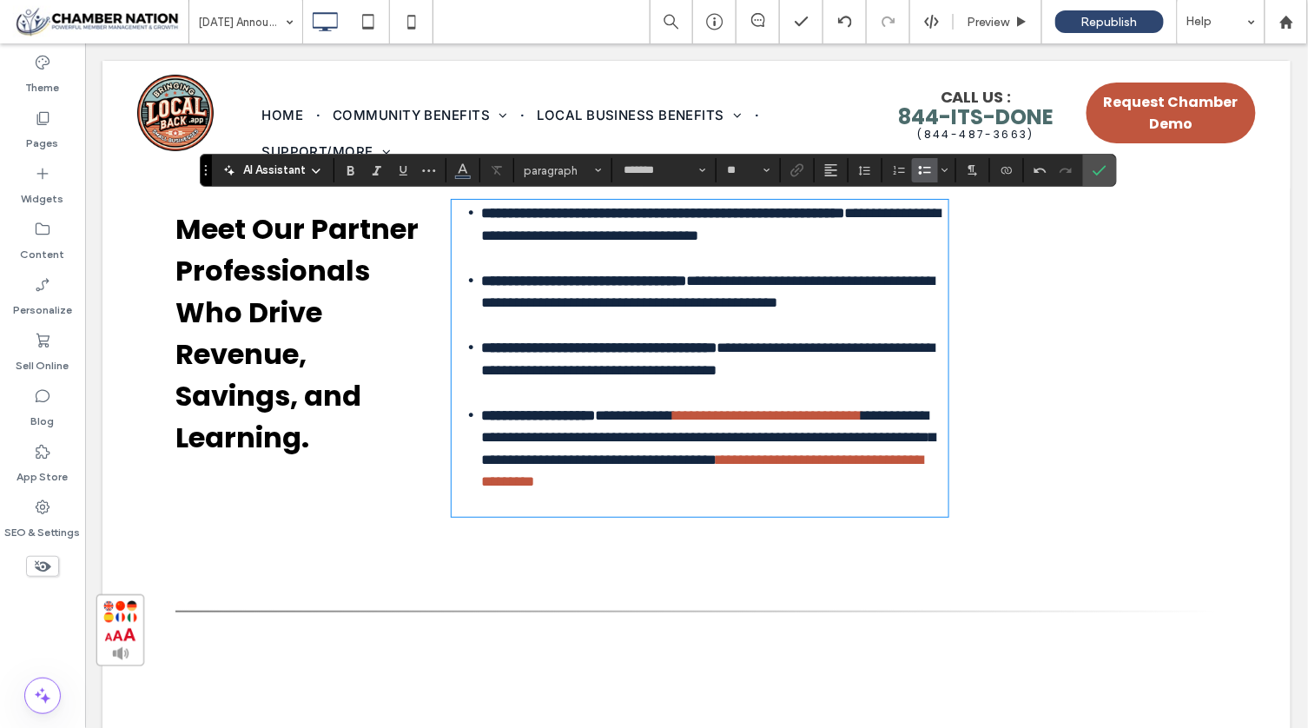
click at [1150, 489] on div "**********" at bounding box center [825, 357] width 781 height 317
click at [1092, 176] on icon "Confirm" at bounding box center [1099, 170] width 14 height 14
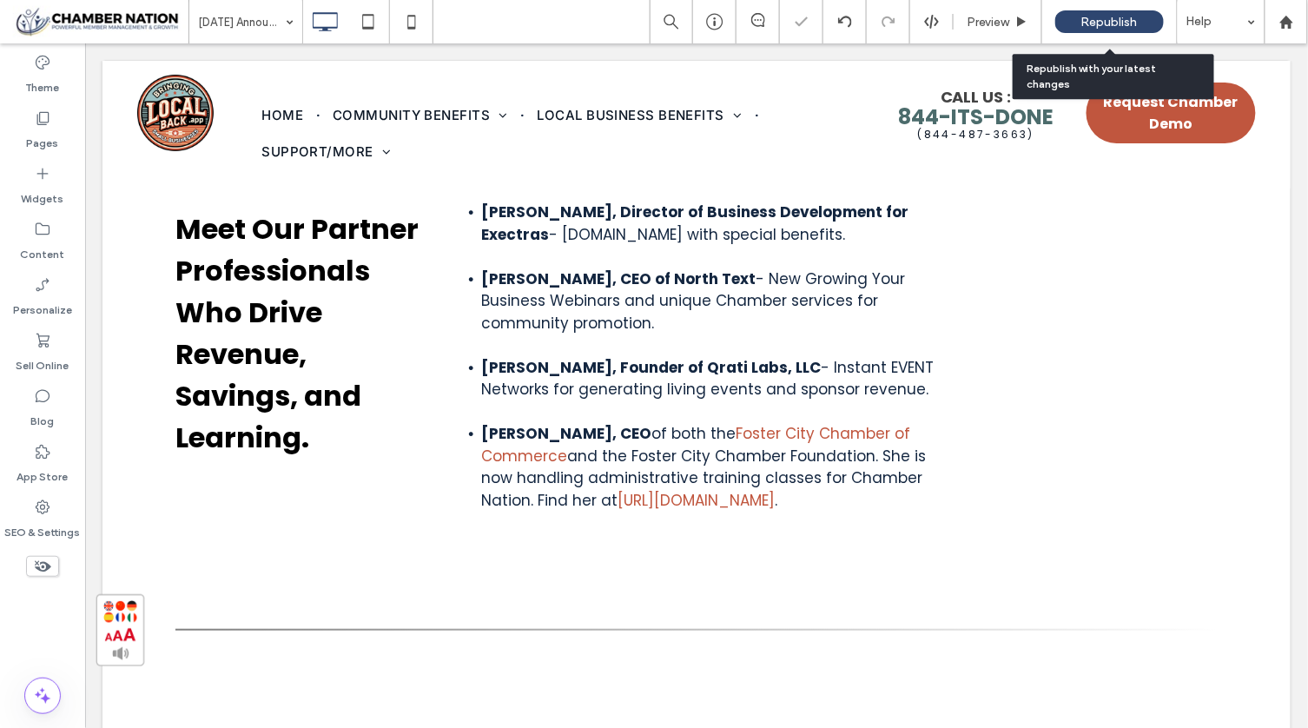
click at [1133, 17] on span "Republish" at bounding box center [1109, 22] width 56 height 15
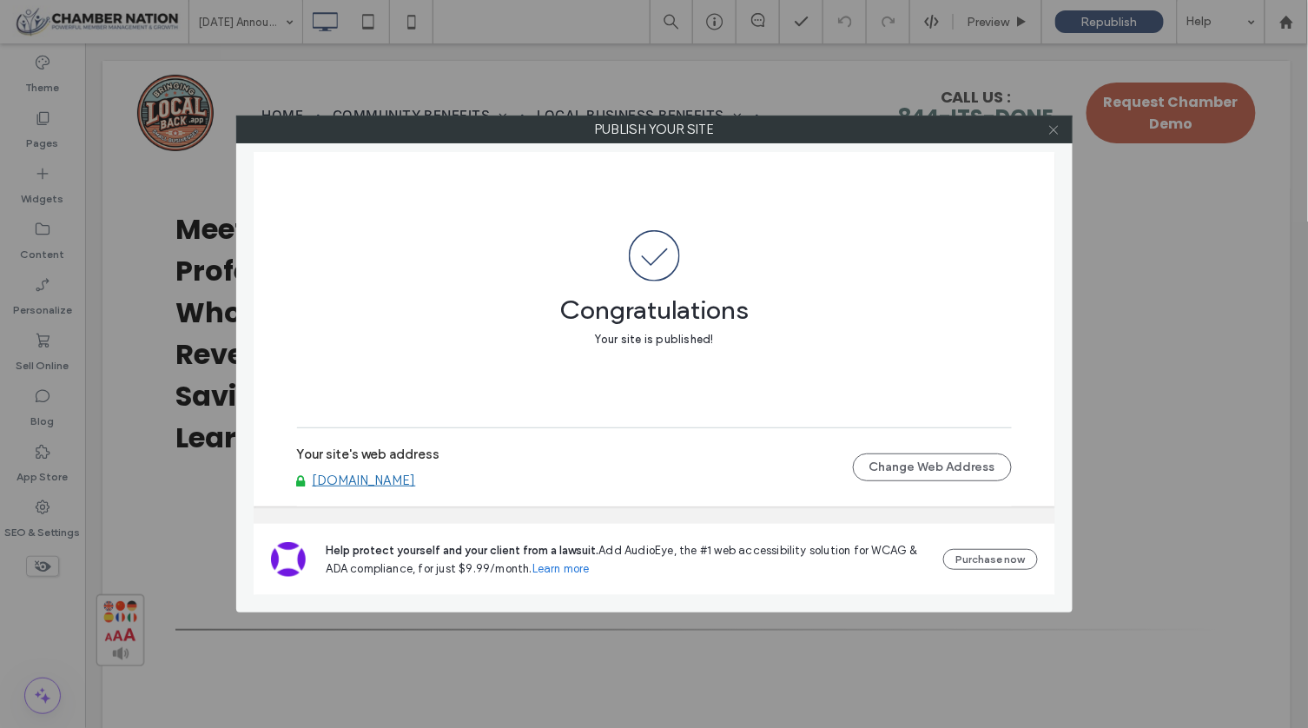
click at [1057, 137] on span at bounding box center [1053, 129] width 13 height 26
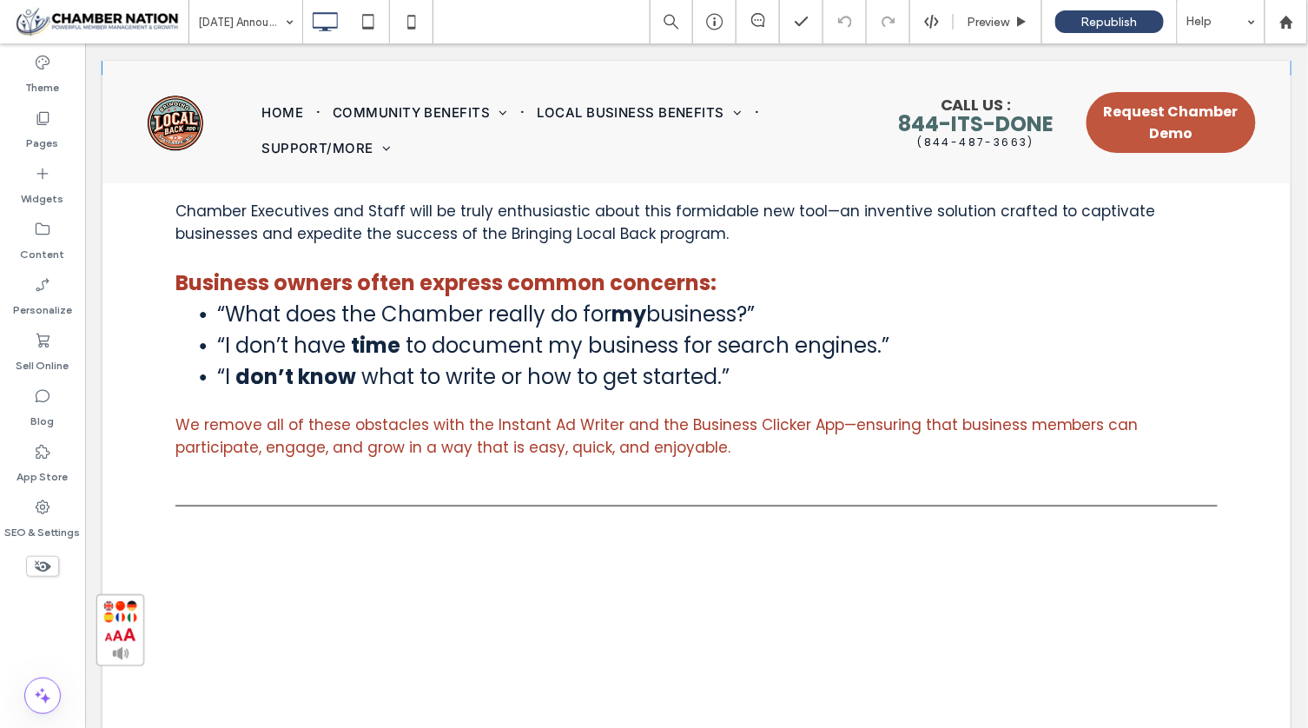
scroll to position [1130, 0]
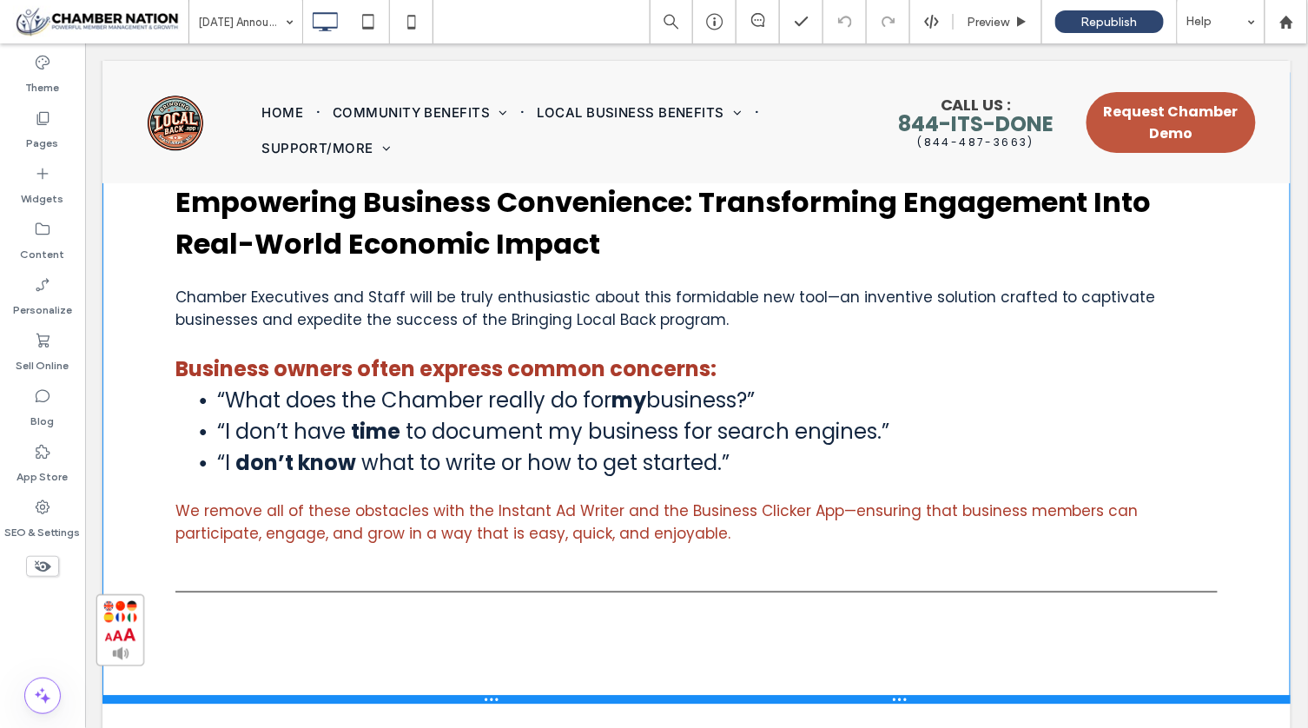
drag, startPoint x: 573, startPoint y: 544, endPoint x: 551, endPoint y: 712, distance: 169.8
click at [551, 702] on div at bounding box center [696, 698] width 1188 height 9
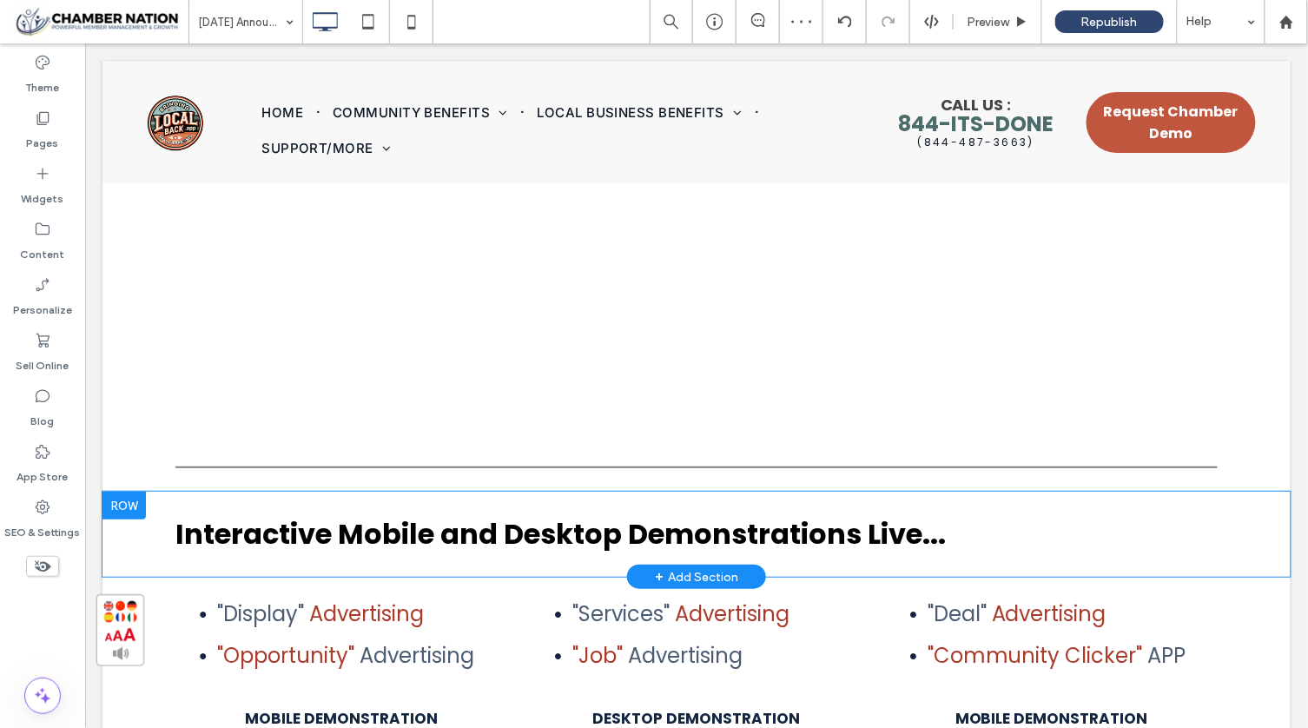
scroll to position [2017, 0]
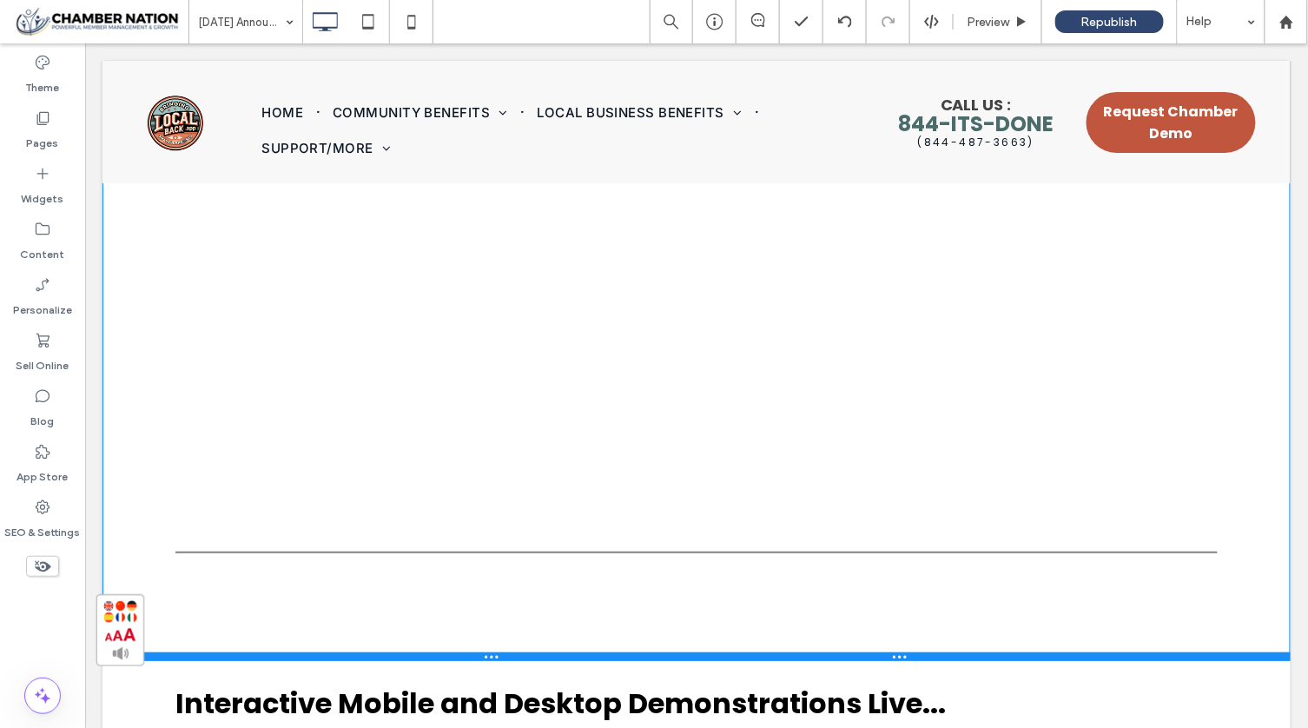
drag, startPoint x: 471, startPoint y: 507, endPoint x: 547, endPoint y: 715, distance: 220.8
click at [460, 660] on div at bounding box center [696, 655] width 1188 height 9
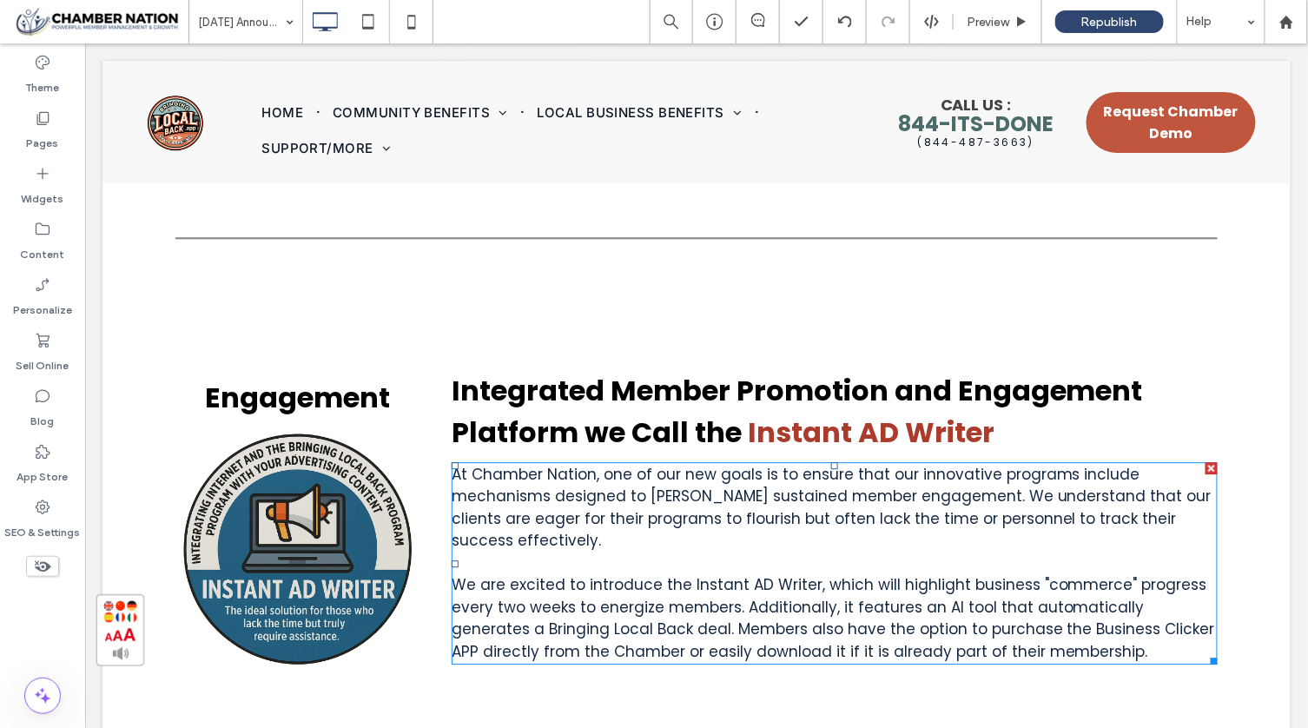
scroll to position [3150, 0]
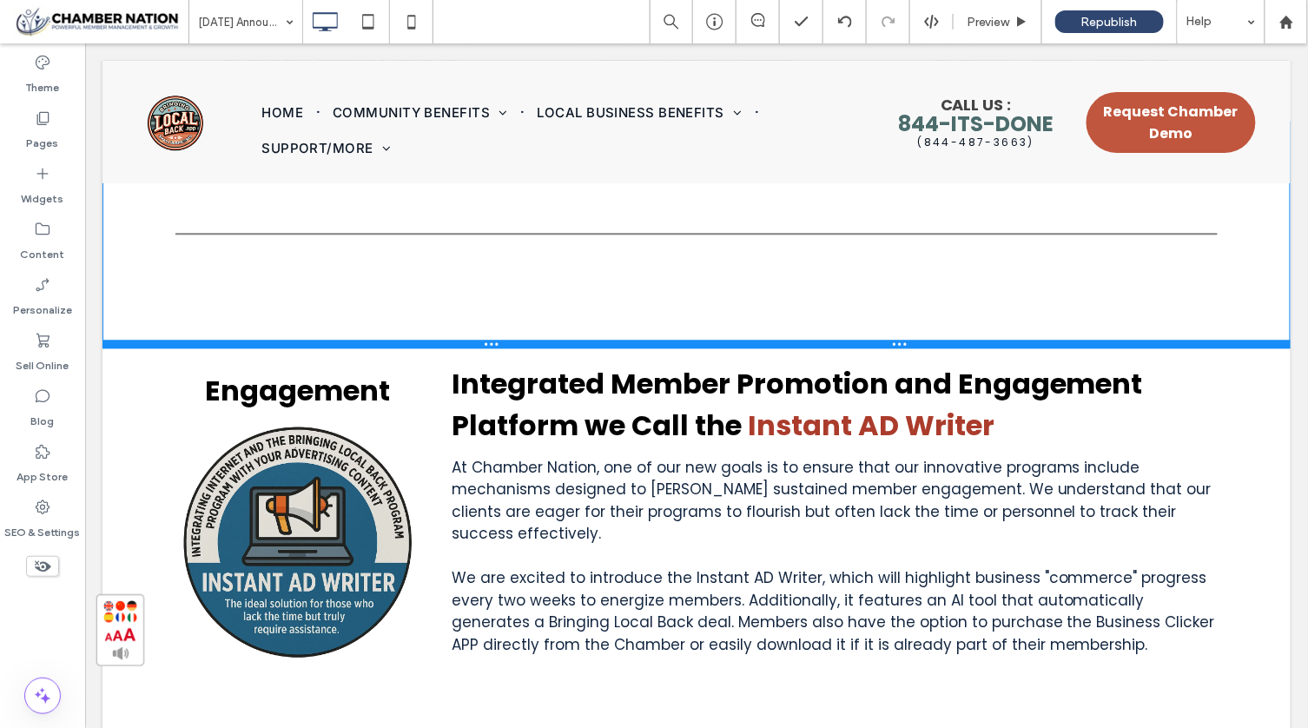
click at [565, 347] on div at bounding box center [696, 343] width 1188 height 9
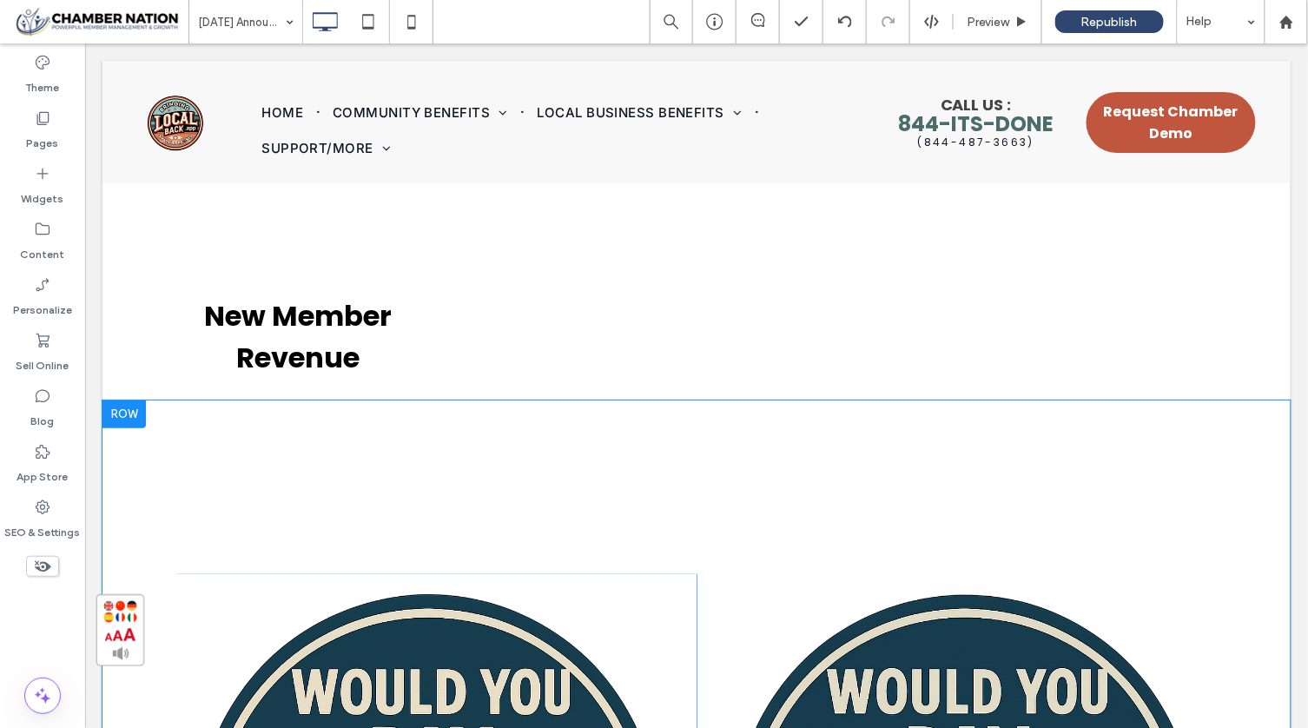
scroll to position [3822, 0]
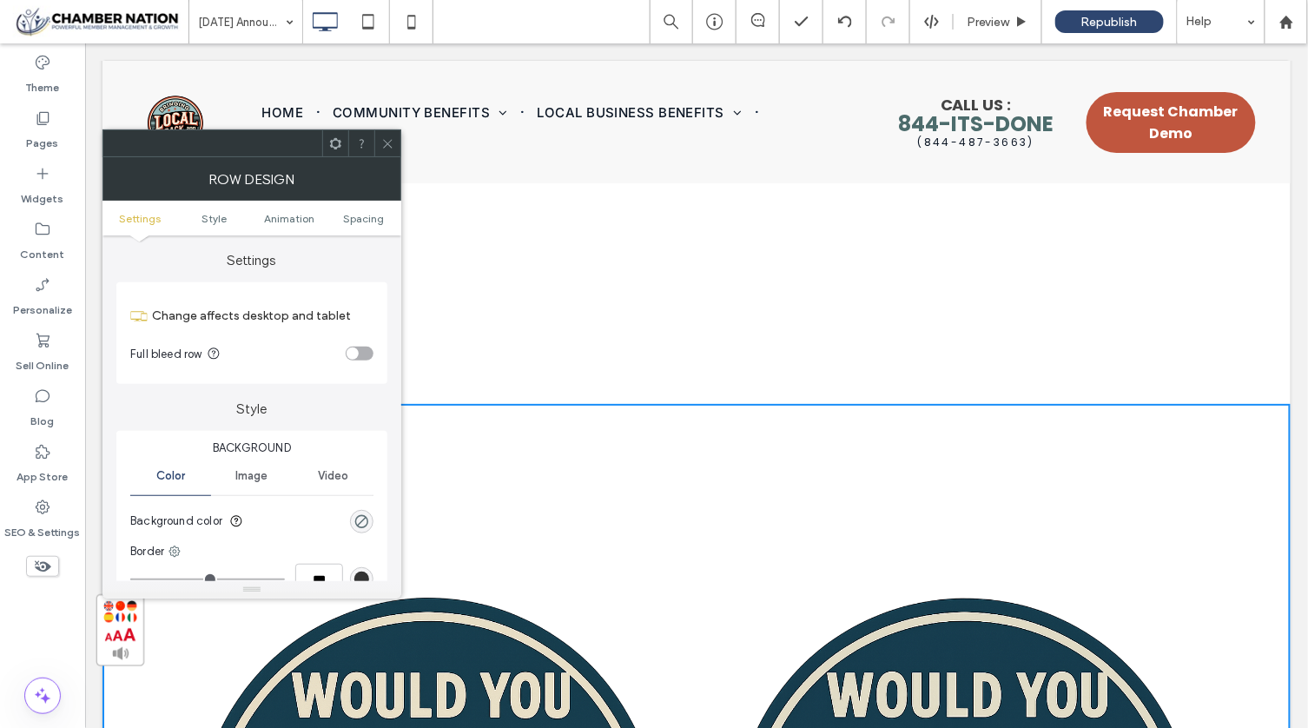
drag, startPoint x: 393, startPoint y: 139, endPoint x: 327, endPoint y: 333, distance: 204.5
click at [393, 139] on icon at bounding box center [387, 143] width 13 height 13
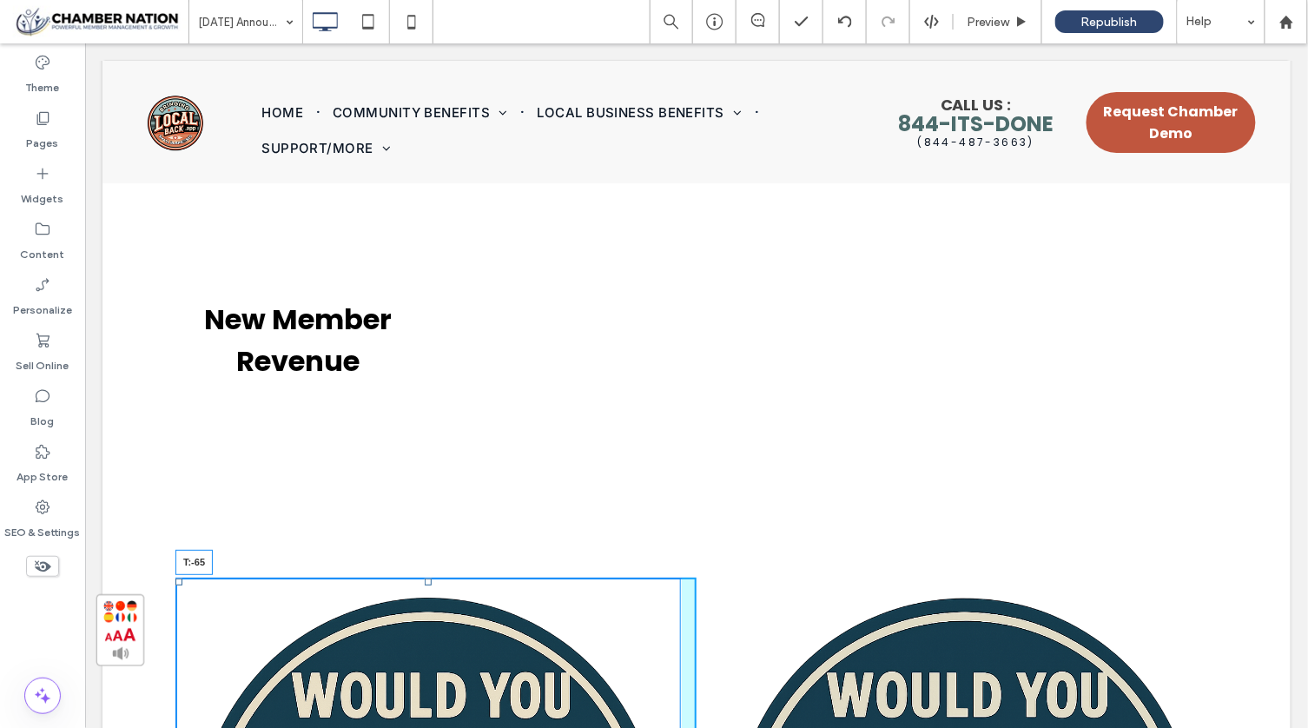
drag, startPoint x: 418, startPoint y: 596, endPoint x: 420, endPoint y: 539, distance: 56.5
drag, startPoint x: 418, startPoint y: 596, endPoint x: 422, endPoint y: 557, distance: 39.2
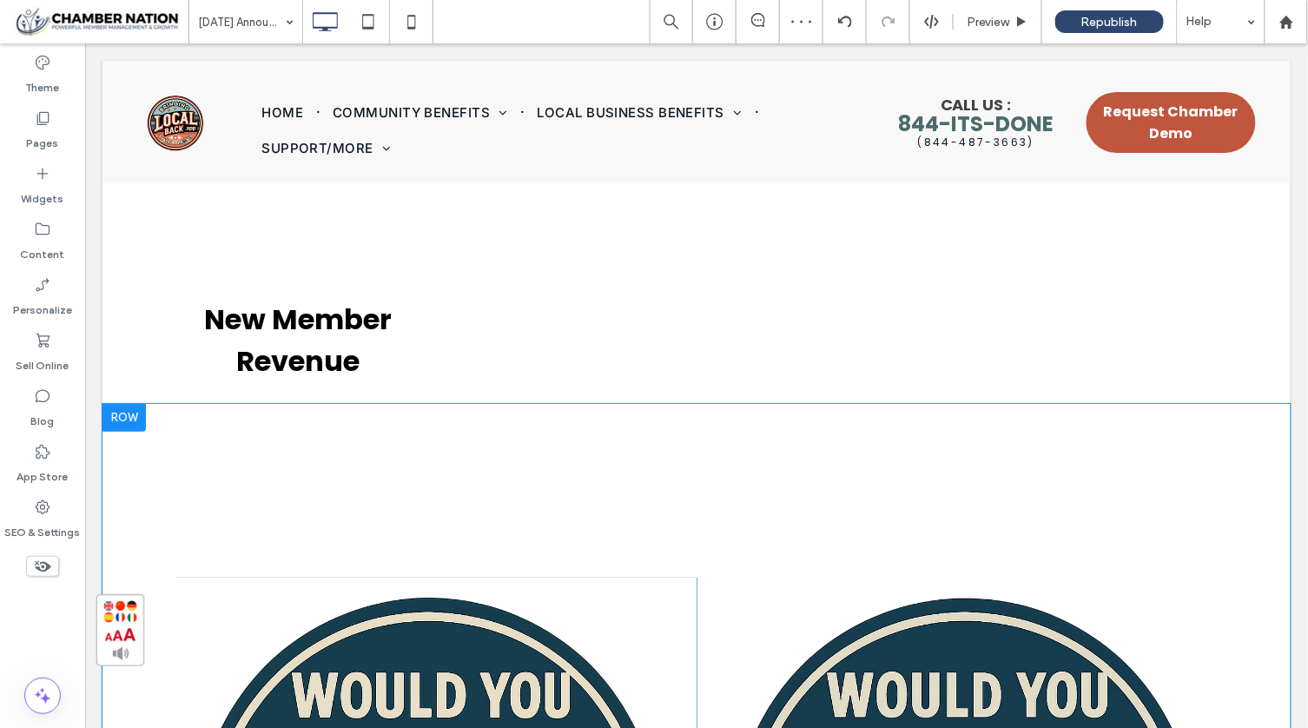
click at [133, 431] on div at bounding box center [123, 417] width 43 height 28
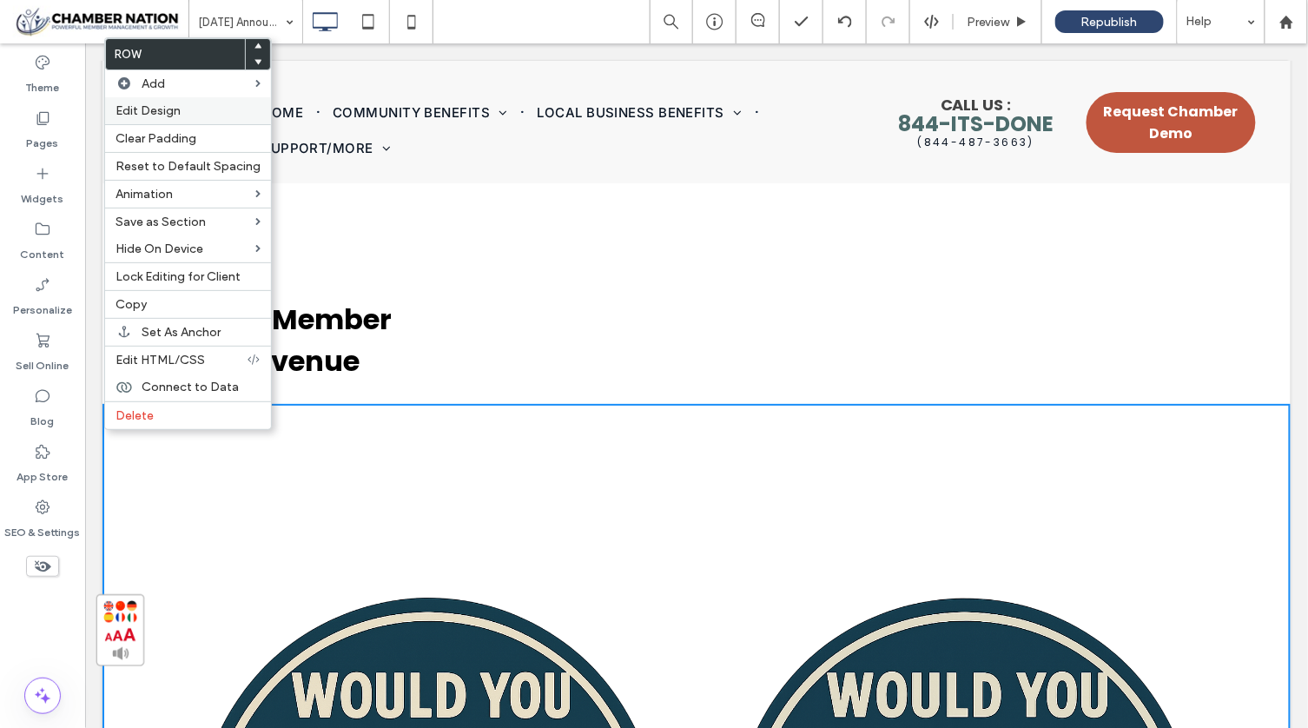
click at [201, 101] on div "Edit Design" at bounding box center [188, 110] width 166 height 27
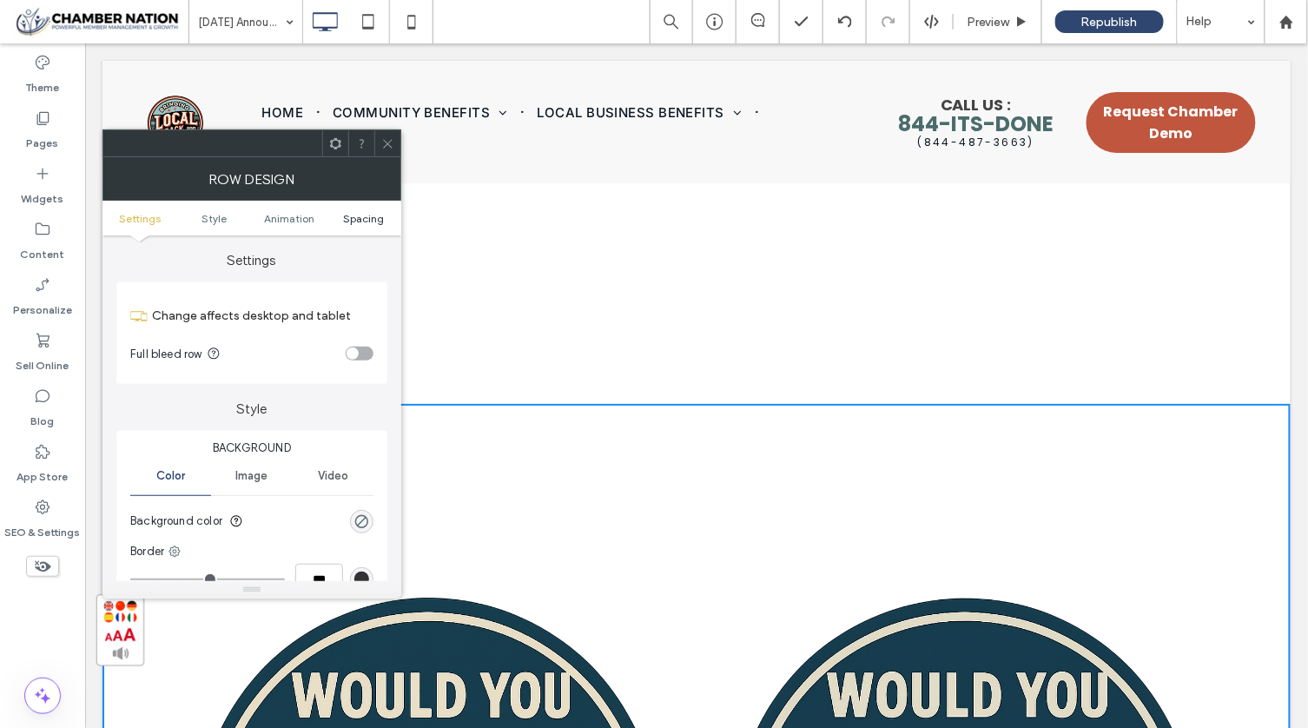
click at [346, 214] on span "Spacing" at bounding box center [363, 218] width 41 height 13
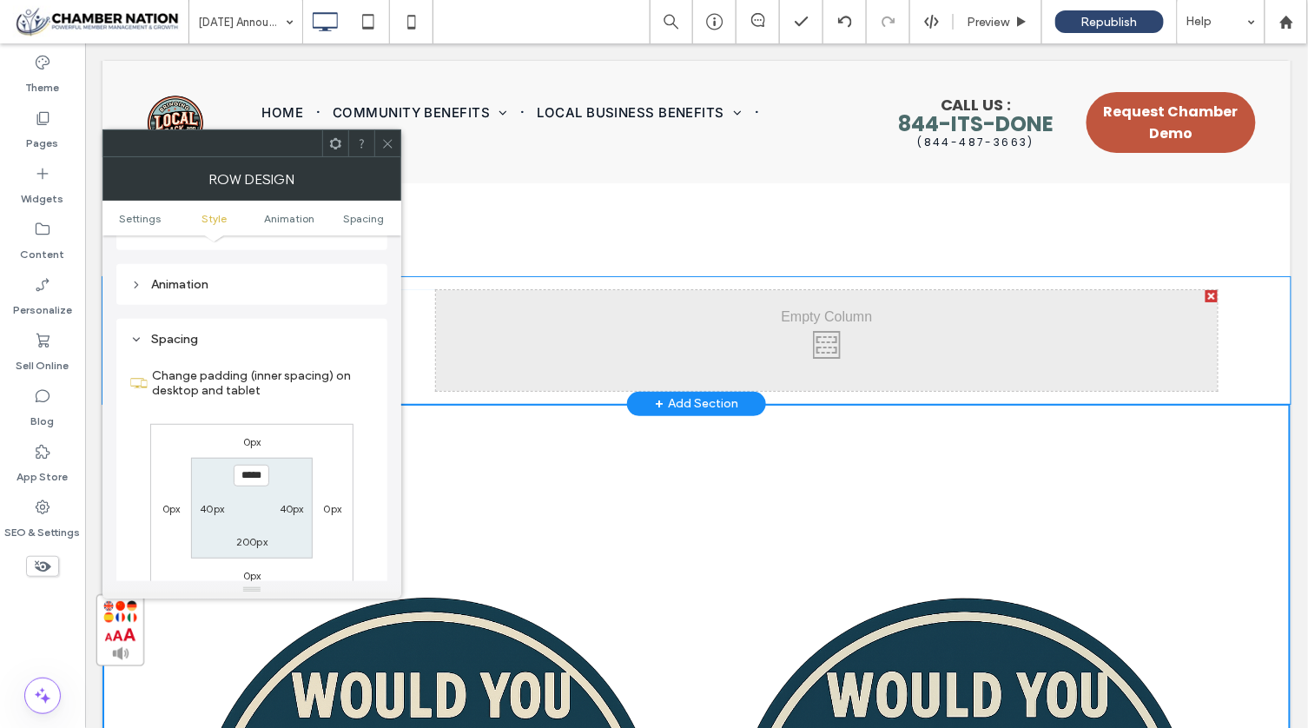
scroll to position [489, 0]
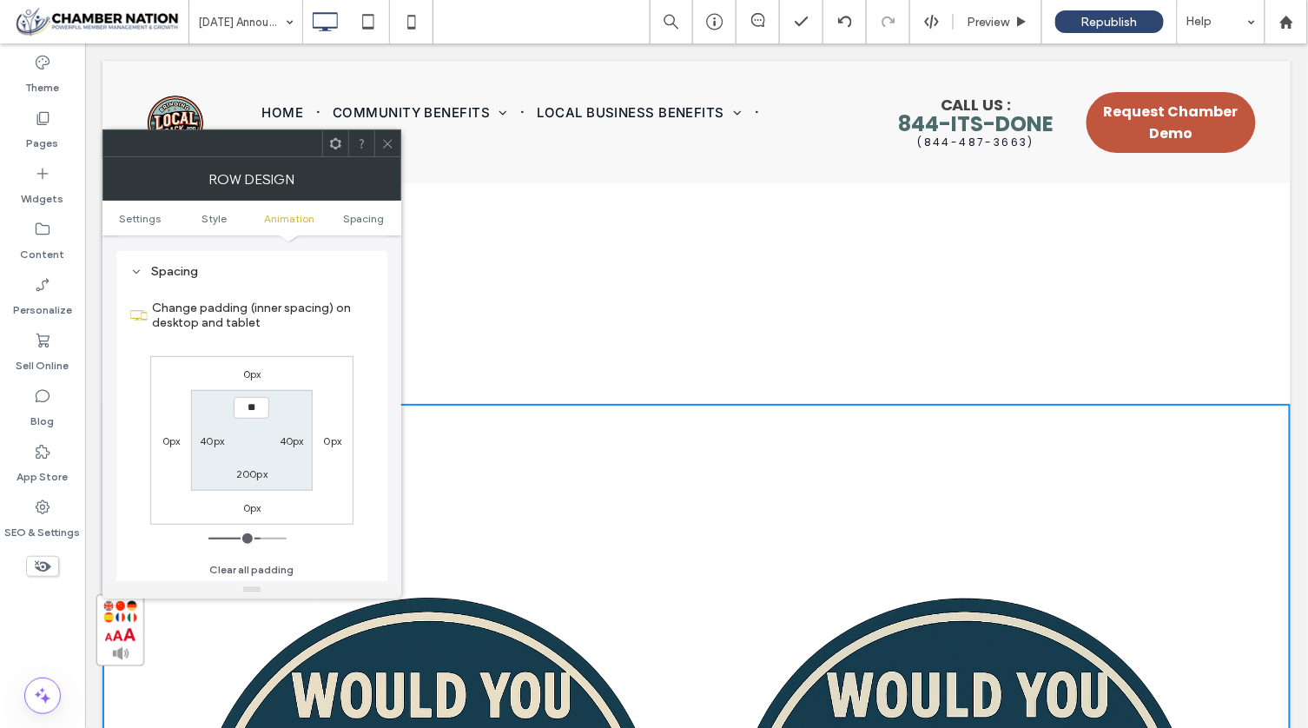
type input "****"
click at [250, 467] on label "200px" at bounding box center [251, 473] width 31 height 13
type input "***"
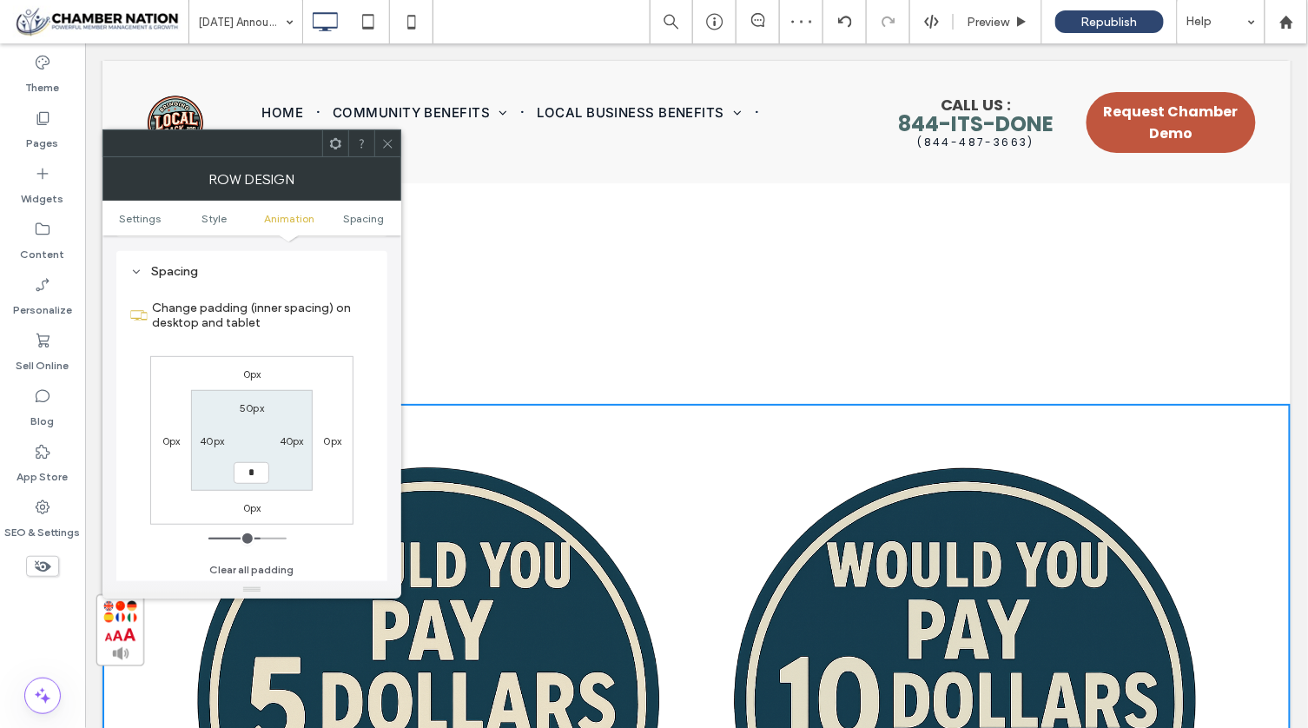
type input "**"
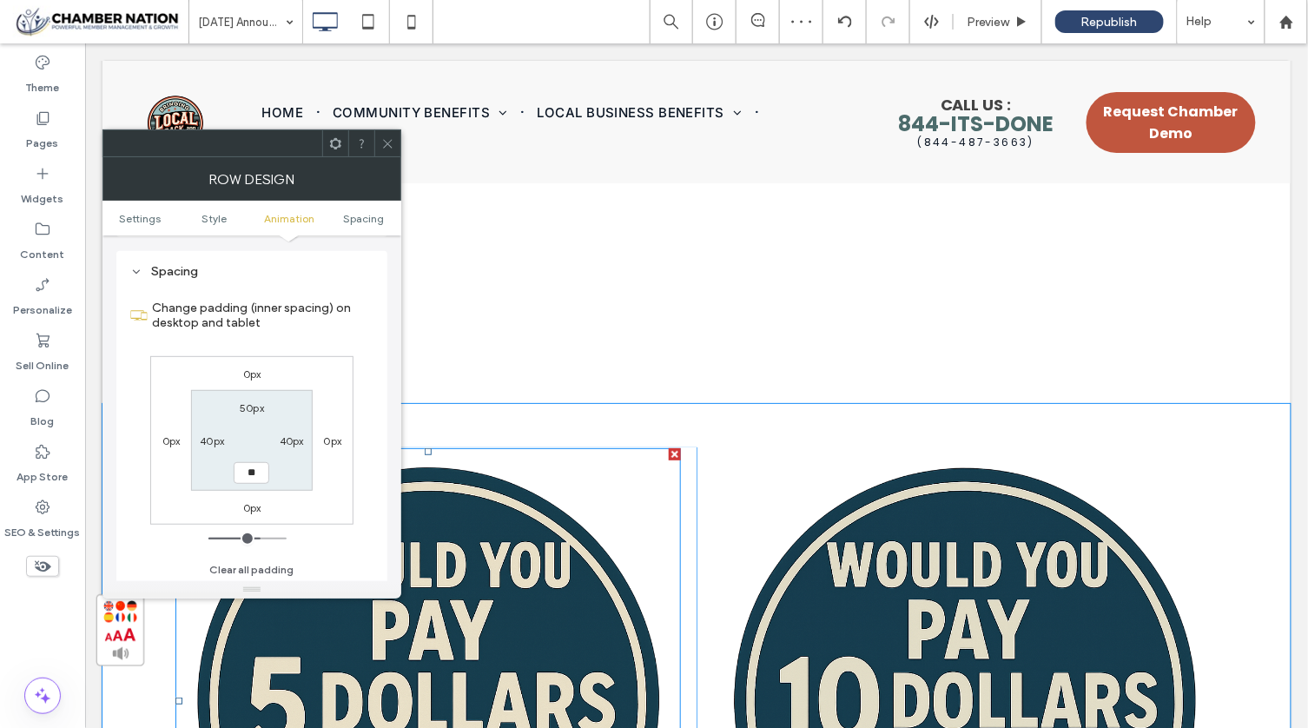
click at [549, 497] on img at bounding box center [427, 699] width 505 height 505
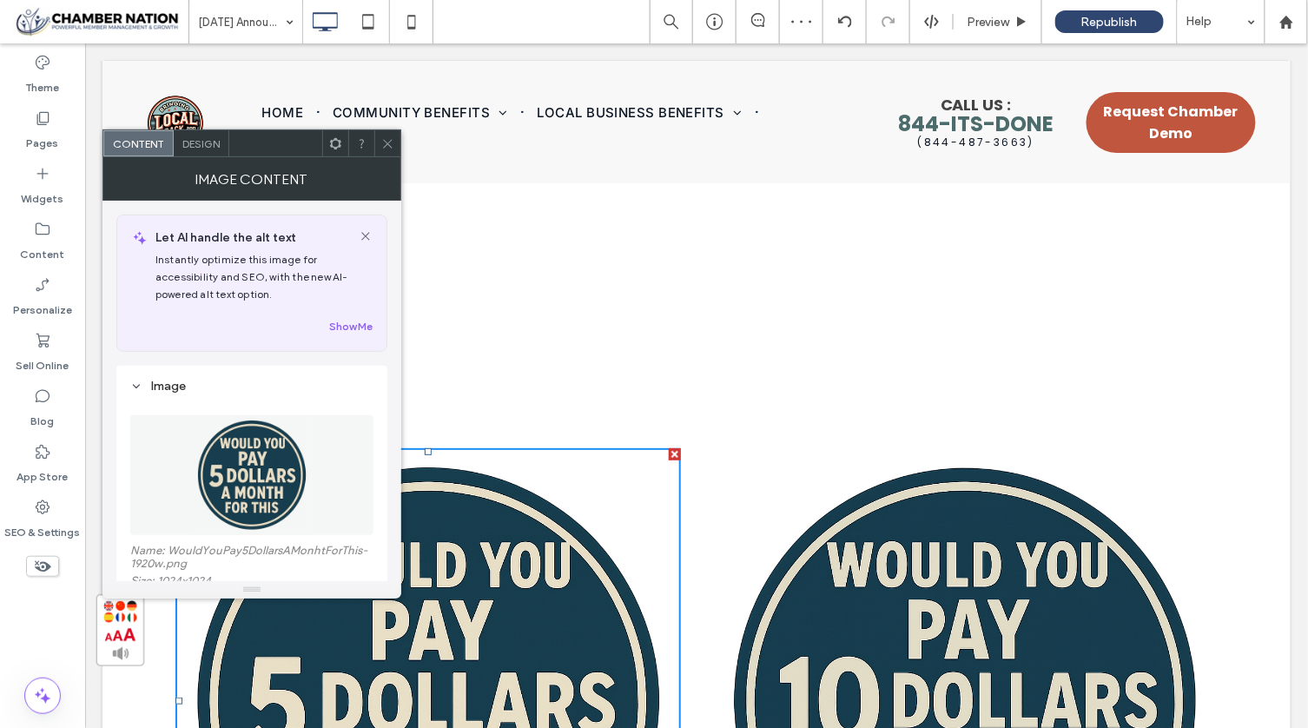
click at [388, 139] on icon at bounding box center [387, 143] width 13 height 13
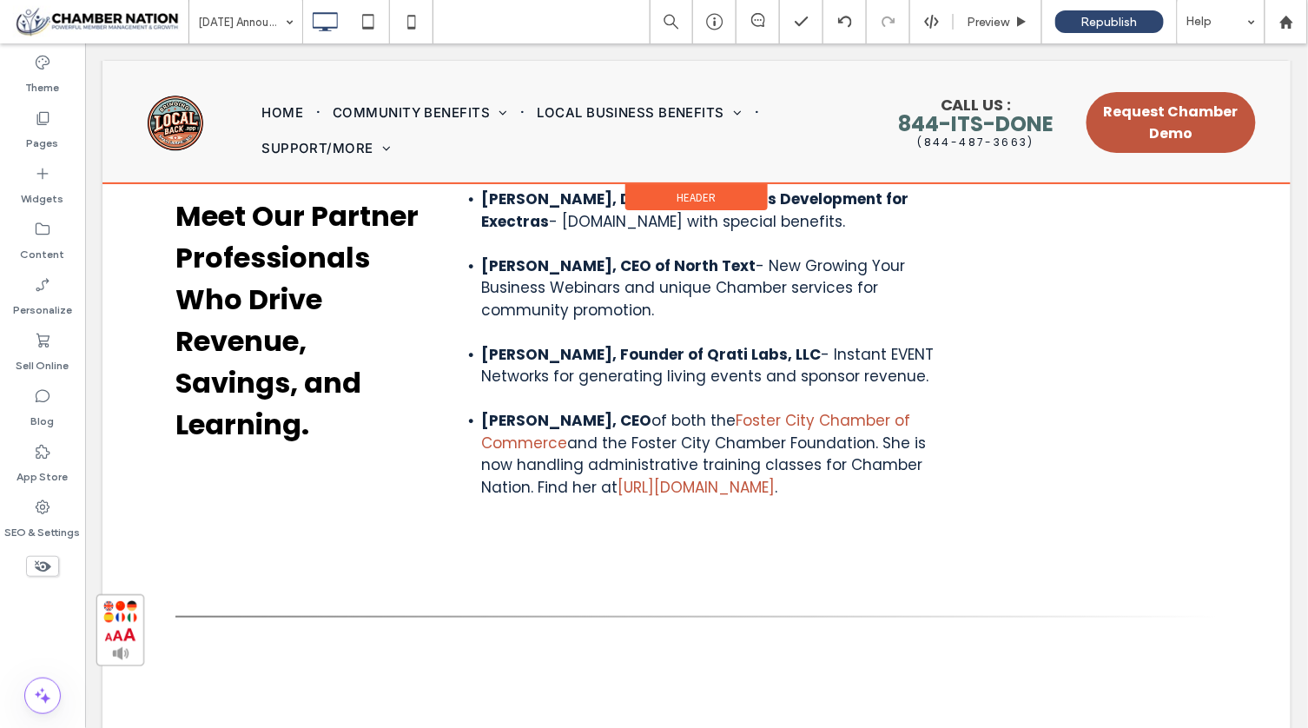
scroll to position [0, 0]
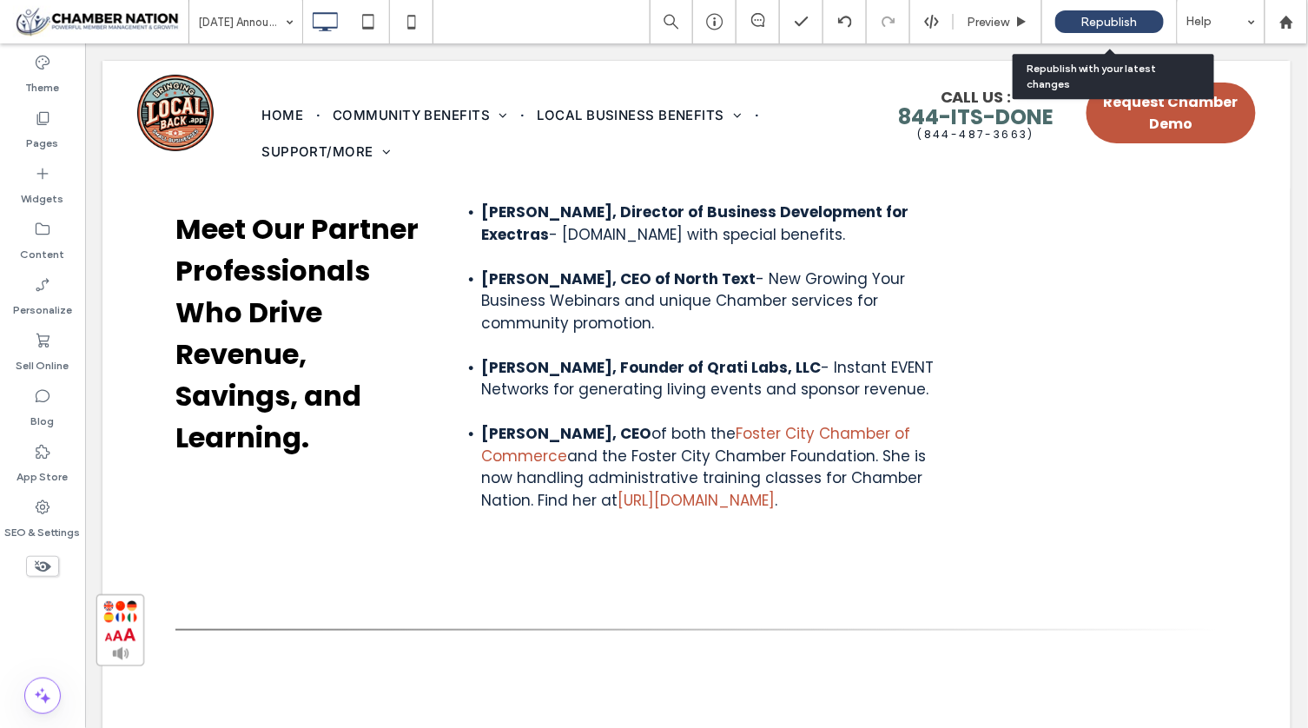
click at [1111, 10] on div "Republish" at bounding box center [1109, 21] width 109 height 23
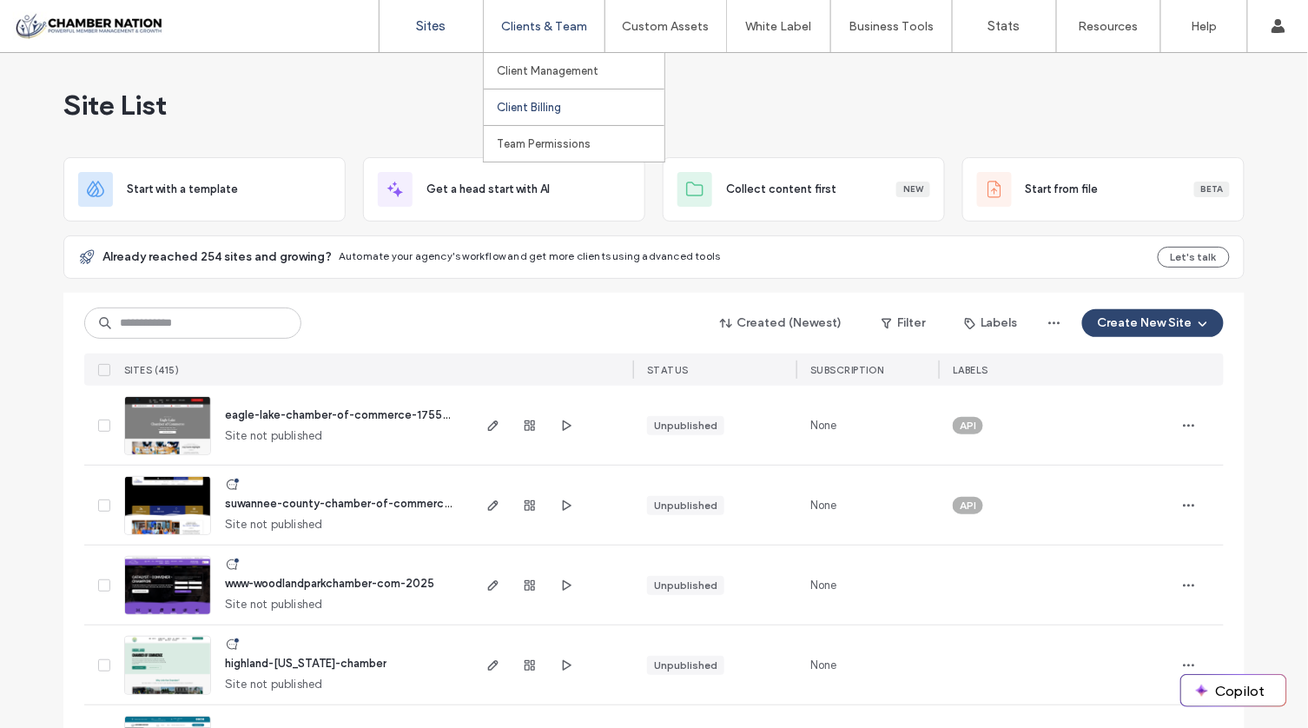
click at [537, 104] on label "Client Billing" at bounding box center [529, 107] width 64 height 13
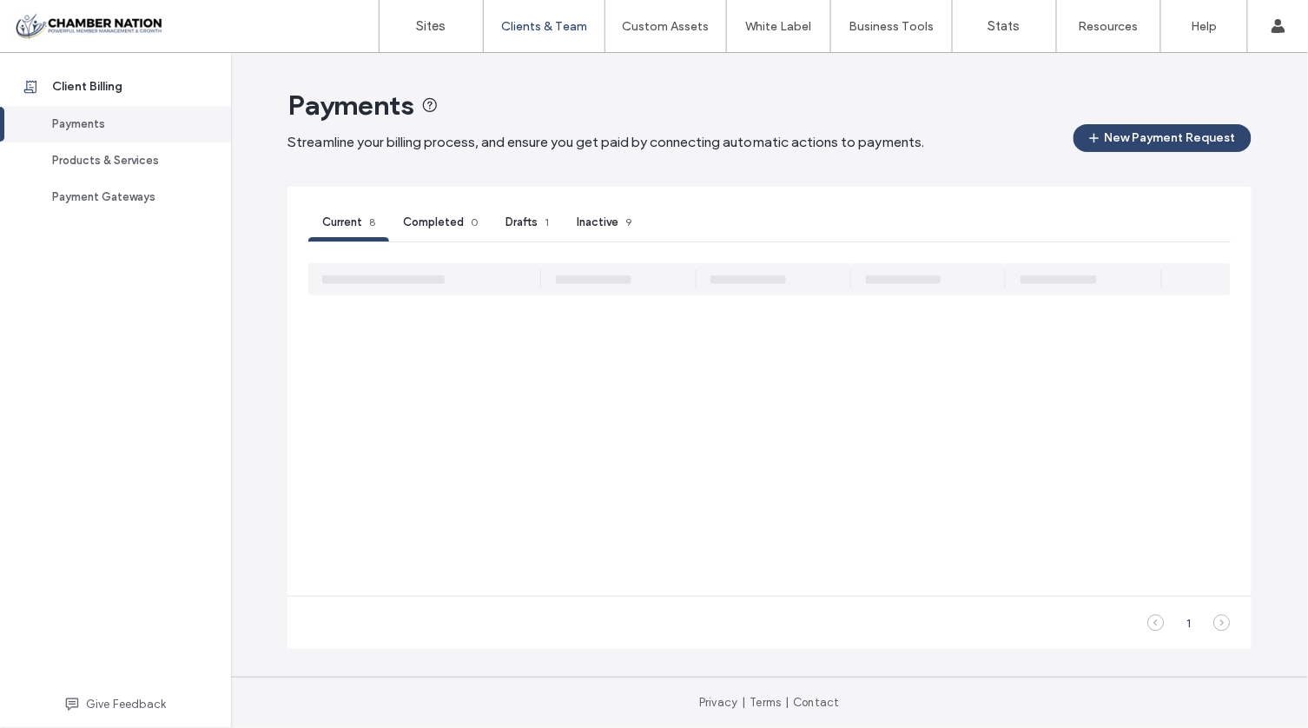
click at [592, 221] on span "Inactive" at bounding box center [598, 221] width 42 height 13
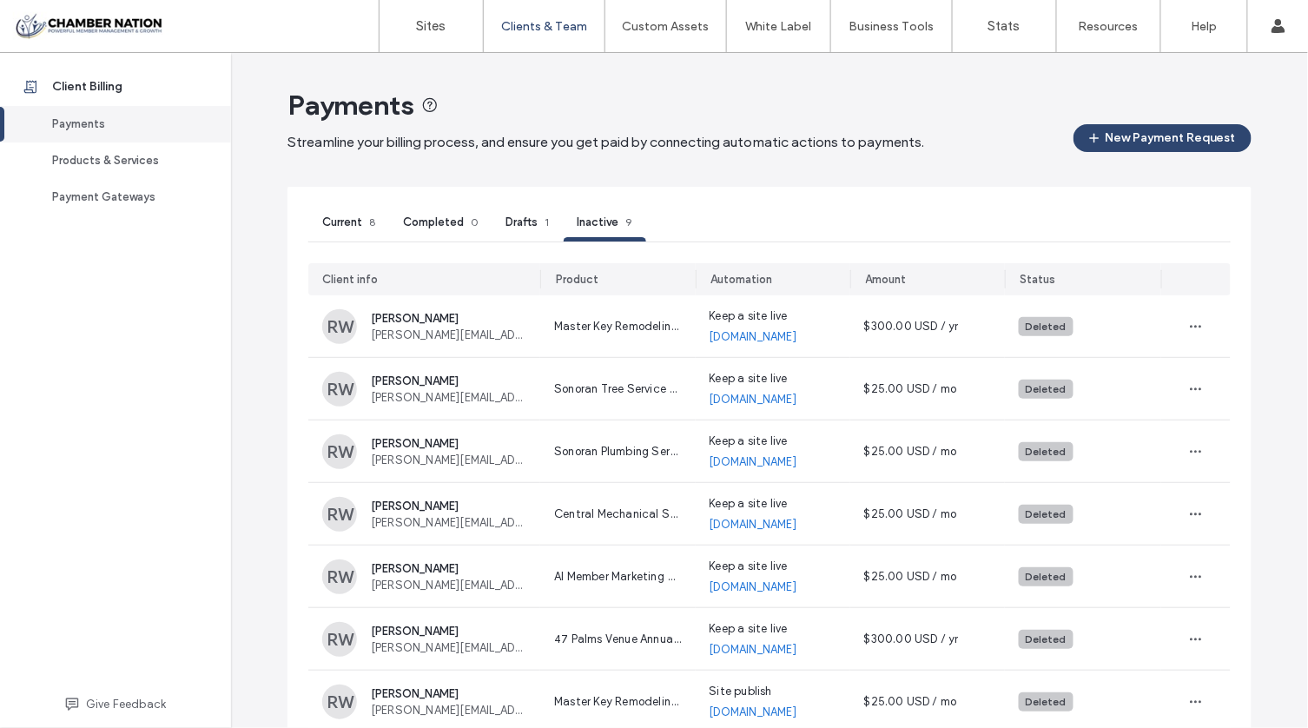
click at [517, 219] on span "Drafts" at bounding box center [521, 221] width 32 height 13
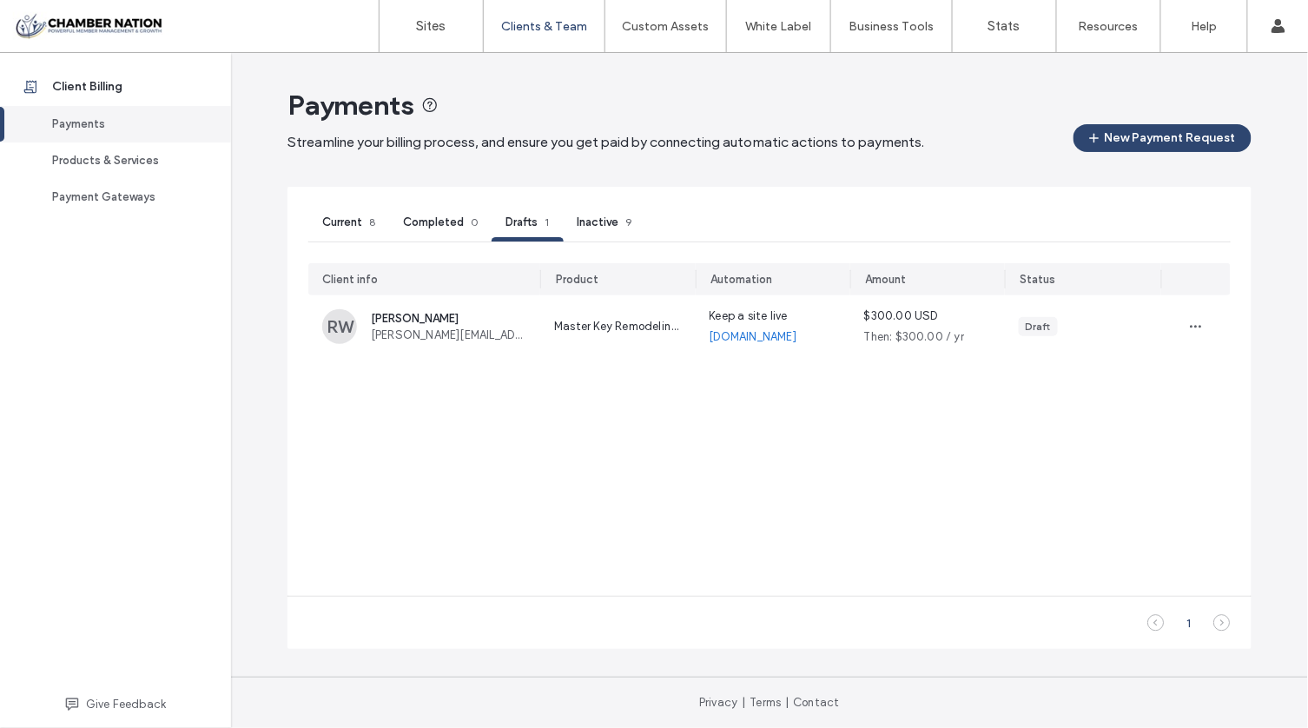
click at [354, 223] on span "Current" at bounding box center [342, 221] width 40 height 13
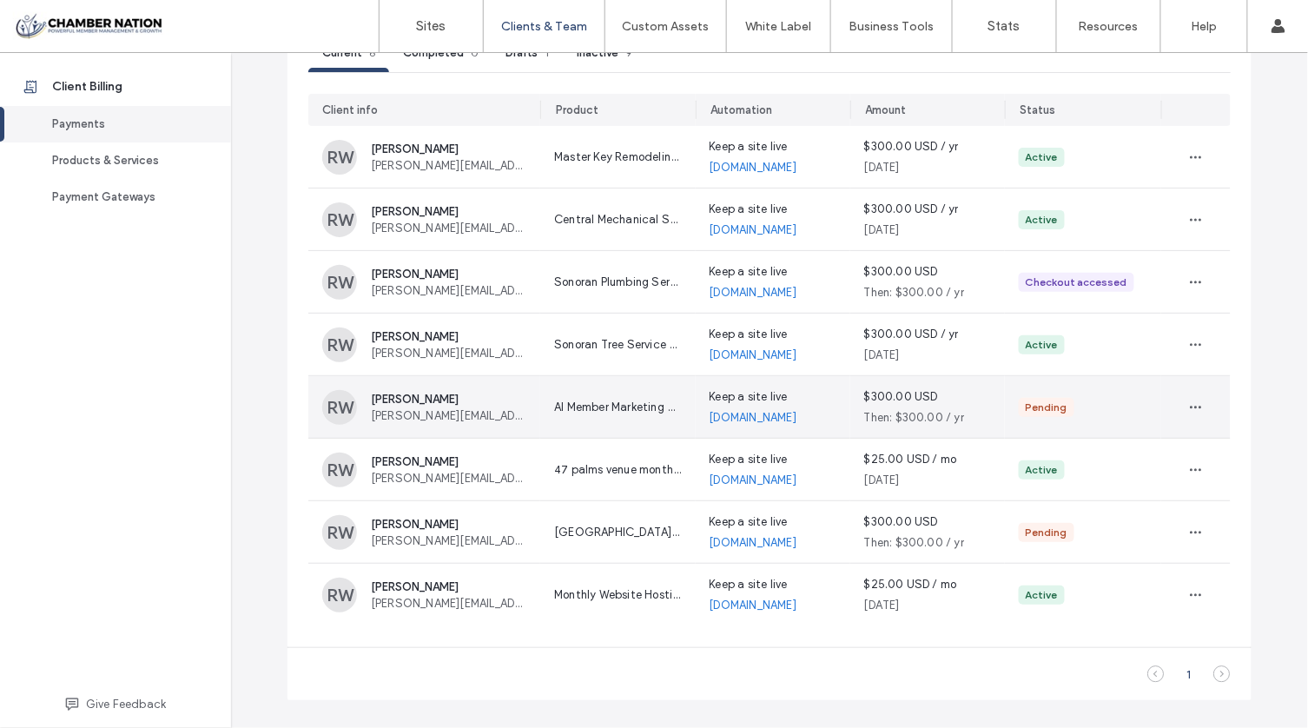
scroll to position [177, 0]
